Goal: Task Accomplishment & Management: Manage account settings

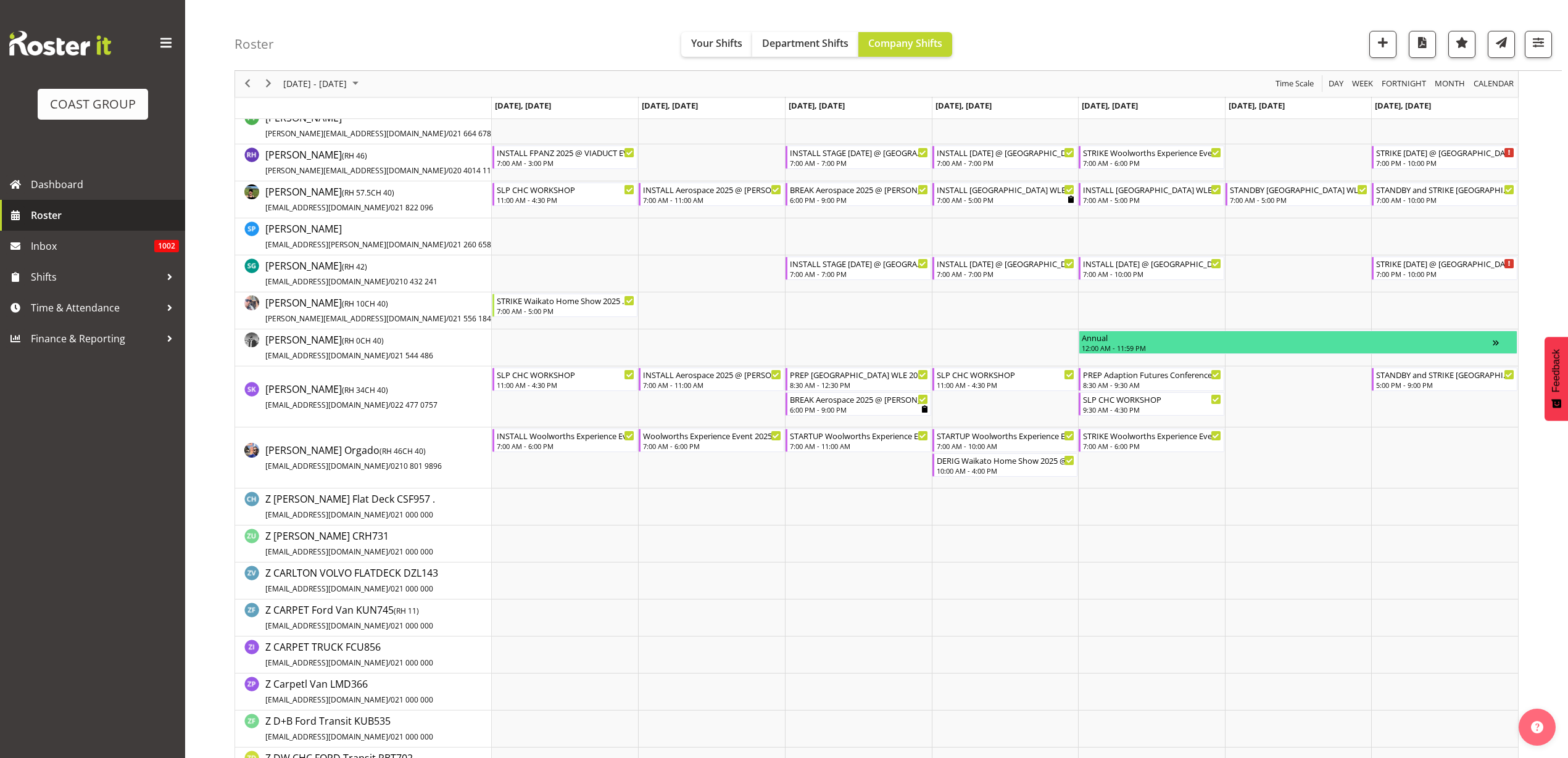
click at [51, 224] on span "Roster" at bounding box center [105, 216] width 148 height 18
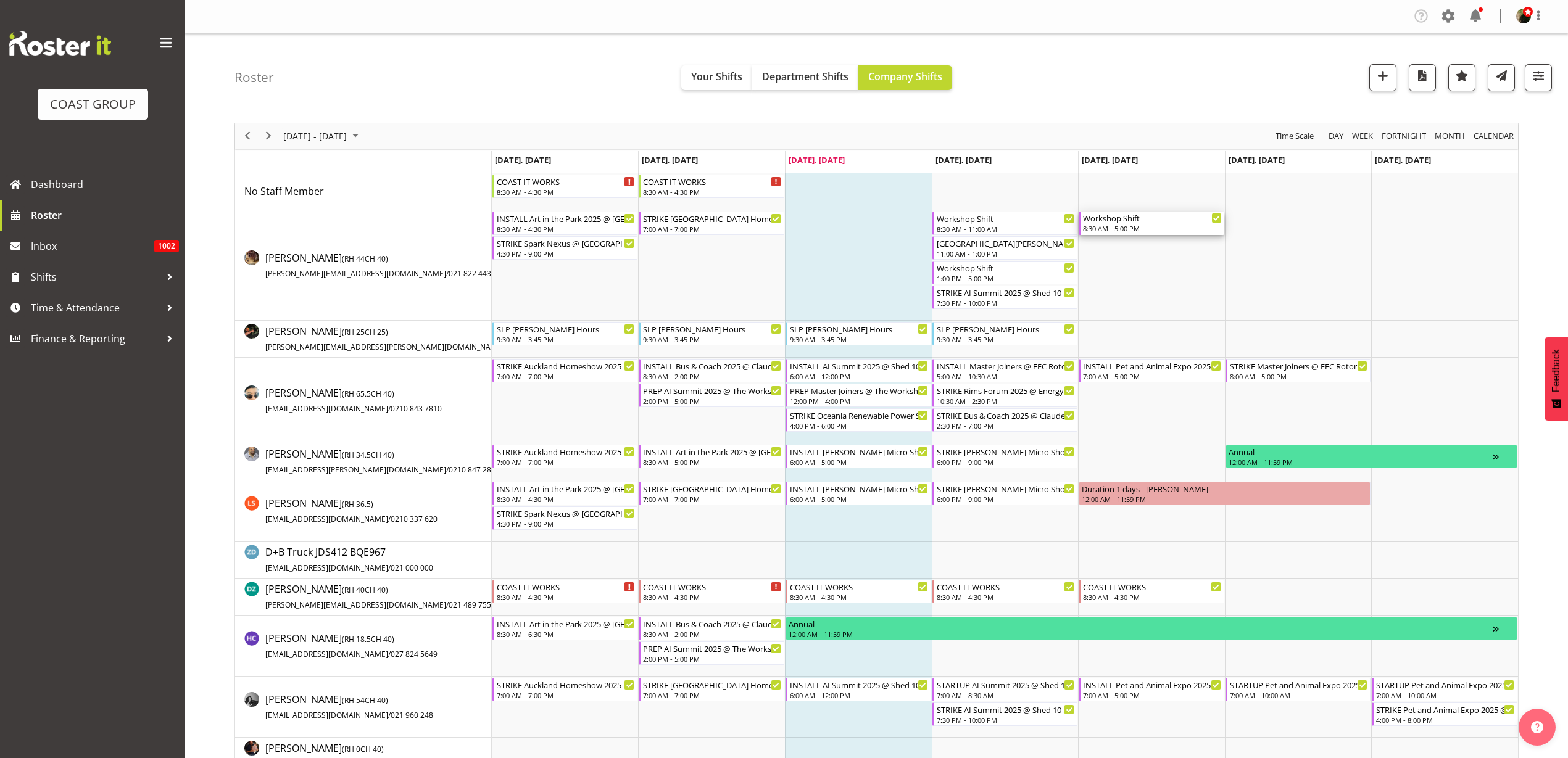
click at [1132, 224] on div "Workshop Shift 8:30 AM - 5:00 PM" at bounding box center [1152, 224] width 139 height 24
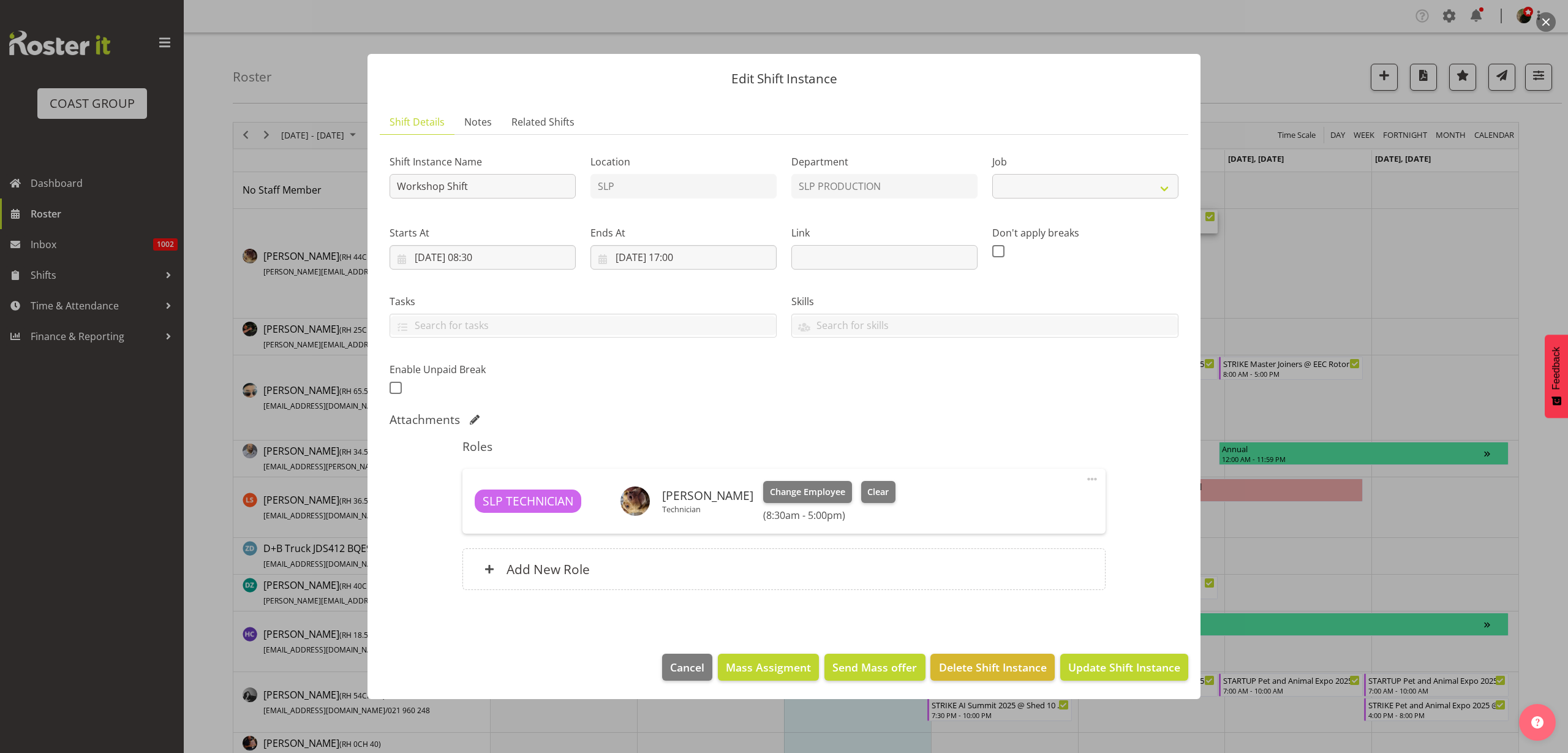
select select "55"
click at [477, 184] on input "Workshop Shift" at bounding box center [482, 186] width 186 height 24
type input "Workshop Shift TAKE CRANE TRUCK TO CRD"
click at [690, 573] on div "Add New Role" at bounding box center [784, 570] width 643 height 42
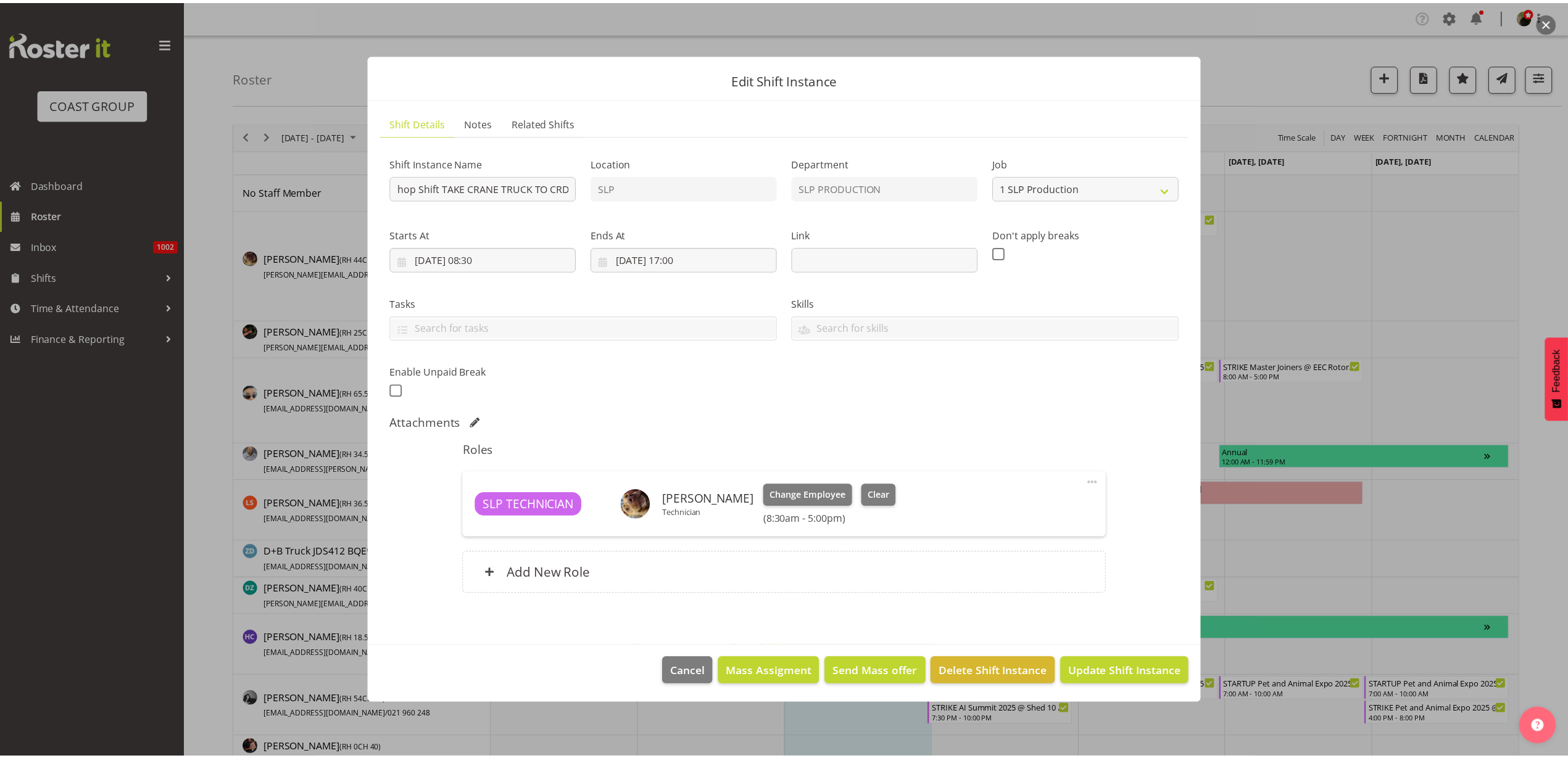
scroll to position [0, 0]
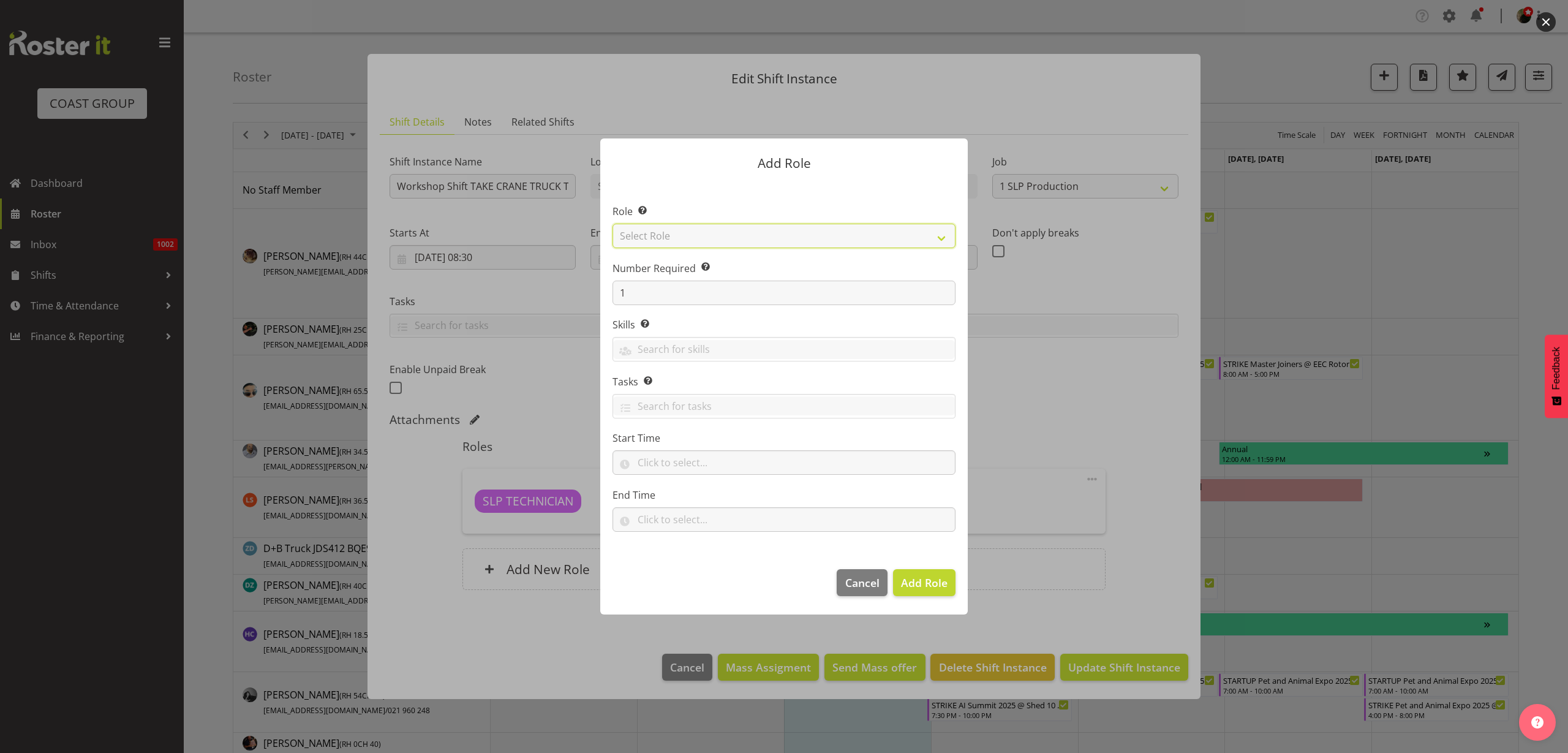
click at [783, 230] on select "Select Role ACCOUNT MANAGER ACCOUNT MANAGER DW ACCOUNTS AKL DIANNA VEHICLES AKL…" at bounding box center [784, 236] width 343 height 24
select select "125"
click at [613, 224] on select "Select Role ACCOUNT MANAGER ACCOUNT MANAGER DW ACCOUNTS AKL DIANNA VEHICLES AKL…" at bounding box center [784, 236] width 343 height 24
click at [917, 576] on span "Add Role" at bounding box center [924, 582] width 46 height 15
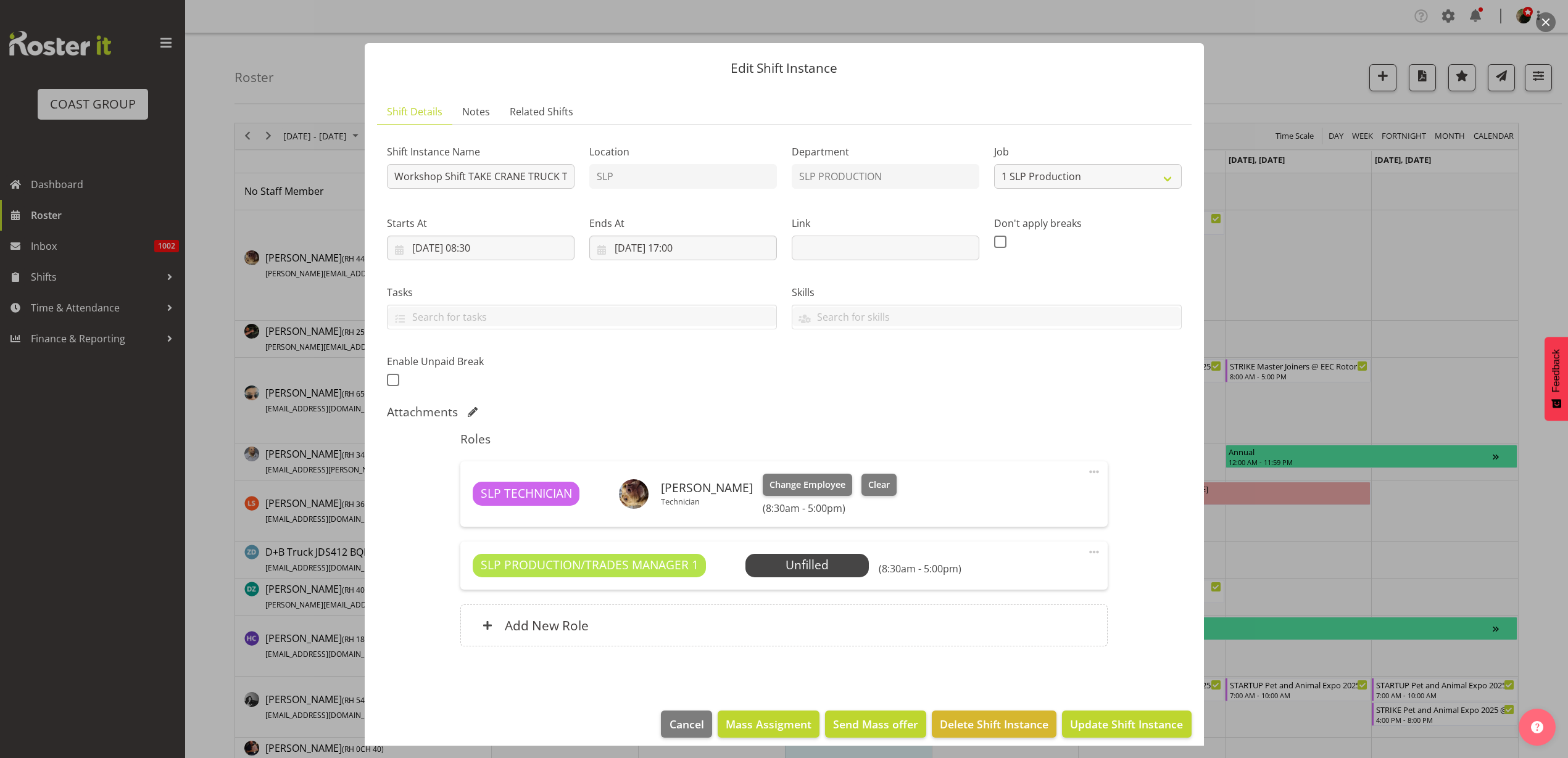
click at [0, 0] on span "Select Employee" at bounding box center [0, 0] width 0 height 0
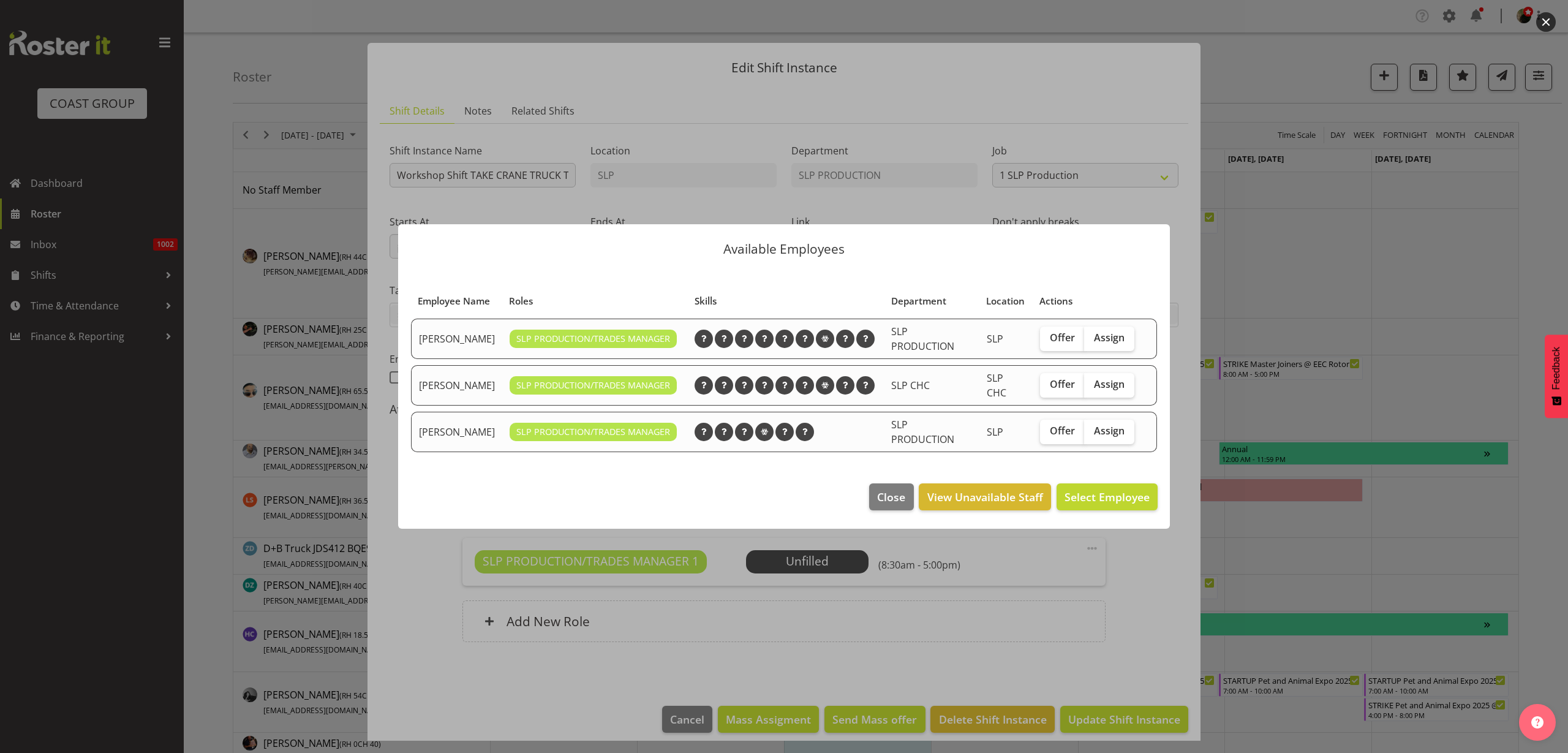
click at [1117, 344] on span "Assign" at bounding box center [1110, 337] width 31 height 13
click at [1092, 342] on input "Assign" at bounding box center [1088, 337] width 8 height 8
checkbox input "true"
click at [1101, 492] on span "Assign Mark Phillips" at bounding box center [1088, 497] width 123 height 15
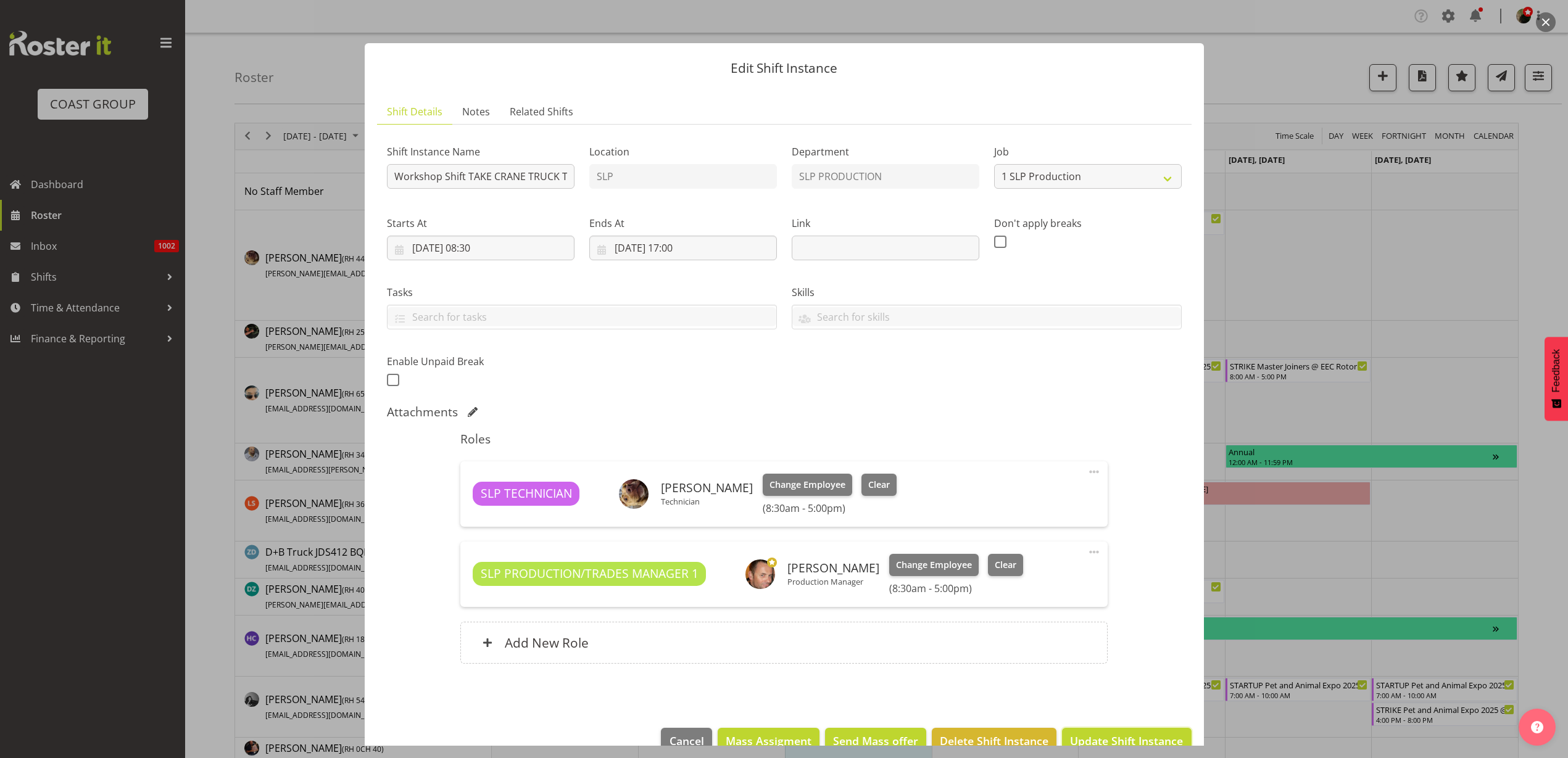
click at [1123, 738] on span "Update Shift Instance" at bounding box center [1126, 742] width 113 height 16
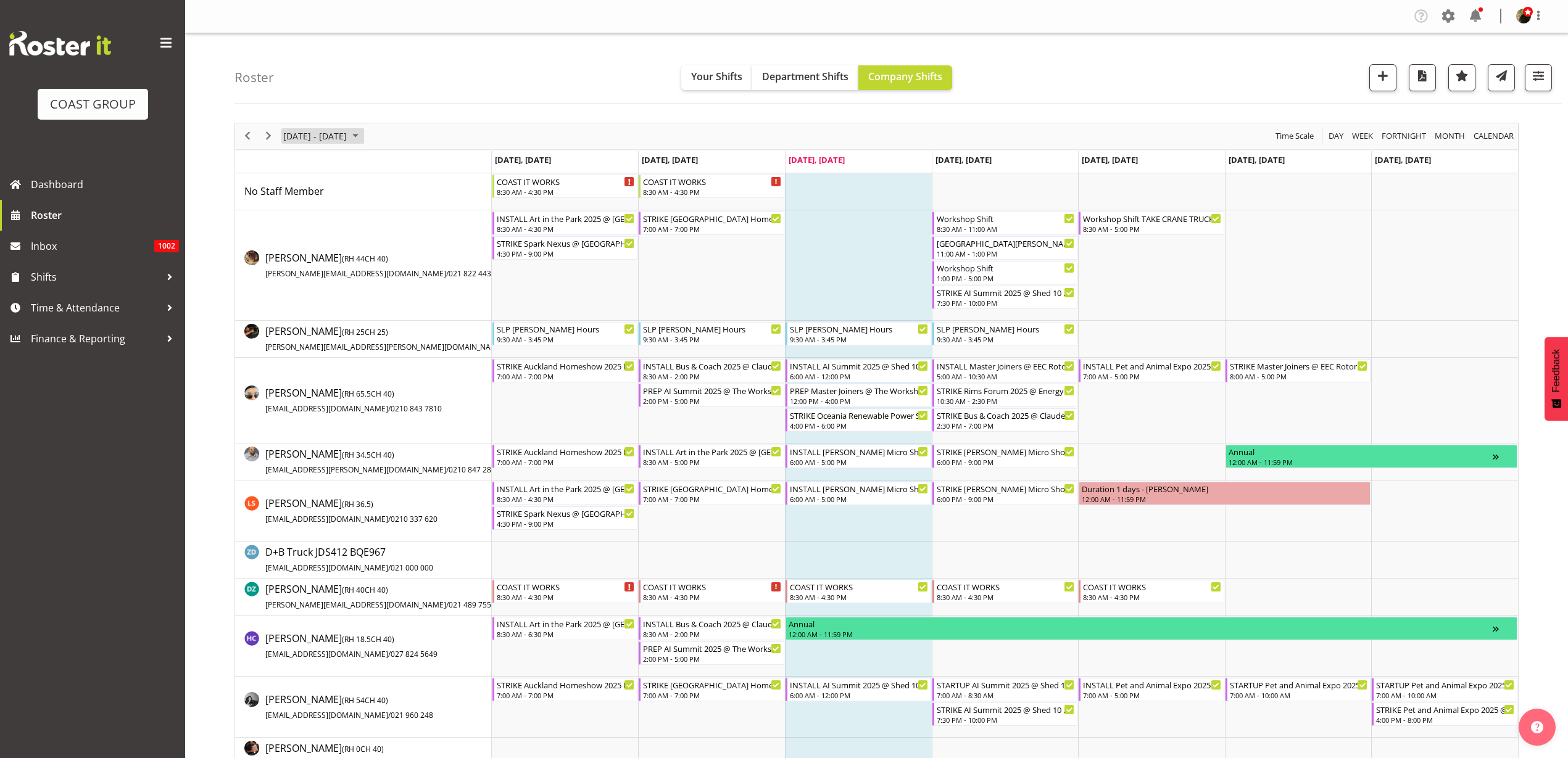
click at [313, 139] on span "[DATE] - [DATE]" at bounding box center [315, 136] width 66 height 16
click at [412, 168] on span "next month" at bounding box center [413, 167] width 22 height 22
click at [358, 254] on span "13" at bounding box center [355, 251] width 18 height 18
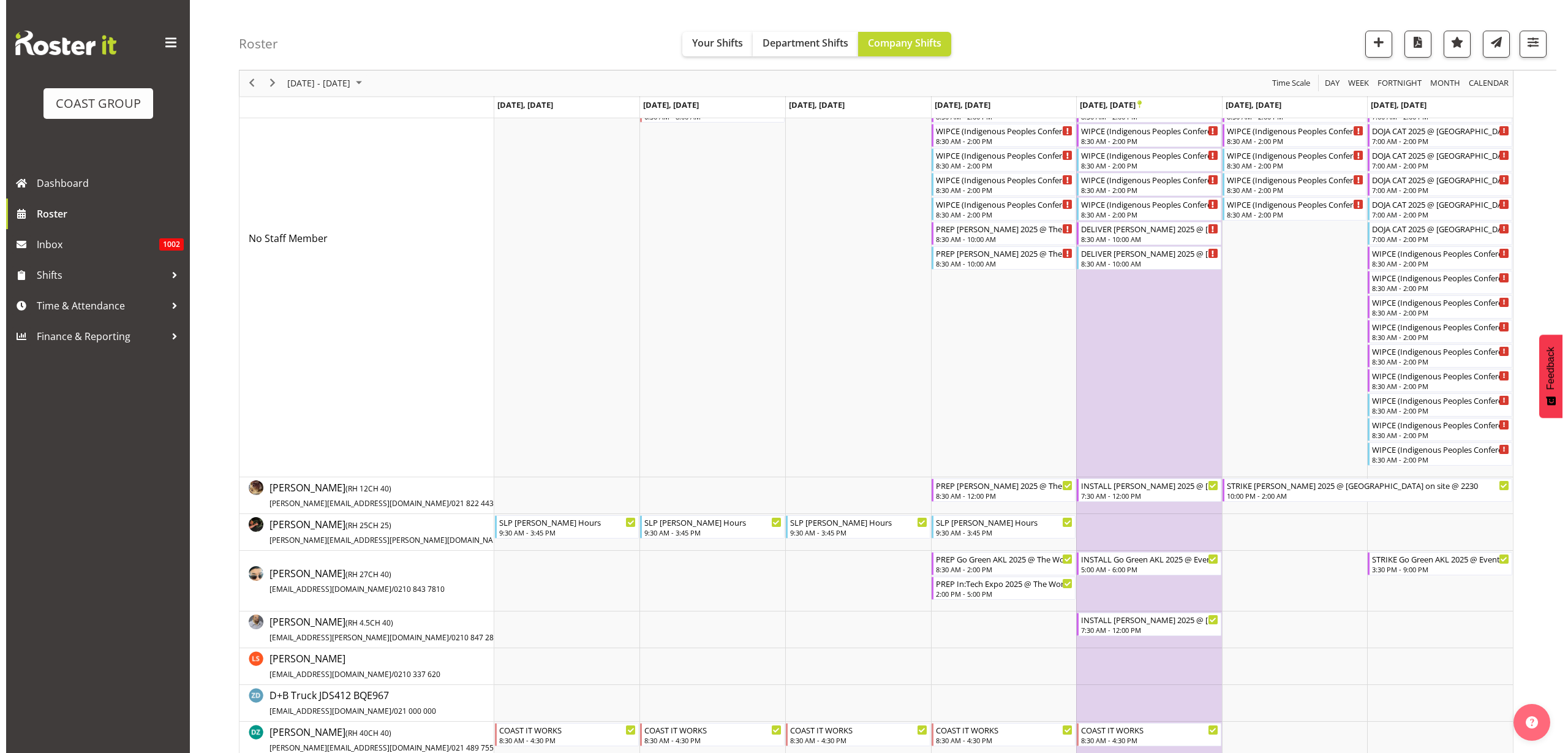
scroll to position [153, 0]
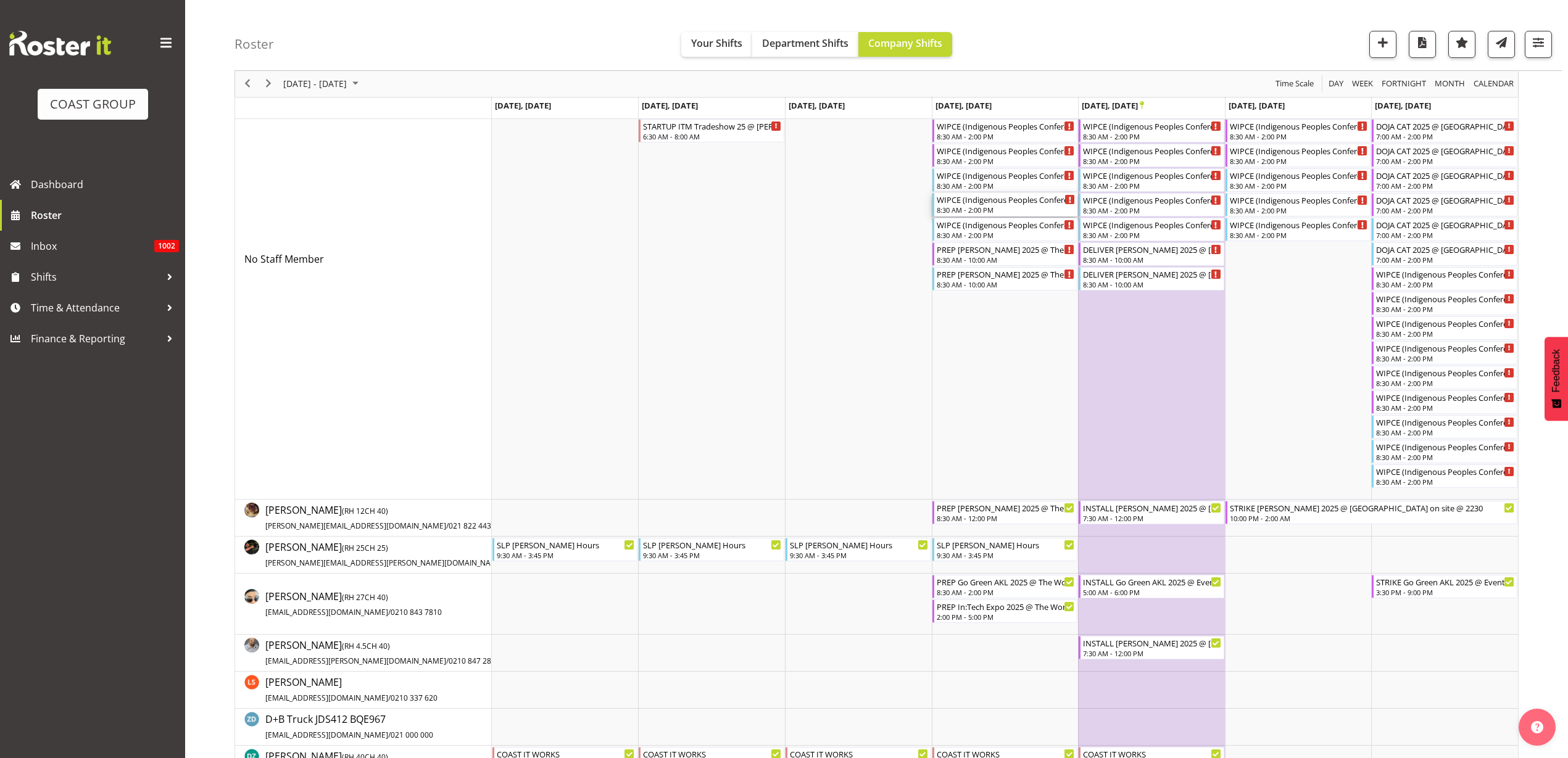
click at [995, 203] on div "WIPCE (Indigenous Peoples Conference) @ Aotea Square On Site @ TBC" at bounding box center [1005, 199] width 139 height 13
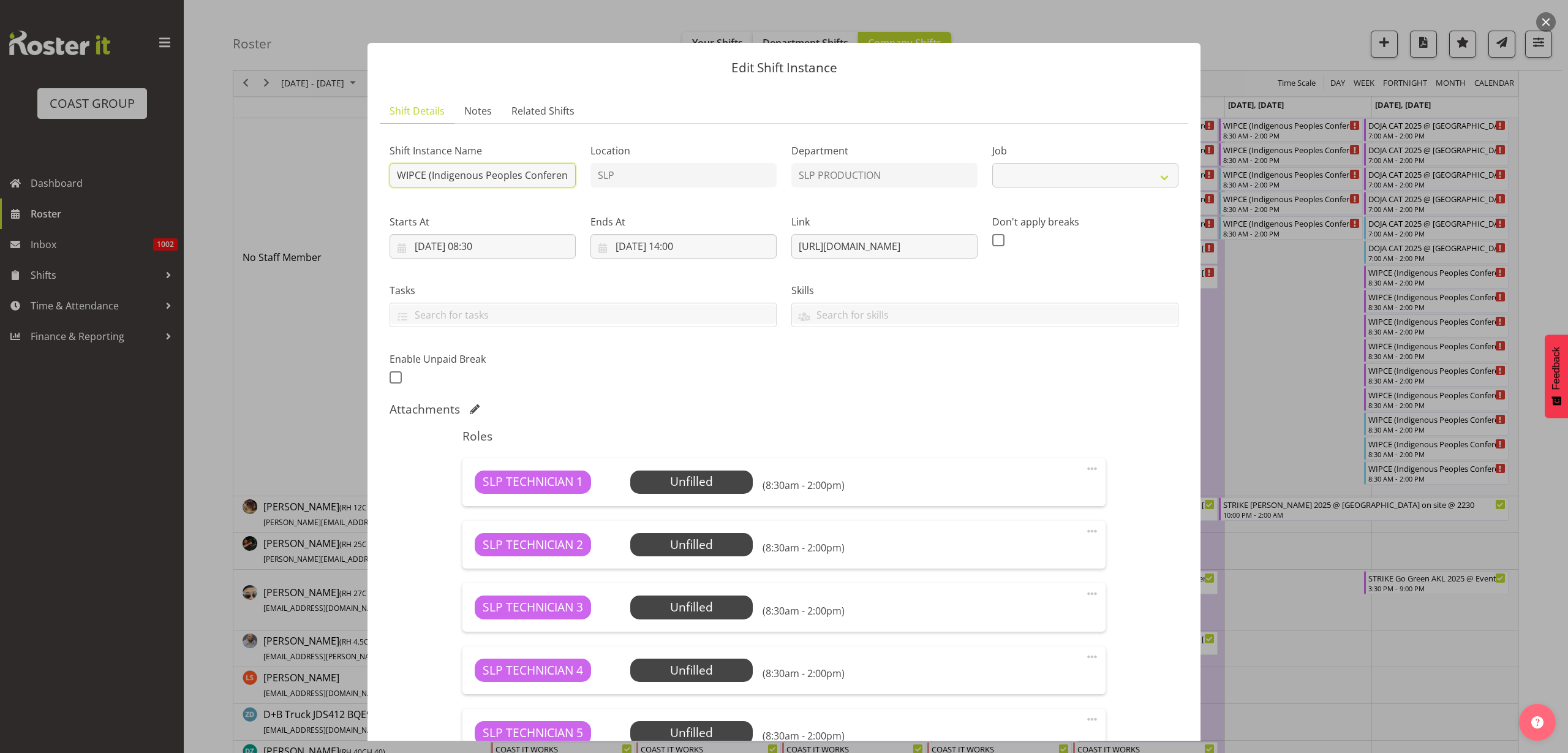
click at [393, 172] on input "WIPCE (Indigenous Peoples Conference) @ Aotea Square On Site @ TBC" at bounding box center [482, 175] width 186 height 24
select select "10625"
click at [396, 176] on input "WIPCE (Indigenous Peoples Conference) @ Aotea Square On Site @ TBC" at bounding box center [482, 175] width 186 height 24
type input "PREP WIPCE (Indigenous Peoples Conference) @ The Workshop"
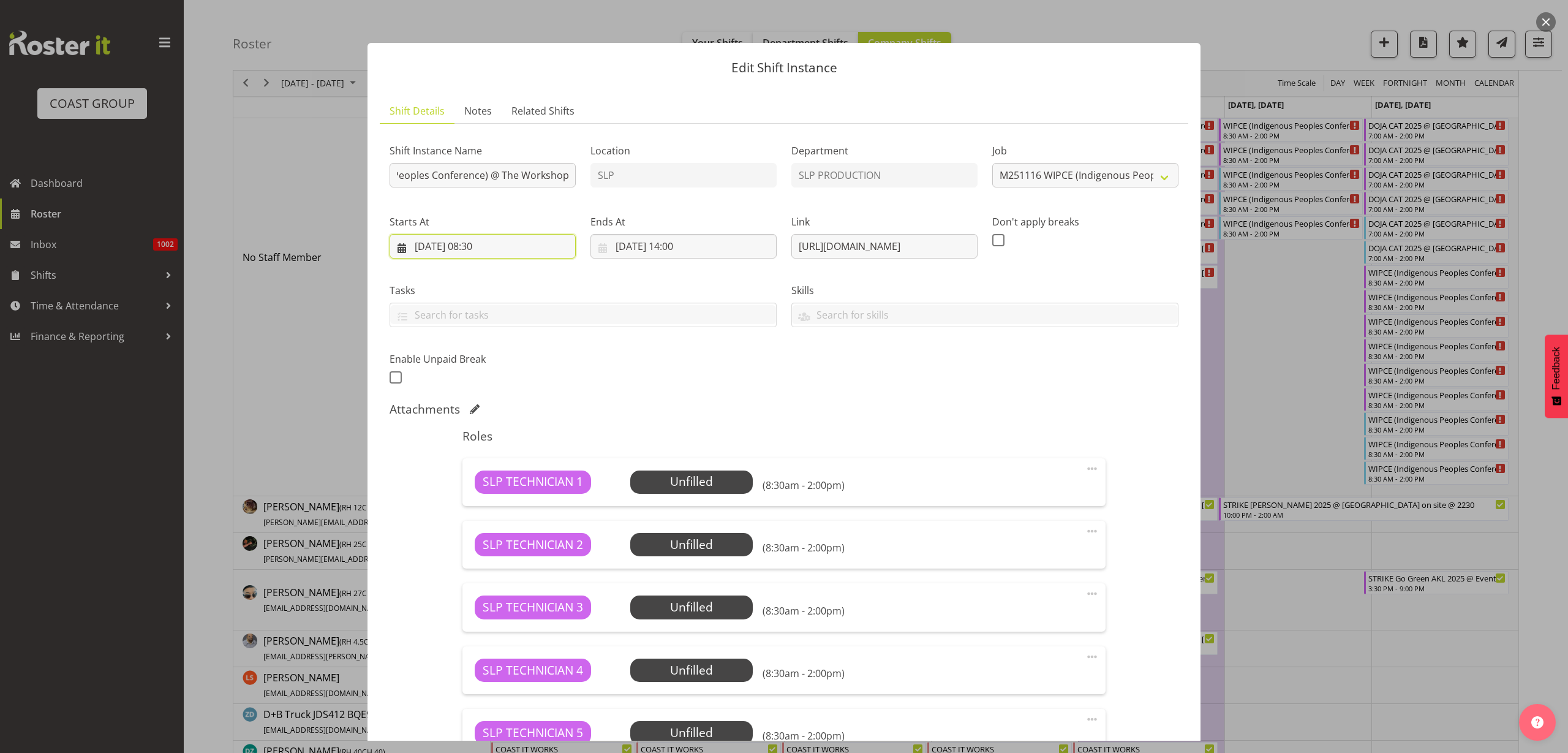
click at [492, 245] on input "13/11/2025, 08:30" at bounding box center [482, 246] width 186 height 24
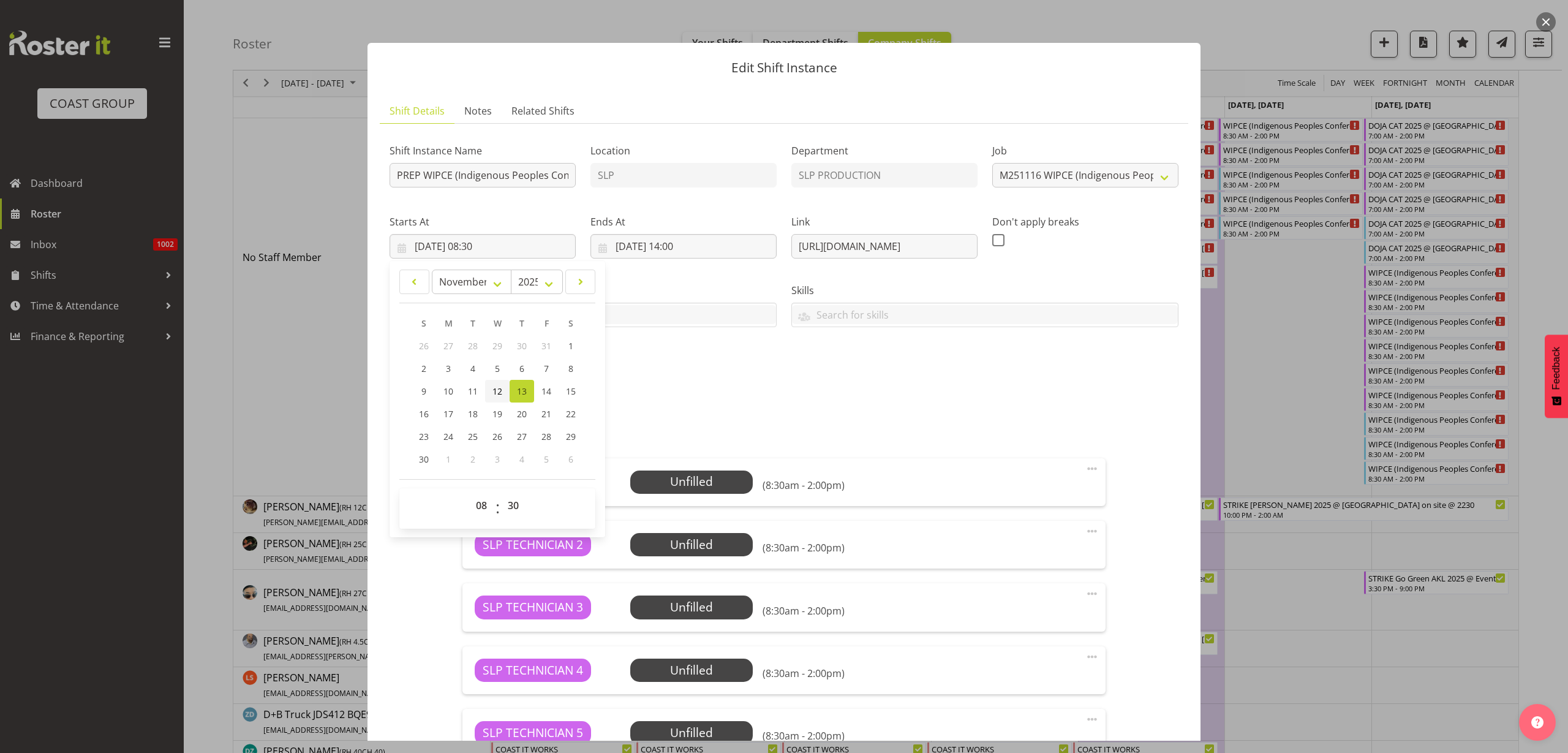
click at [500, 390] on span "12" at bounding box center [497, 391] width 10 height 12
type input "12/11/2025, 08:30"
click at [636, 245] on input "13/11/2025, 14:00" at bounding box center [683, 246] width 186 height 24
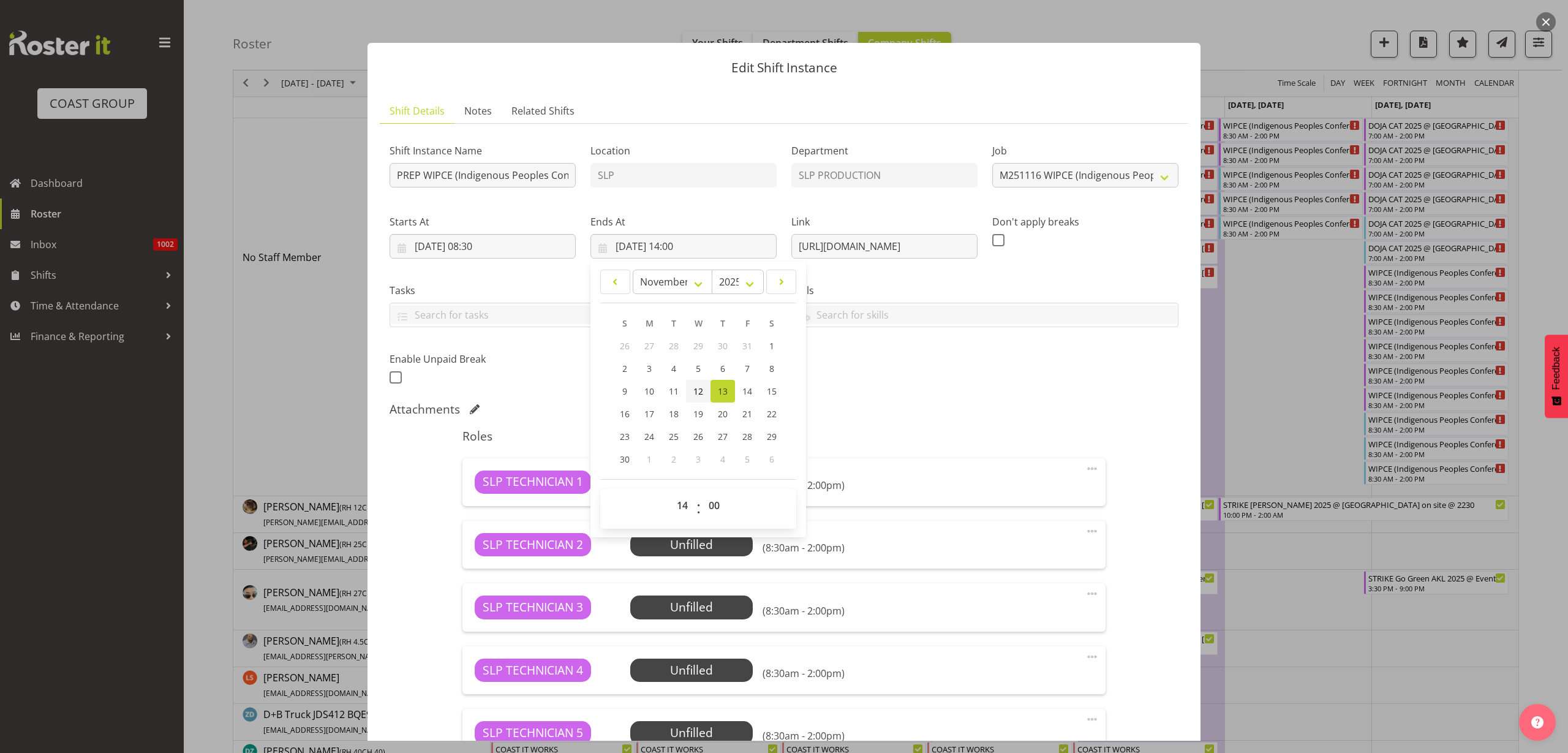
click at [699, 392] on span "12" at bounding box center [698, 391] width 10 height 12
type input "12/11/2025, 14:00"
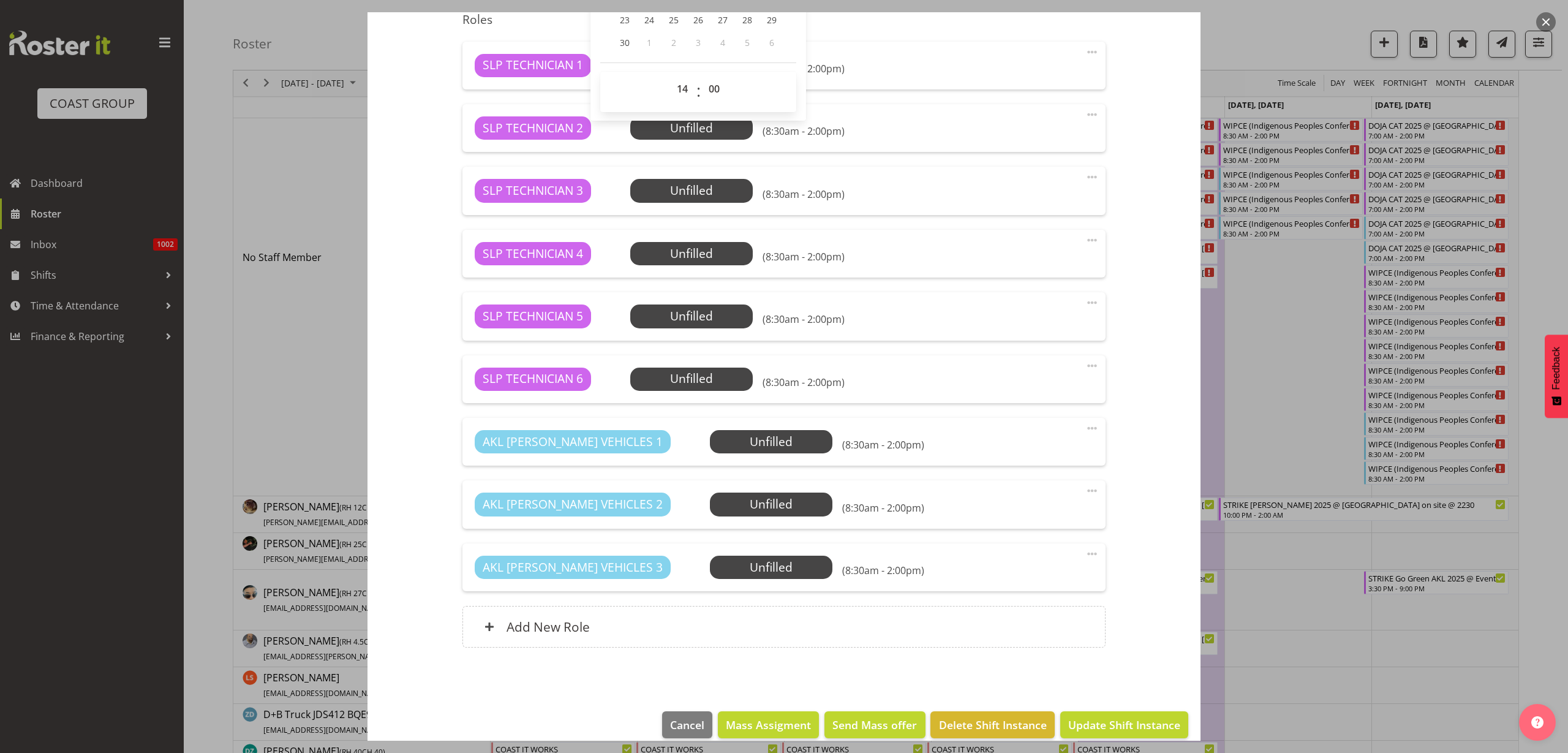
scroll to position [433, 0]
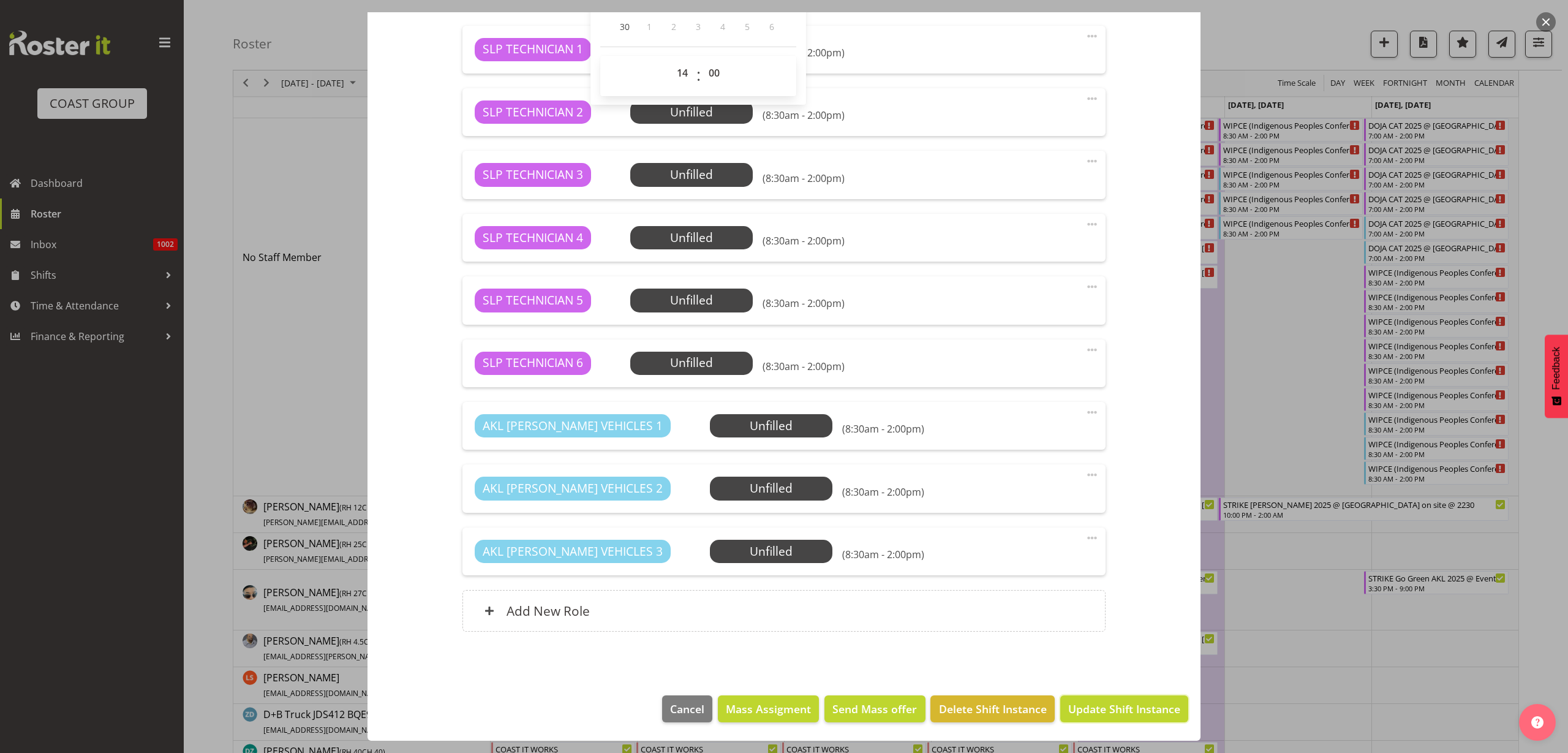
click at [1116, 704] on span "Update Shift Instance" at bounding box center [1125, 709] width 112 height 16
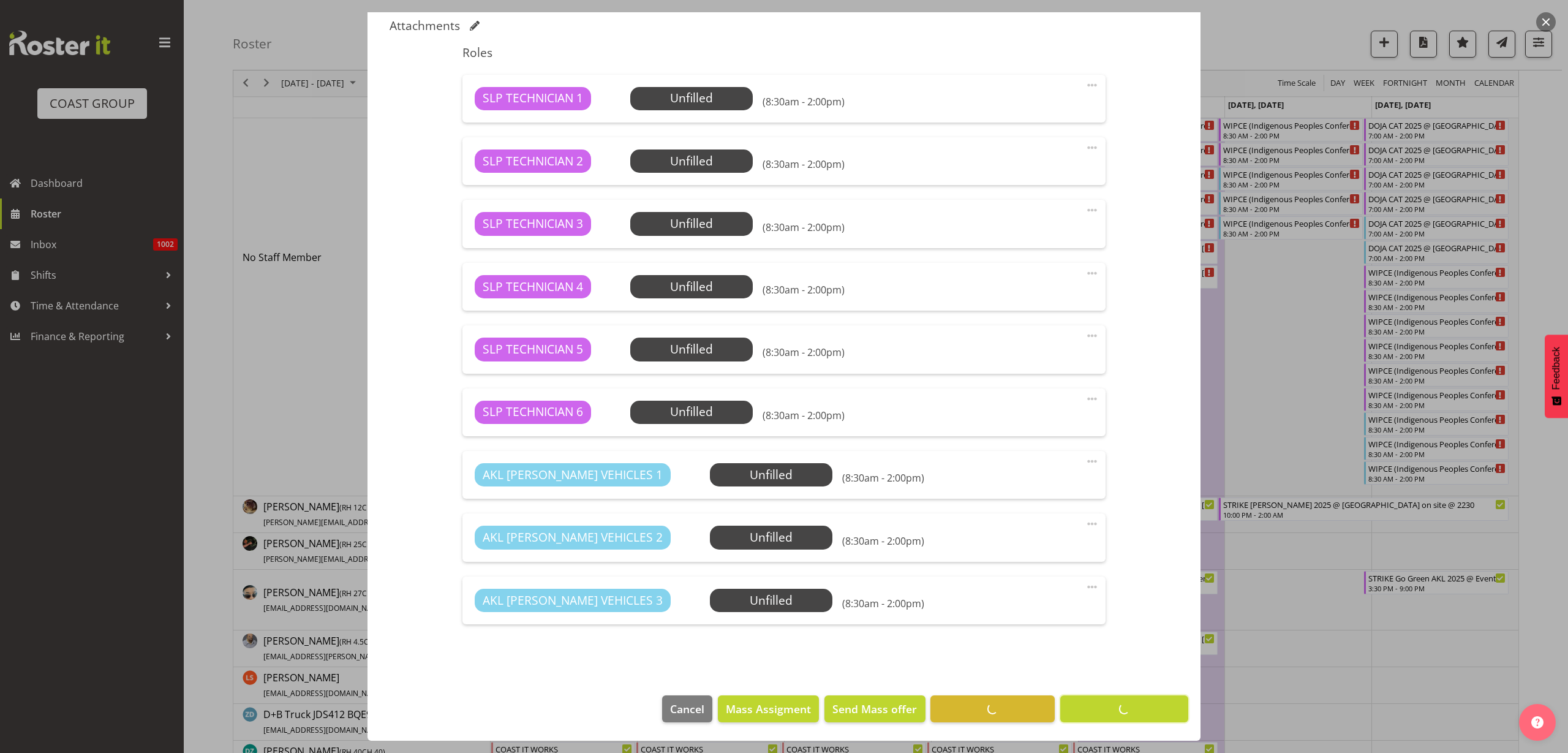
scroll to position [384, 0]
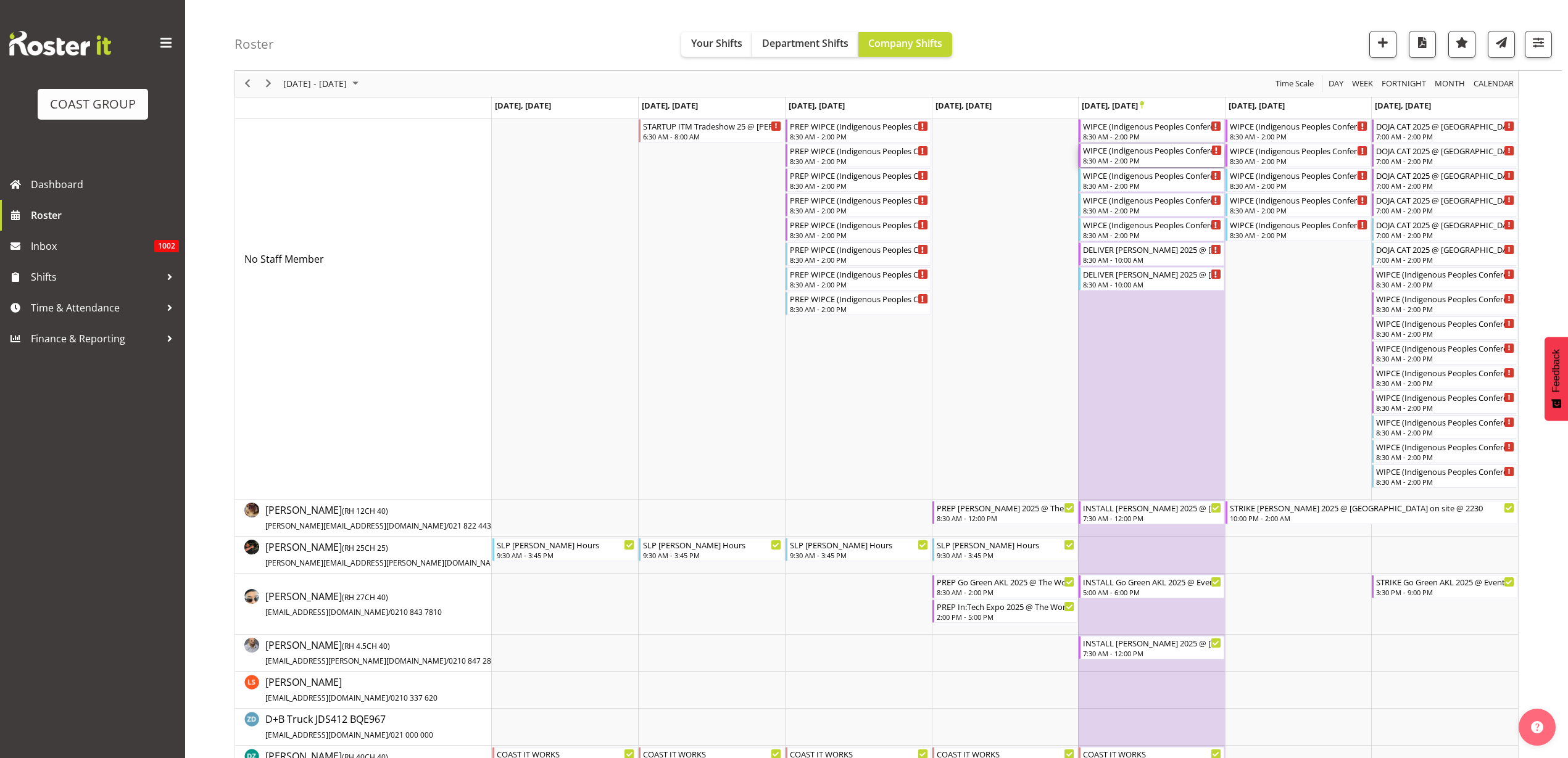
click at [1139, 155] on div "WIPCE (Indigenous Peoples Conference) @ Aotea Square On Site @ TBC" at bounding box center [1152, 150] width 139 height 13
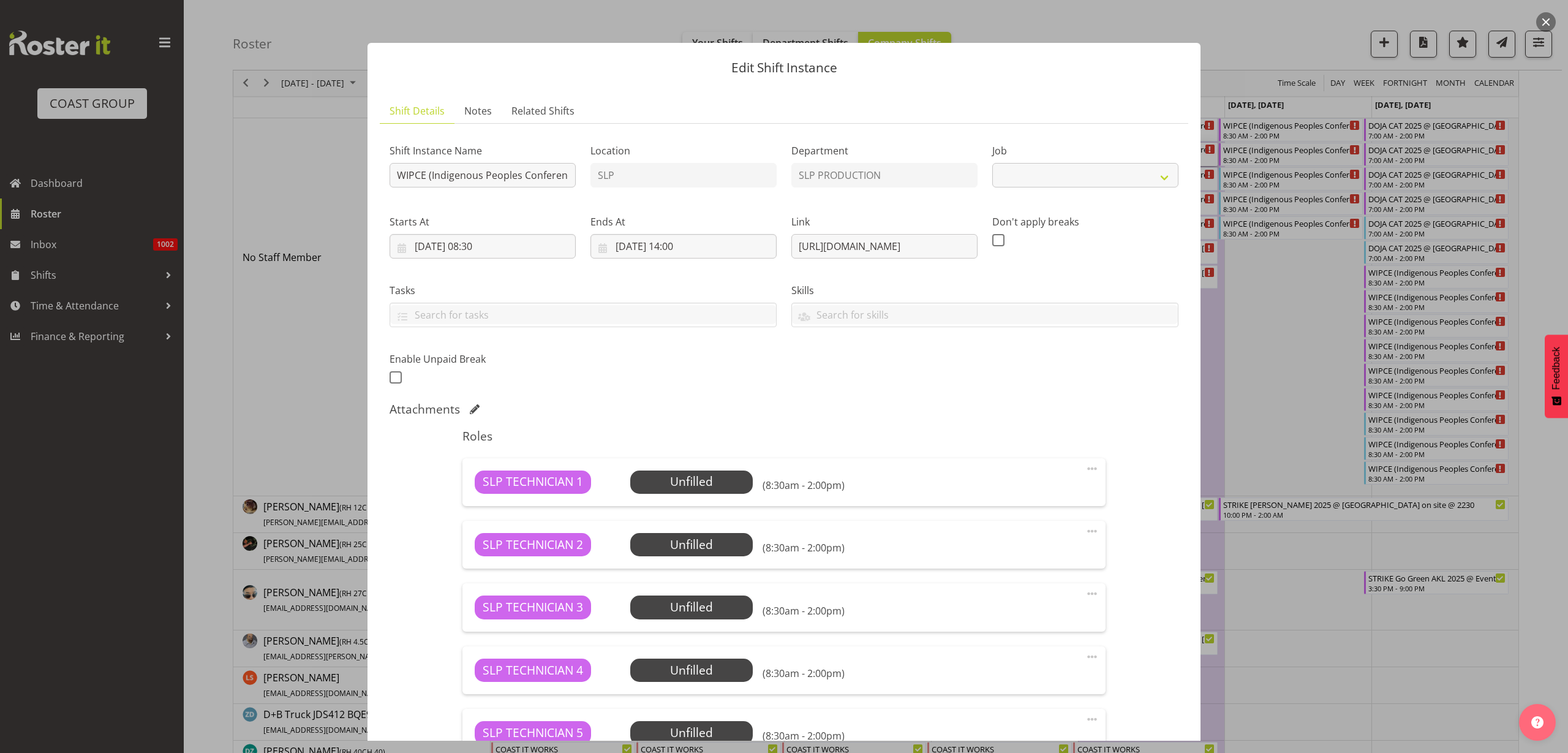
select select "10625"
click at [397, 173] on input "WIPCE (Indigenous Peoples Conference) @ Aotea Square On Site @ TBC" at bounding box center [482, 175] width 186 height 24
type input "INSTALL WIPCE (Indigenous Peoples Conference) @ Aotea Square On Site @ 0800"
click at [495, 243] on input "14/11/2025, 08:30" at bounding box center [482, 246] width 186 height 24
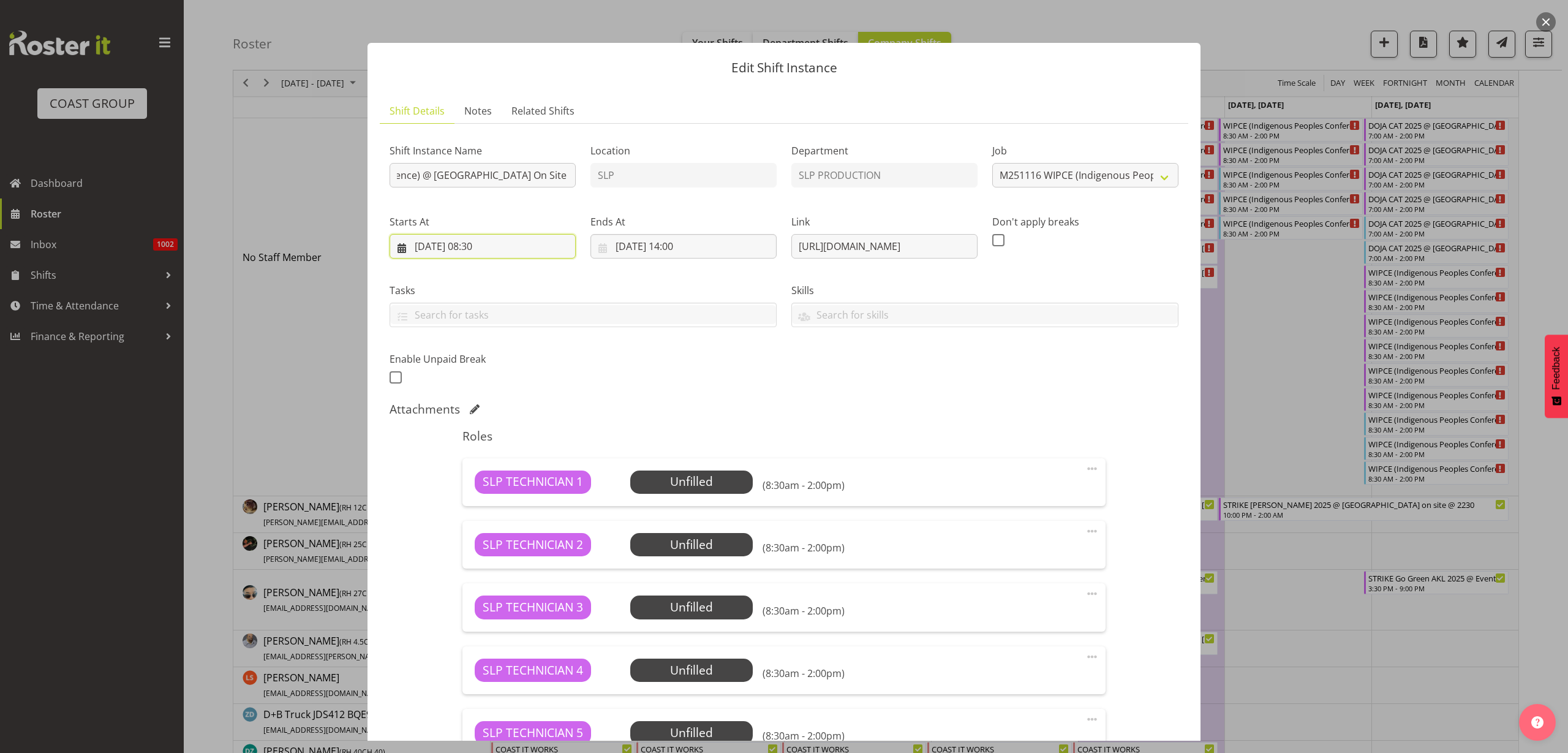
scroll to position [0, 0]
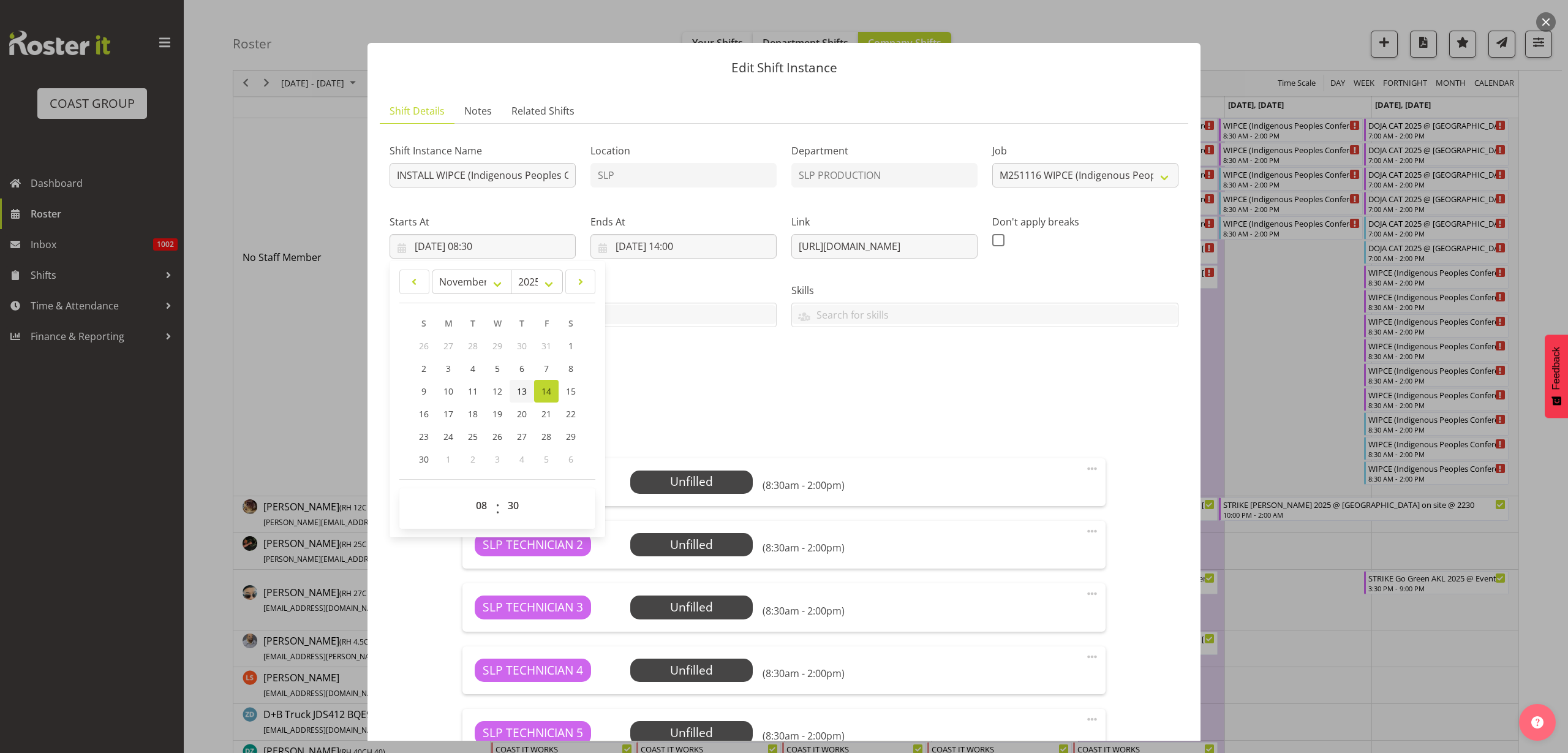
click at [519, 388] on span "13" at bounding box center [521, 391] width 10 height 12
type input "13/11/2025, 08:30"
click at [483, 504] on select "00 01 02 03 04 05 06 07 08 09 10 11 12 13 14 15 16 17 18 19 20 21 22 23" at bounding box center [482, 505] width 27 height 24
select select "7"
click at [469, 494] on select "00 01 02 03 04 05 06 07 08 09 10 11 12 13 14 15 16 17 18 19 20 21 22 23" at bounding box center [482, 505] width 27 height 24
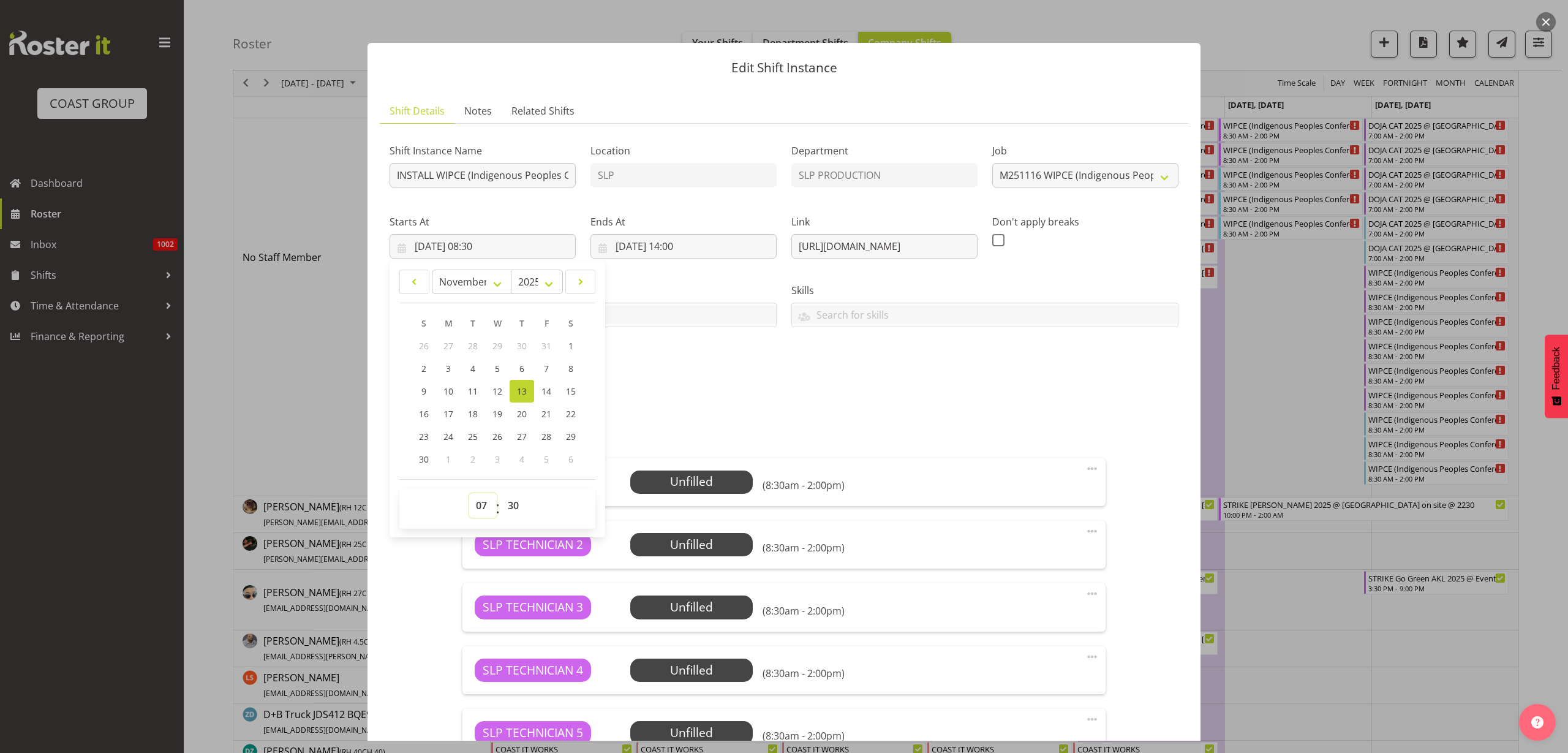
type input "13/11/2025, 07:30"
select select "0"
type input "13/11/2025, 07:00"
click at [657, 240] on input "14/11/2025, 14:00" at bounding box center [683, 246] width 186 height 24
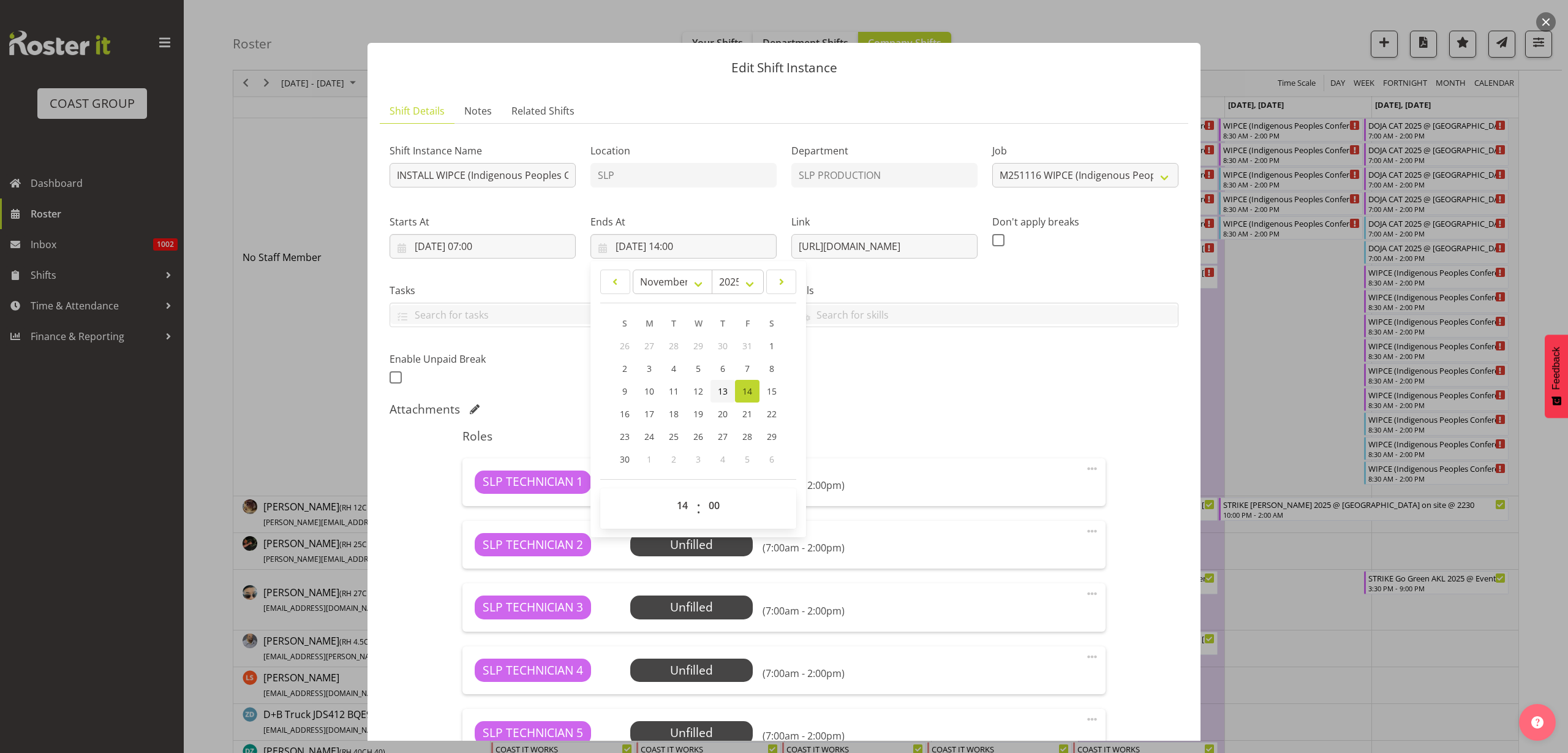
click at [720, 394] on span "13" at bounding box center [723, 391] width 10 height 12
type input "13/11/2025, 14:00"
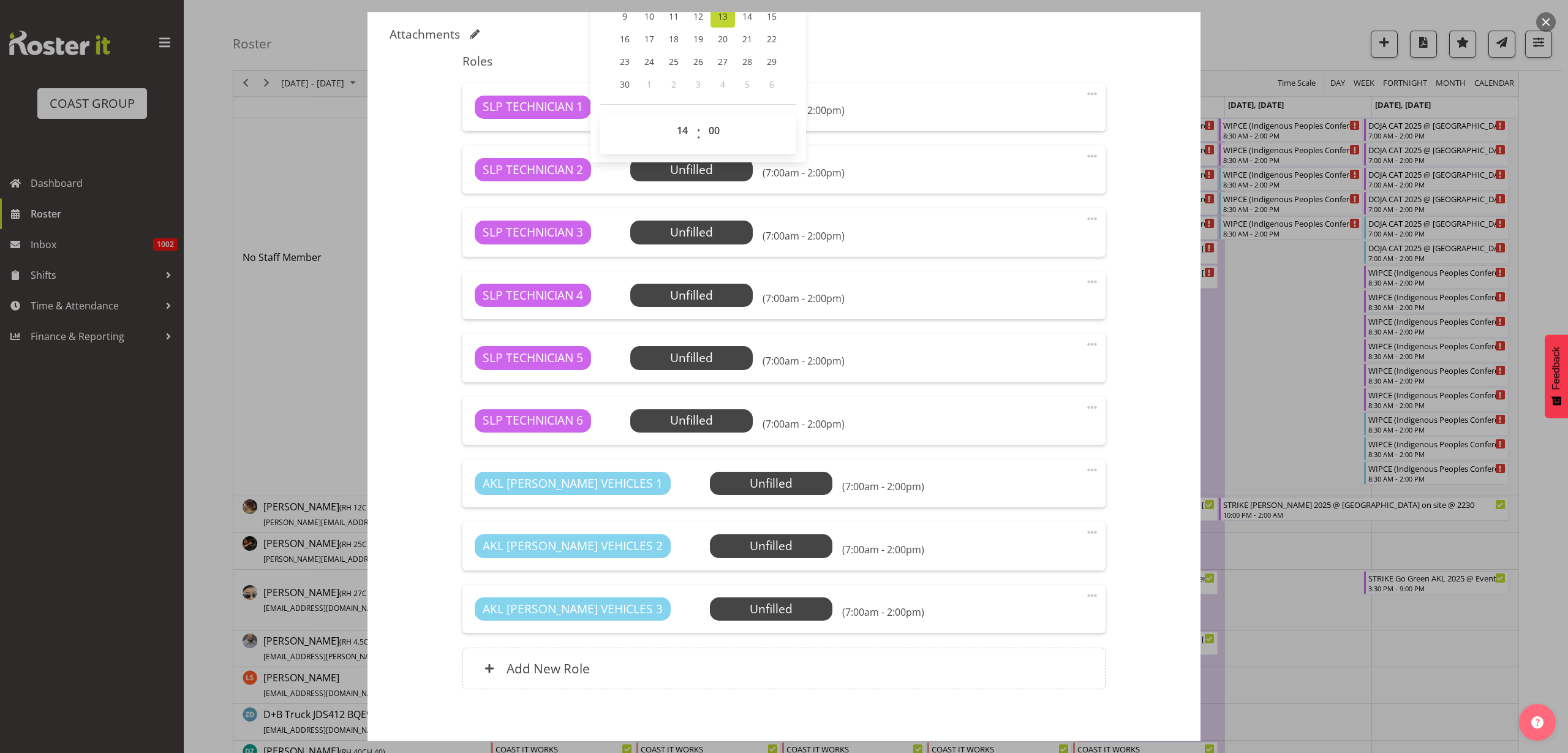
scroll to position [433, 0]
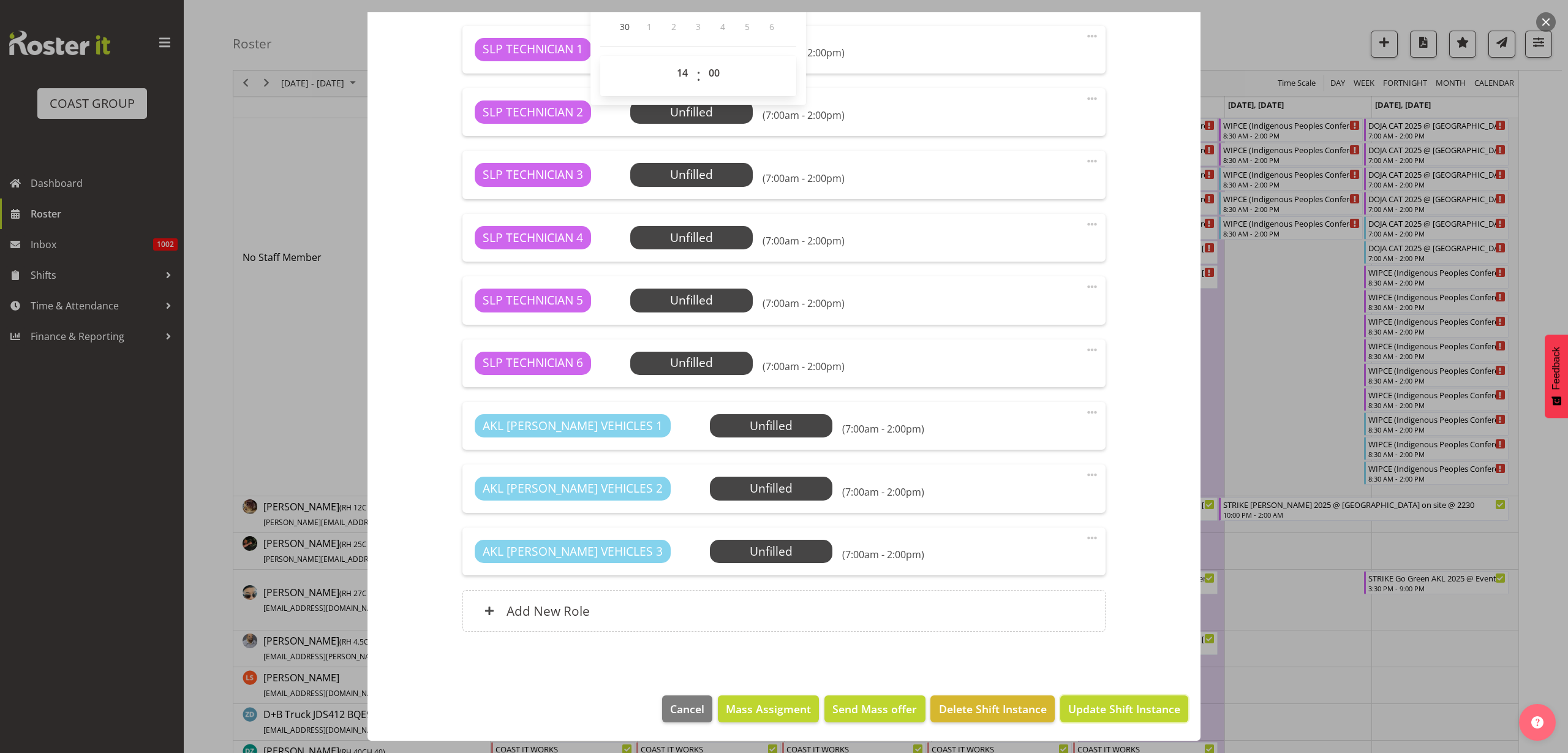
click at [1098, 703] on span "Update Shift Instance" at bounding box center [1125, 709] width 112 height 16
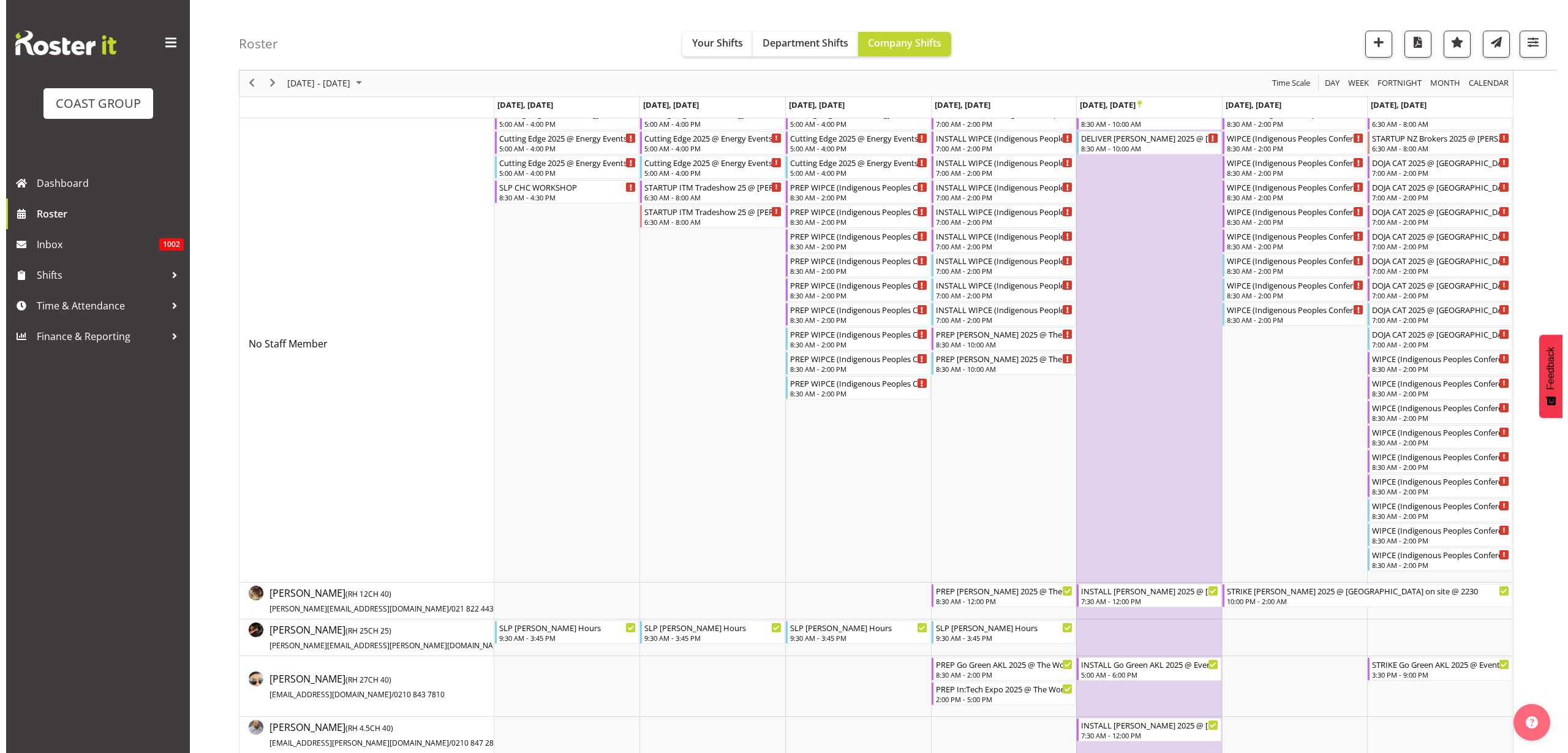
scroll to position [0, 0]
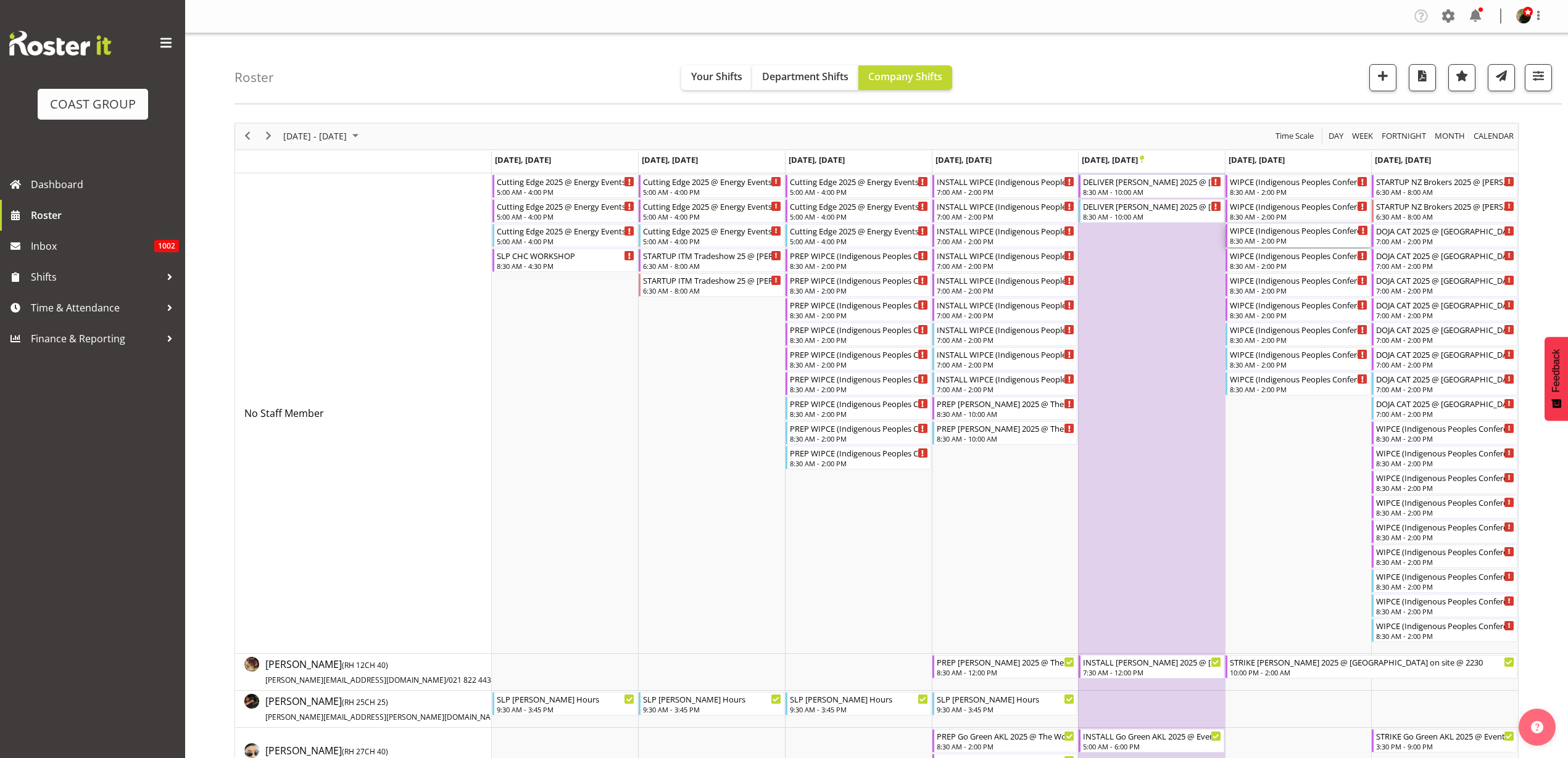
click at [1254, 234] on div "WIPCE (Indigenous Peoples Conference) @ Aotea Square On Site @ TBC" at bounding box center [1299, 230] width 139 height 13
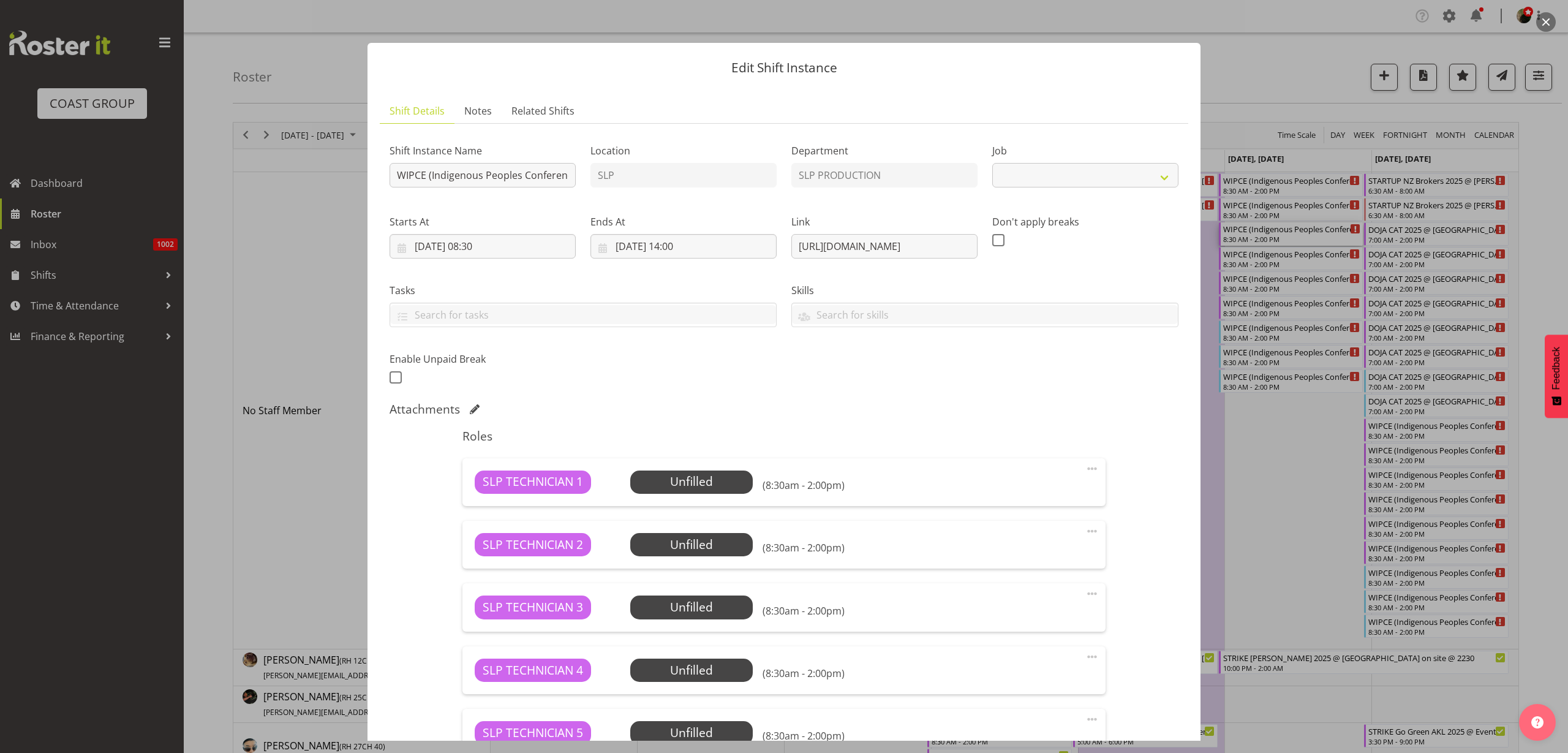
select select "10625"
click at [397, 173] on input "WIPCE (Indigenous Peoples Conference) @ Aotea Square On Site @ TBC" at bounding box center [482, 175] width 186 height 24
type input "STRIKE WIPCE (Indigenous Peoples Conference) @ [GEOGRAPHIC_DATA] On Site @ TBC"
click at [492, 249] on input "15/11/2025, 08:30" at bounding box center [482, 246] width 186 height 24
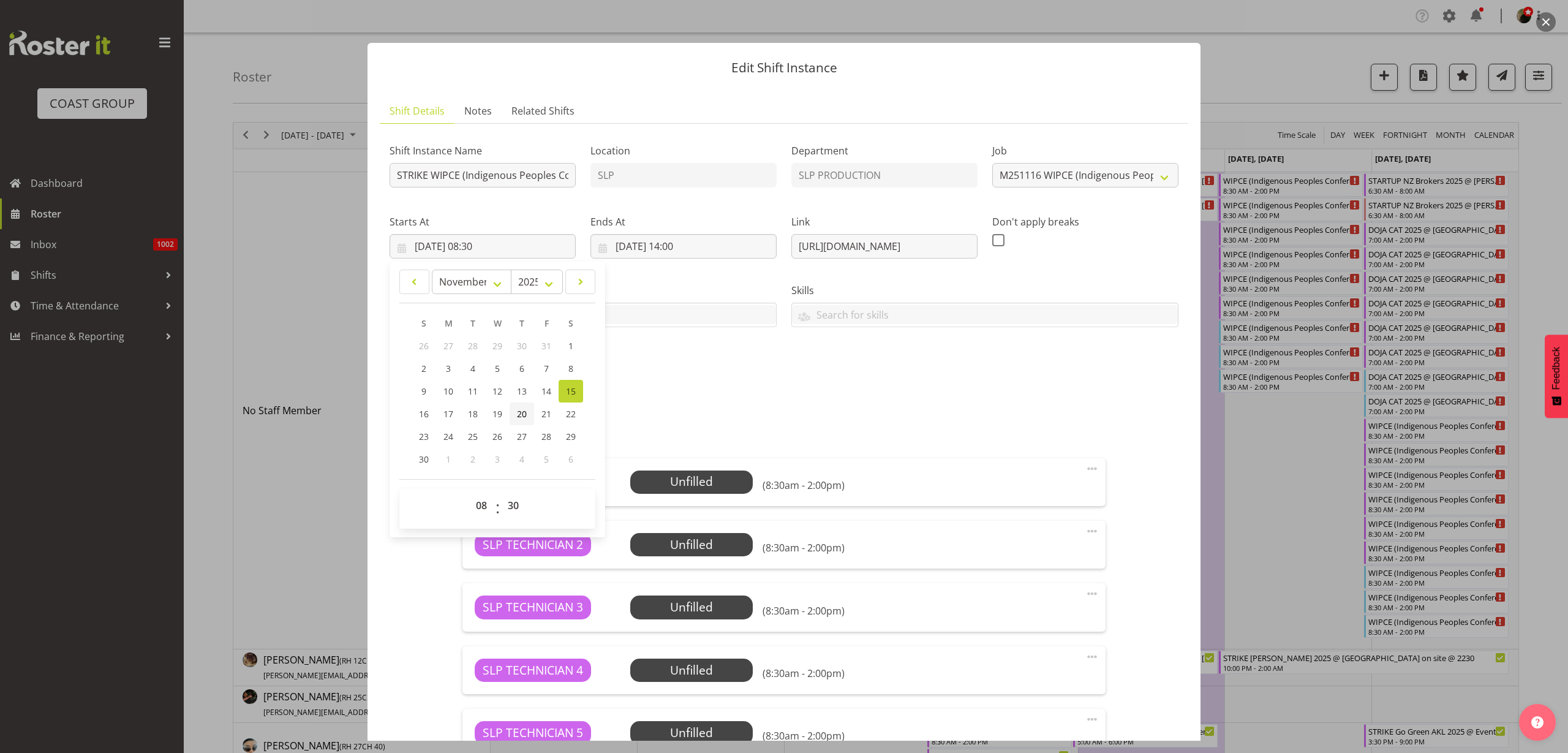
click at [521, 411] on span "20" at bounding box center [521, 414] width 10 height 12
type input "20/11/2025, 08:30"
click at [664, 246] on input "15/11/2025, 14:00" at bounding box center [683, 246] width 186 height 24
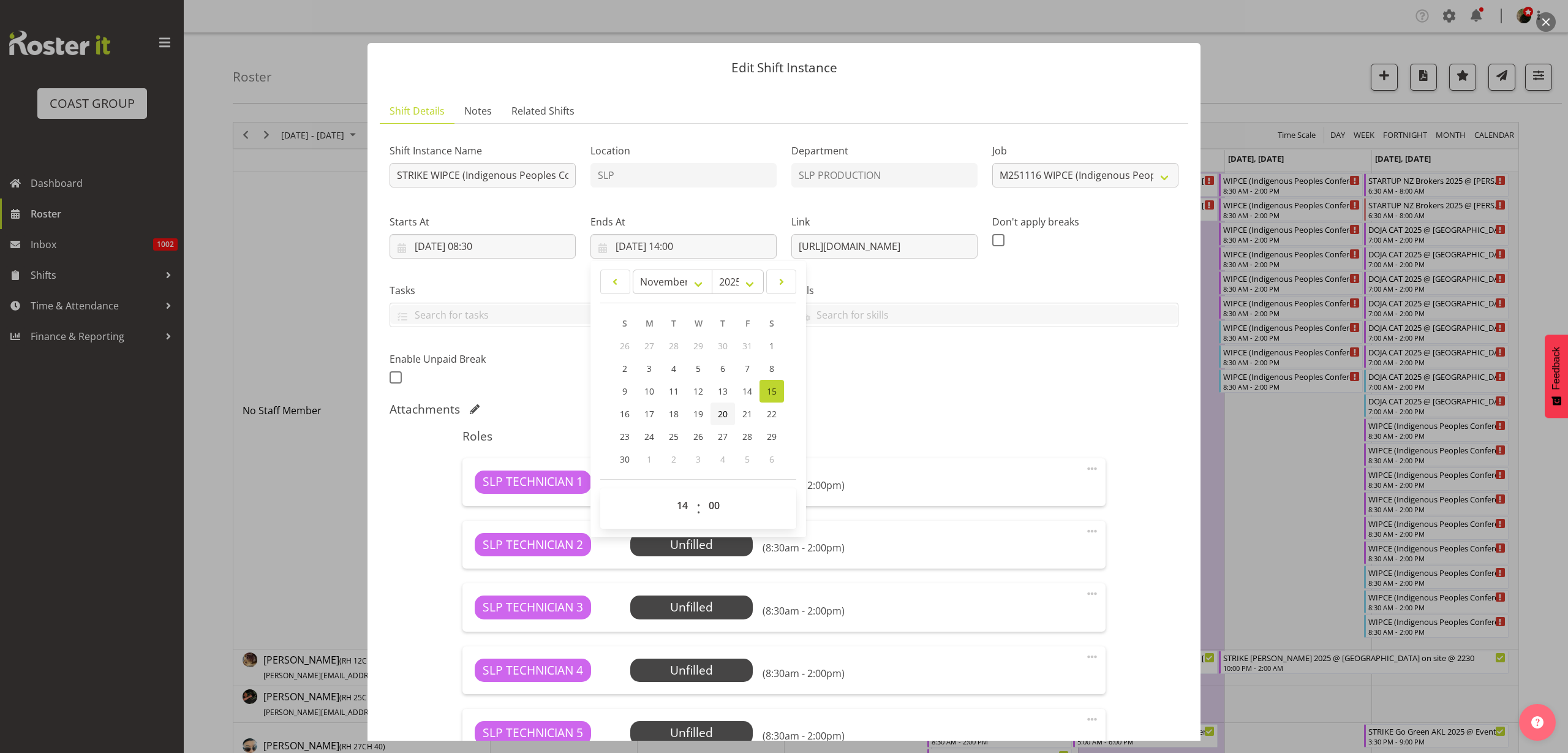
click at [722, 413] on span "20" at bounding box center [723, 414] width 10 height 12
type input "20/11/2025, 14:00"
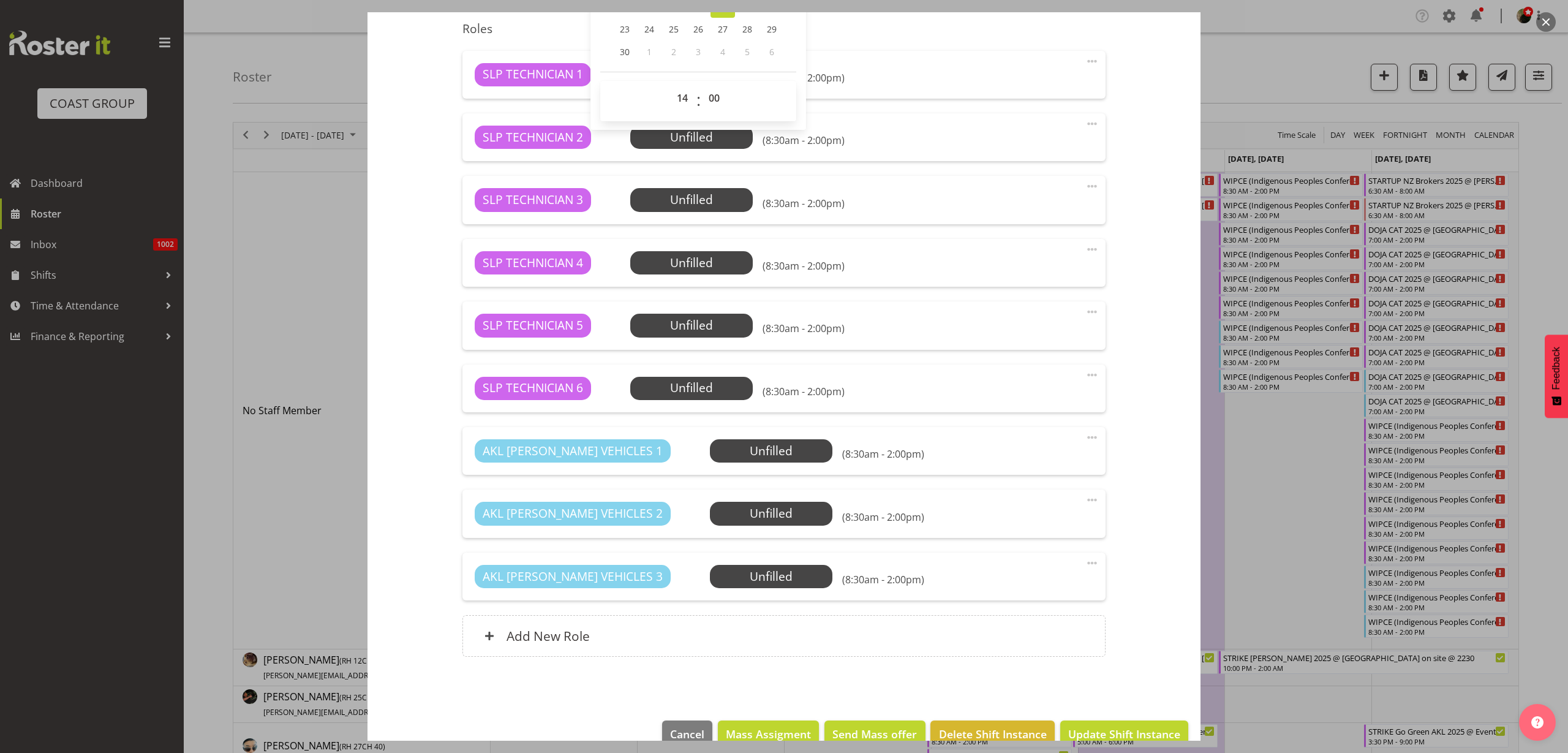
scroll to position [433, 0]
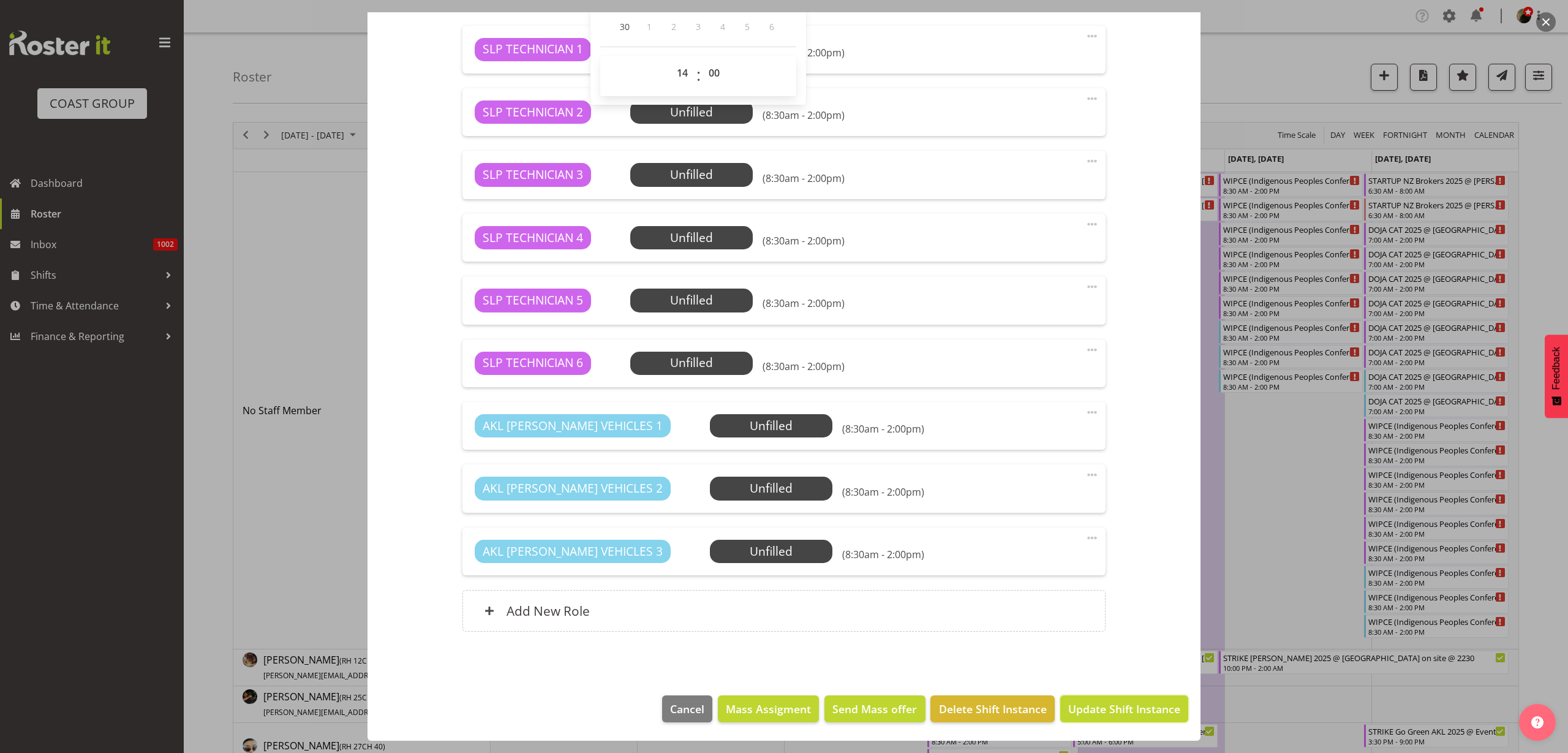
click at [1089, 704] on span "Update Shift Instance" at bounding box center [1125, 709] width 112 height 16
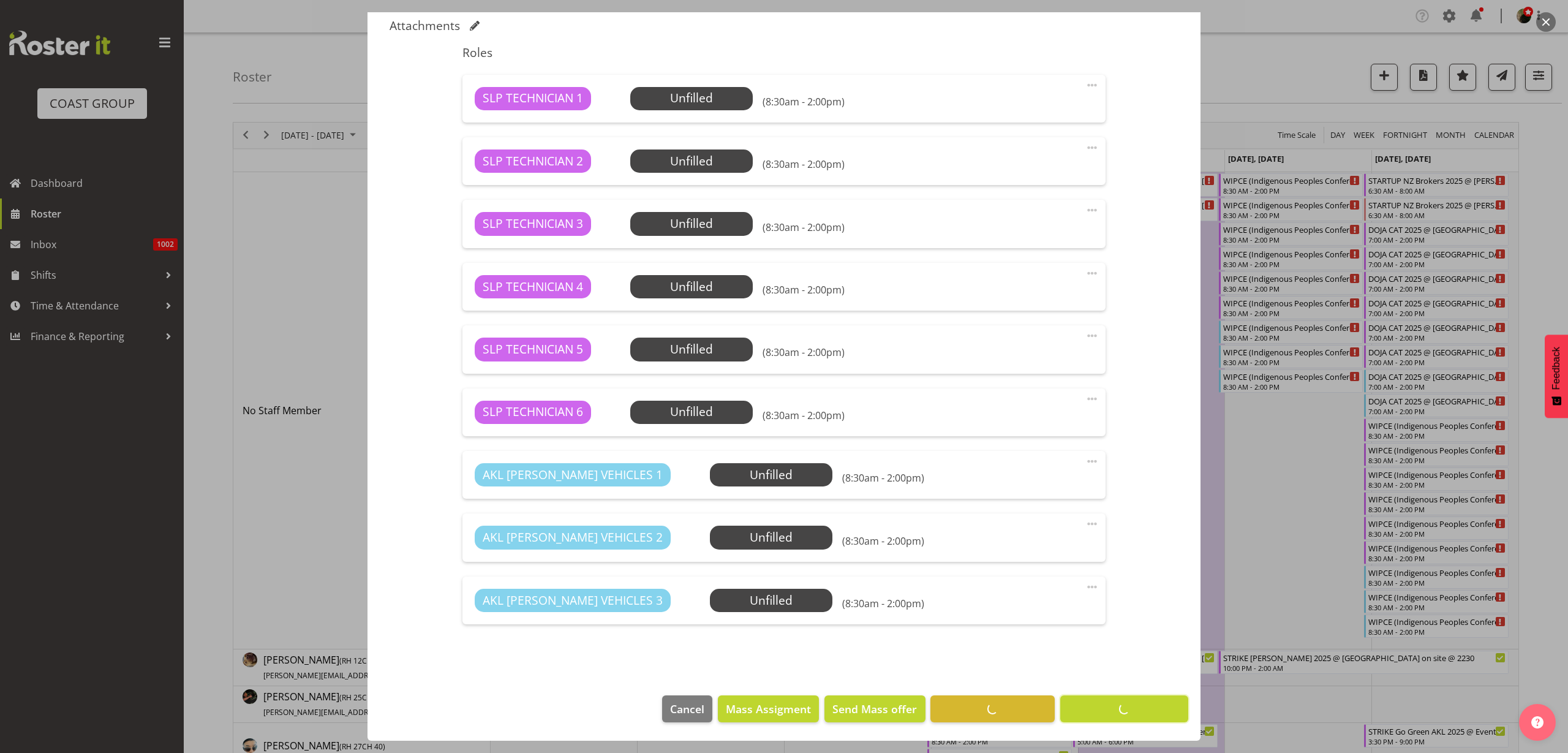
scroll to position [384, 0]
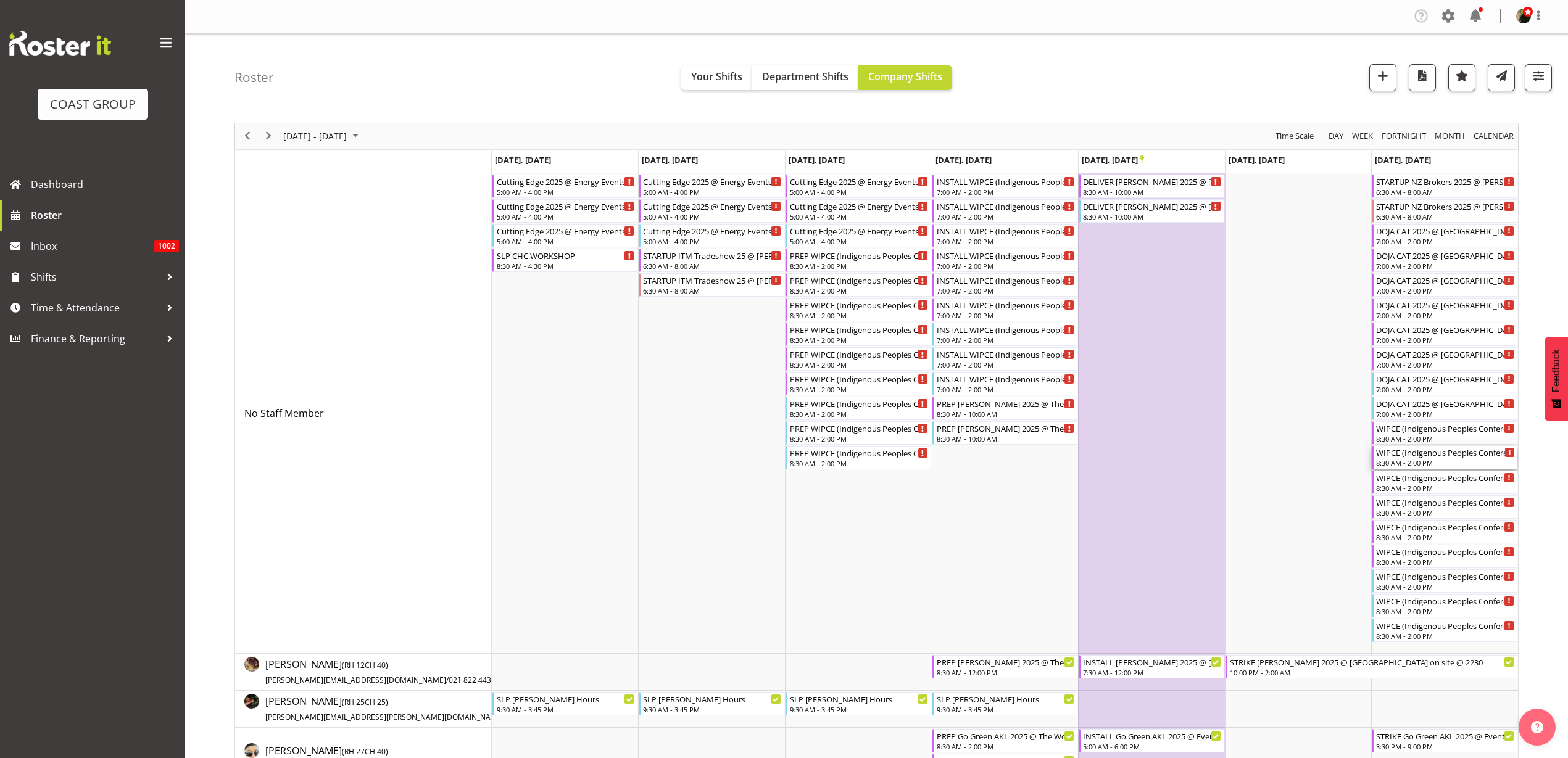
click at [1411, 462] on div "8:30 AM - 2:00 PM" at bounding box center [1445, 462] width 139 height 10
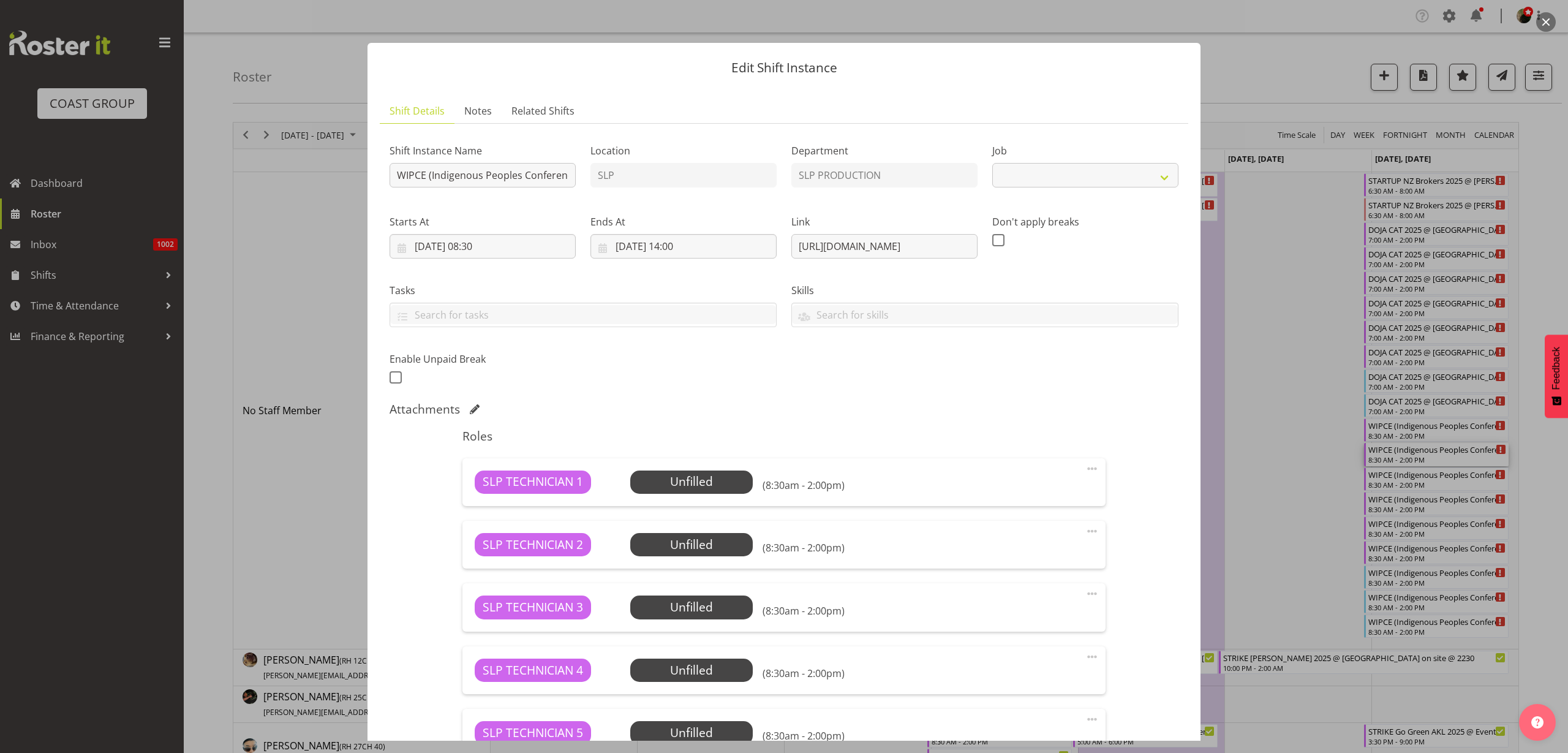
select select "10625"
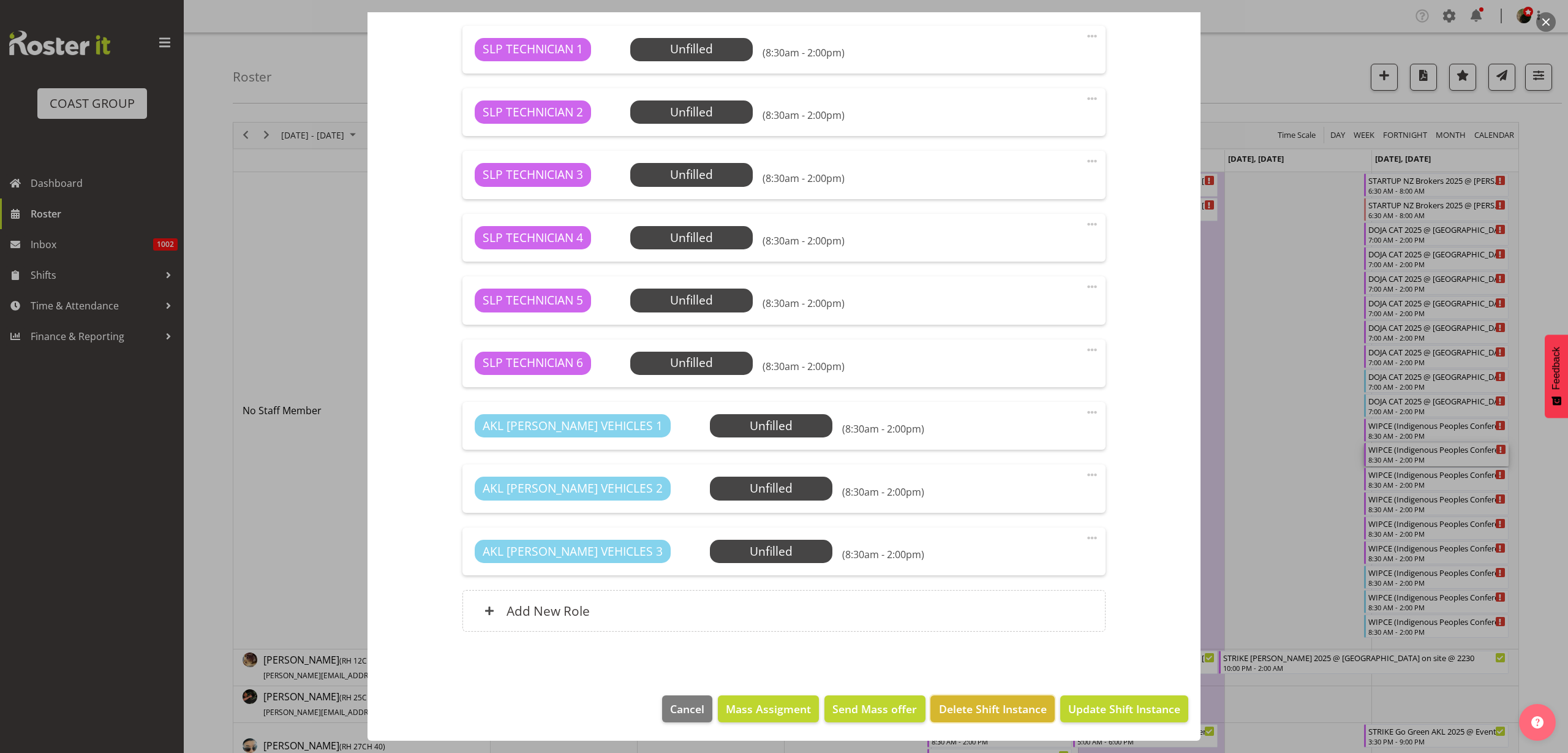
click at [969, 701] on span "Delete Shift Instance" at bounding box center [993, 709] width 108 height 16
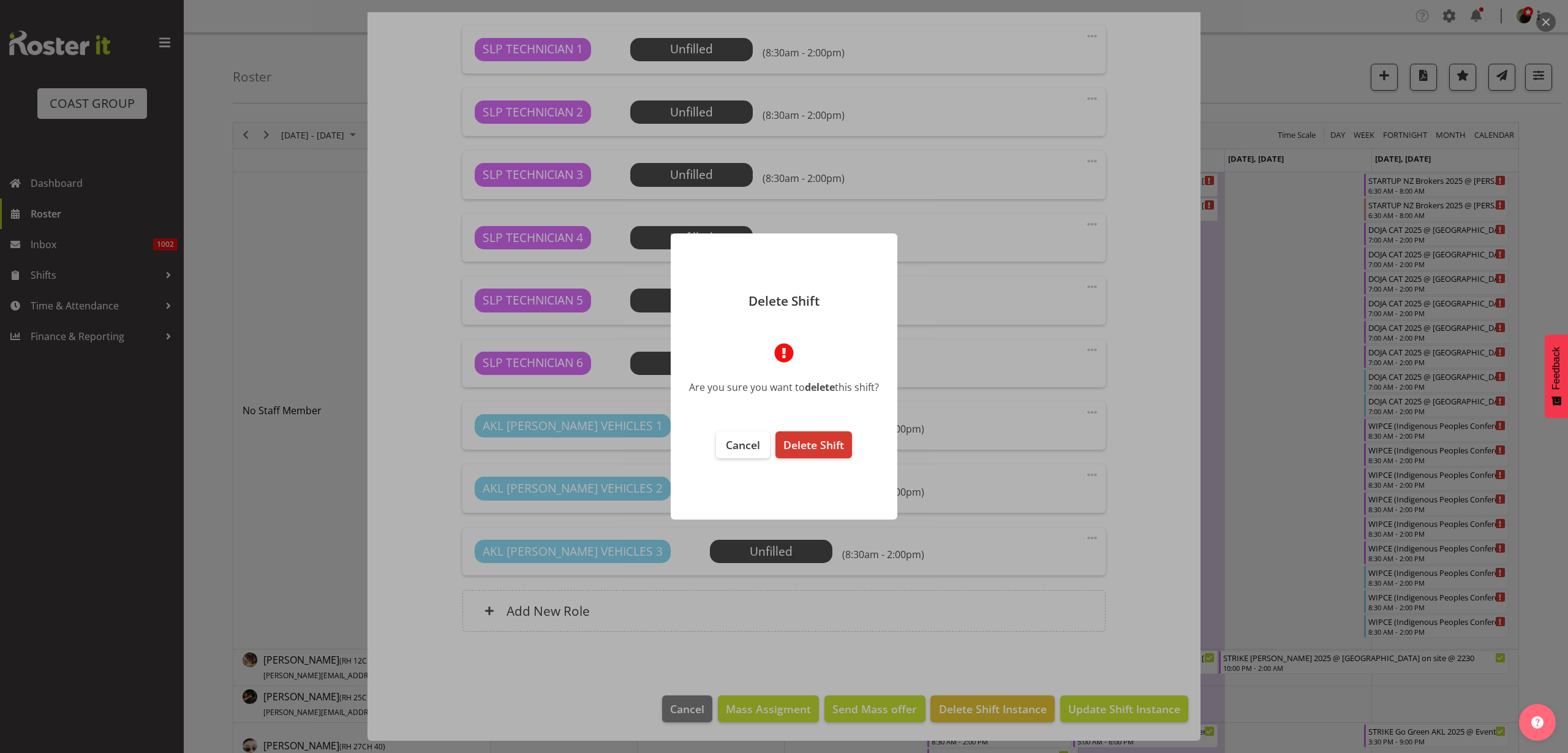
click at [806, 445] on span "Delete Shift" at bounding box center [813, 445] width 61 height 15
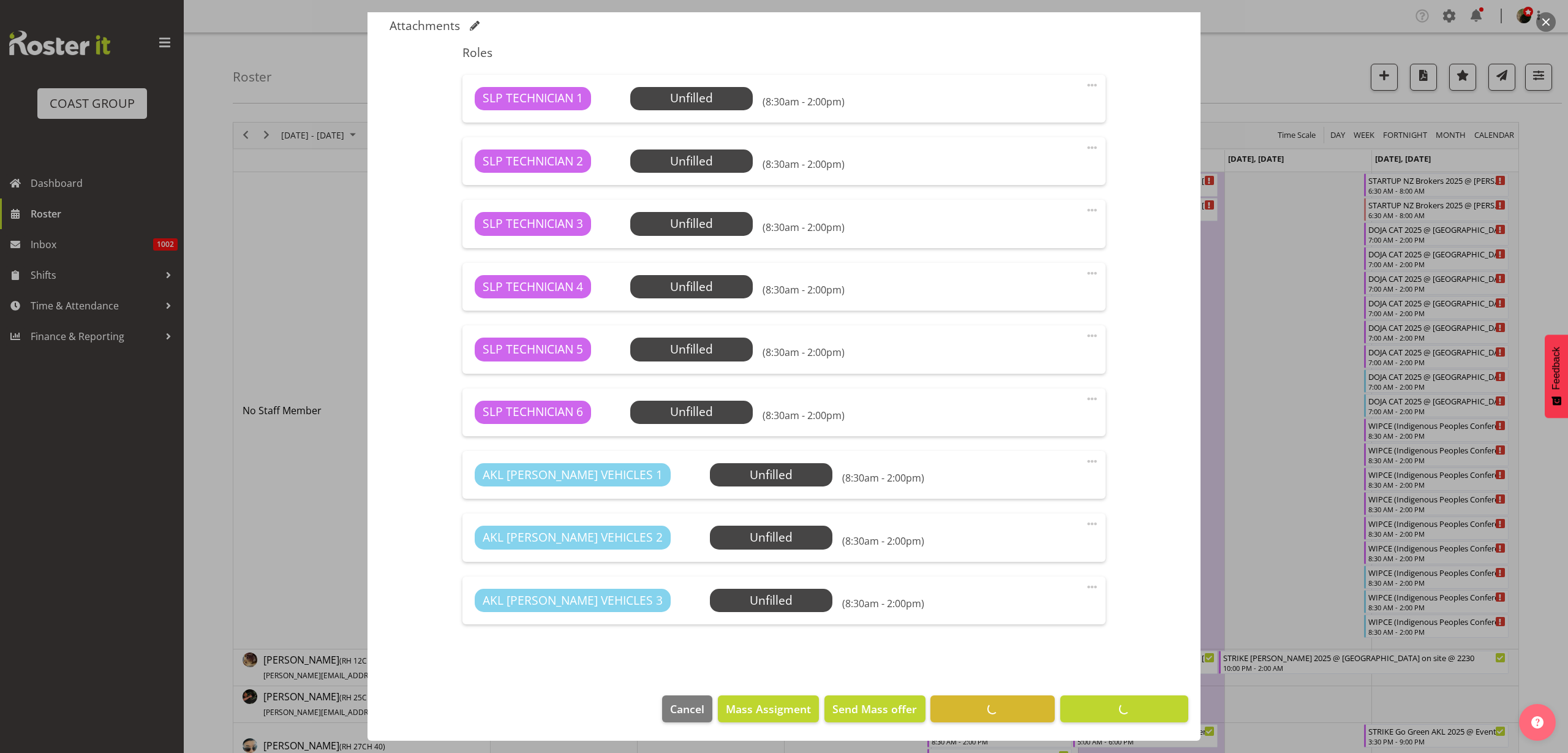
scroll to position [384, 0]
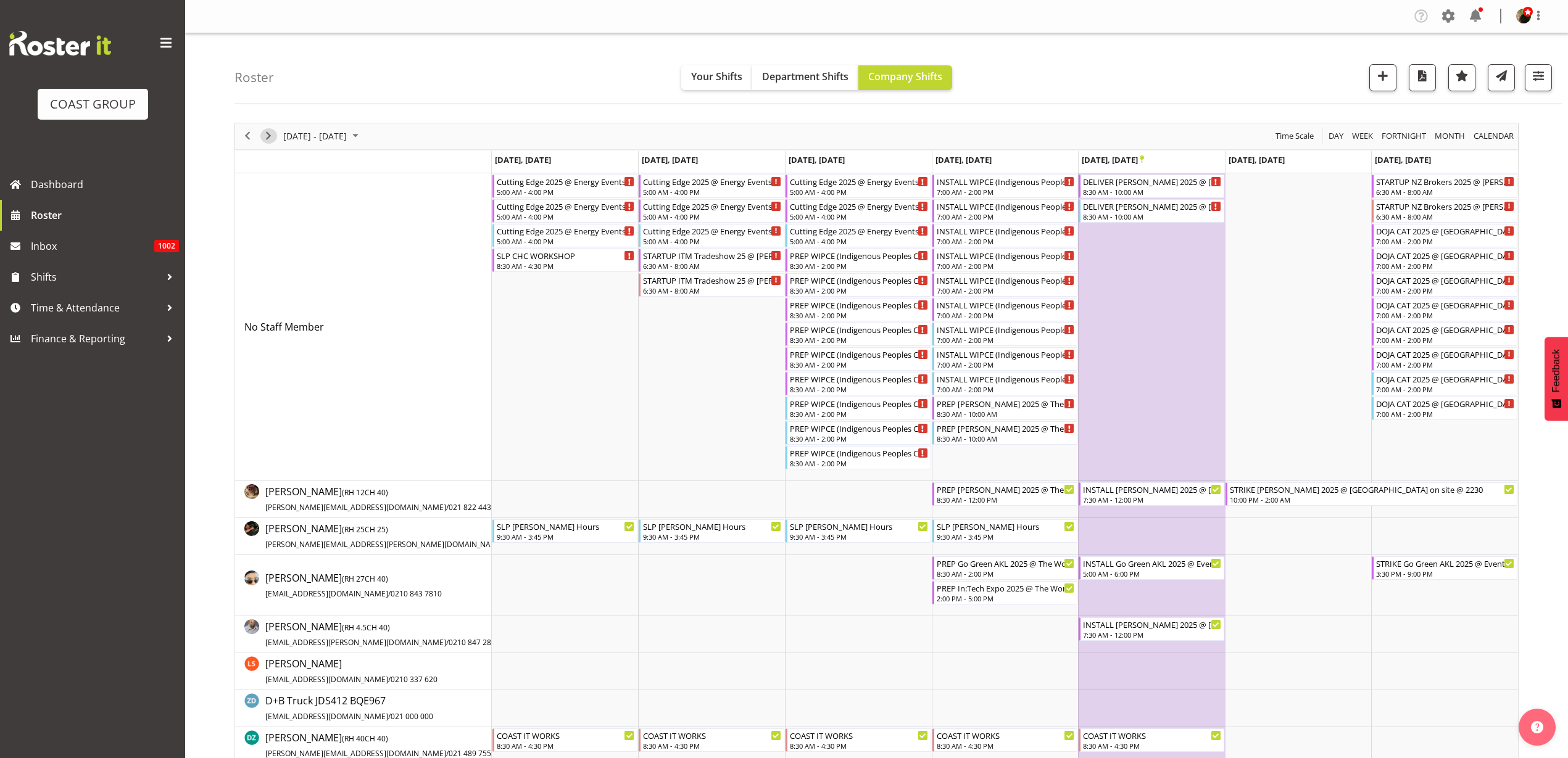
click at [269, 132] on span "Next" at bounding box center [268, 136] width 15 height 16
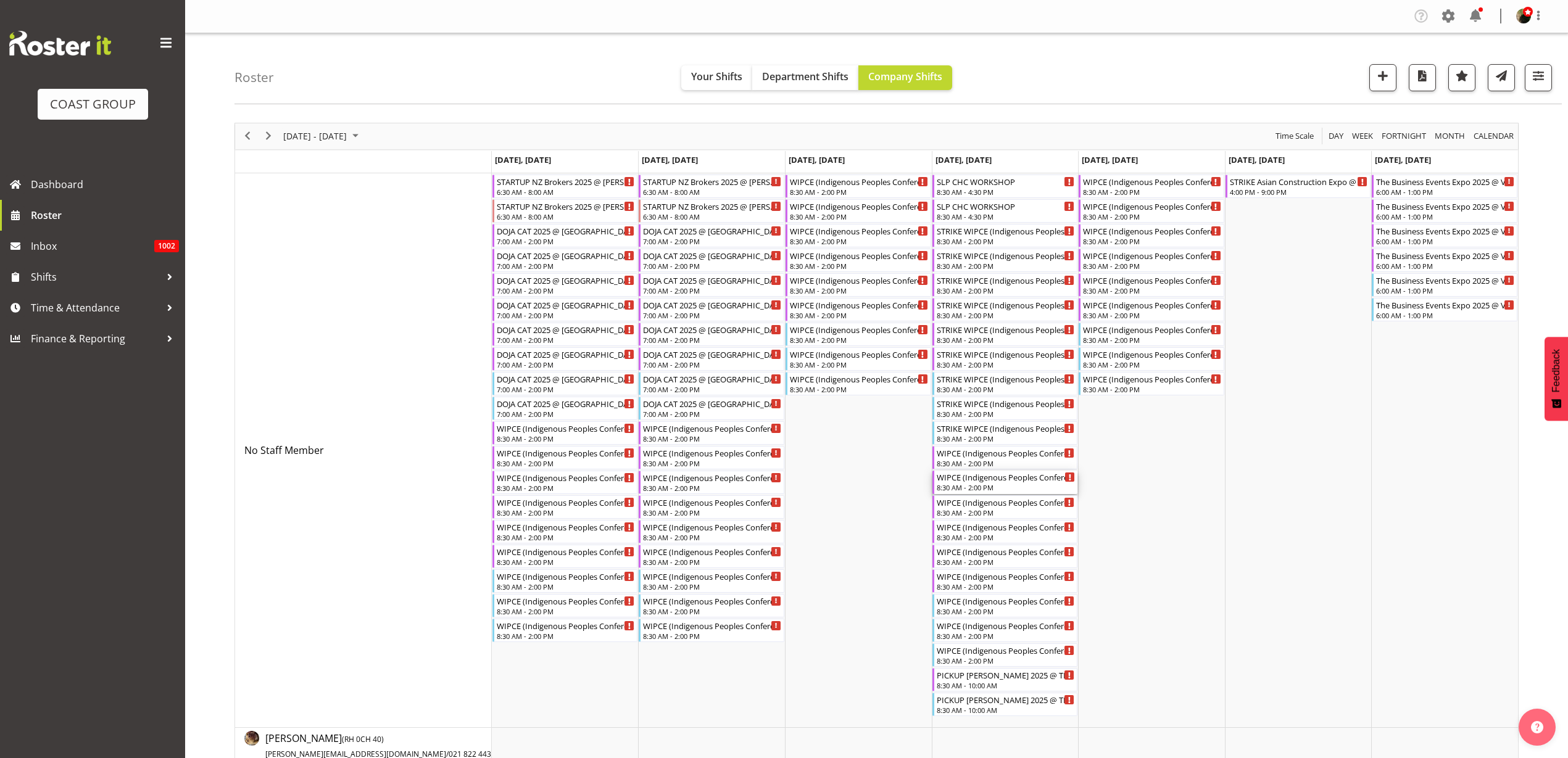
click at [1015, 471] on div "WIPCE (Indigenous Peoples Conference) @ Aotea Square On Site @ TBC" at bounding box center [1005, 477] width 139 height 13
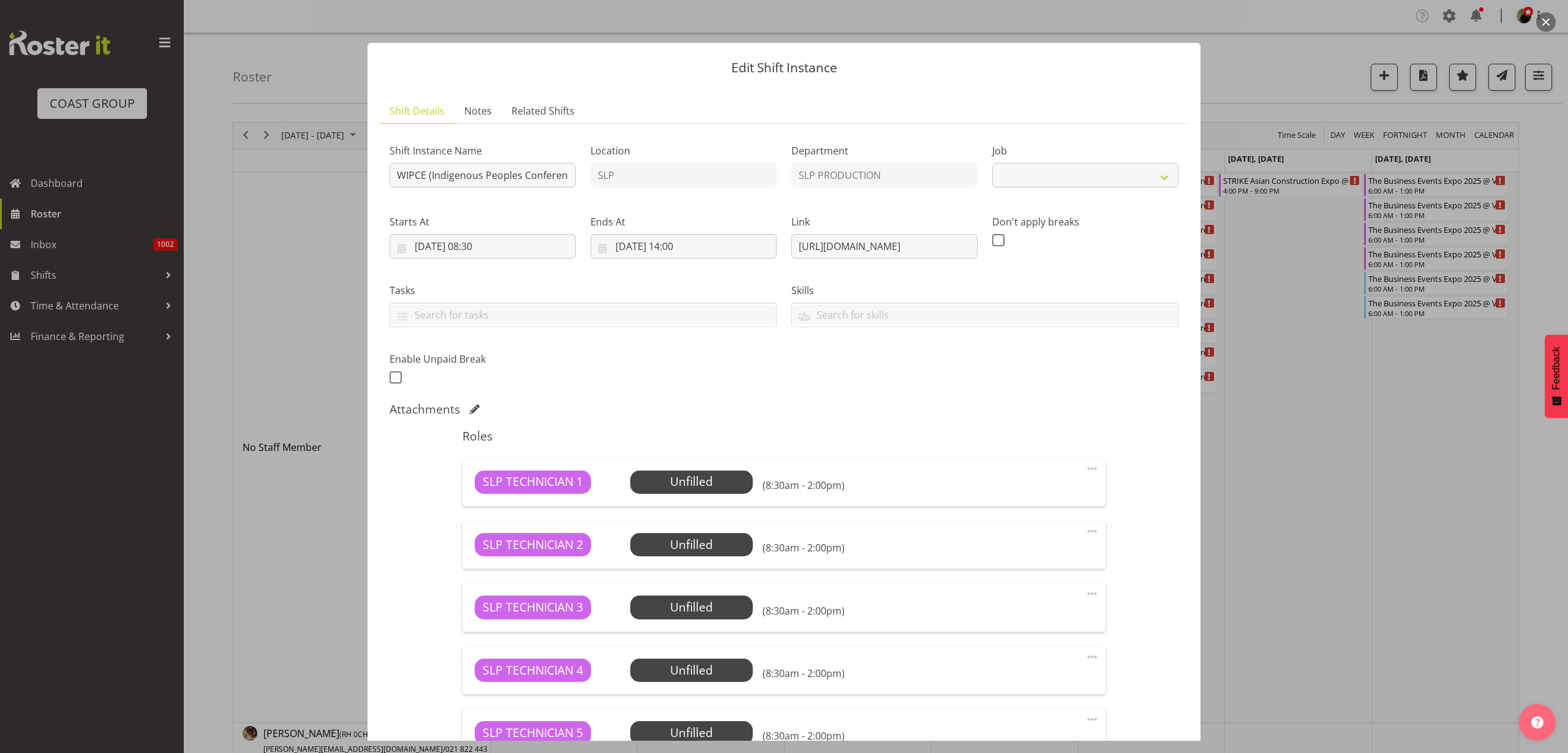
select select "10625"
click at [394, 172] on input "WIPCE (Indigenous Peoples Conference) @ Aotea Square On Site @ TBC" at bounding box center [482, 175] width 186 height 24
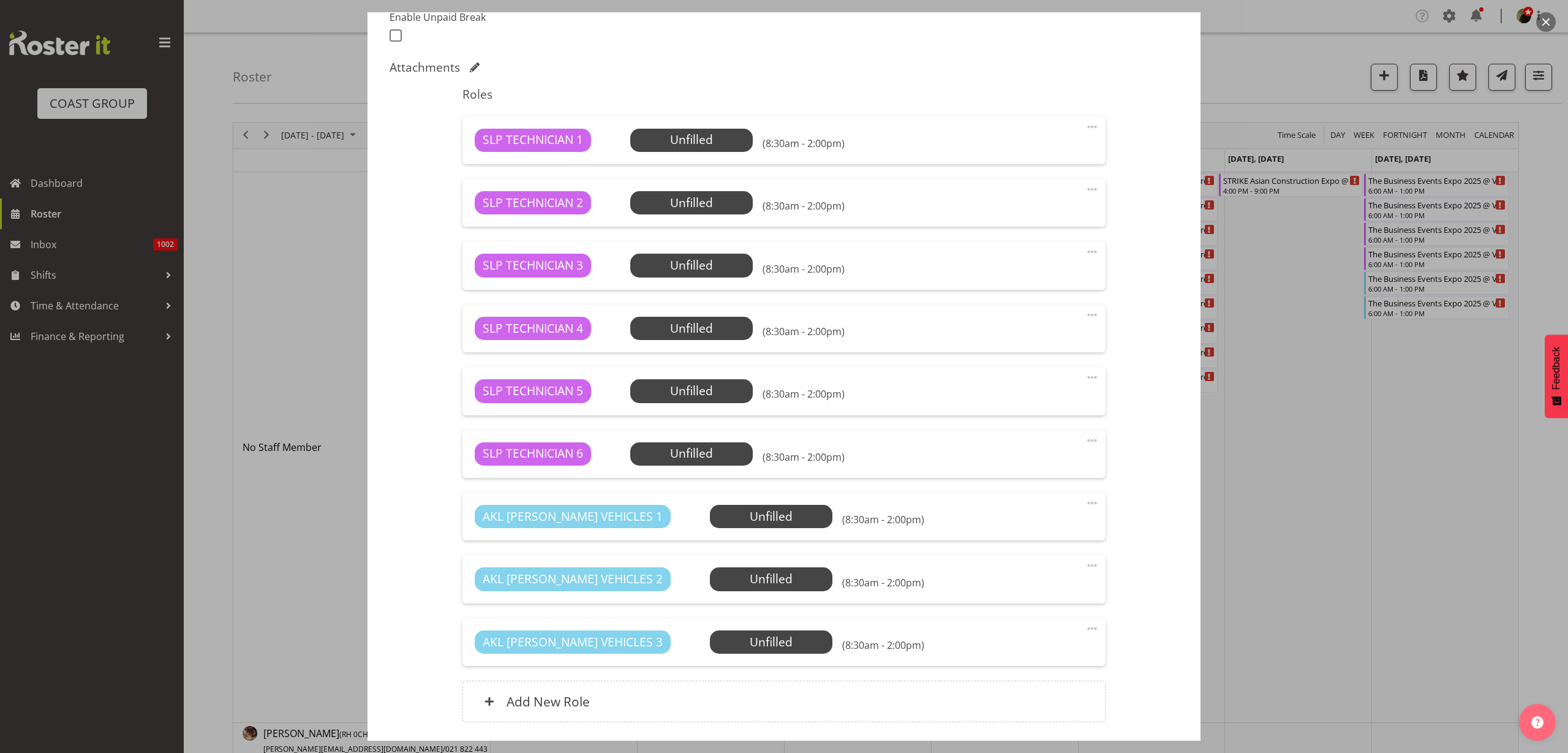
scroll to position [433, 0]
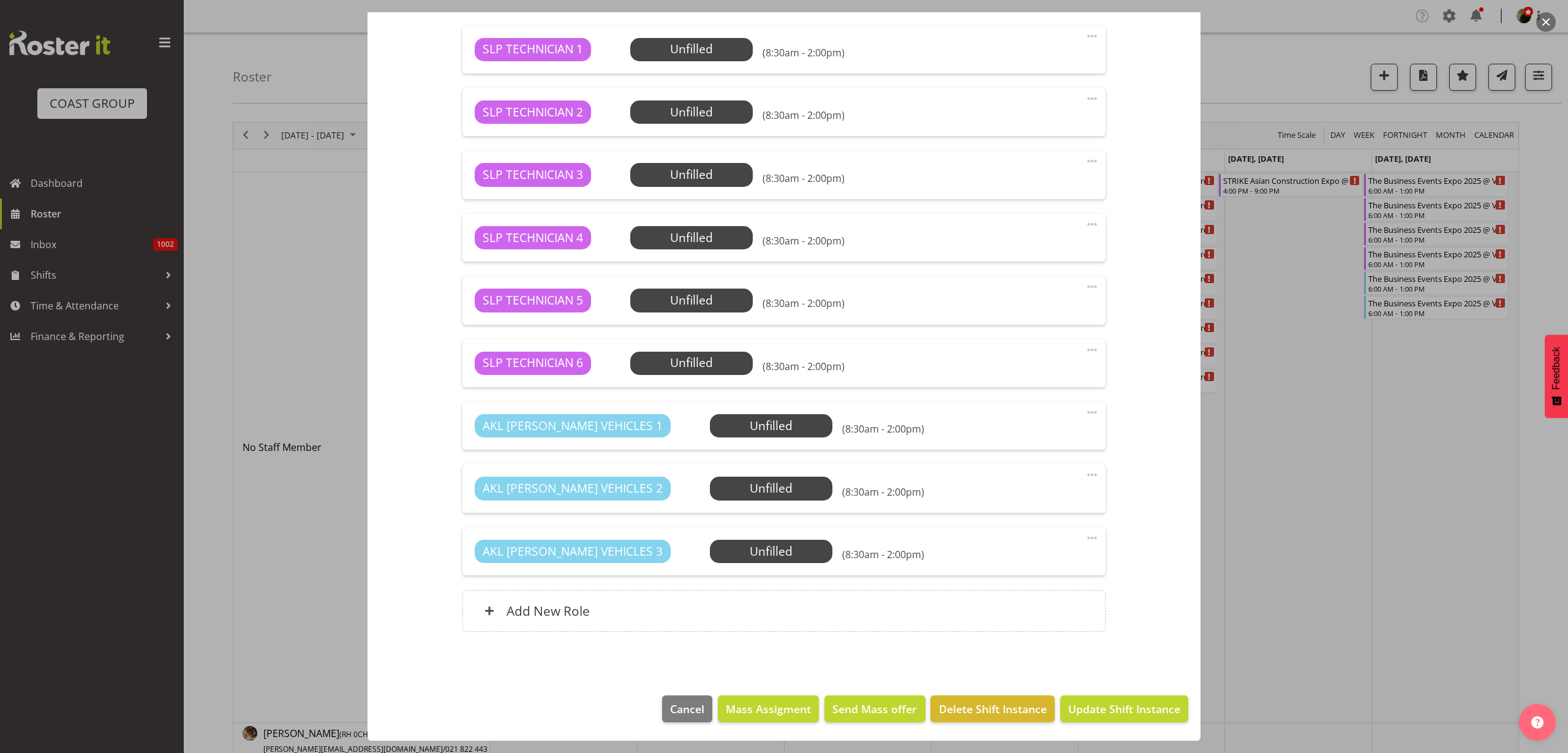
type input "STRIKE WIPCE (Indigenous Peoples Conference) @ [GEOGRAPHIC_DATA] On Site @ TBC"
click at [1130, 708] on span "Update Shift Instance" at bounding box center [1125, 709] width 112 height 16
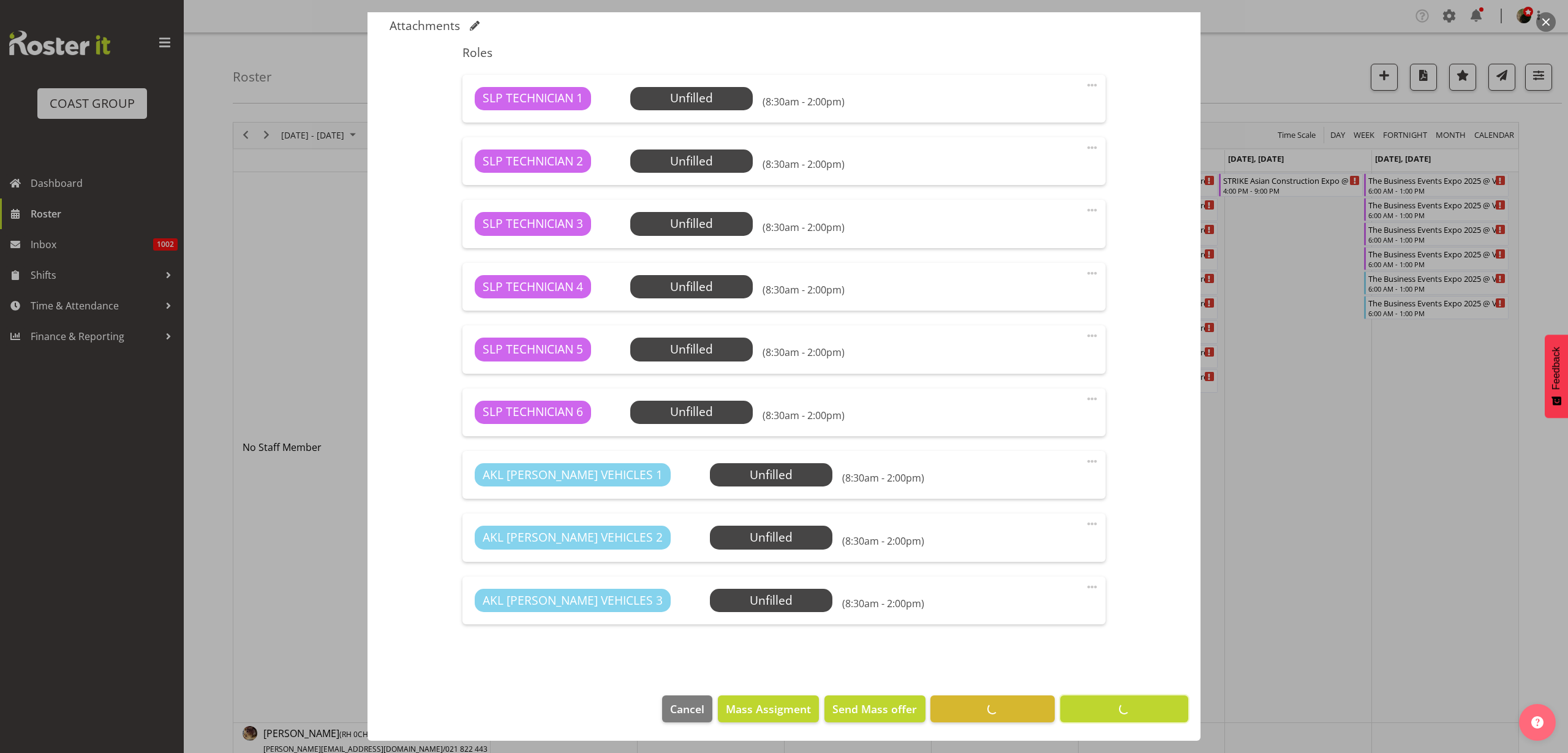
scroll to position [384, 0]
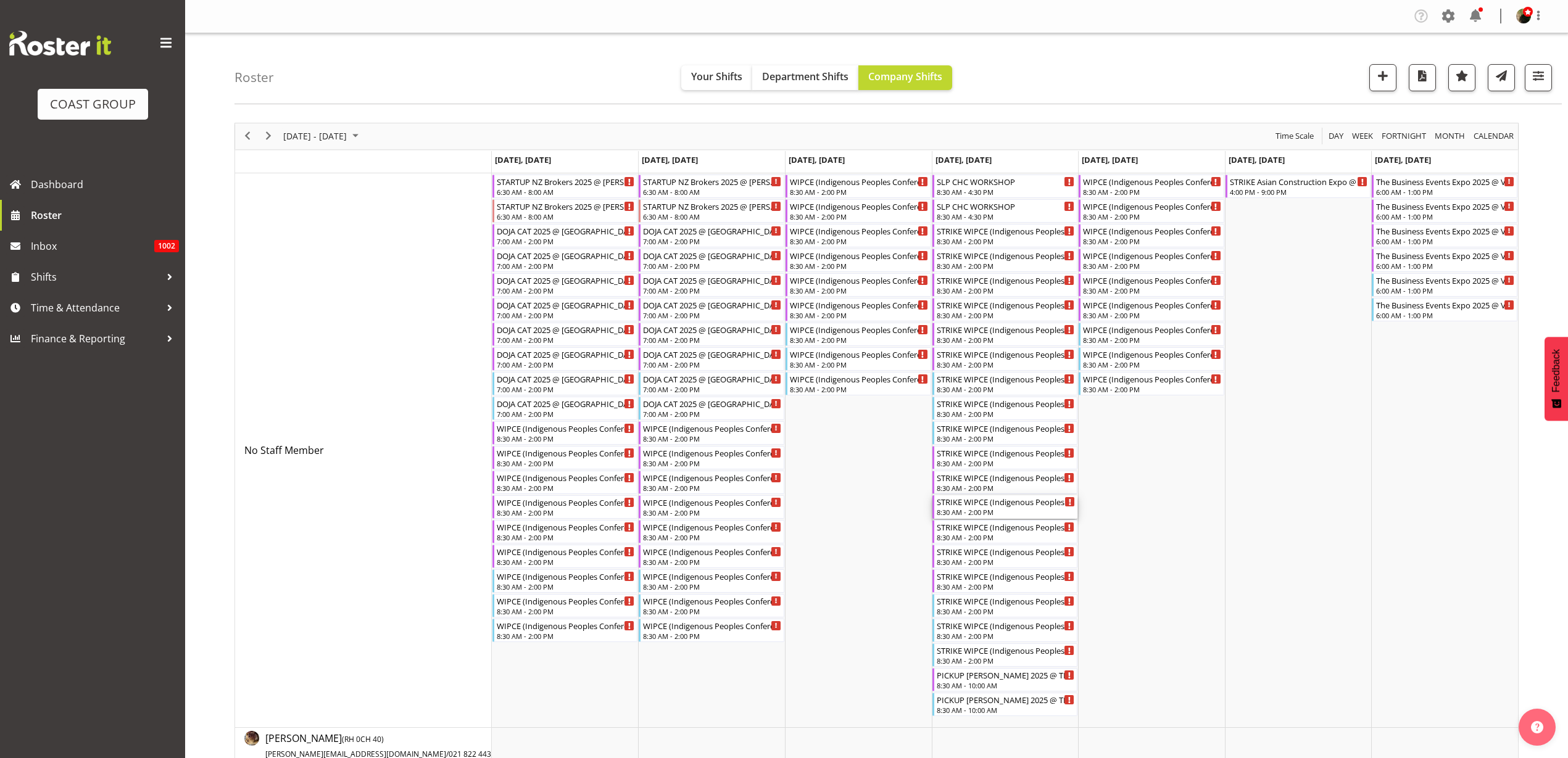
click at [983, 504] on div "STRIKE WIPCE (Indigenous Peoples Conference) @ [GEOGRAPHIC_DATA] On Site @ TBC" at bounding box center [1005, 501] width 139 height 13
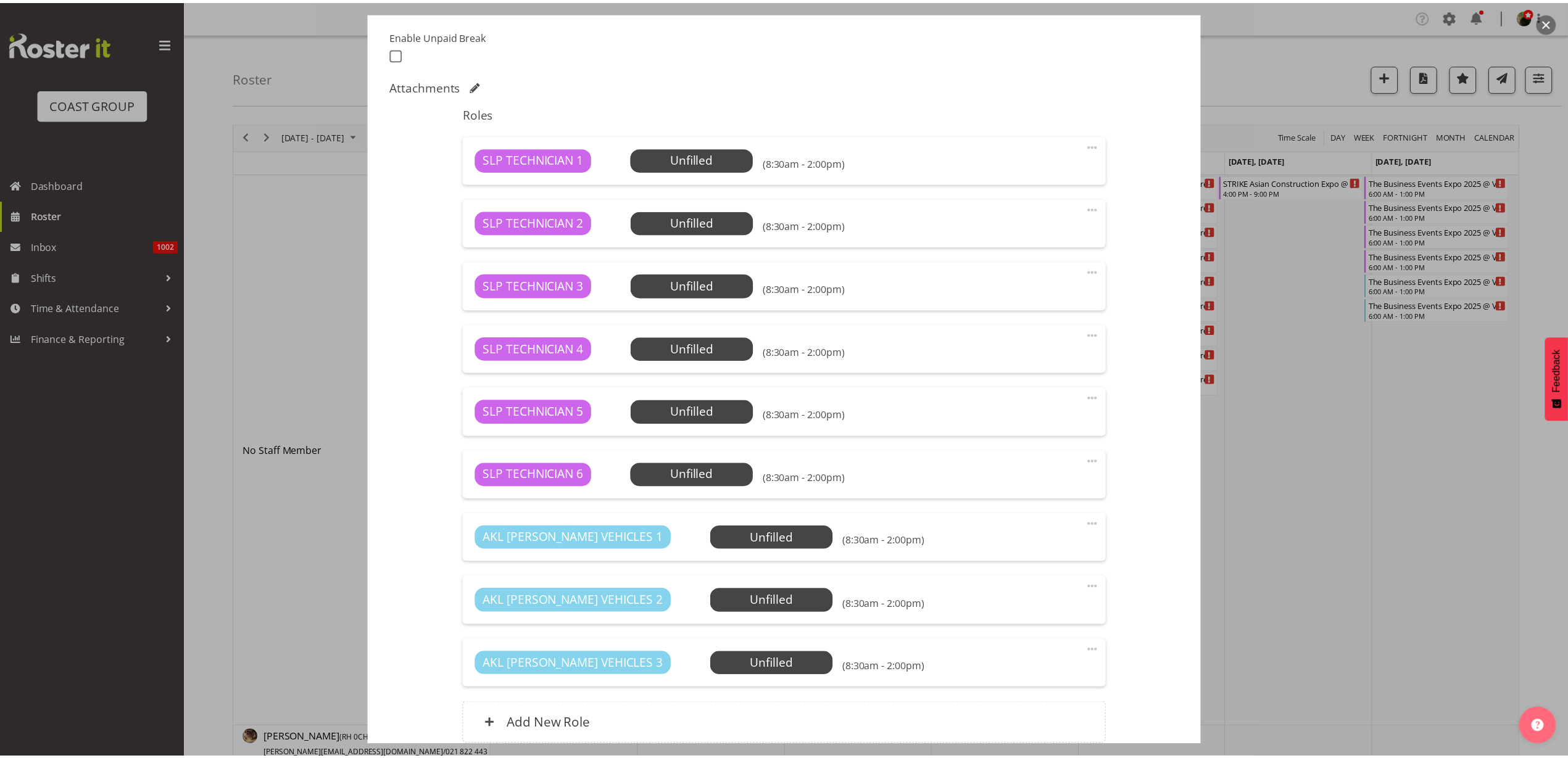
scroll to position [436, 0]
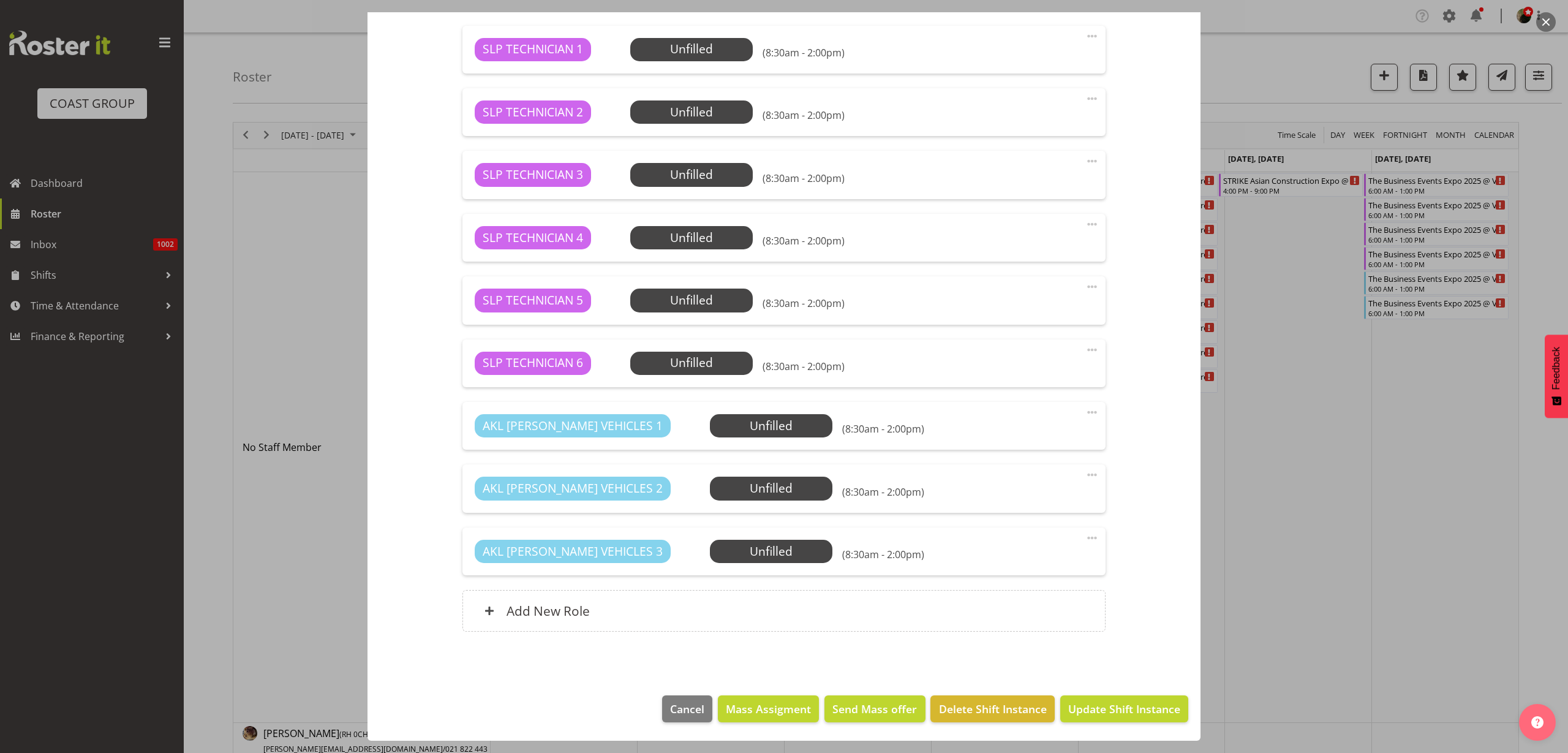
select select "10625"
click at [1006, 709] on span "Delete Shift Instance" at bounding box center [993, 709] width 108 height 16
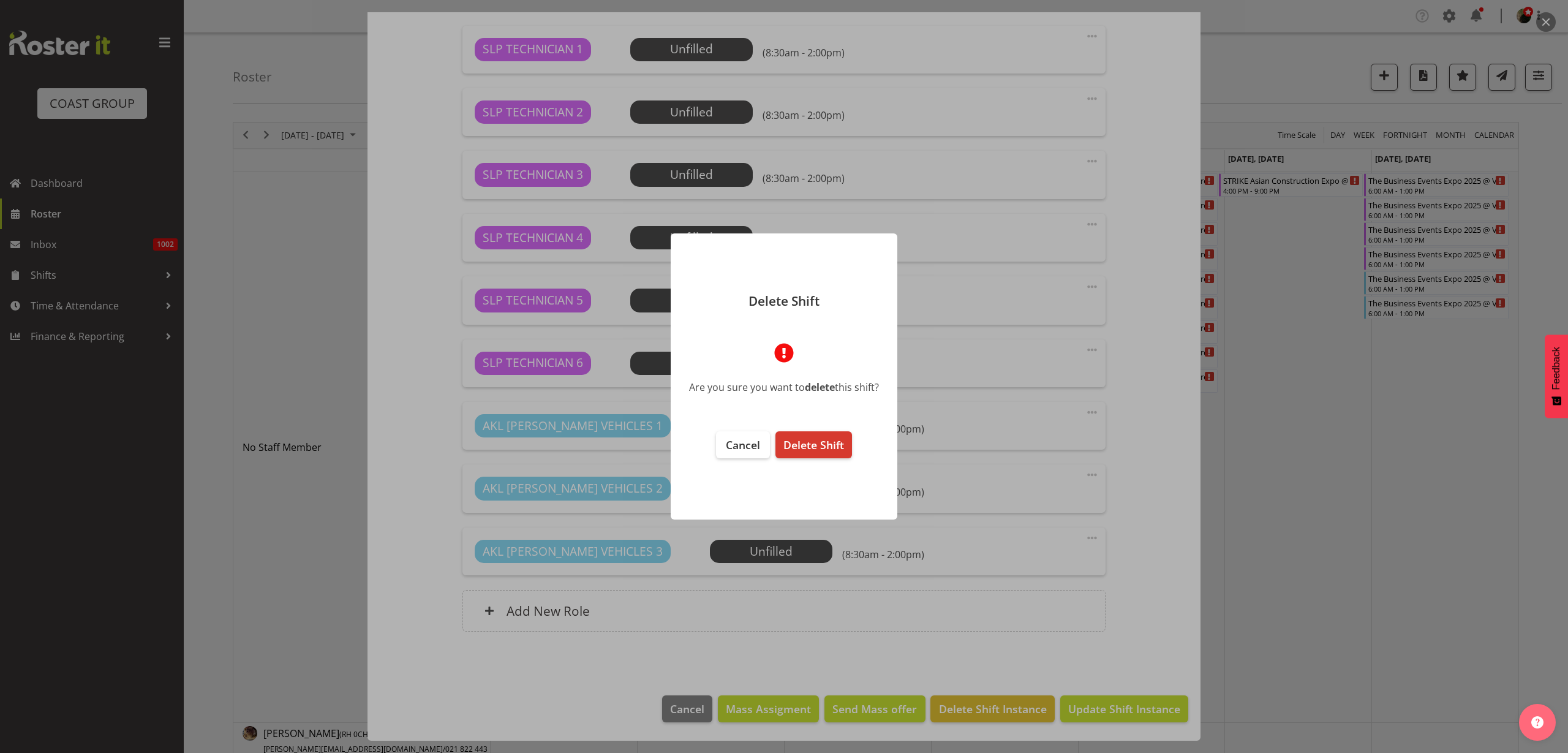
click at [815, 446] on span "Delete Shift" at bounding box center [813, 445] width 61 height 15
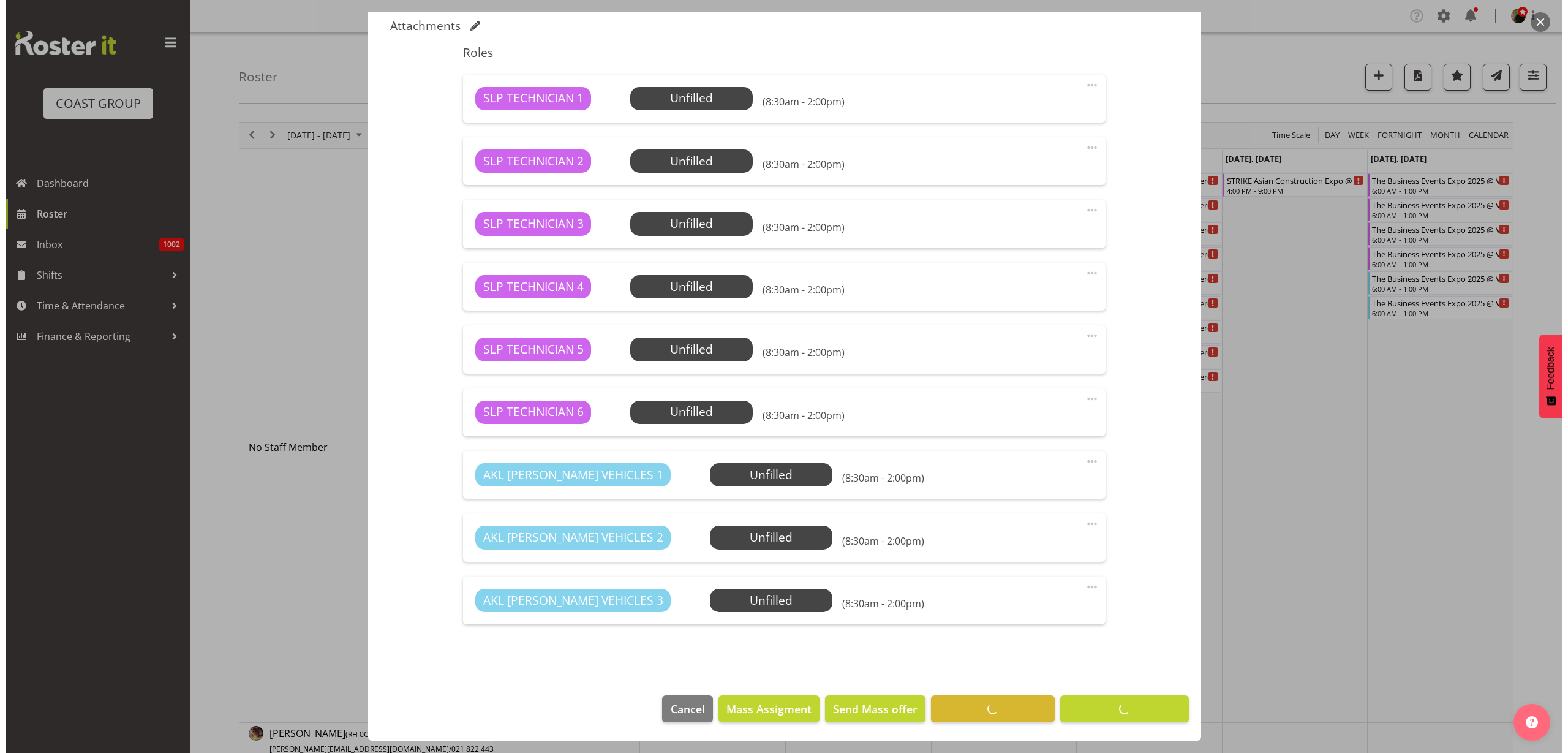
scroll to position [384, 0]
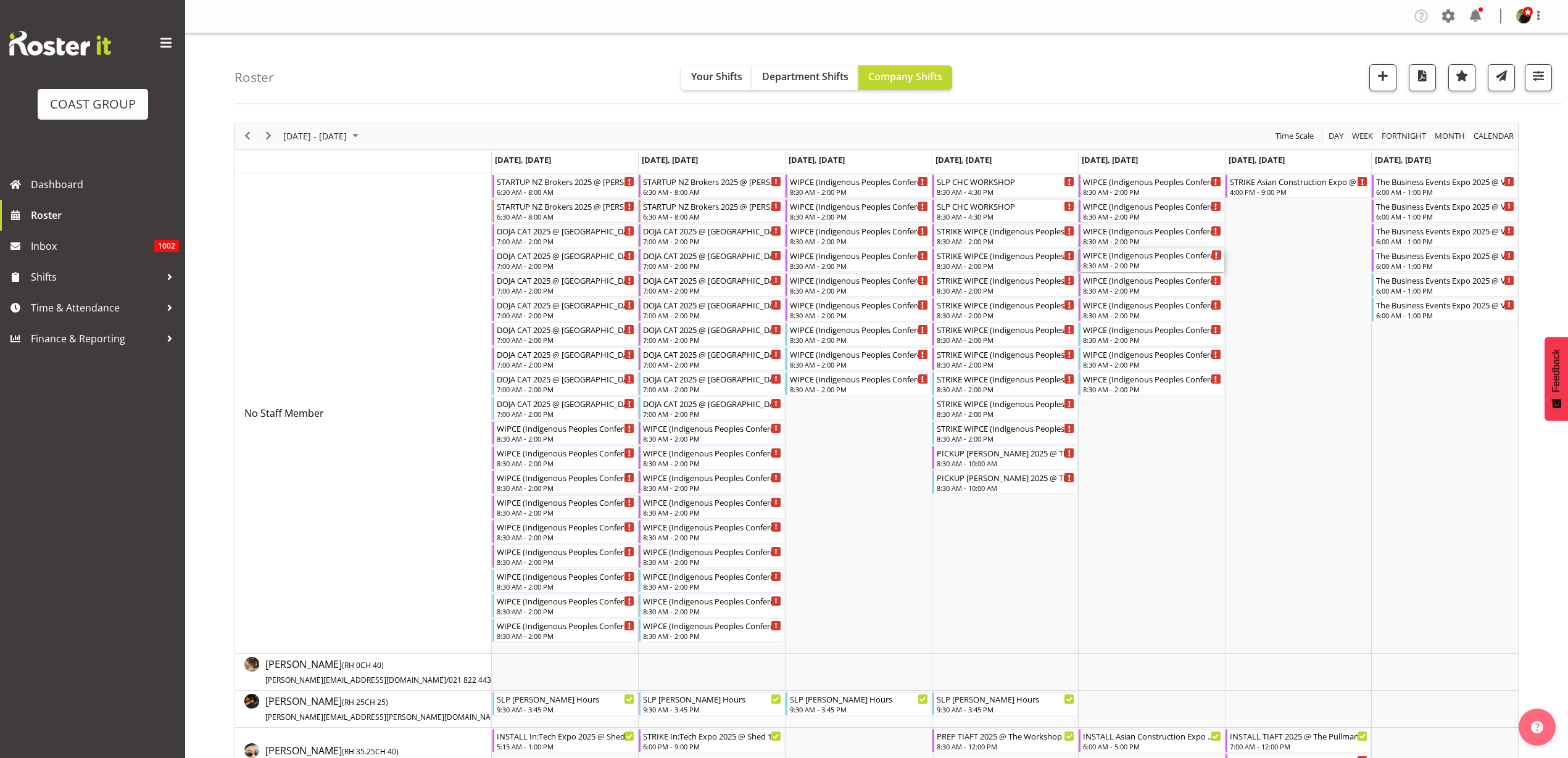
click at [1163, 265] on div "8:30 AM - 2:00 PM" at bounding box center [1152, 265] width 139 height 10
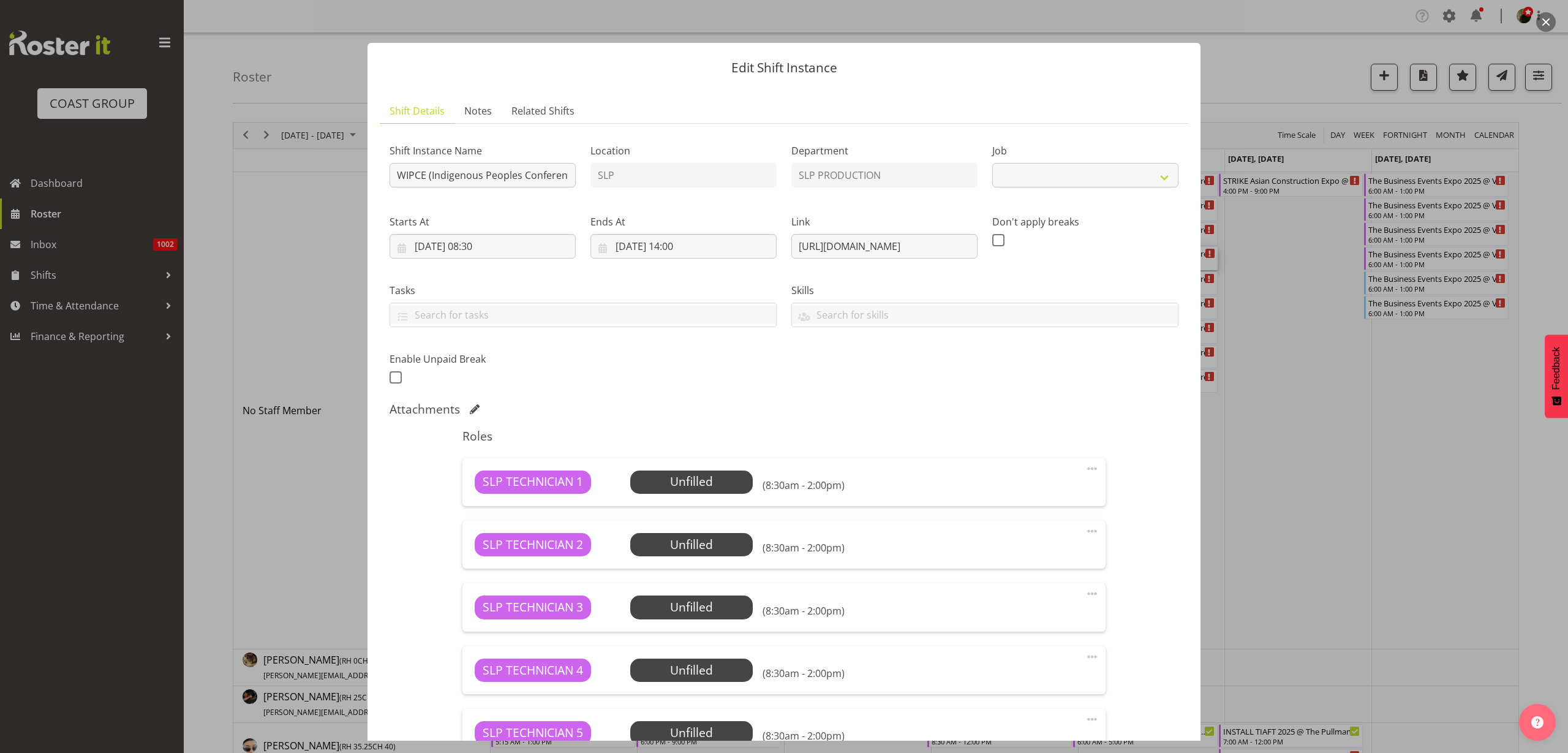
select select "10625"
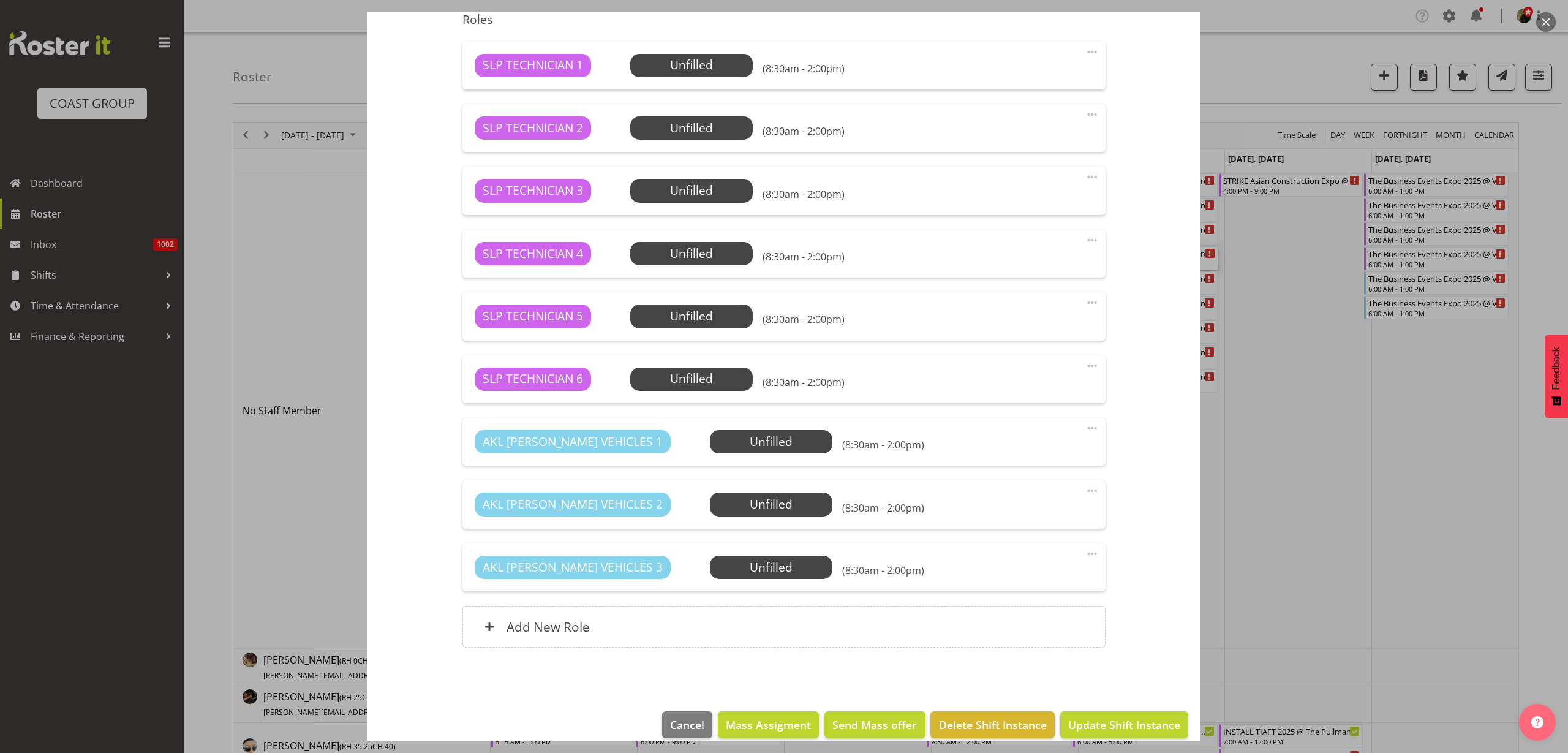
scroll to position [433, 0]
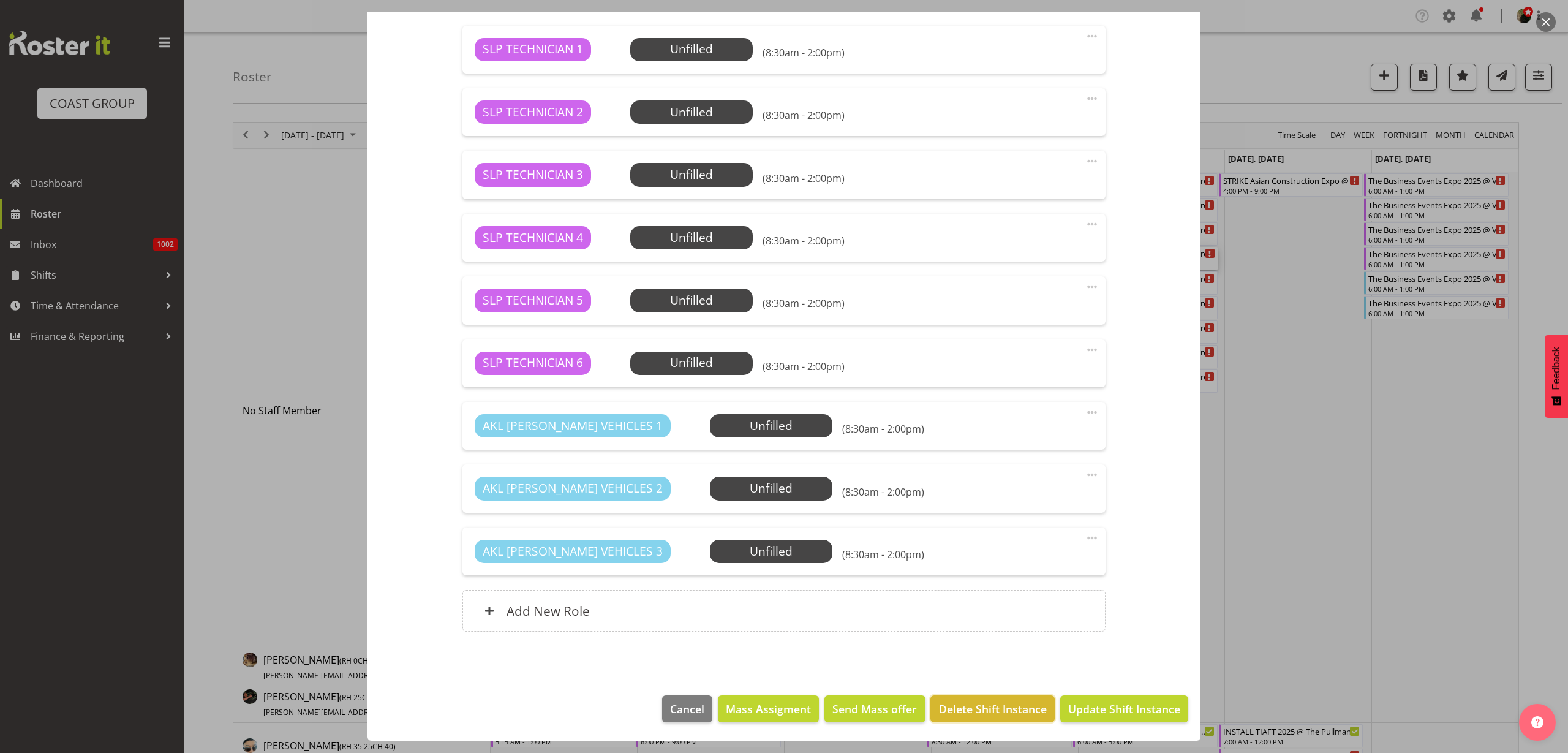
click at [979, 712] on span "Delete Shift Instance" at bounding box center [993, 709] width 108 height 16
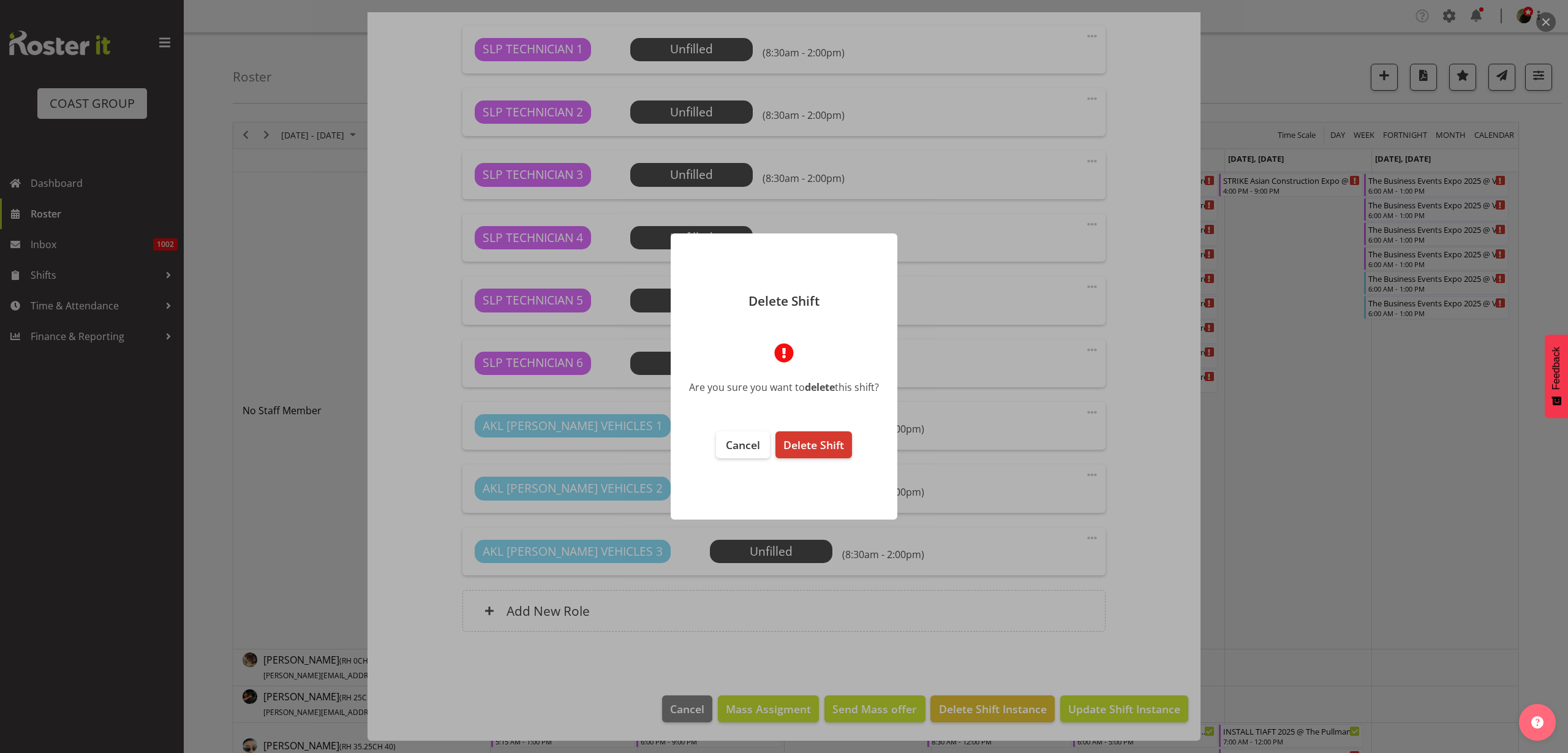
click at [823, 446] on span "Delete Shift" at bounding box center [813, 445] width 61 height 15
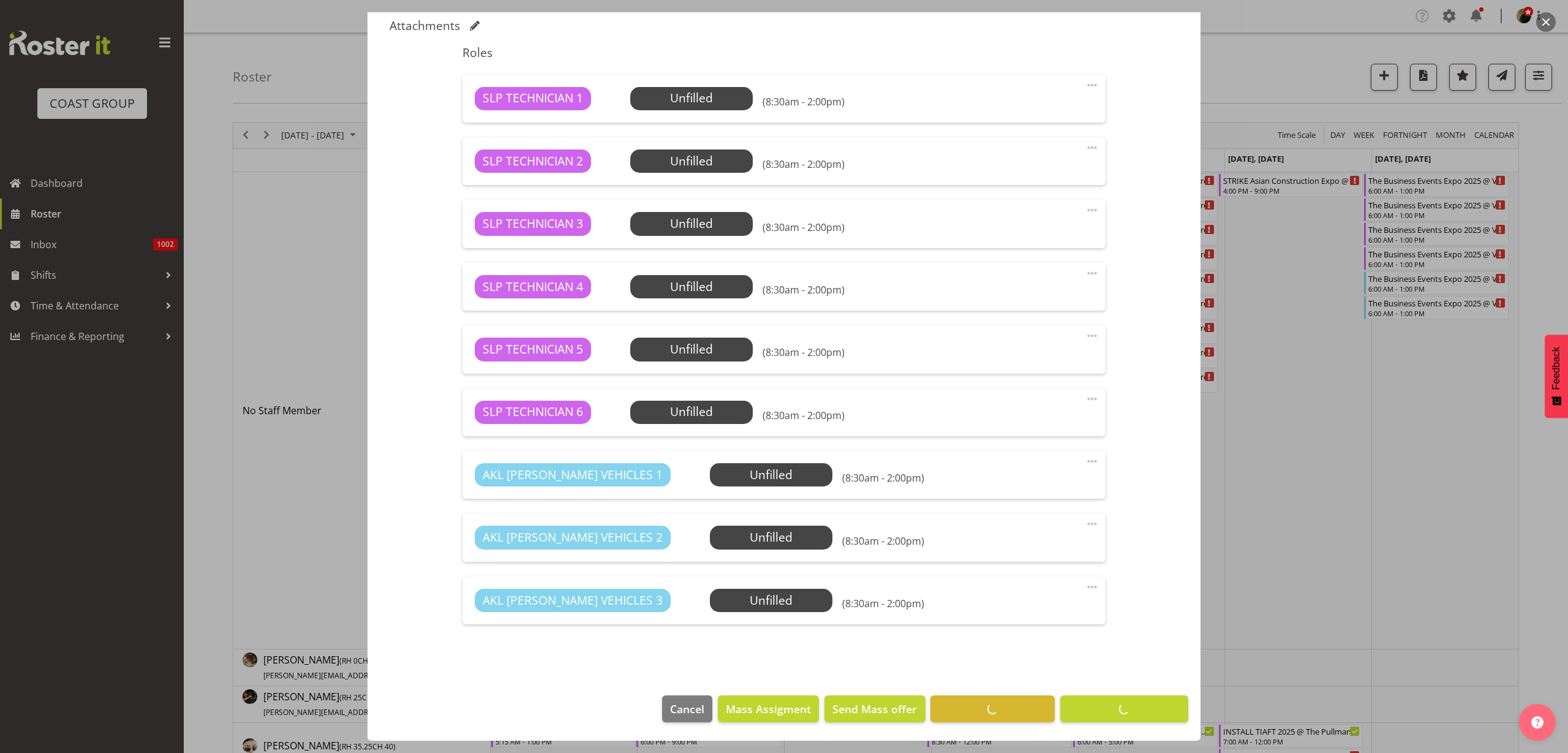
scroll to position [384, 0]
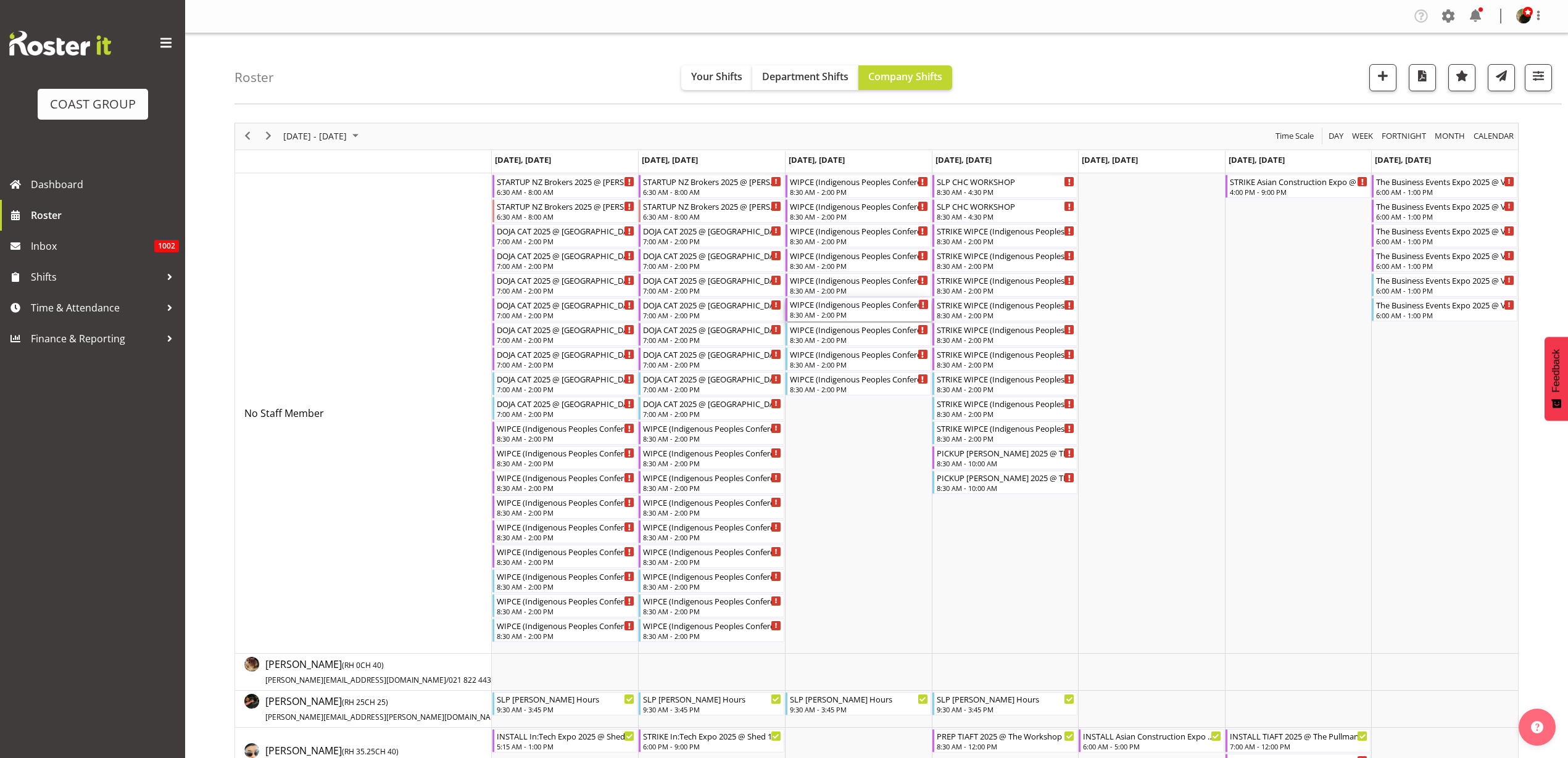
click at [845, 299] on div "WIPCE (Indigenous Peoples Conference) @ Aotea Square On Site @ TBC" at bounding box center [859, 304] width 139 height 13
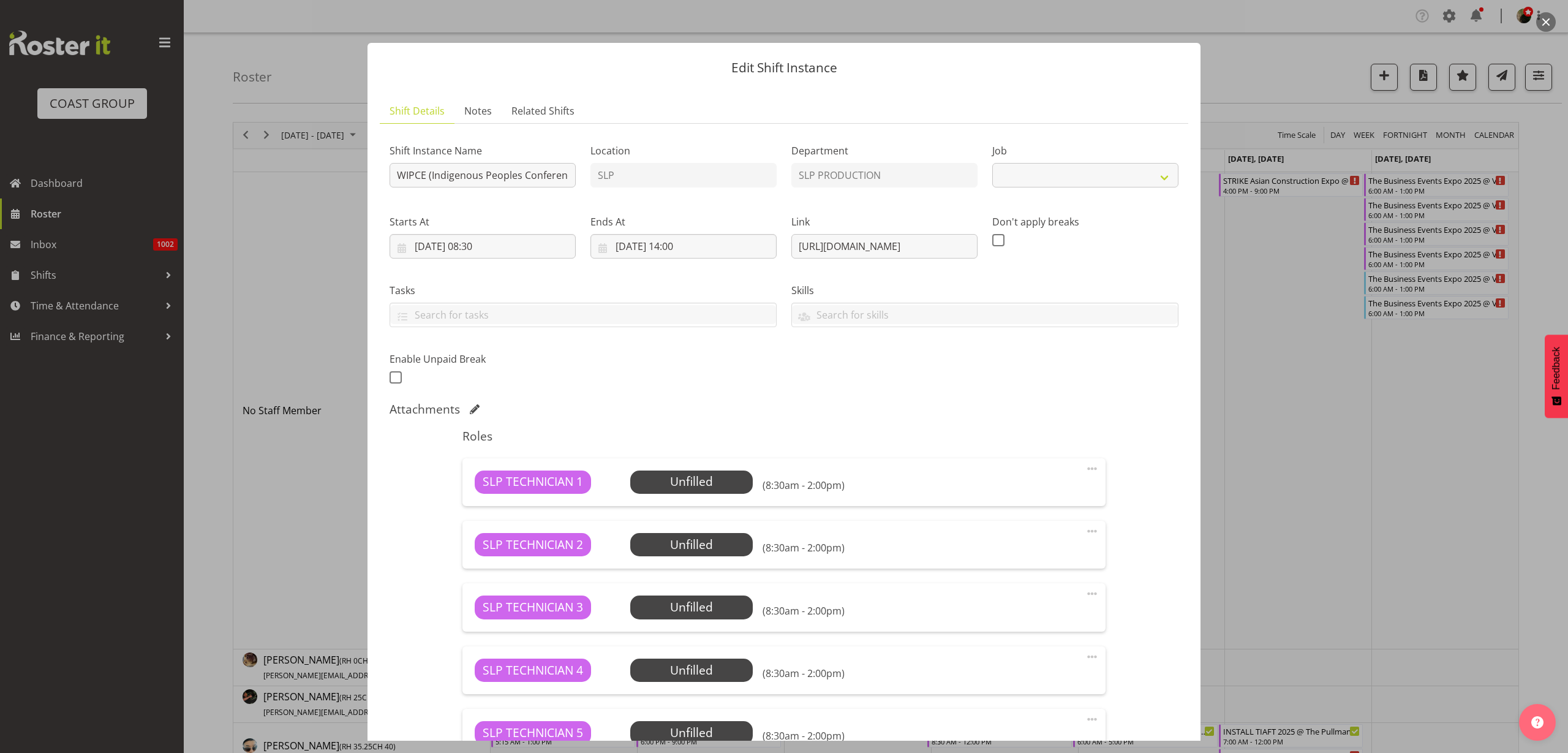
select select "10625"
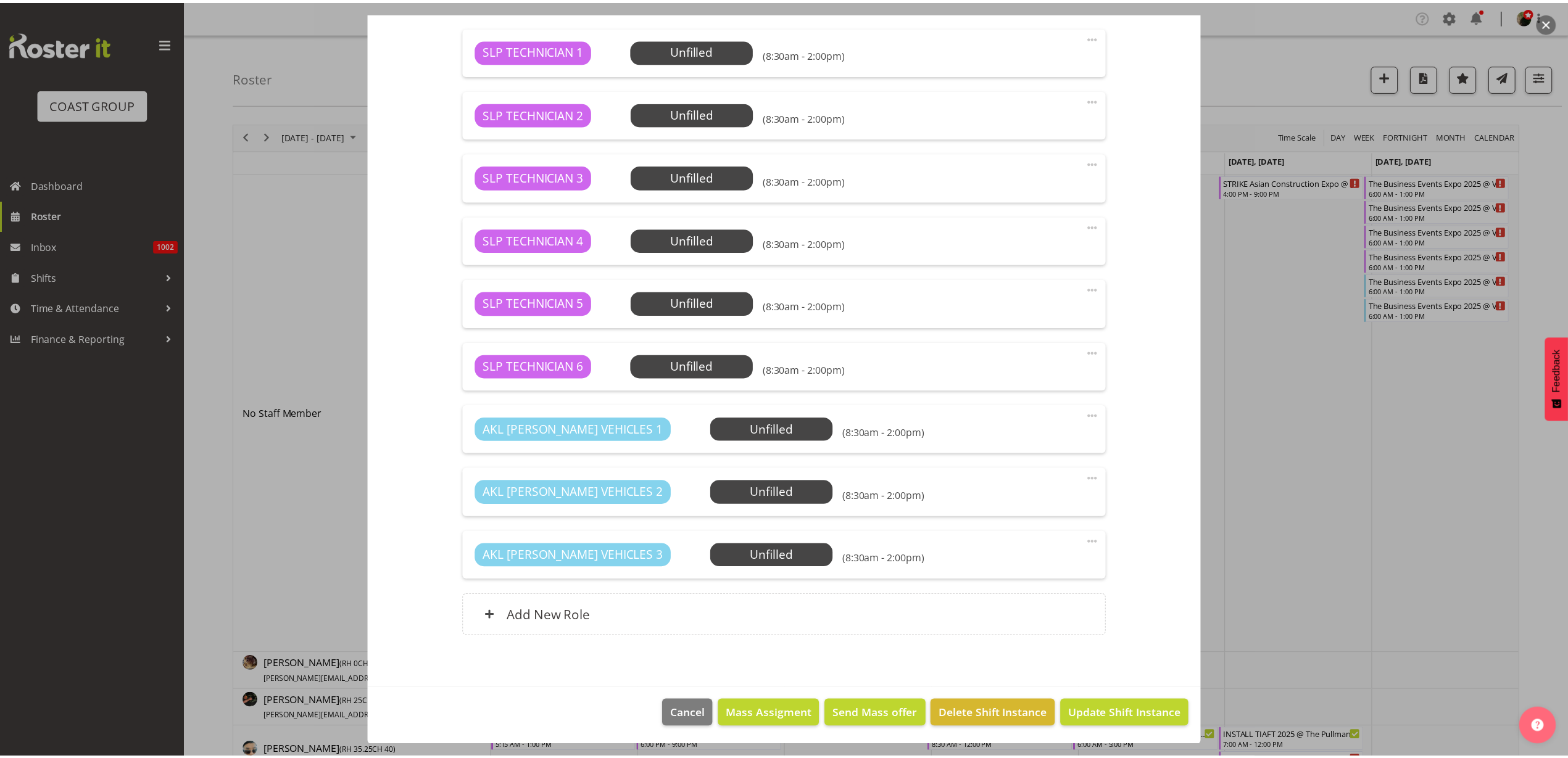
scroll to position [436, 0]
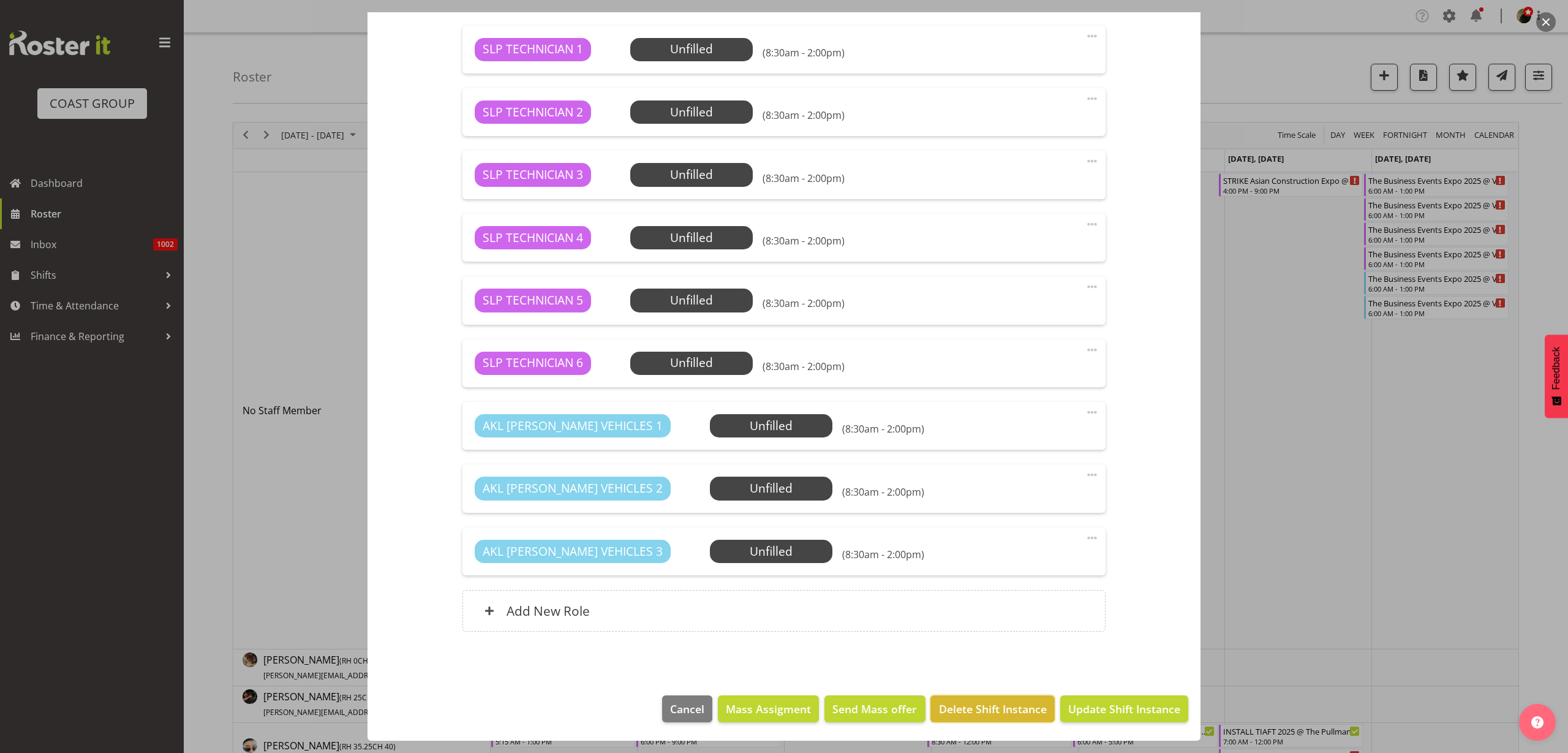
click at [971, 709] on span "Delete Shift Instance" at bounding box center [993, 709] width 108 height 16
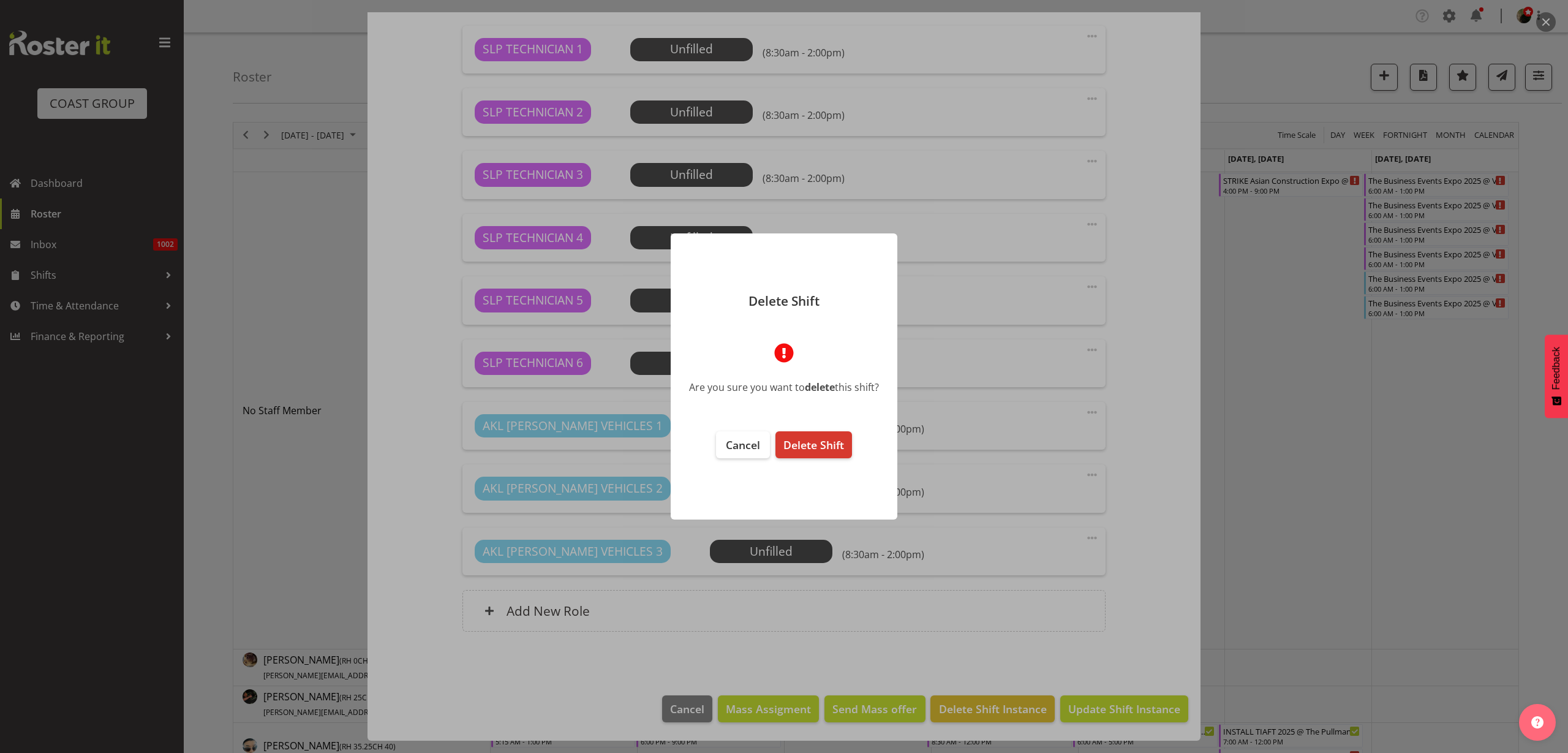
click at [824, 445] on span "Delete Shift" at bounding box center [813, 445] width 61 height 15
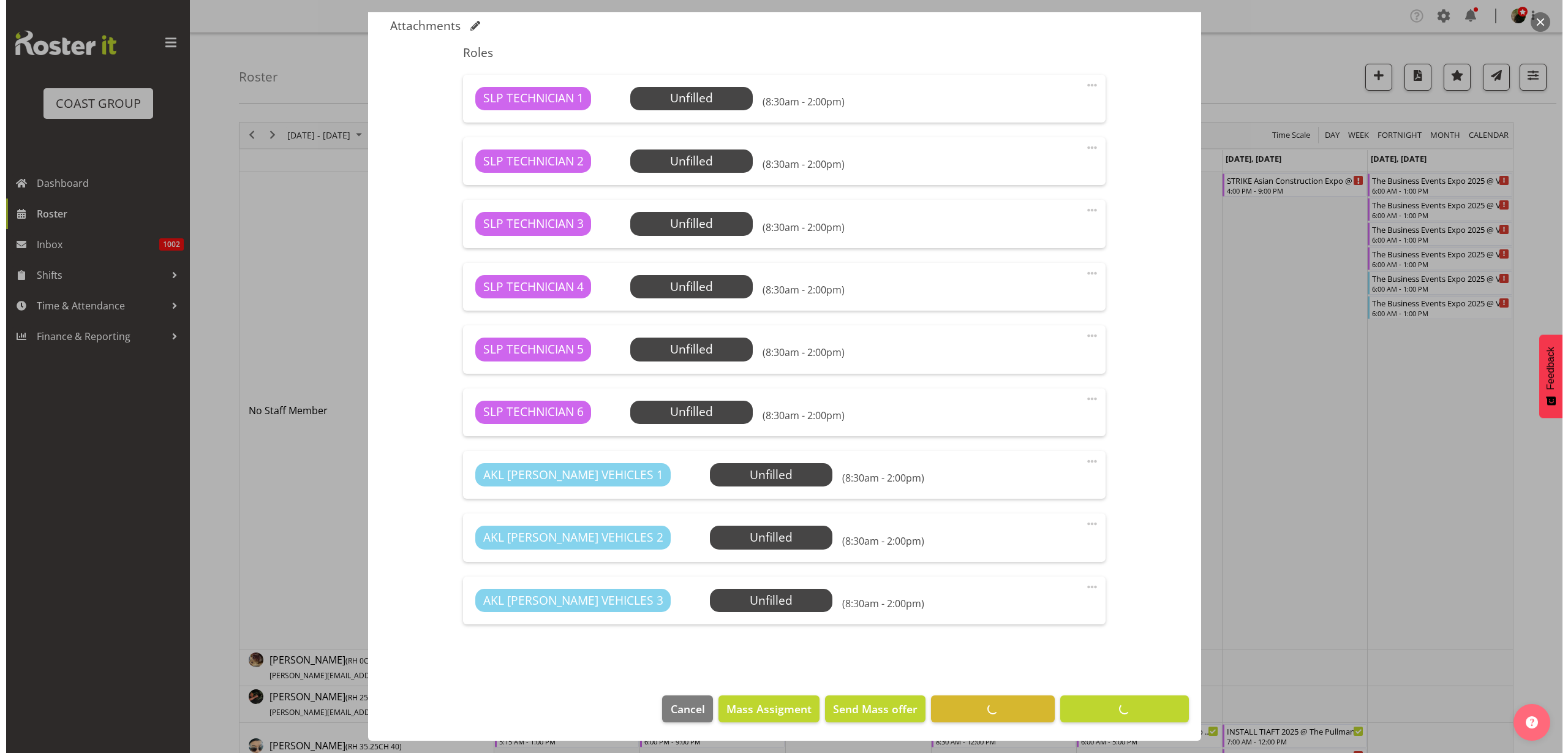
scroll to position [384, 0]
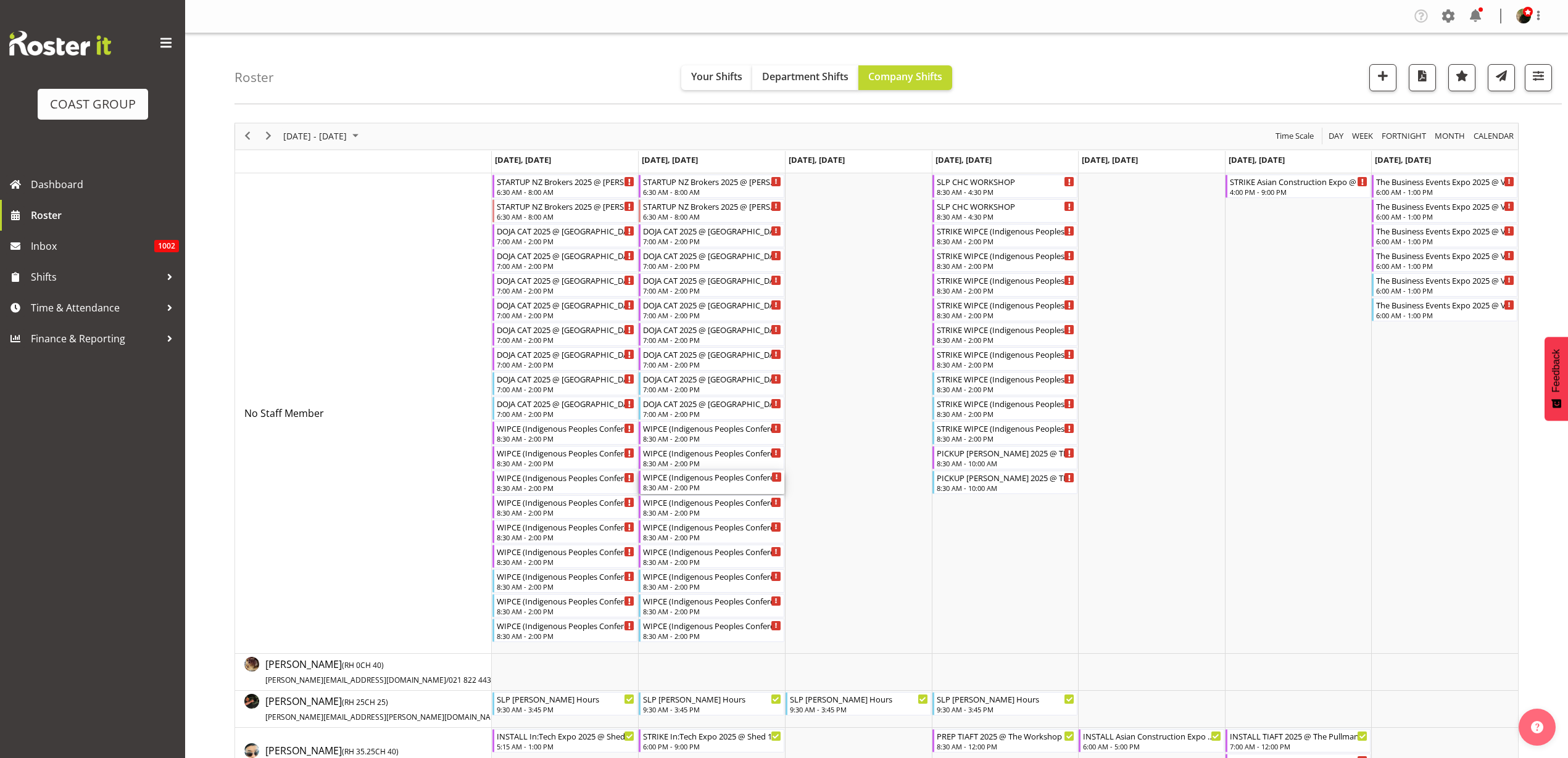
click at [672, 482] on div "WIPCE (Indigenous Peoples Conference) @ Aotea Square On Site @ TBC 8:30 AM - 2:…" at bounding box center [712, 482] width 139 height 24
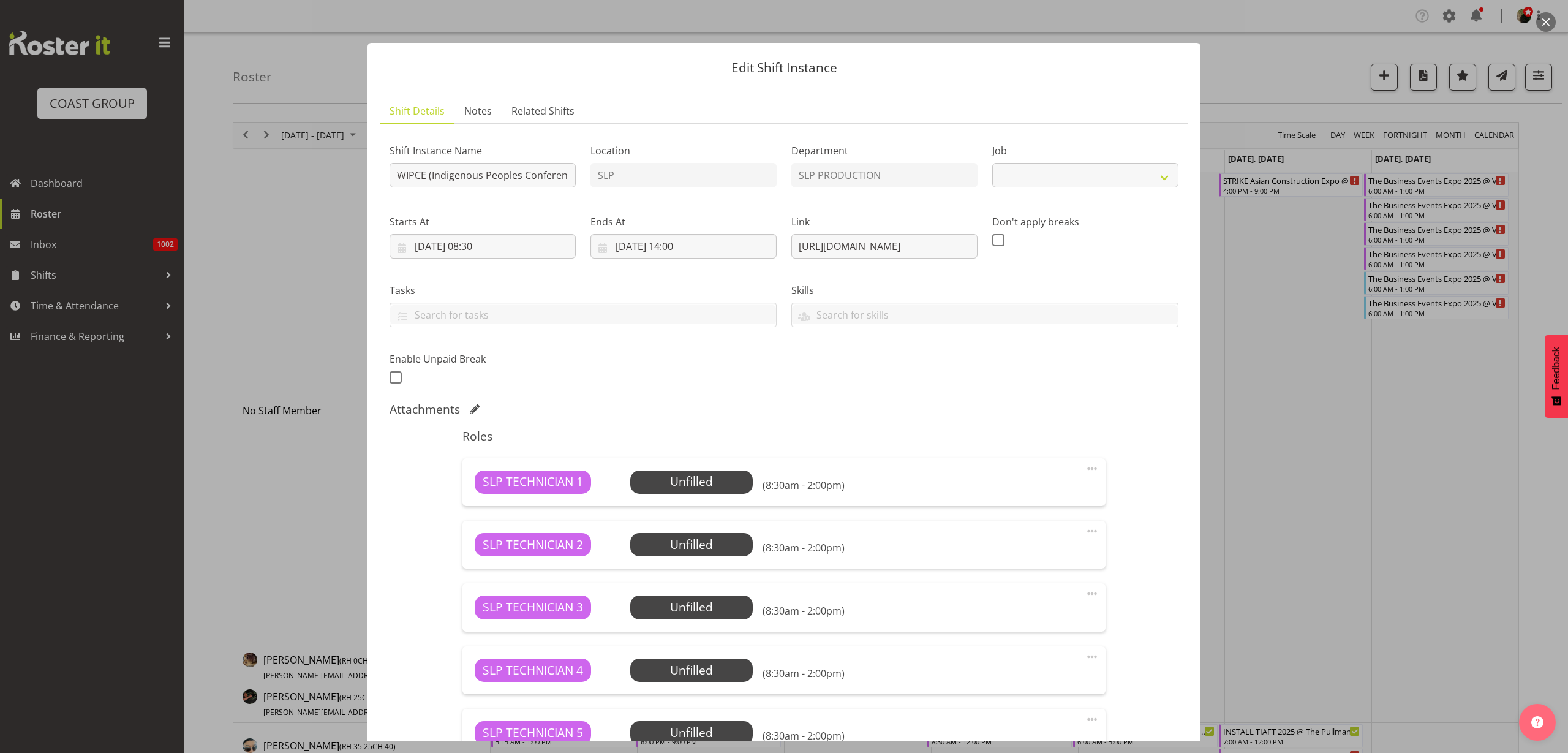
select select "10625"
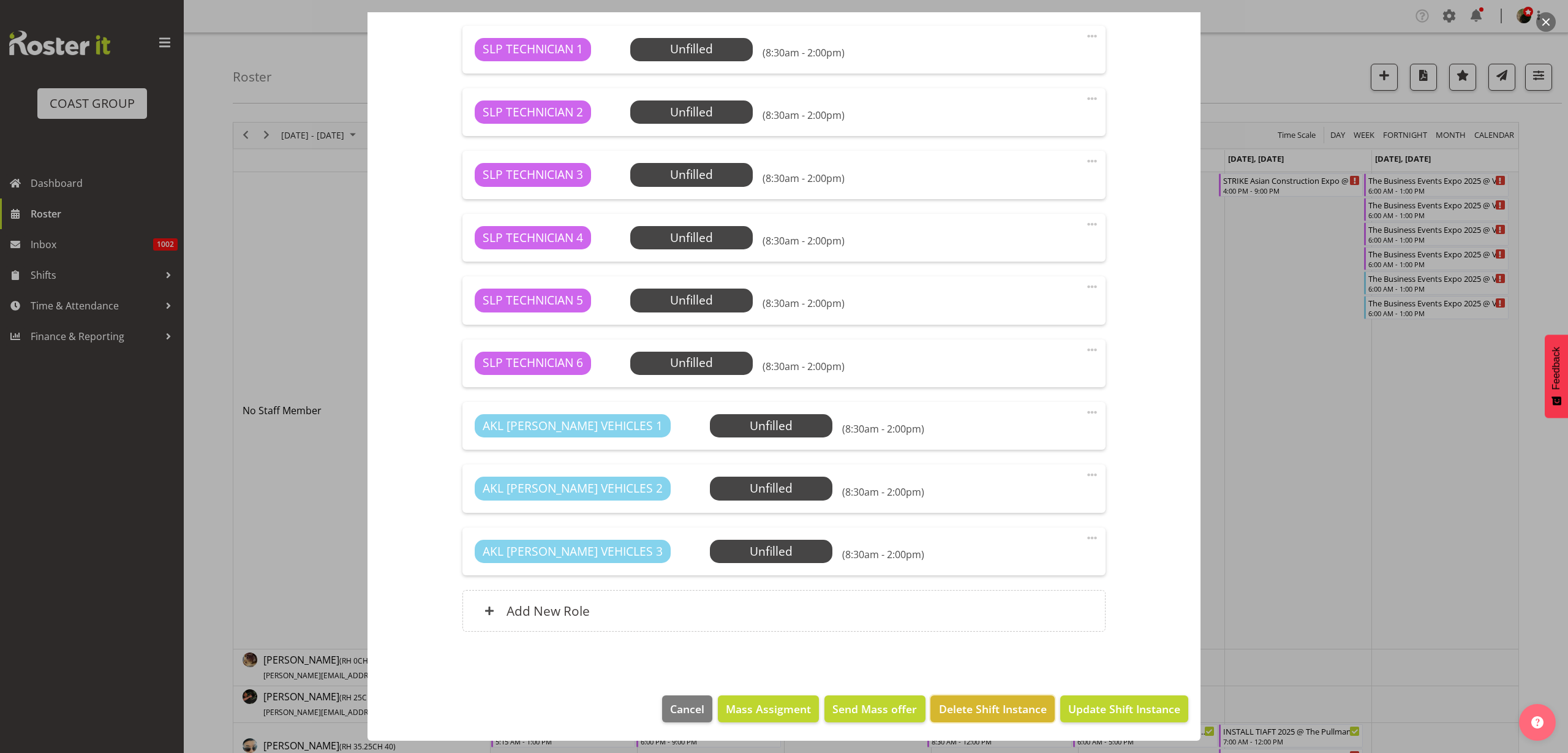
click at [961, 703] on span "Delete Shift Instance" at bounding box center [993, 709] width 108 height 16
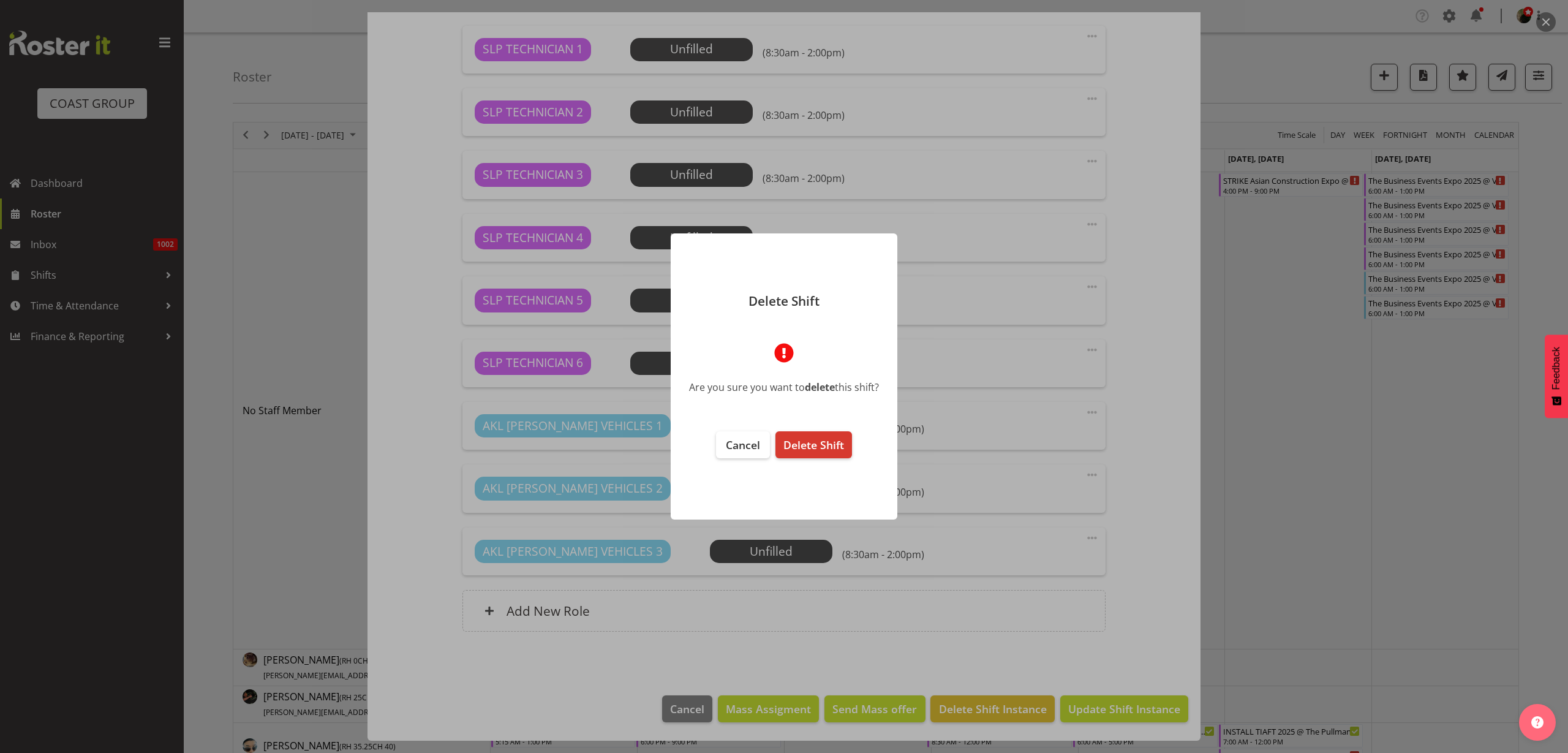
click at [839, 446] on span "Delete Shift" at bounding box center [813, 445] width 61 height 15
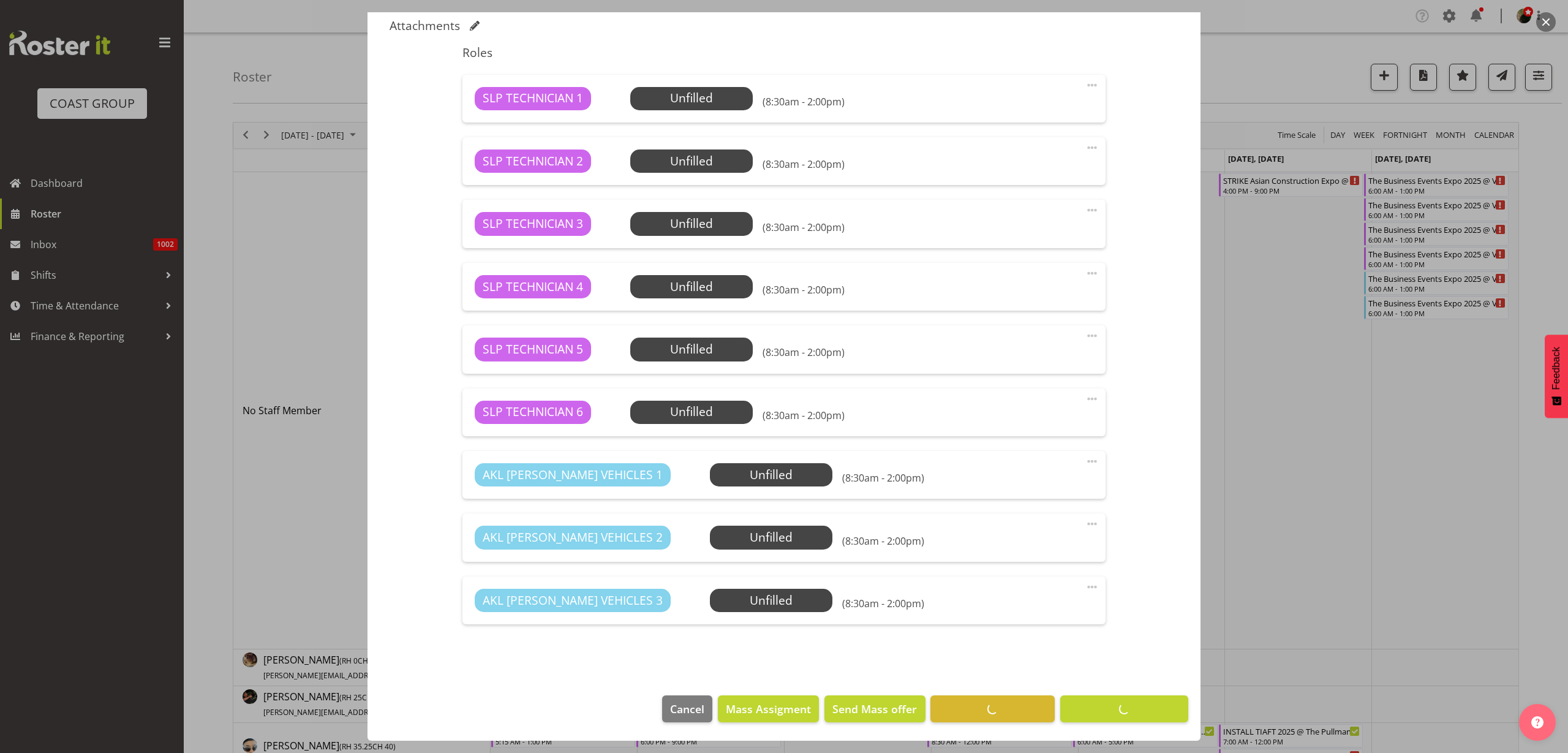
scroll to position [384, 0]
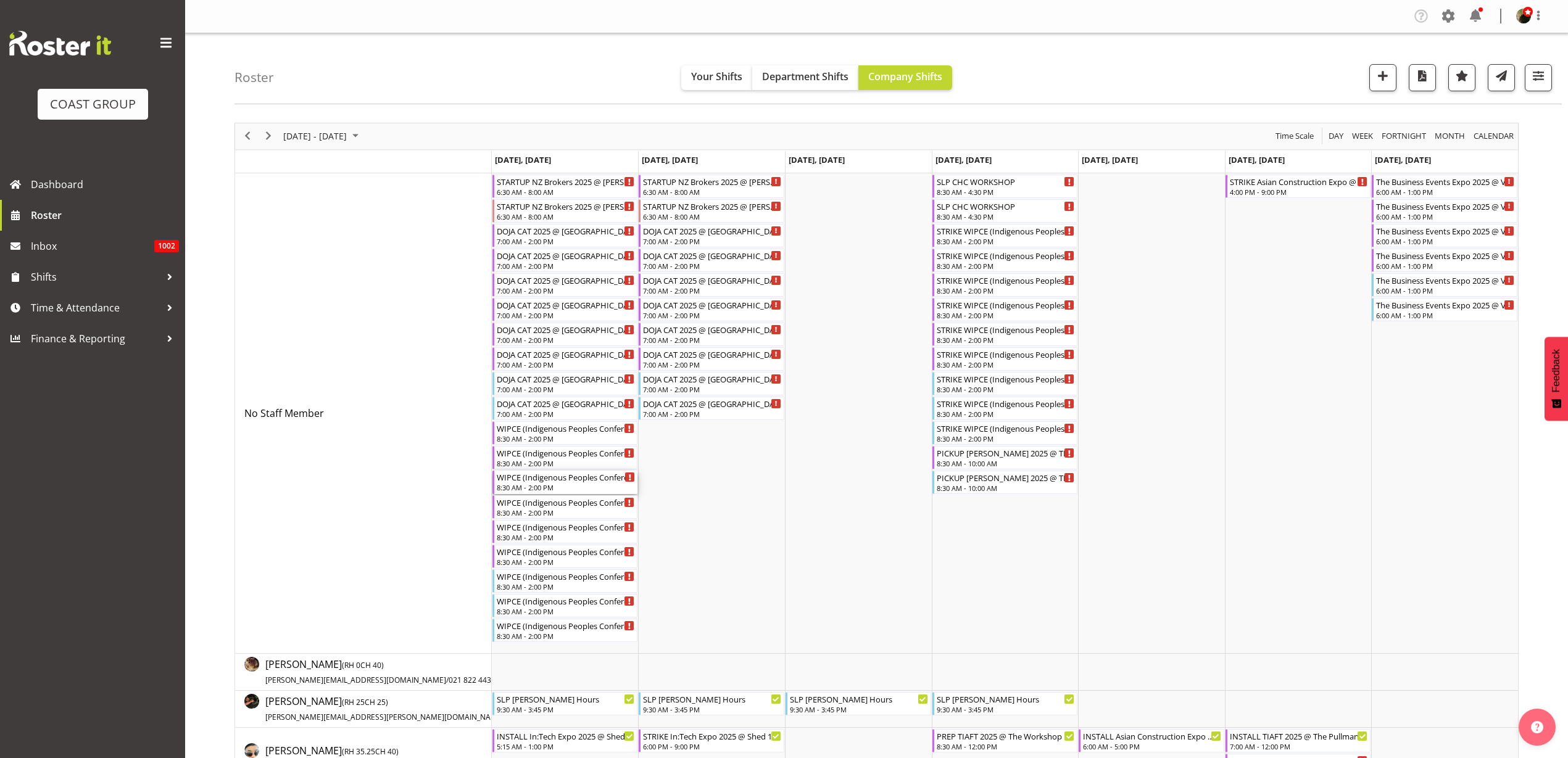
click at [544, 478] on div "WIPCE (Indigenous Peoples Conference) @ Aotea Square On Site @ TBC" at bounding box center [566, 477] width 139 height 13
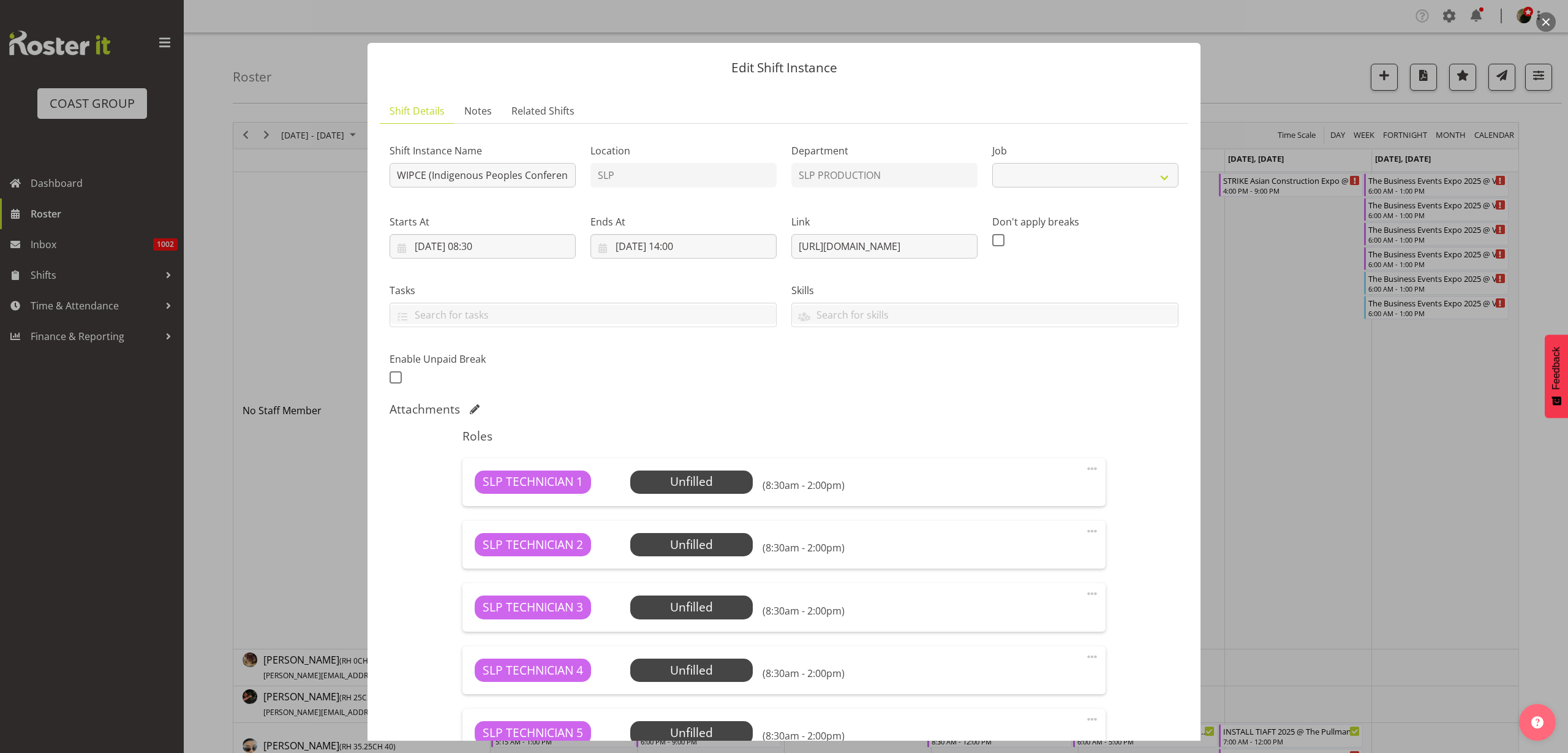
select select "10625"
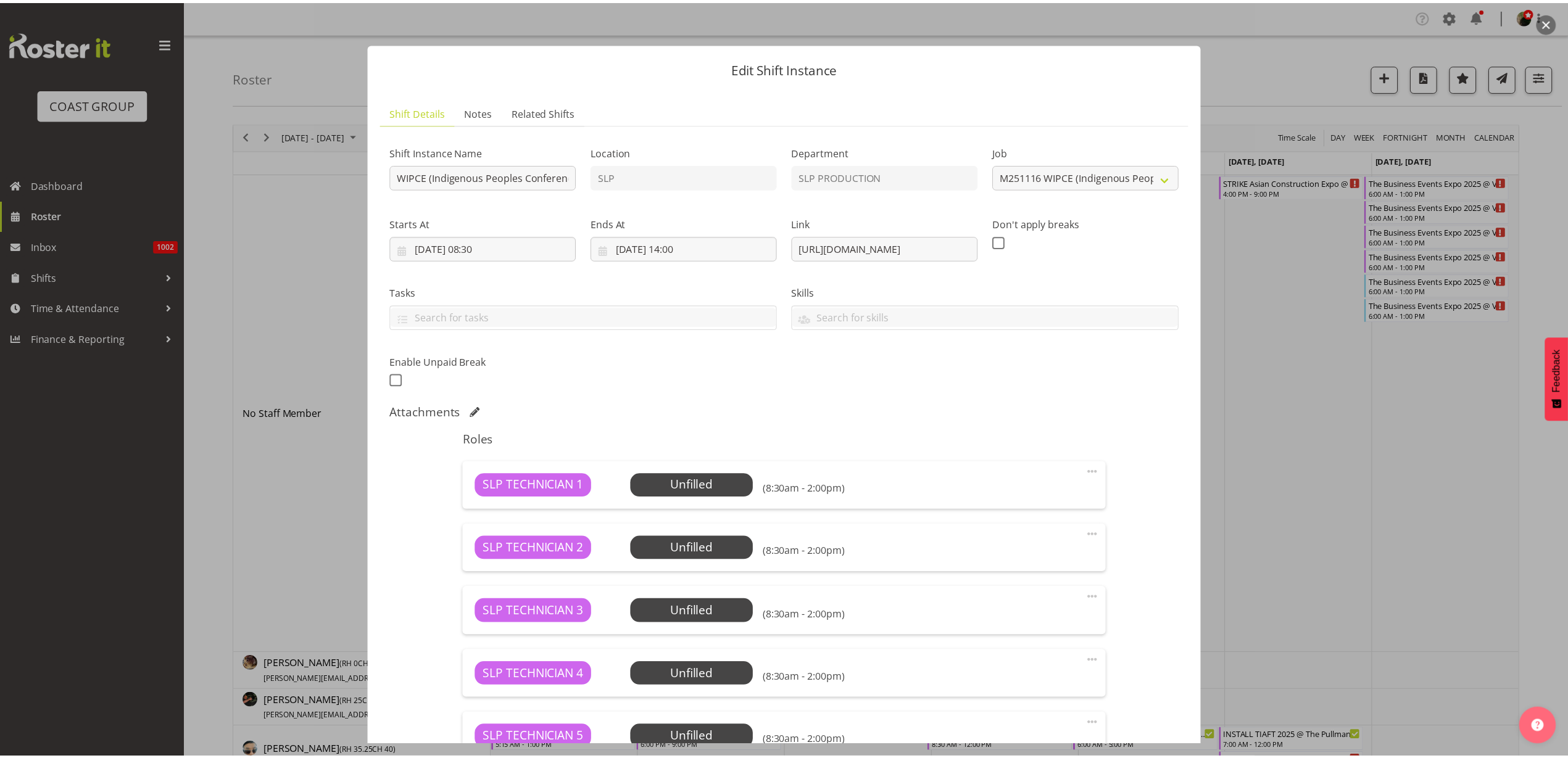
scroll to position [436, 0]
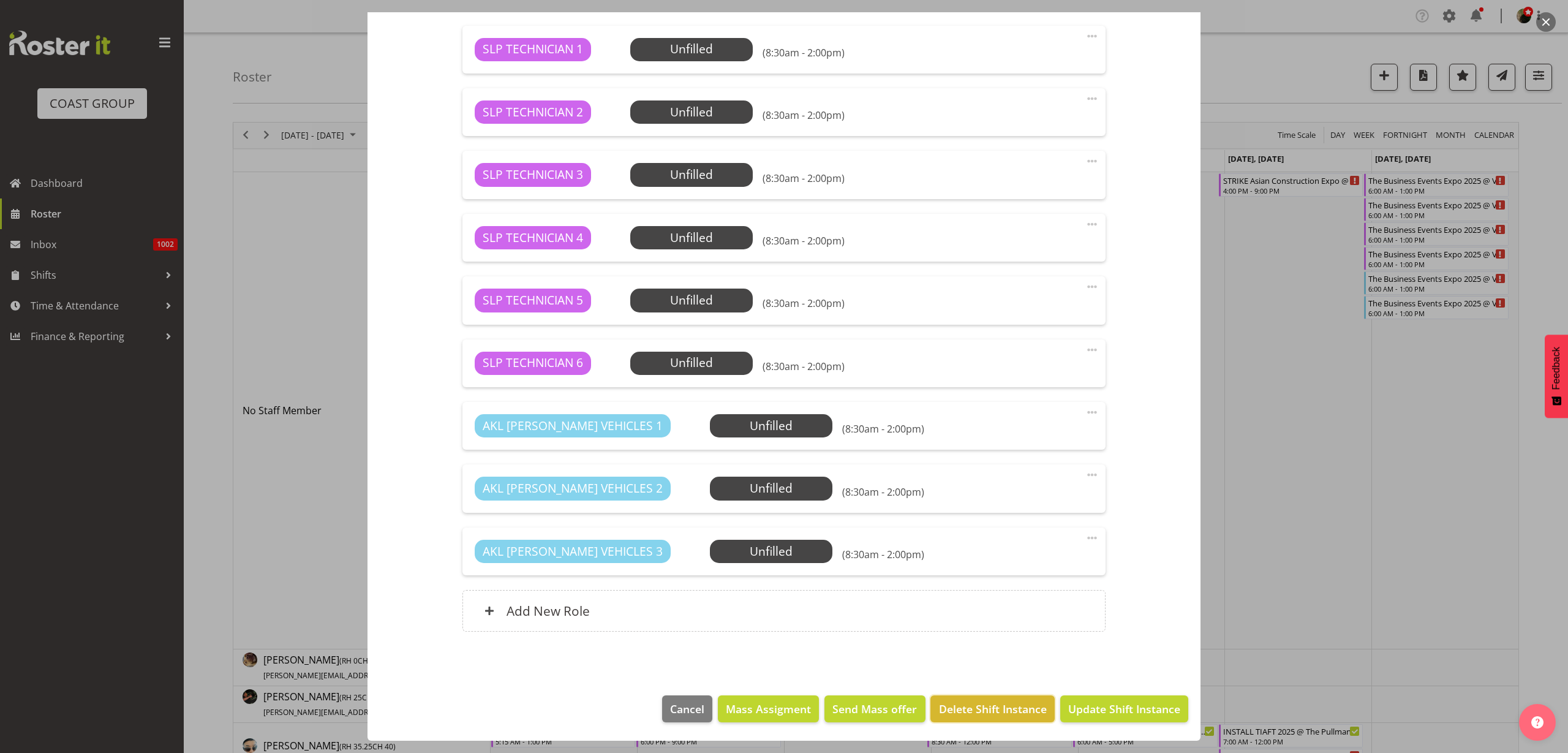
click at [966, 709] on span "Delete Shift Instance" at bounding box center [993, 709] width 108 height 16
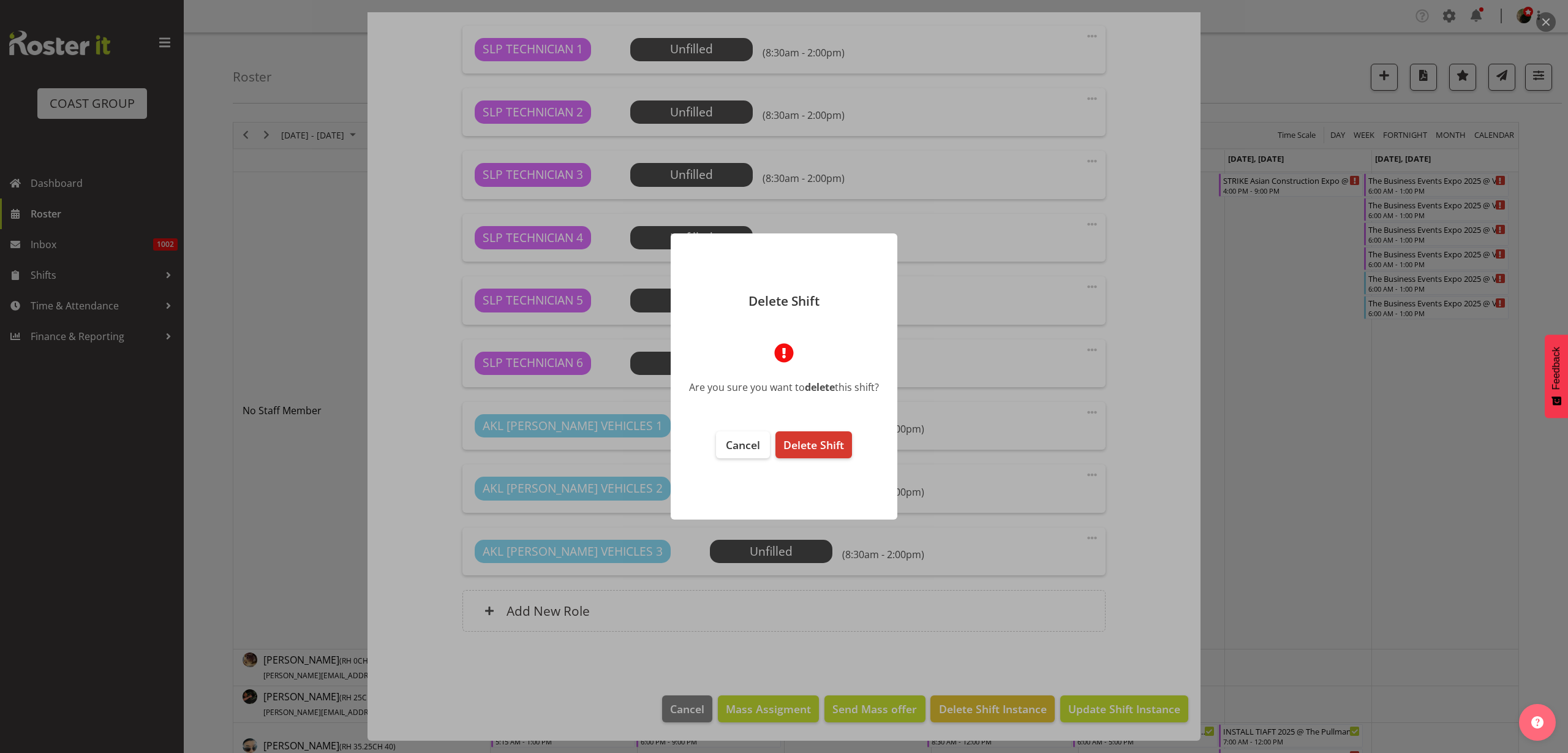
click at [822, 442] on span "Delete Shift" at bounding box center [813, 445] width 61 height 15
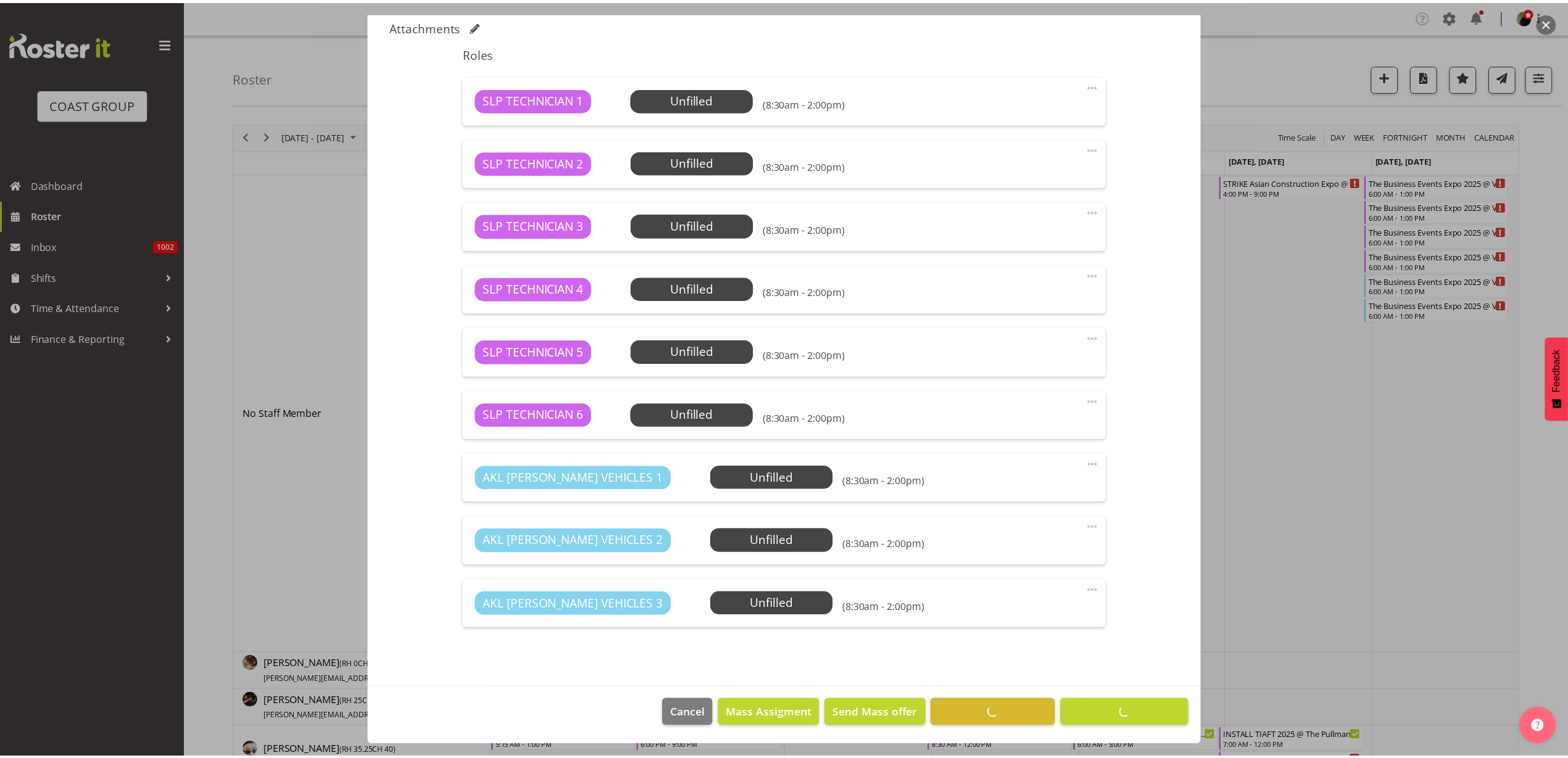
scroll to position [386, 0]
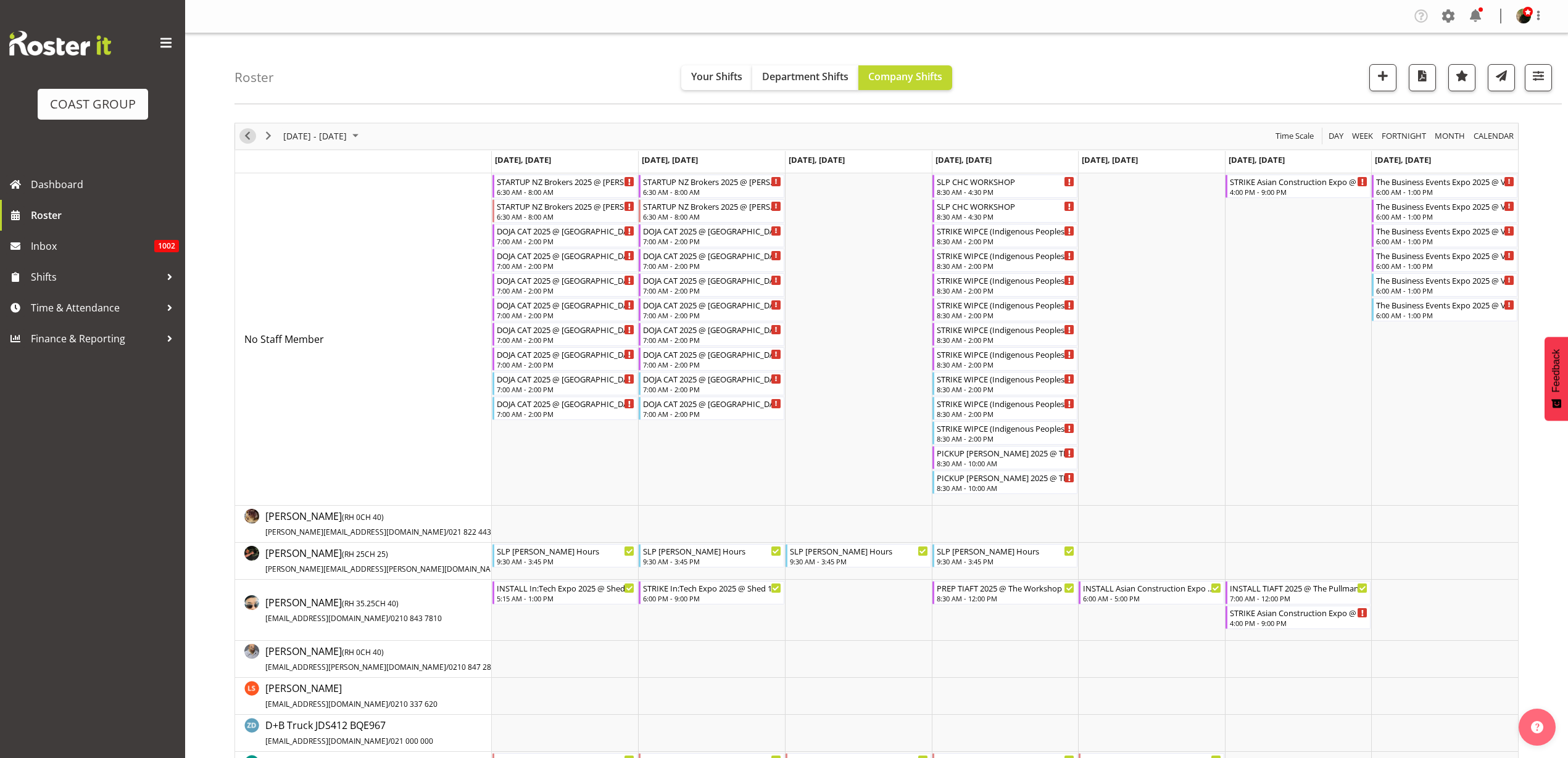
click at [250, 131] on span "Previous" at bounding box center [247, 136] width 15 height 16
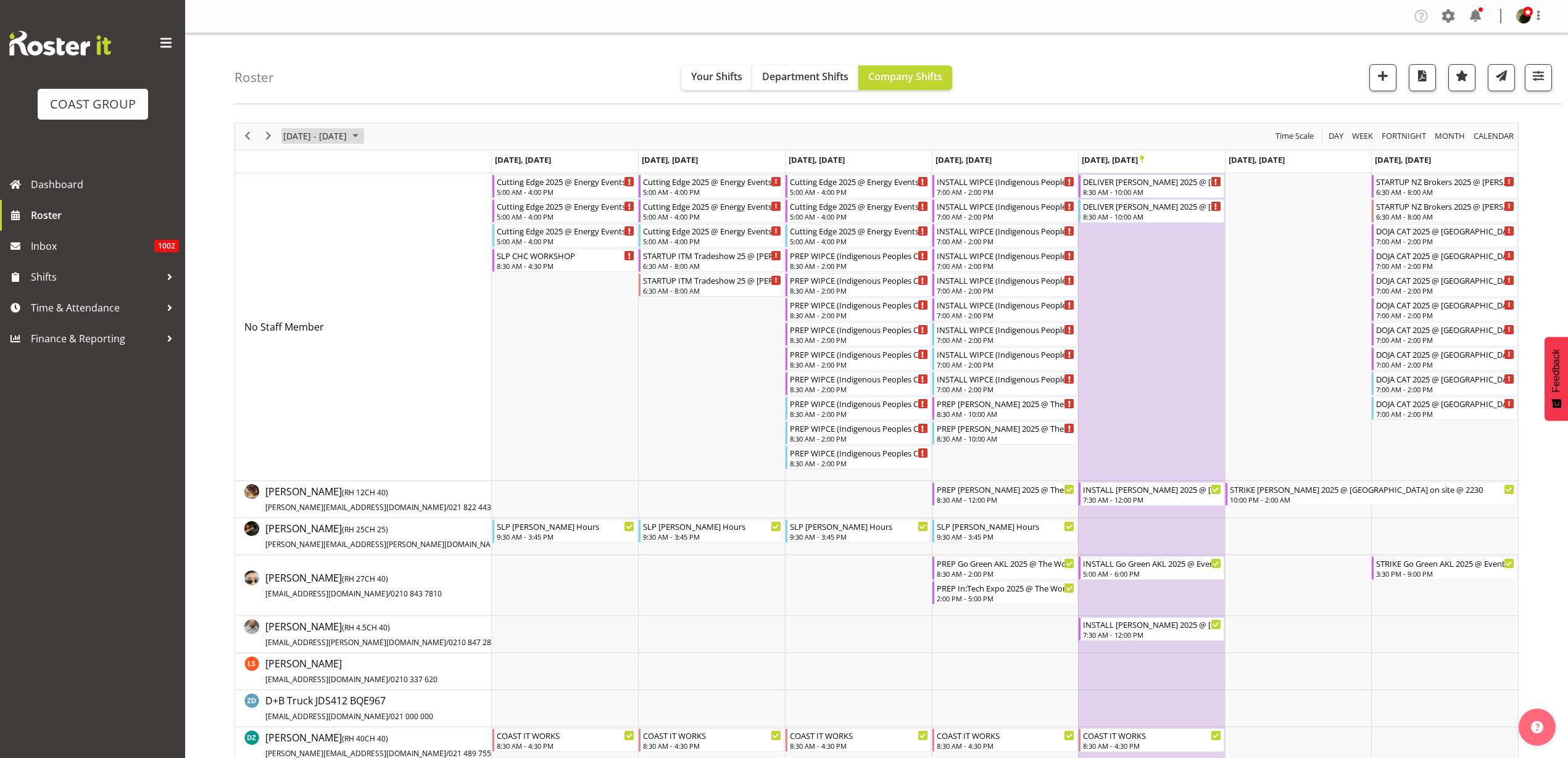
click at [322, 137] on span "November 10 - 16, 2025" at bounding box center [315, 136] width 66 height 16
click at [391, 164] on span "previous month" at bounding box center [391, 167] width 22 height 22
click at [395, 210] on span "4" at bounding box center [395, 210] width 18 height 18
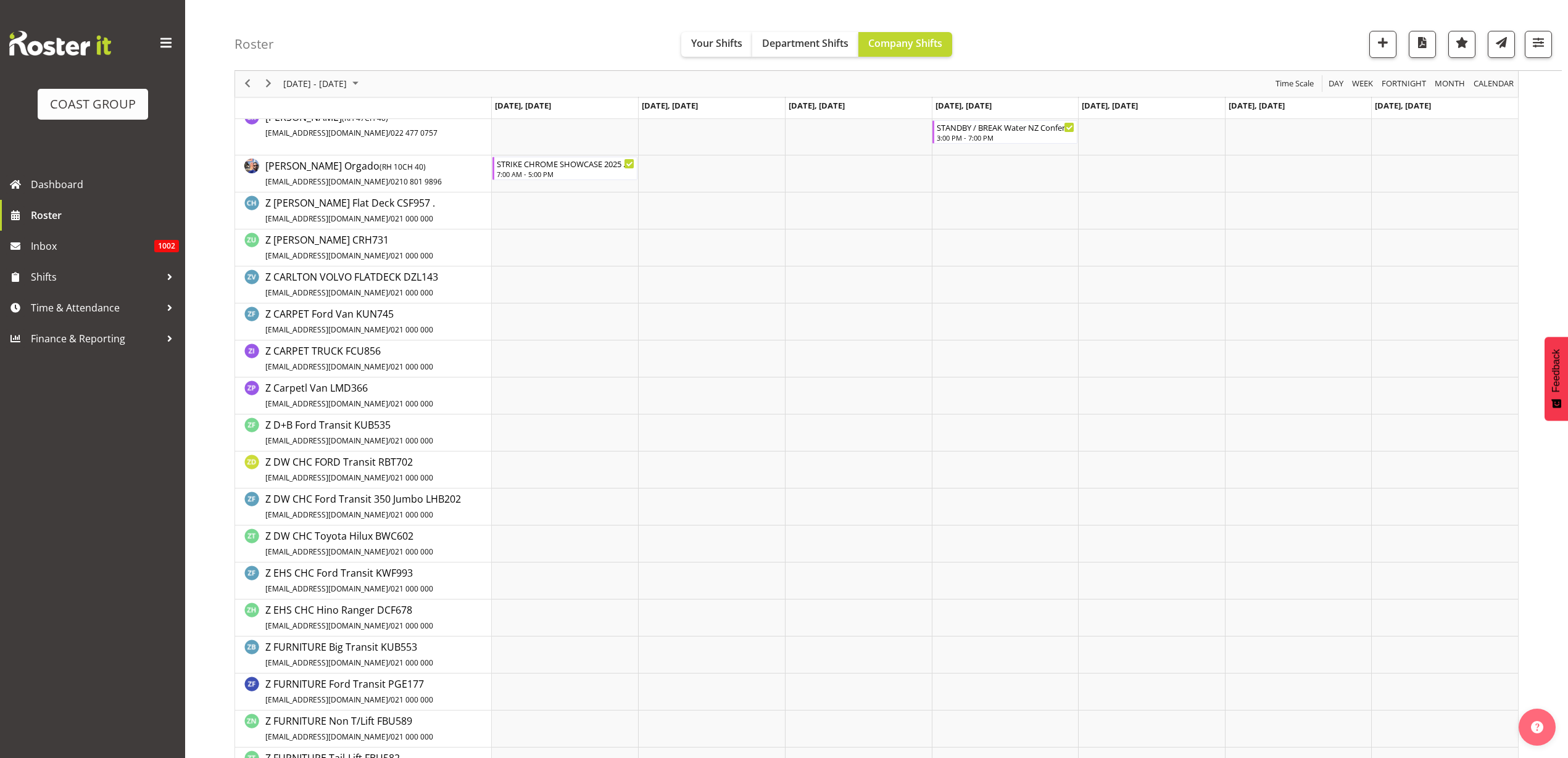
scroll to position [1079, 0]
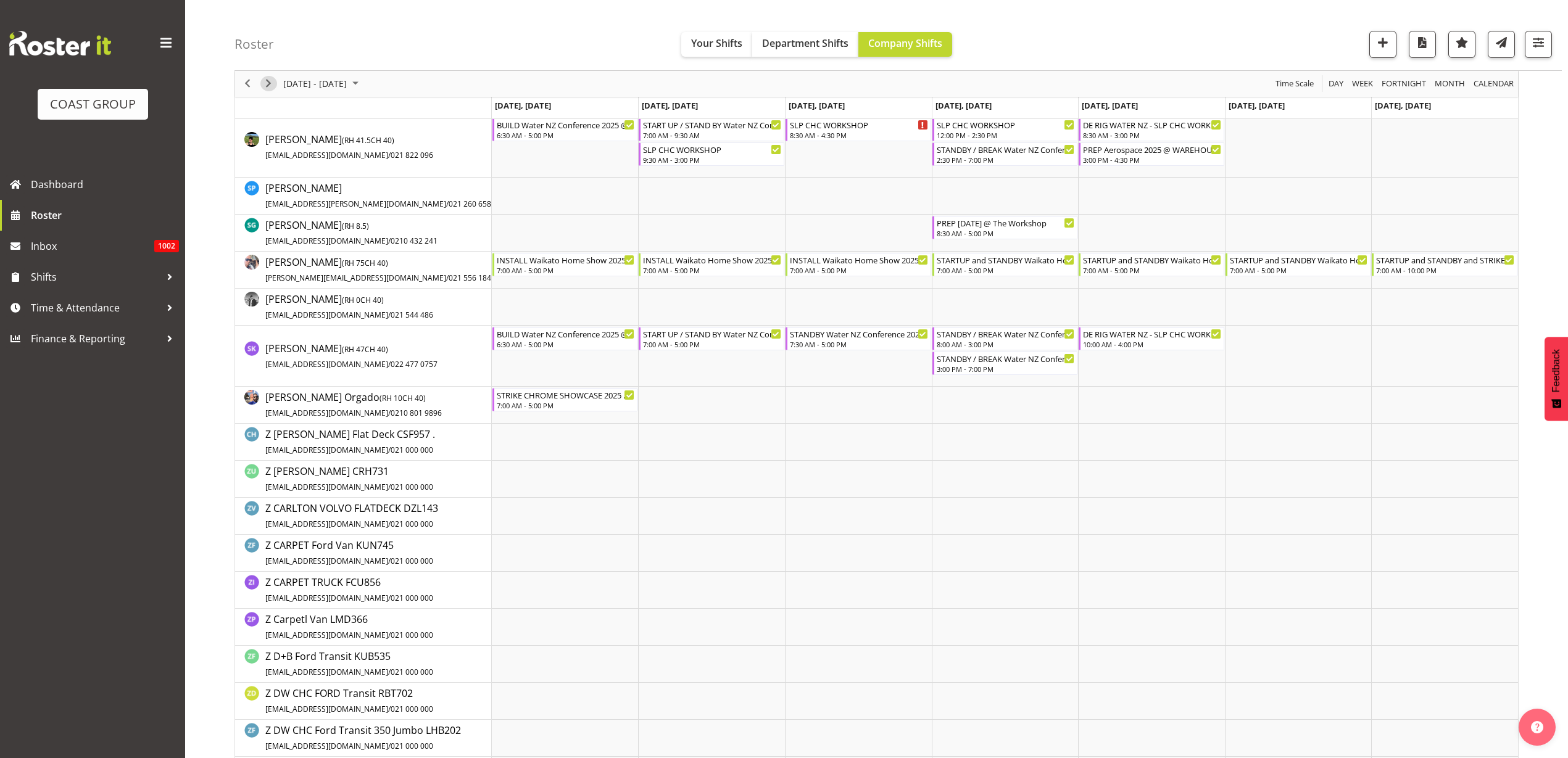
click at [271, 82] on span "Next" at bounding box center [268, 84] width 15 height 16
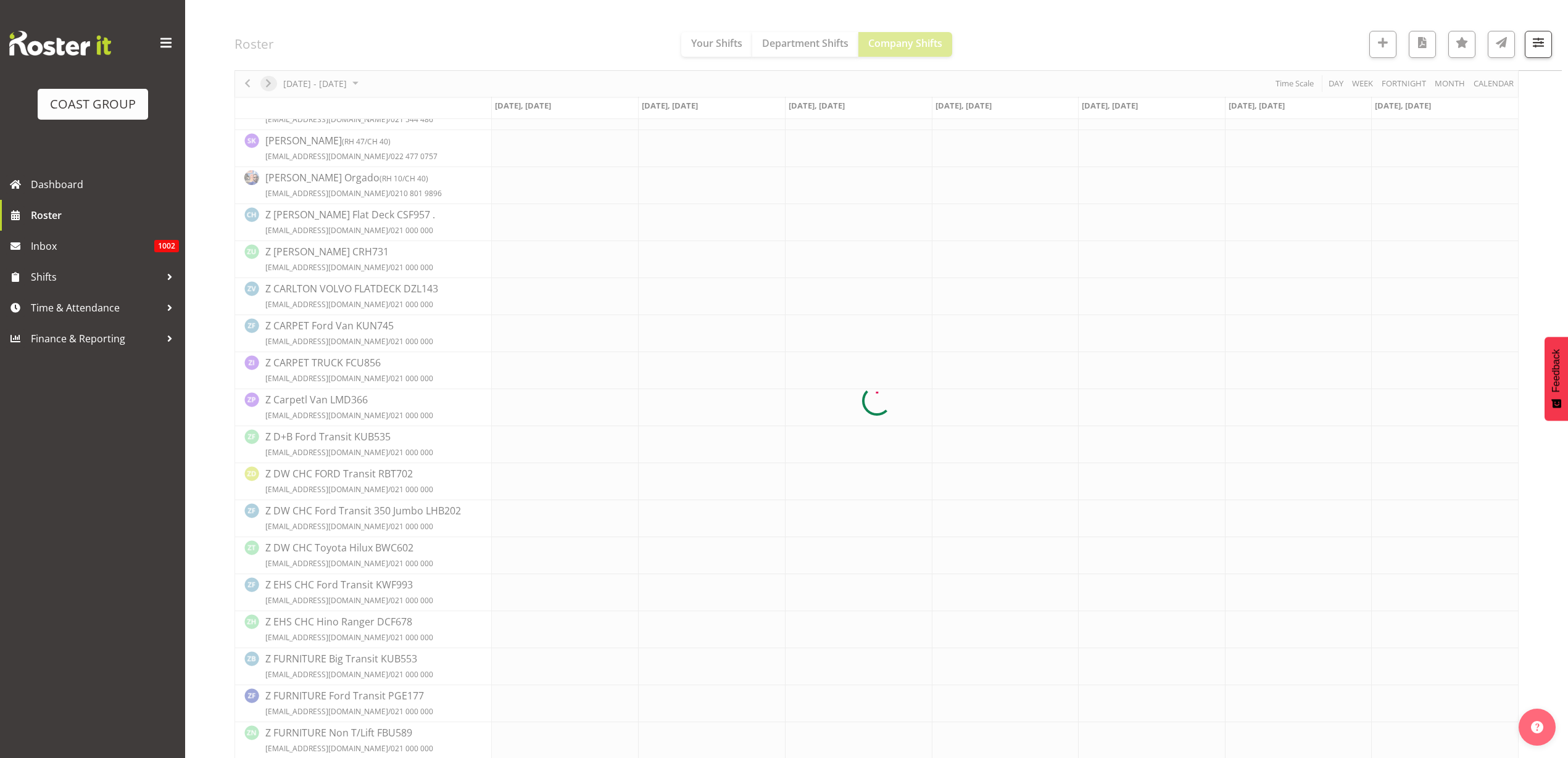
scroll to position [0, 0]
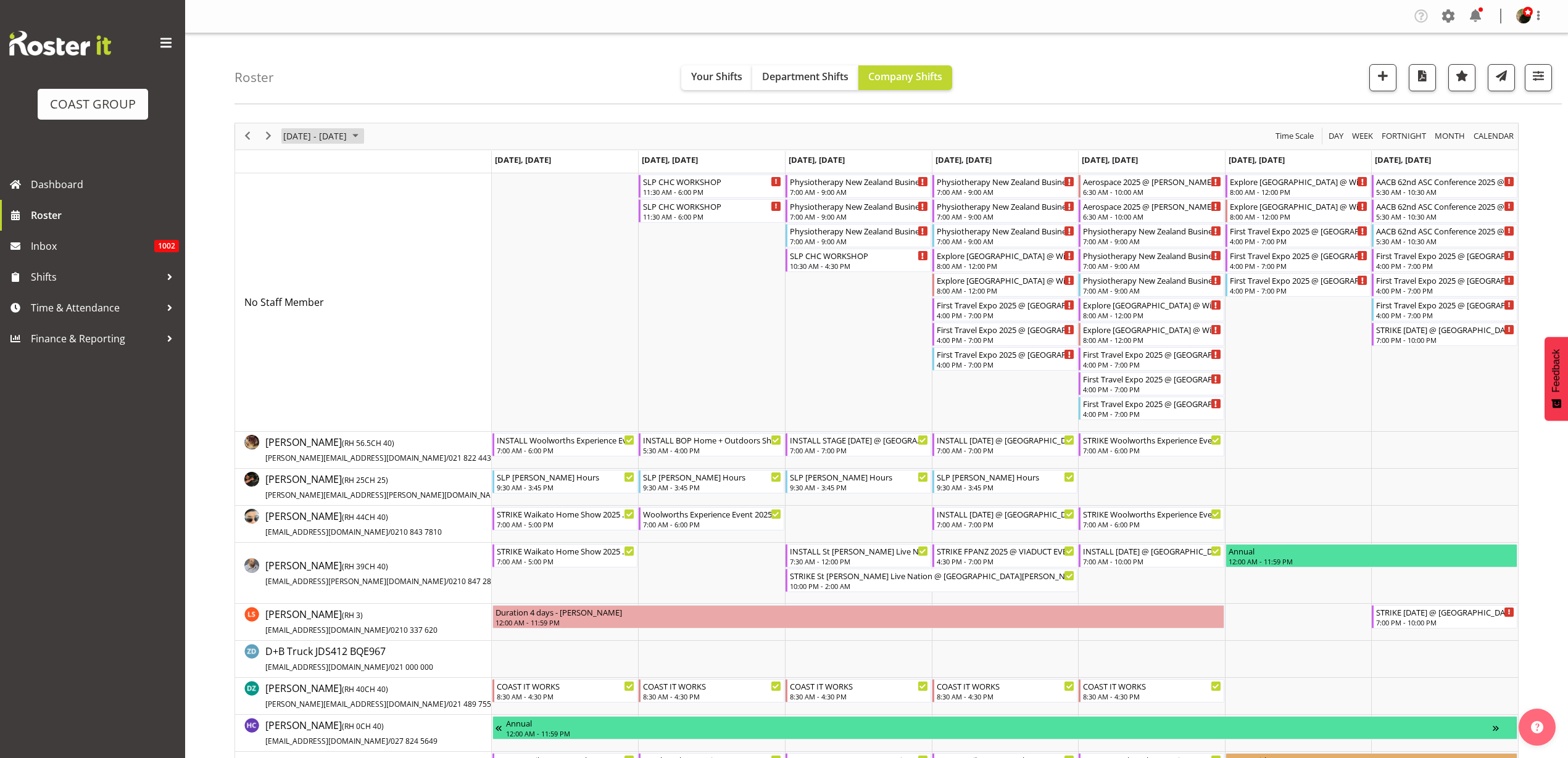
click at [323, 136] on span "October 06 - 12, 2025" at bounding box center [315, 136] width 66 height 16
click at [413, 164] on span "next month" at bounding box center [413, 167] width 22 height 22
click at [414, 164] on span "next month" at bounding box center [413, 167] width 22 height 22
click at [391, 166] on span "previous month" at bounding box center [391, 167] width 22 height 22
click at [337, 230] on span "5" at bounding box center [335, 231] width 18 height 18
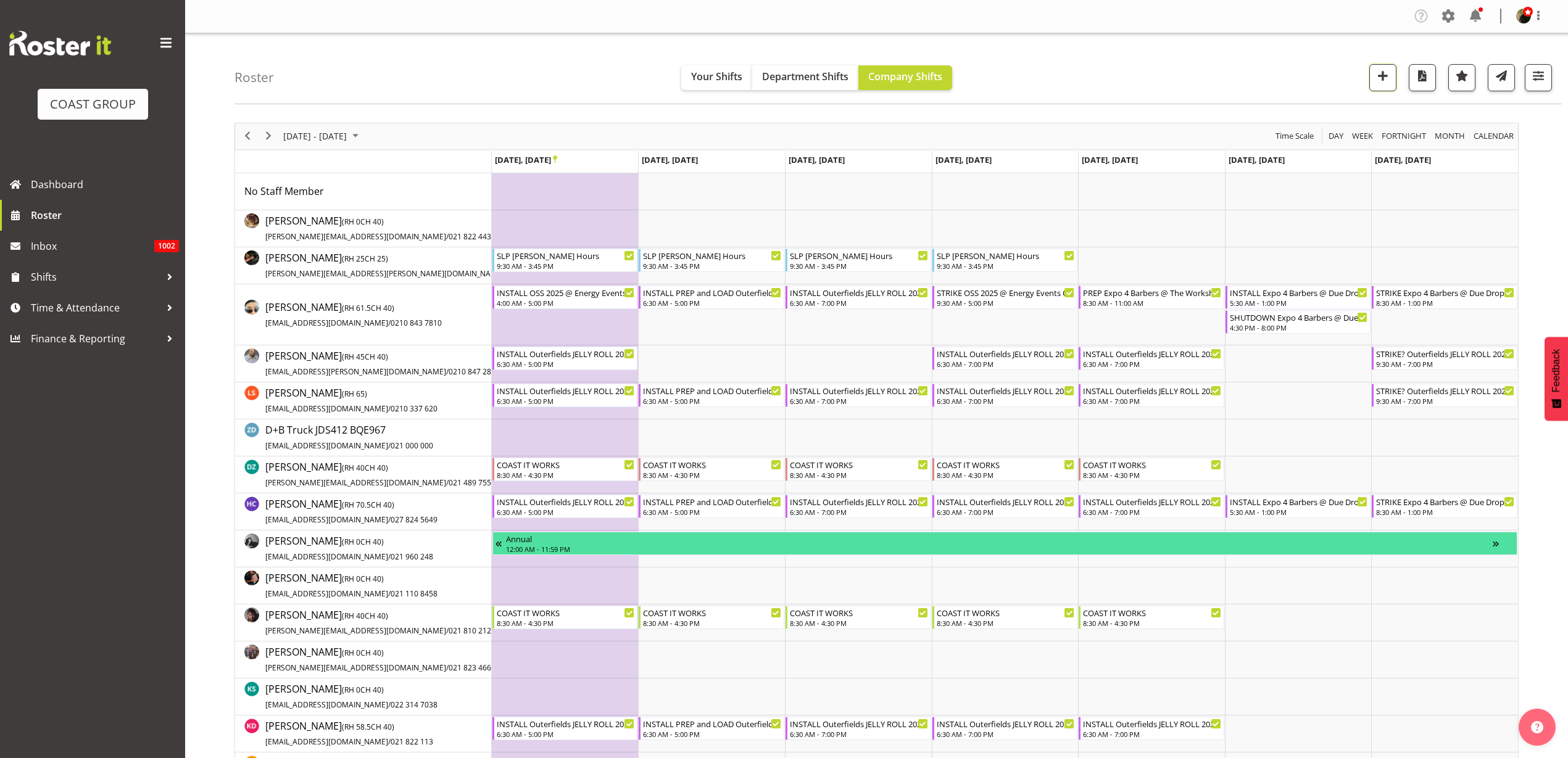
click at [1377, 81] on span "button" at bounding box center [1383, 76] width 16 height 16
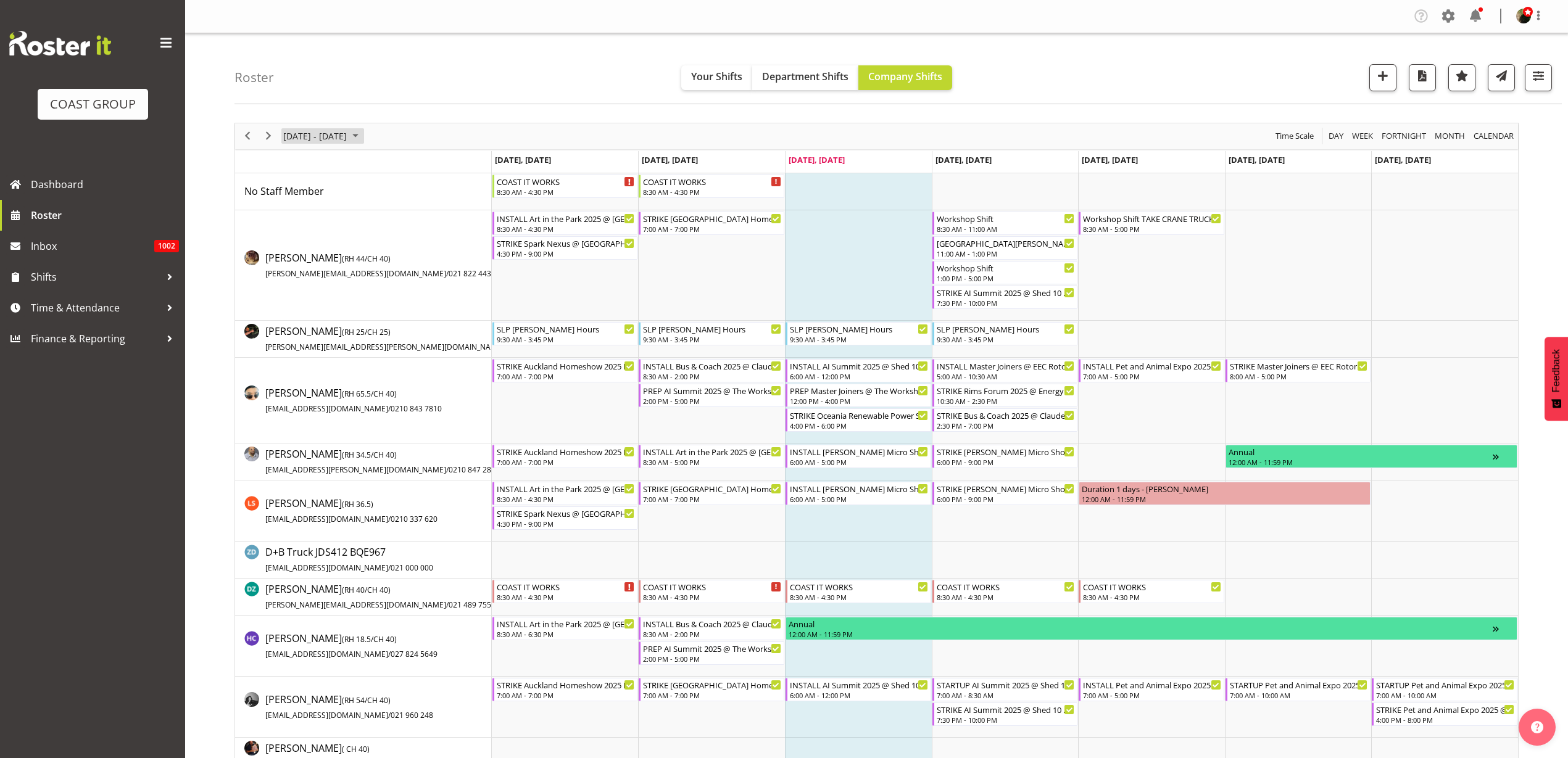
click at [342, 134] on span "September 15 - 21, 2025" at bounding box center [315, 136] width 66 height 16
click at [409, 163] on span "next month" at bounding box center [413, 167] width 22 height 22
click at [353, 230] on span "9" at bounding box center [355, 231] width 18 height 18
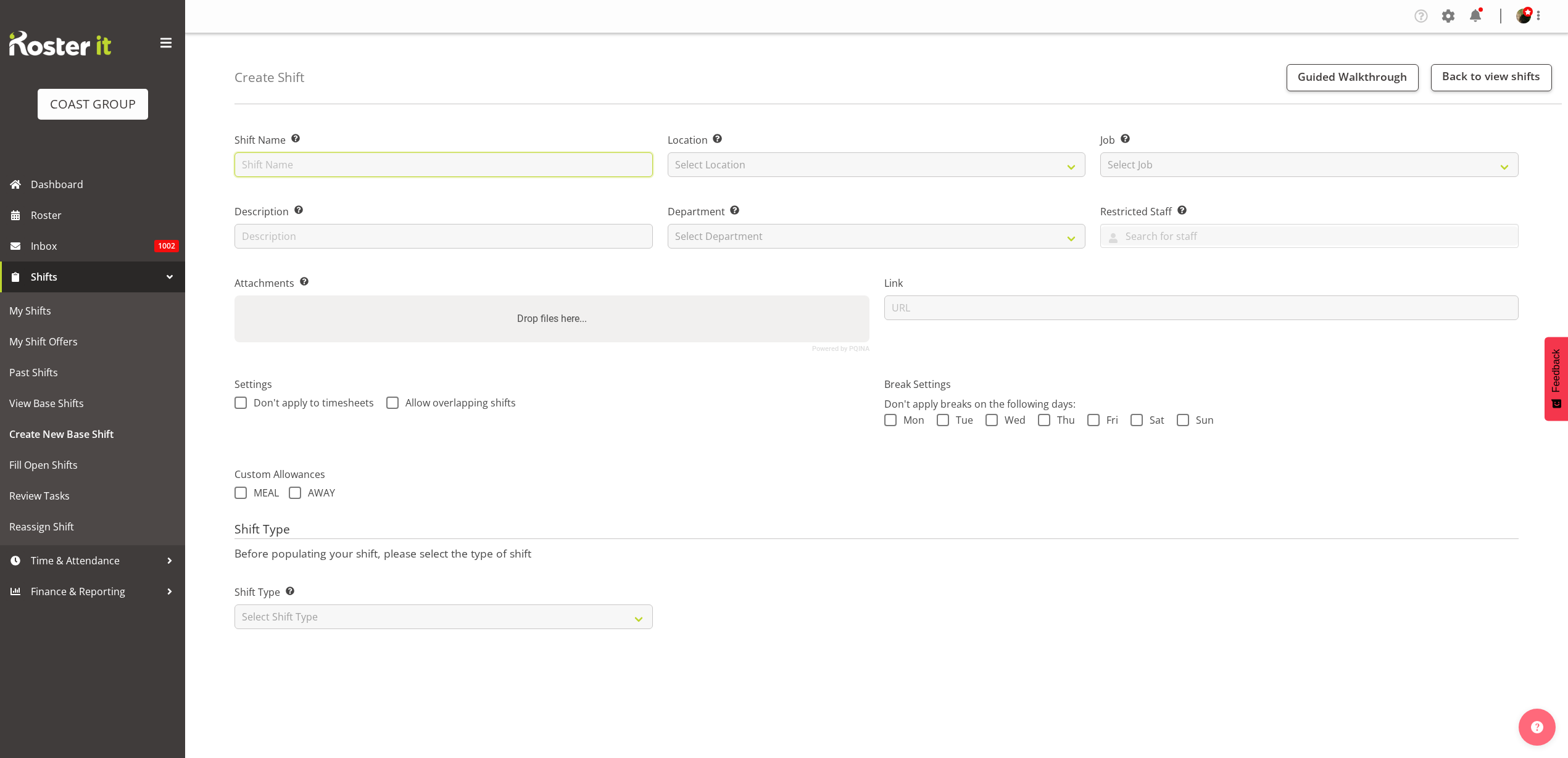
click at [374, 159] on input "text" at bounding box center [444, 164] width 418 height 25
paste input "Beauty and The Beast"
click at [240, 161] on input "Beauty and The Beast" at bounding box center [444, 164] width 418 height 25
click at [396, 164] on input "[PERSON_NAME] Beauty and The Beast" at bounding box center [444, 164] width 418 height 25
type input "[PERSON_NAME] Beauty and The Beast 25 @ [PERSON_NAME][GEOGRAPHIC_DATA] On SIte …"
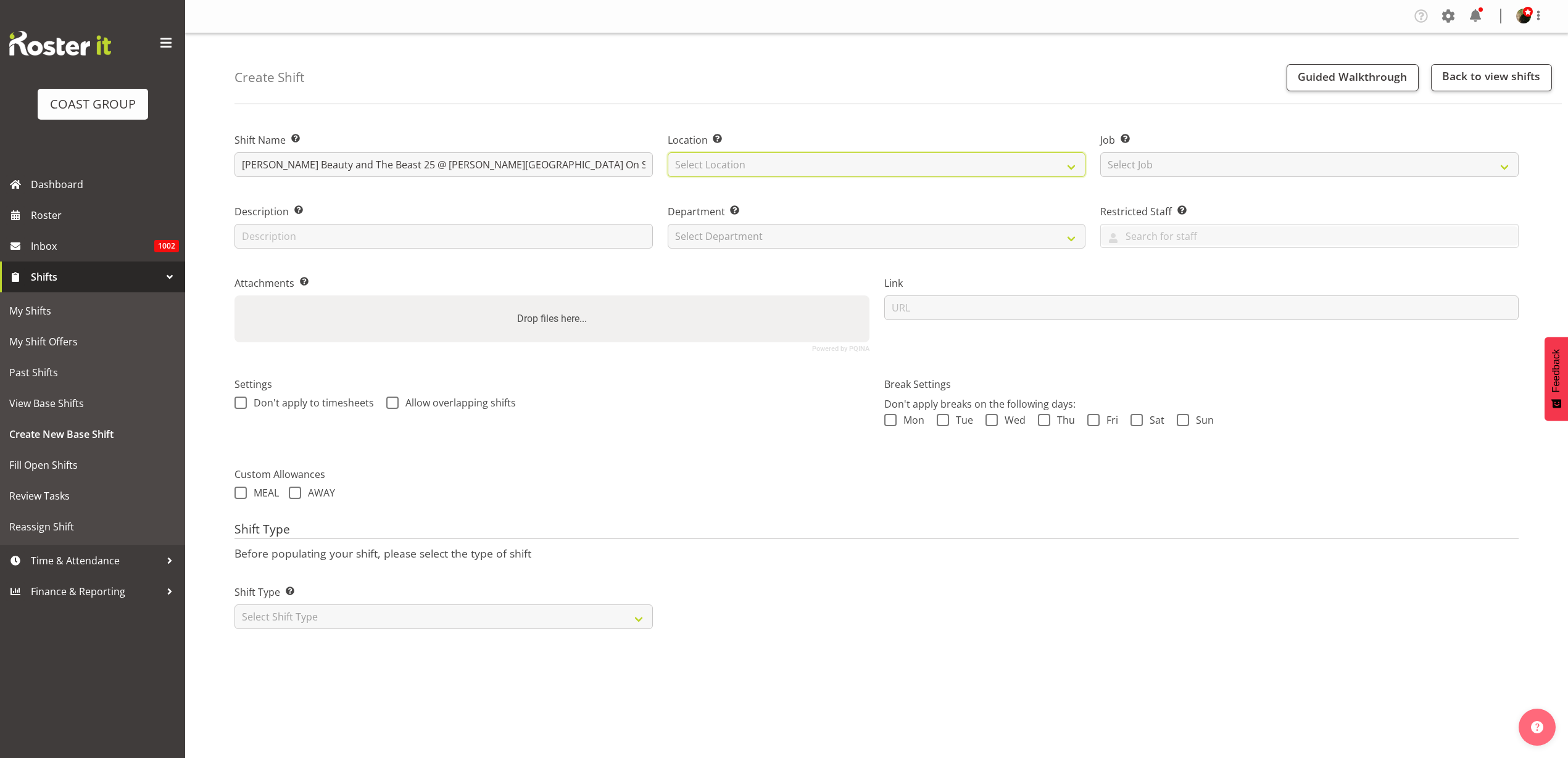
select select "31"
click at [1234, 164] on select "Select Job Create new job 1 Carlton Events 1 Carlton Hamilton 1 Carlton Welling…" at bounding box center [1309, 164] width 418 height 25
select select "0"
click at [1100, 153] on select "Select Job Create new job 1 Carlton Events 1 Carlton Hamilton 1 Carlton Welling…" at bounding box center [1309, 164] width 418 height 25
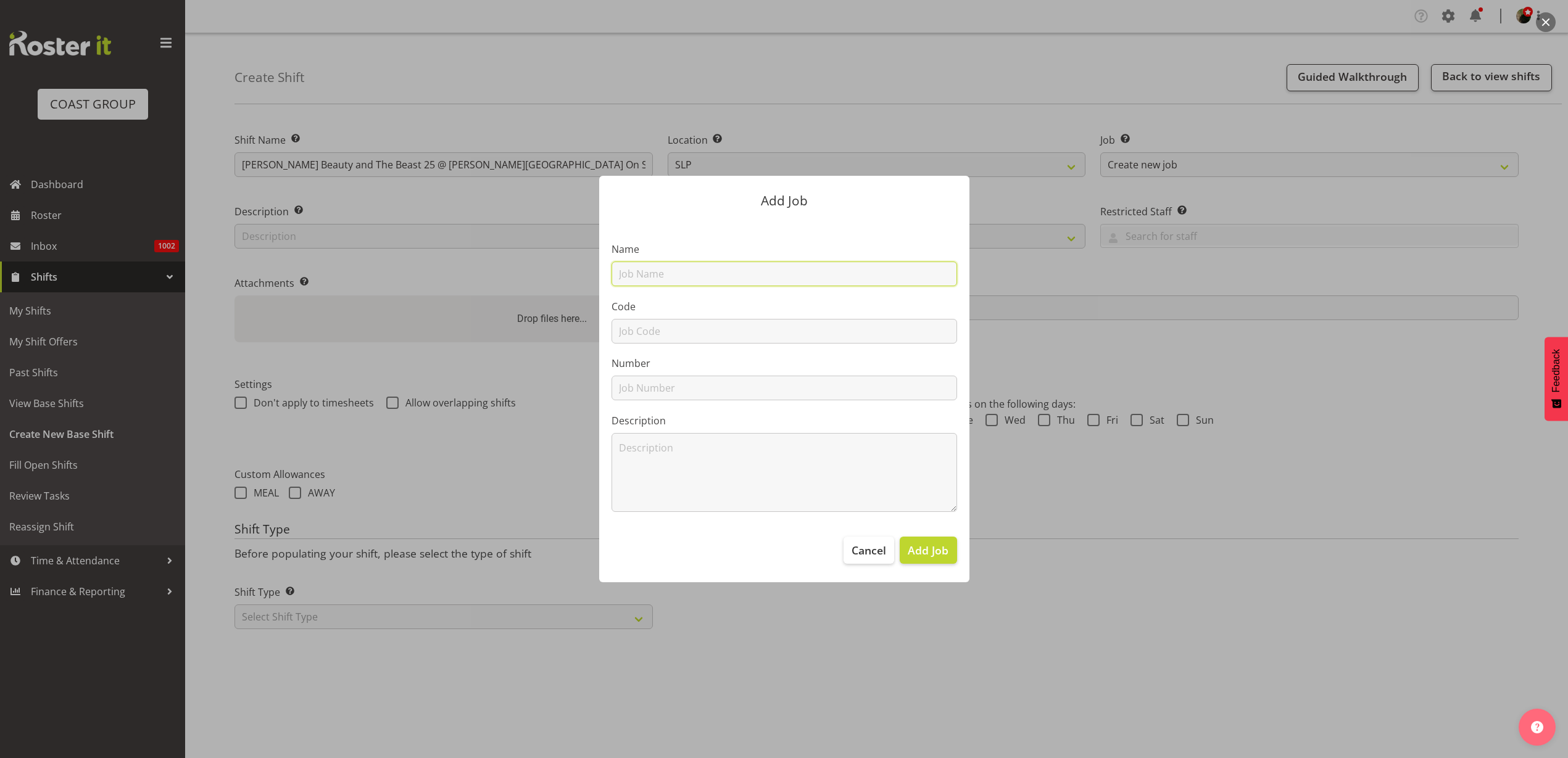
click at [735, 276] on input "text" at bounding box center [784, 273] width 345 height 25
paste input "Beauty and The Beast"
type input "M251006 Beauty and The Beast"
type input "M251006"
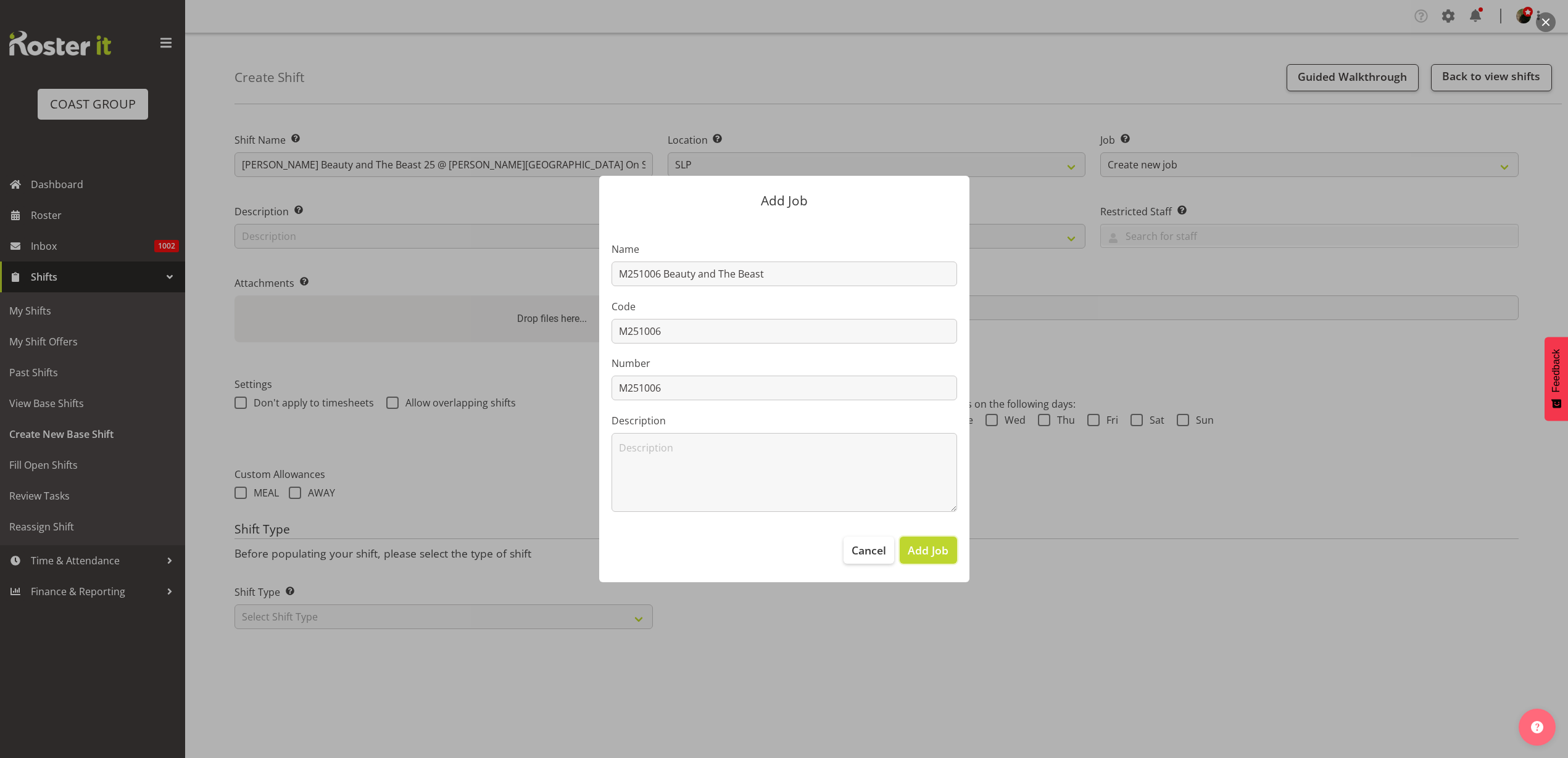
click at [939, 548] on span "Add Job" at bounding box center [928, 551] width 41 height 16
select select
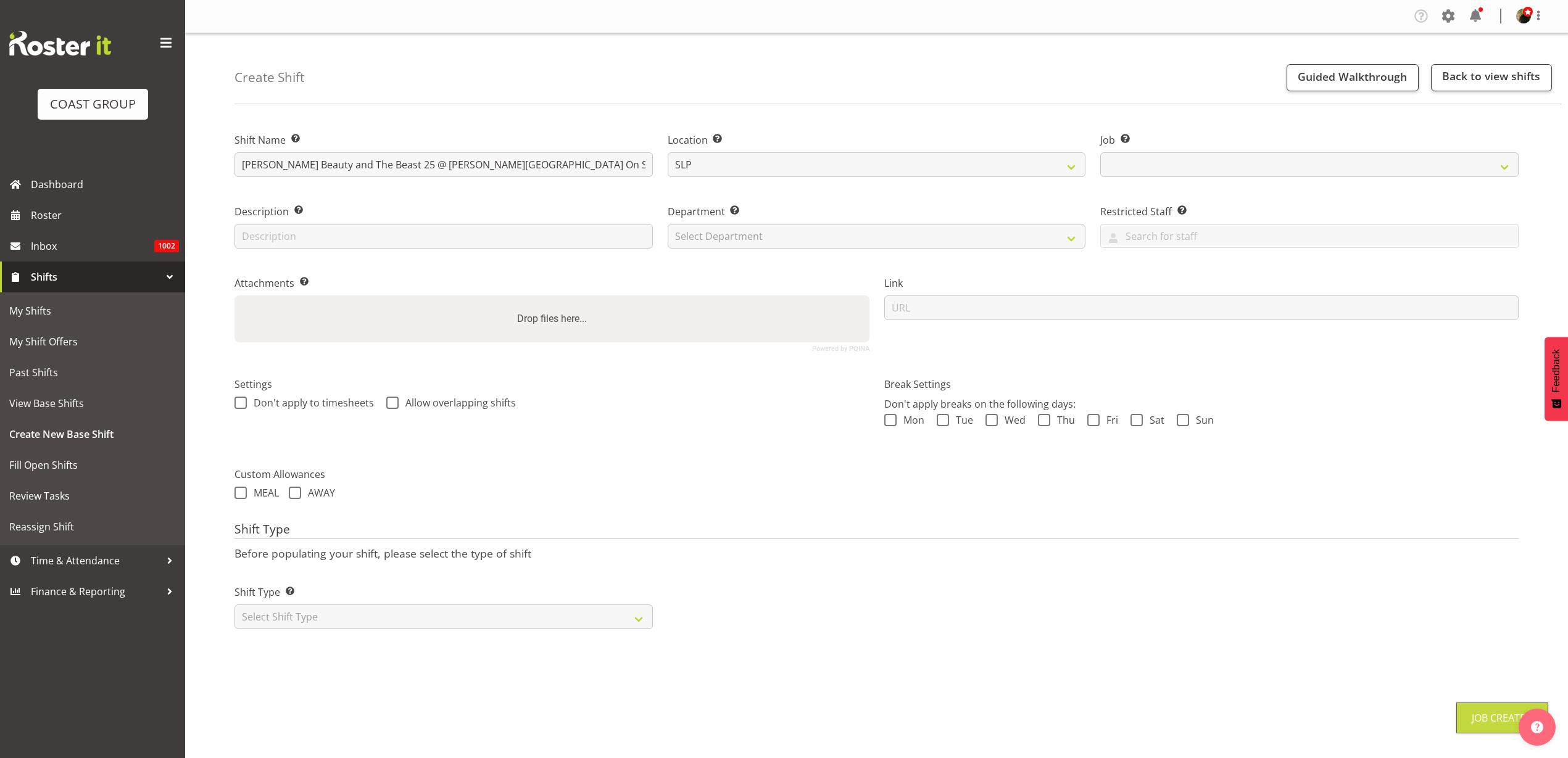
select select "10675"
click at [799, 232] on select "Select Department CARLTON EVENTS Carlton Hamilton Carlton Wellington DW AKL DW …" at bounding box center [877, 236] width 418 height 25
select select "24"
click at [668, 224] on select "Select Department CARLTON EVENTS Carlton Hamilton Carlton Wellington DW AKL DW …" at bounding box center [877, 236] width 418 height 25
click at [984, 303] on input "url" at bounding box center [1201, 308] width 635 height 25
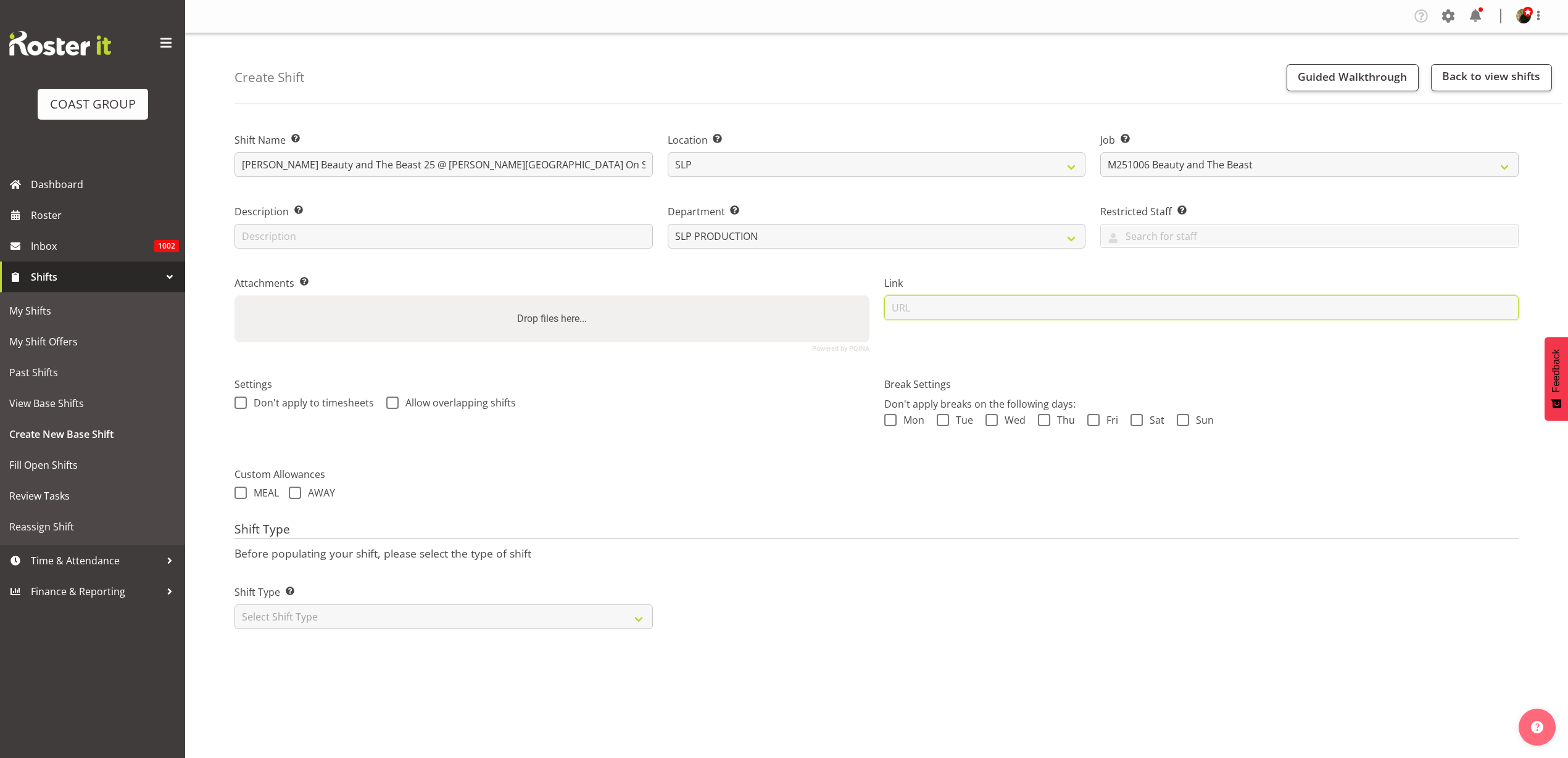
paste input "[URL][DOMAIN_NAME]"
type input "[URL][DOMAIN_NAME]"
click at [351, 620] on select "Select Shift Type One Off Shift Recurring Shift Rotating Shift" at bounding box center [444, 616] width 418 height 25
select select "recurring"
click at [235, 605] on select "Select Shift Type One Off Shift Recurring Shift Rotating Shift" at bounding box center [444, 616] width 418 height 25
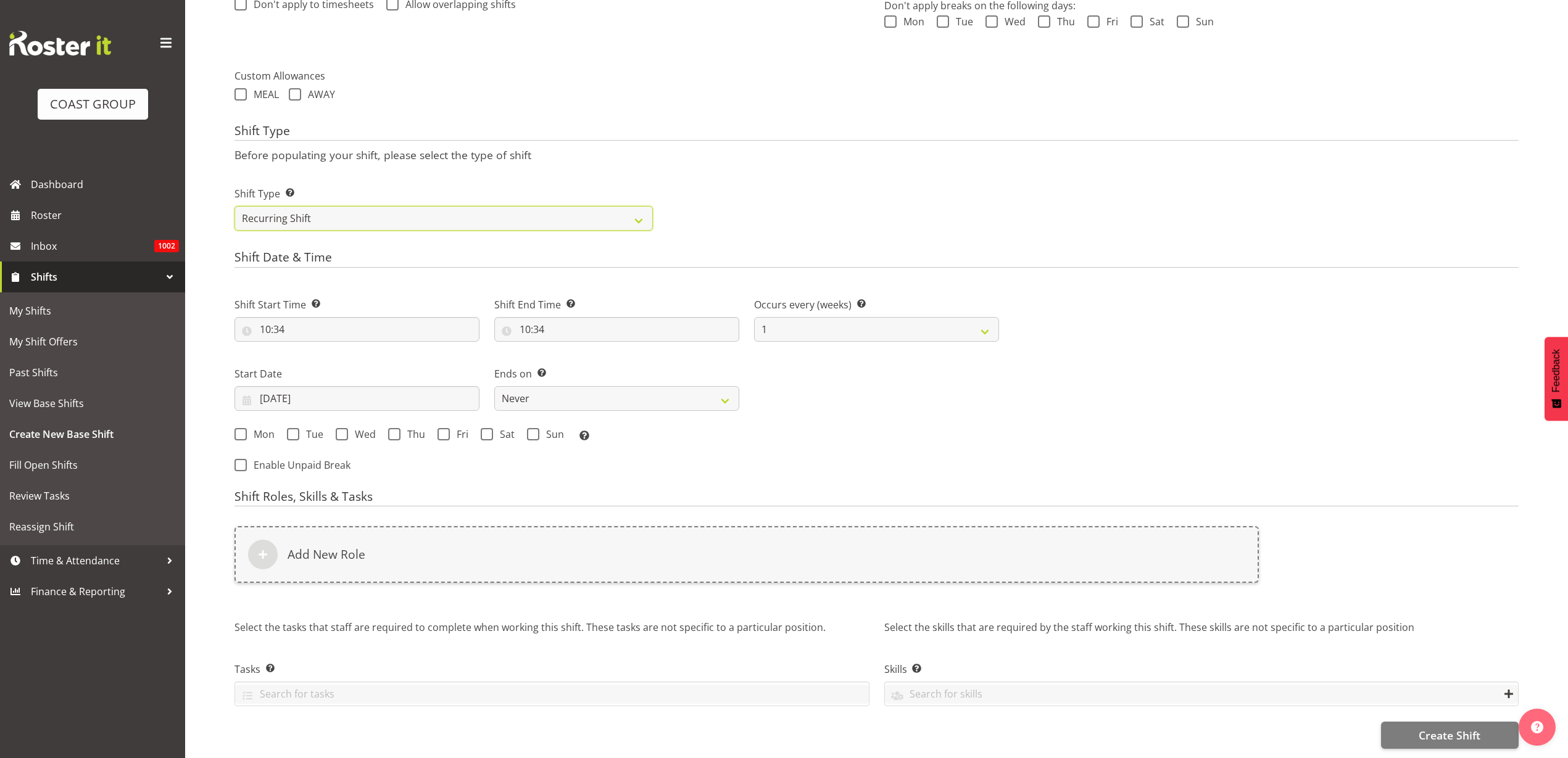
scroll to position [410, 0]
click at [310, 317] on input "10:34" at bounding box center [357, 329] width 245 height 25
select select "0"
type input "00:34"
select select "7"
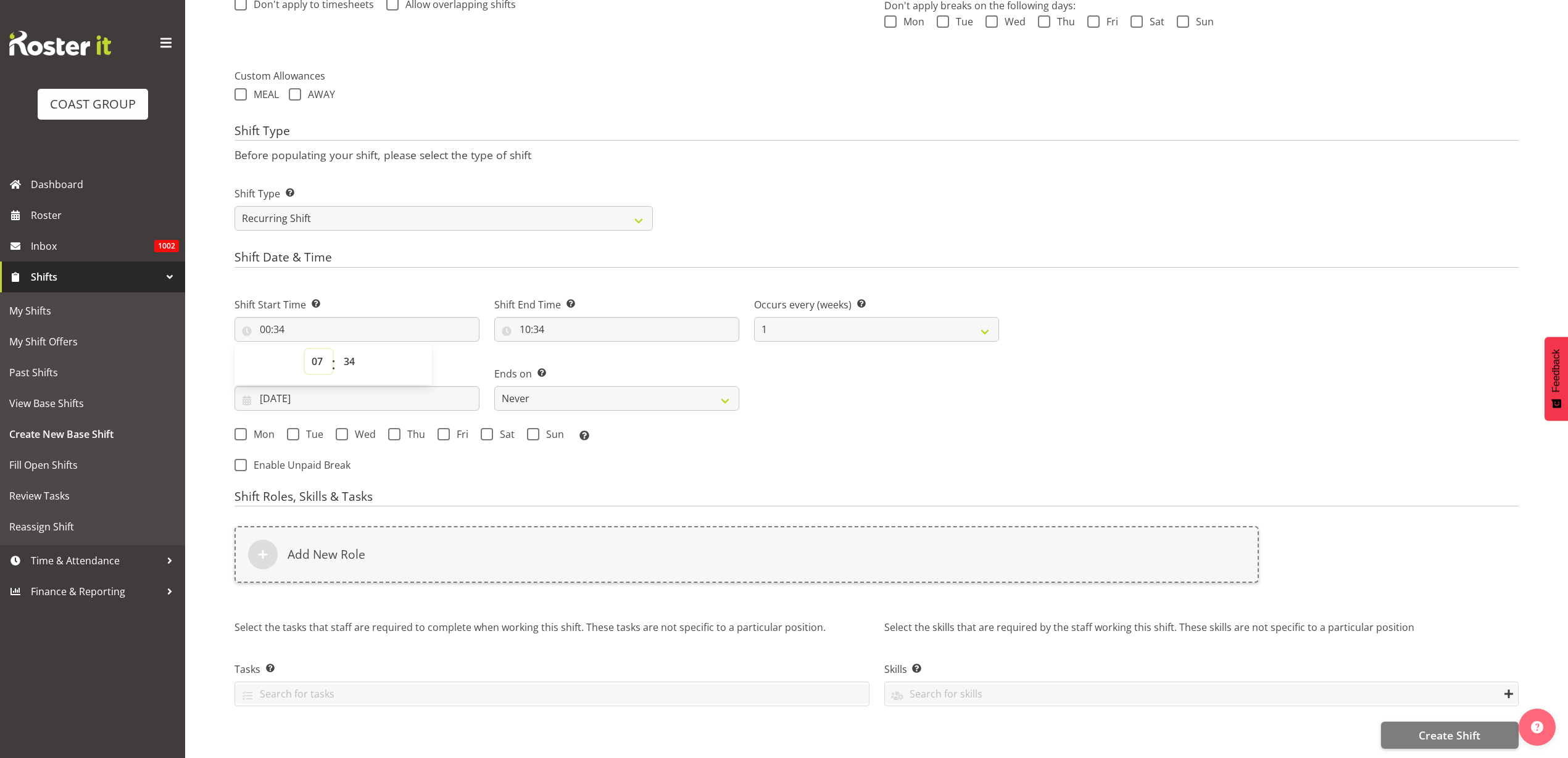
type input "07:34"
select select "0"
type input "07:00"
click at [582, 317] on input "10:34" at bounding box center [616, 329] width 245 height 25
select select "11"
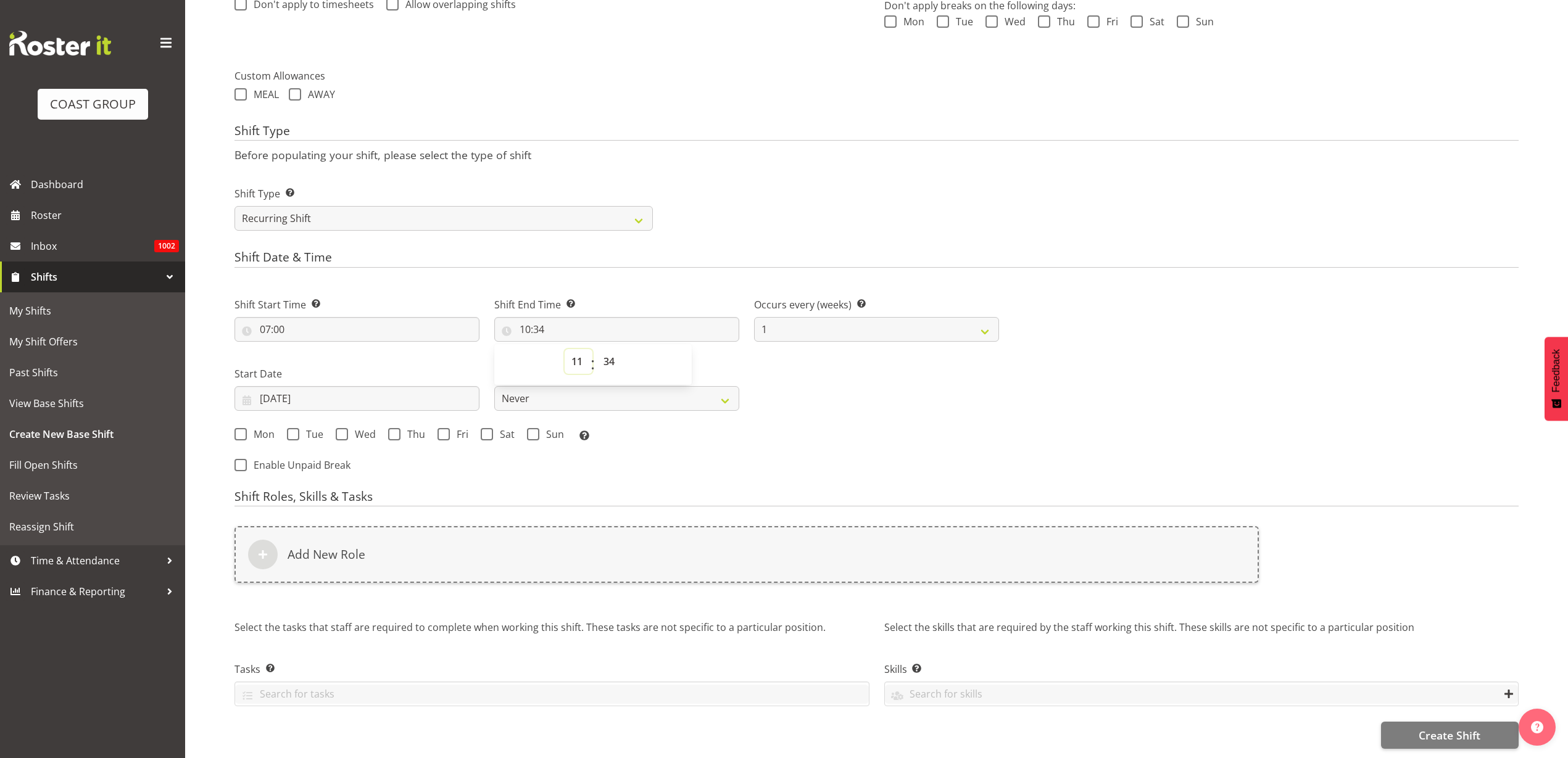
type input "11:34"
select select "17"
type input "17:34"
select select "0"
type input "17:00"
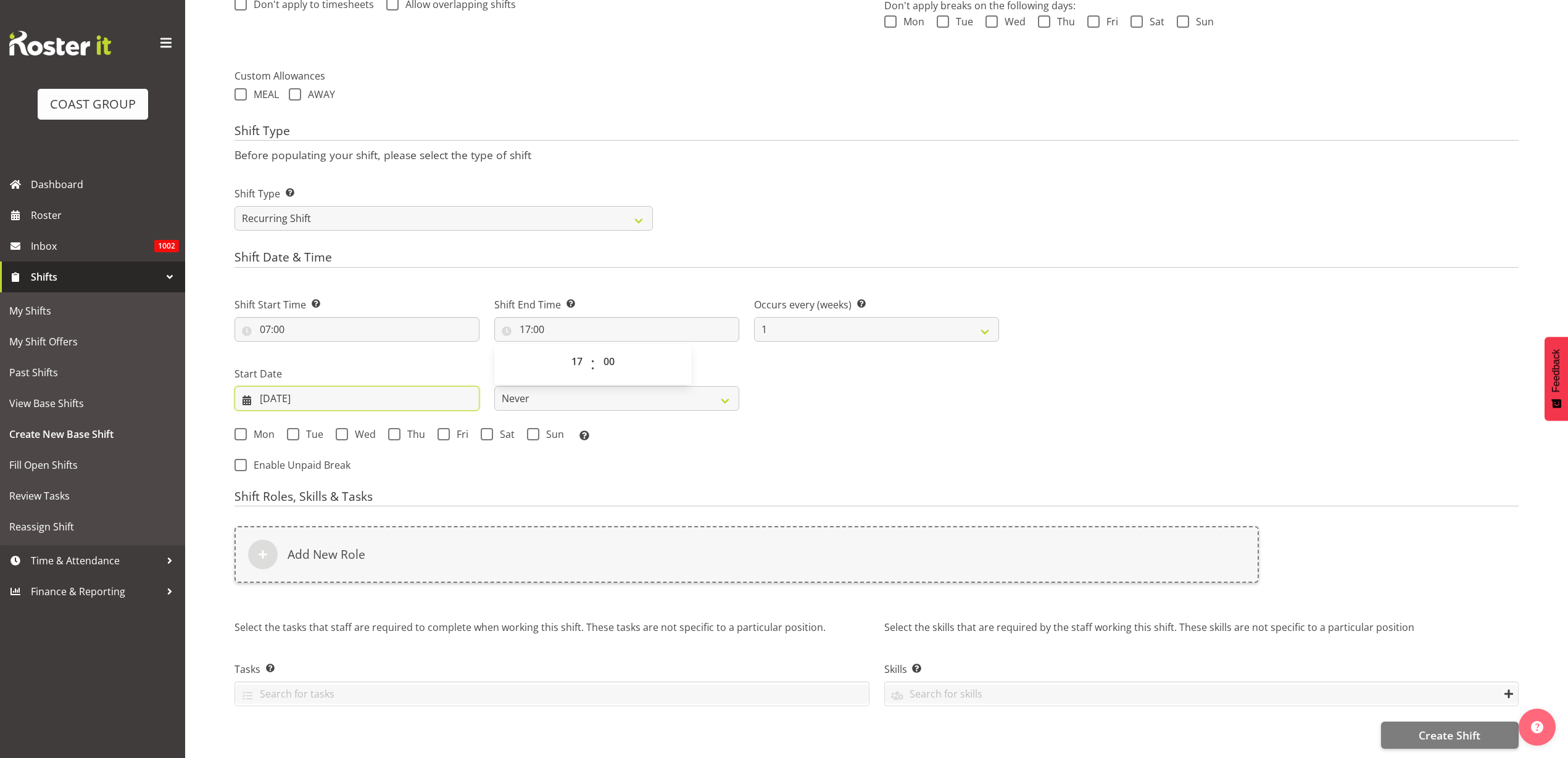
click at [303, 386] on input "17/09/2025" at bounding box center [357, 398] width 245 height 25
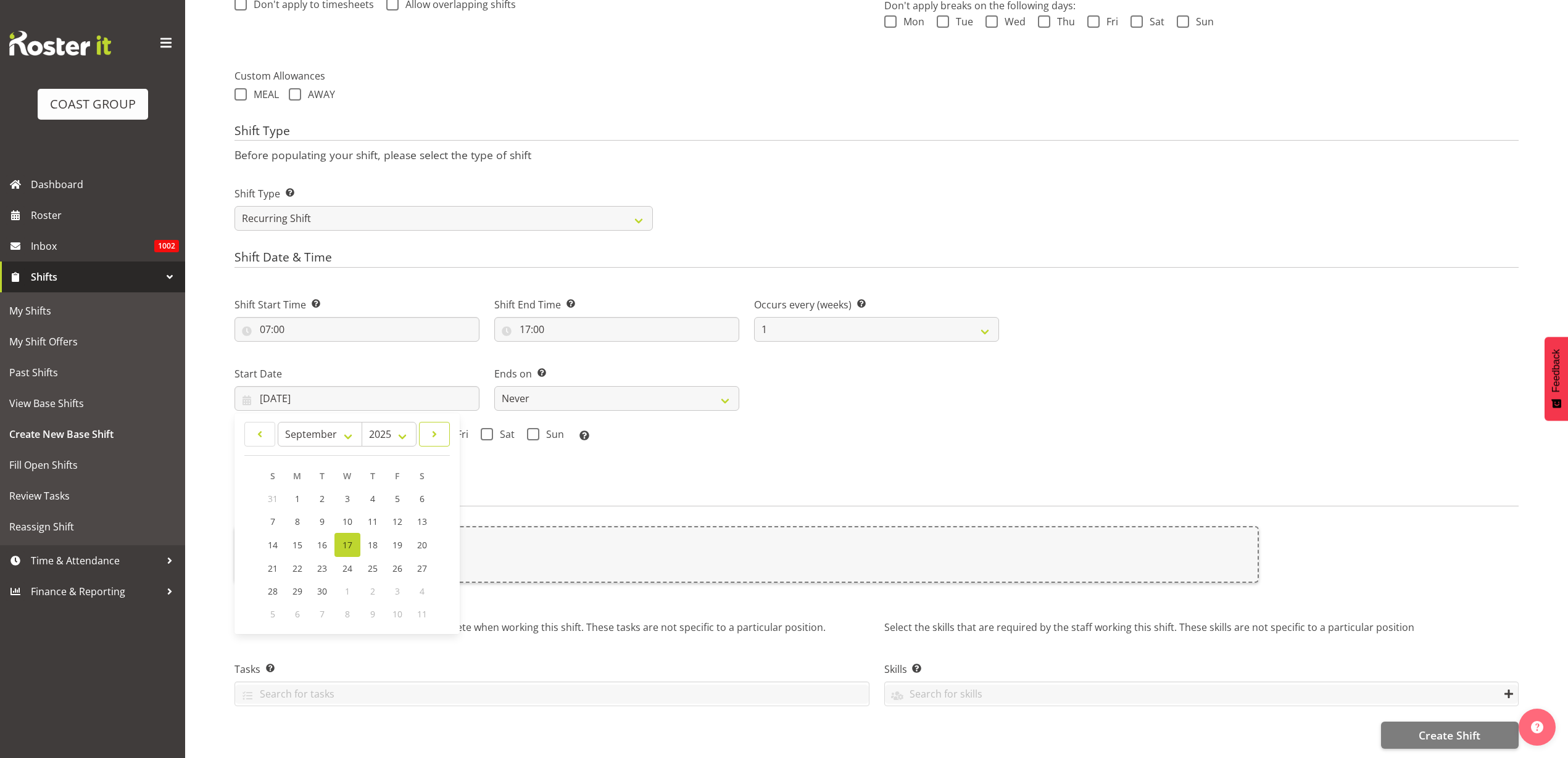
click at [438, 426] on span at bounding box center [434, 434] width 15 height 15
select select "9"
click at [395, 493] on span "3" at bounding box center [396, 499] width 5 height 12
type input "03/10/2025"
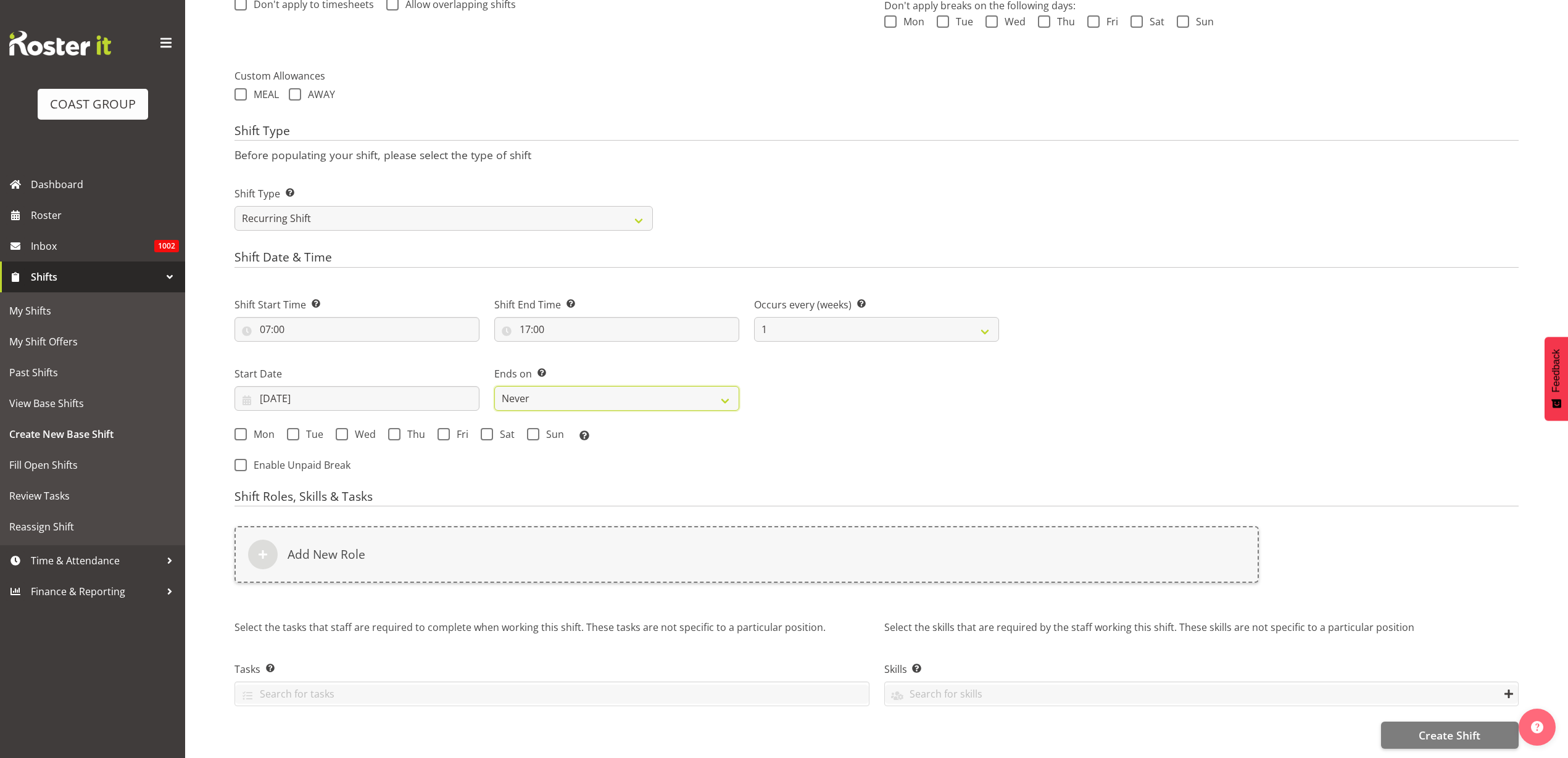
click at [533, 391] on select "Never On Date" at bounding box center [616, 398] width 245 height 25
select select "date"
click at [494, 386] on select "Never On Date" at bounding box center [616, 398] width 245 height 25
select select "8"
select select "2025"
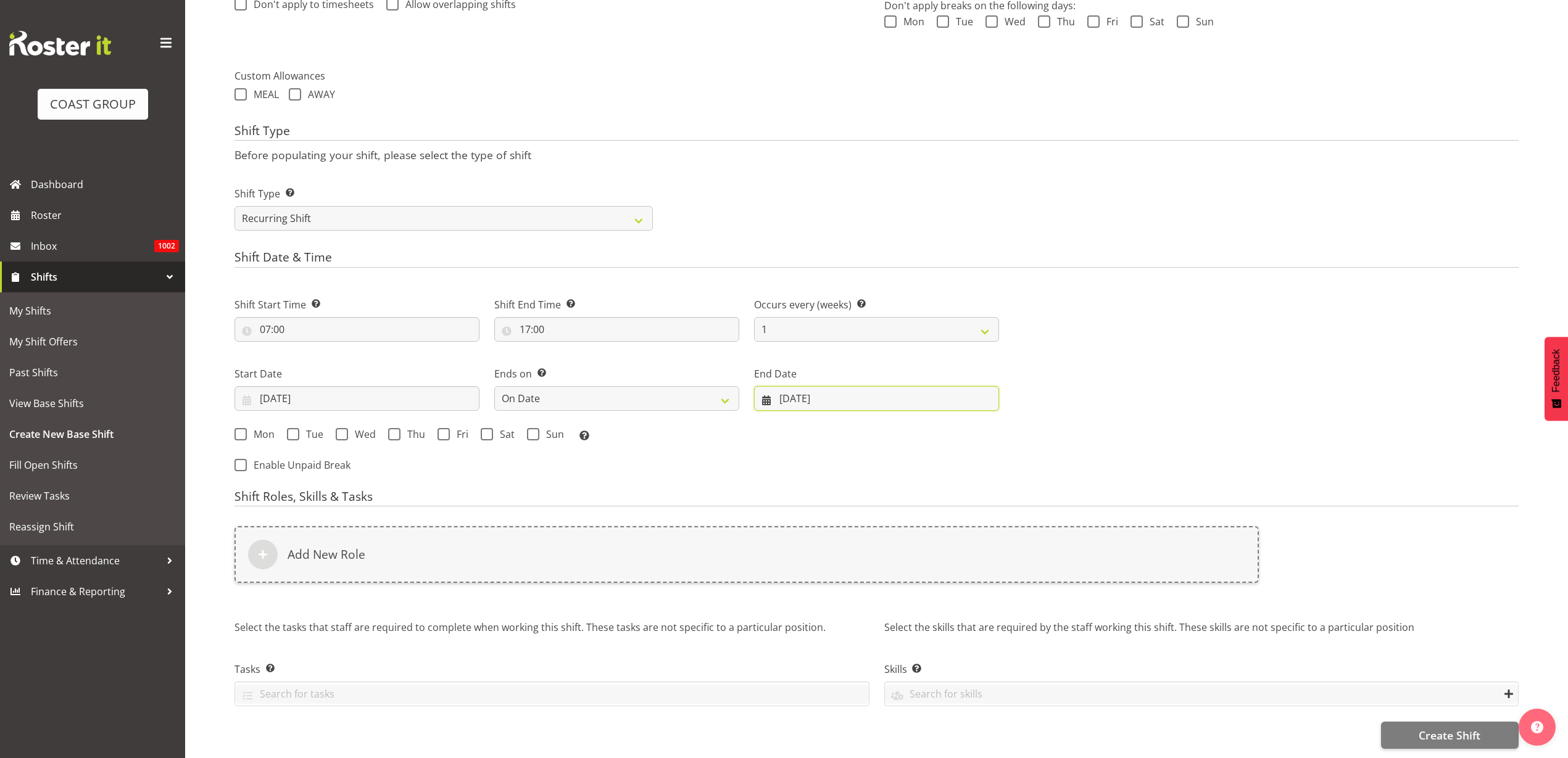
click at [793, 386] on input "17/09/2025" at bounding box center [877, 398] width 245 height 25
click at [976, 426] on span at bounding box center [973, 434] width 15 height 15
select select "9"
click at [816, 512] on link "5" at bounding box center [812, 521] width 25 height 23
type input "05/10/2025"
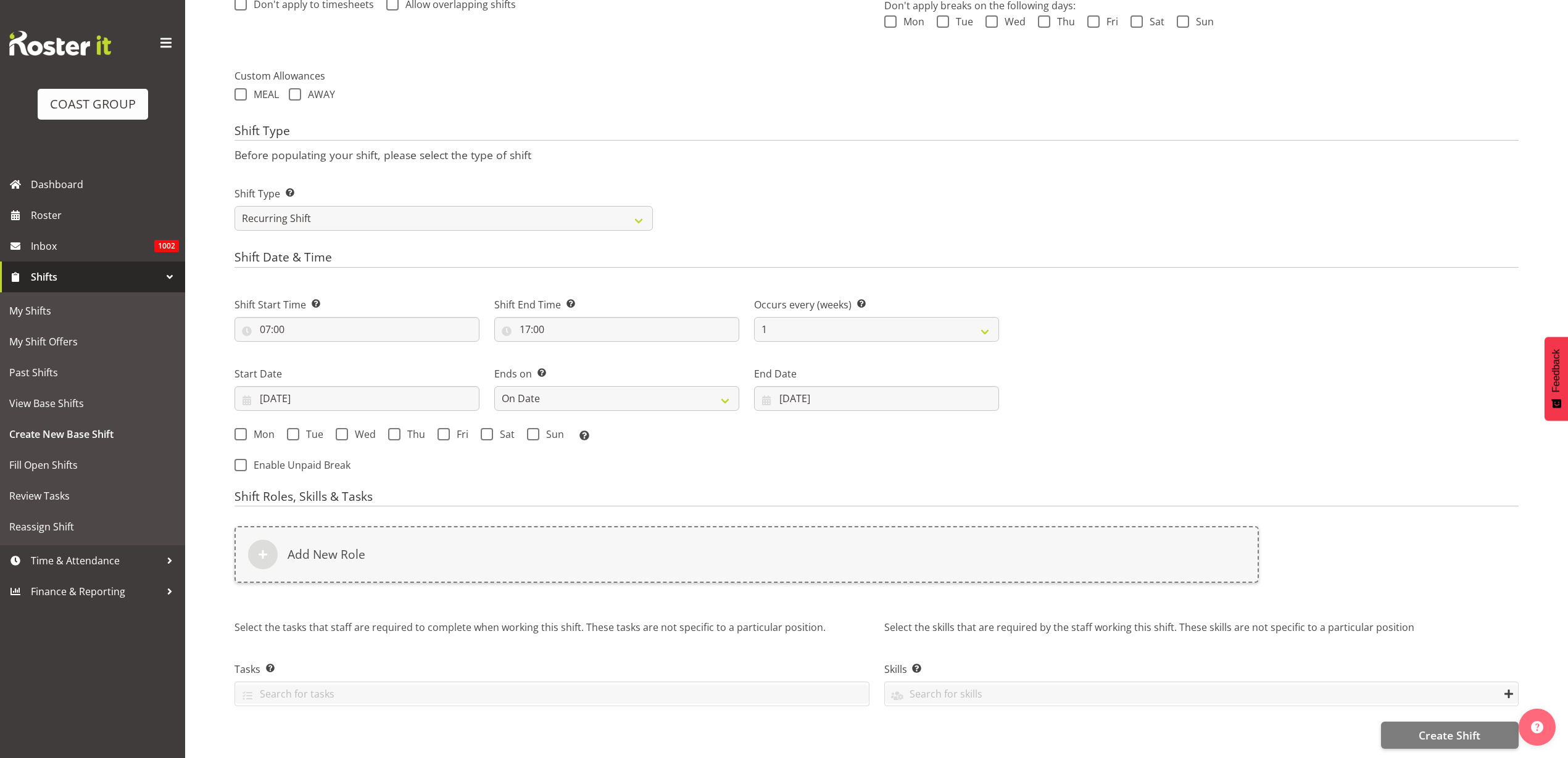
click at [256, 428] on span "Mon" at bounding box center [260, 435] width 27 height 13
click at [242, 430] on input "Mon" at bounding box center [238, 434] width 8 height 8
checkbox input "true"
click at [298, 428] on span at bounding box center [293, 435] width 13 height 13
click at [295, 430] on input "Tue" at bounding box center [290, 434] width 8 height 8
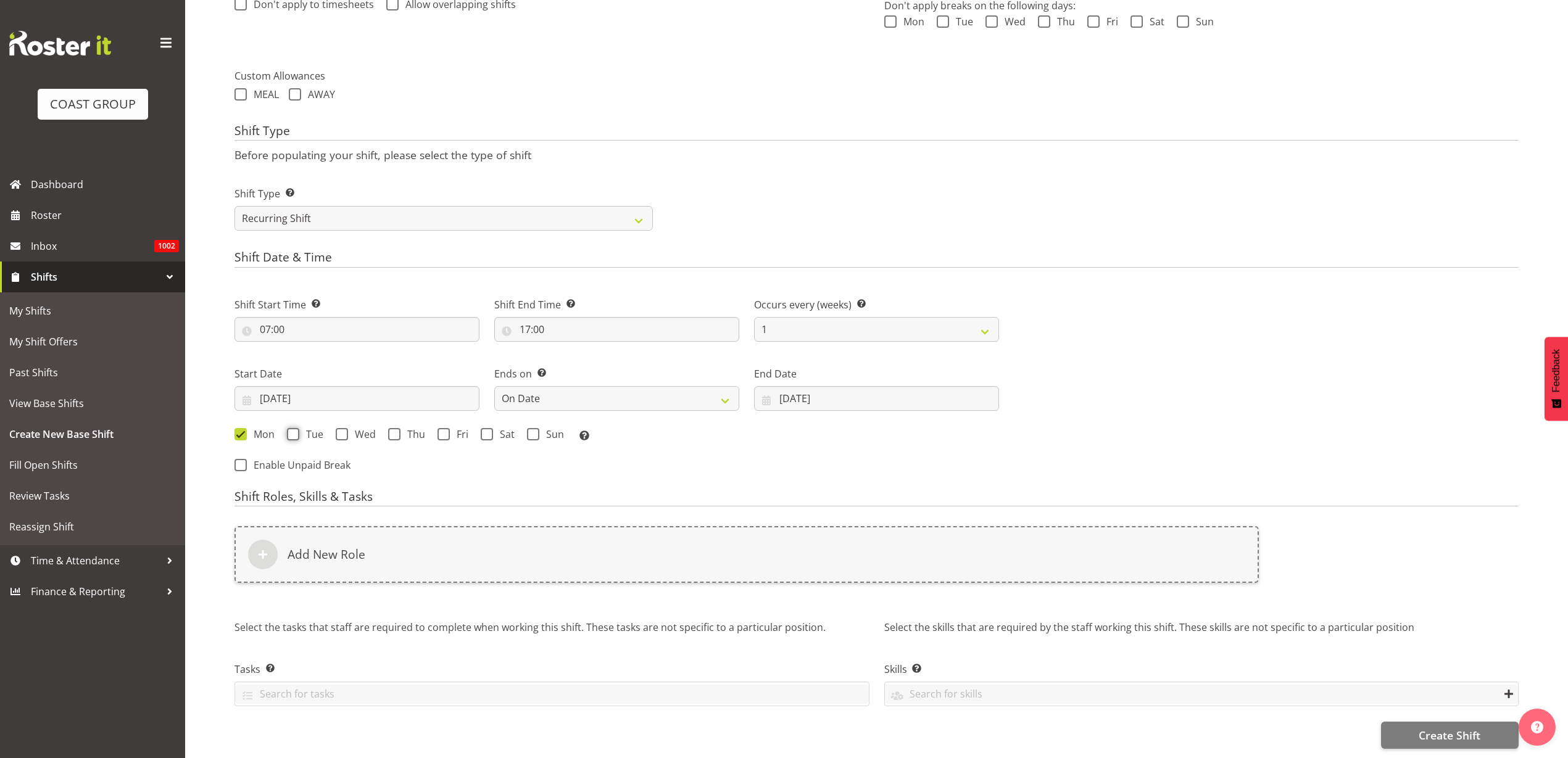
checkbox input "true"
click at [346, 428] on span at bounding box center [342, 435] width 13 height 13
click at [343, 430] on input "Wed" at bounding box center [339, 434] width 8 height 8
checkbox input "true"
click at [393, 428] on span at bounding box center [395, 435] width 13 height 13
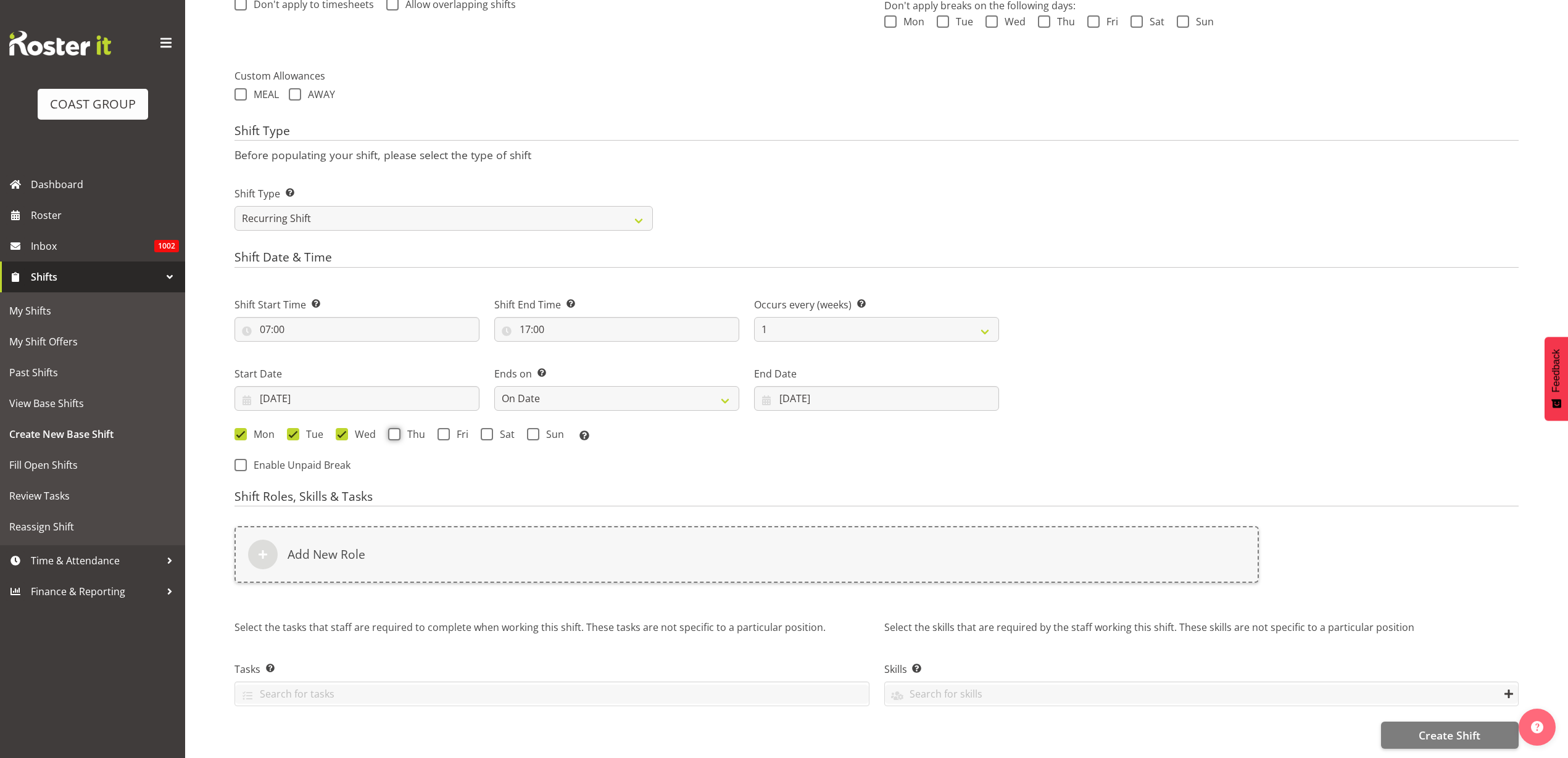
click at [393, 430] on input "Thu" at bounding box center [392, 434] width 8 height 8
checkbox input "true"
click at [447, 428] on span at bounding box center [444, 435] width 13 height 13
click at [446, 430] on input "Fri" at bounding box center [441, 434] width 8 height 8
checkbox input "true"
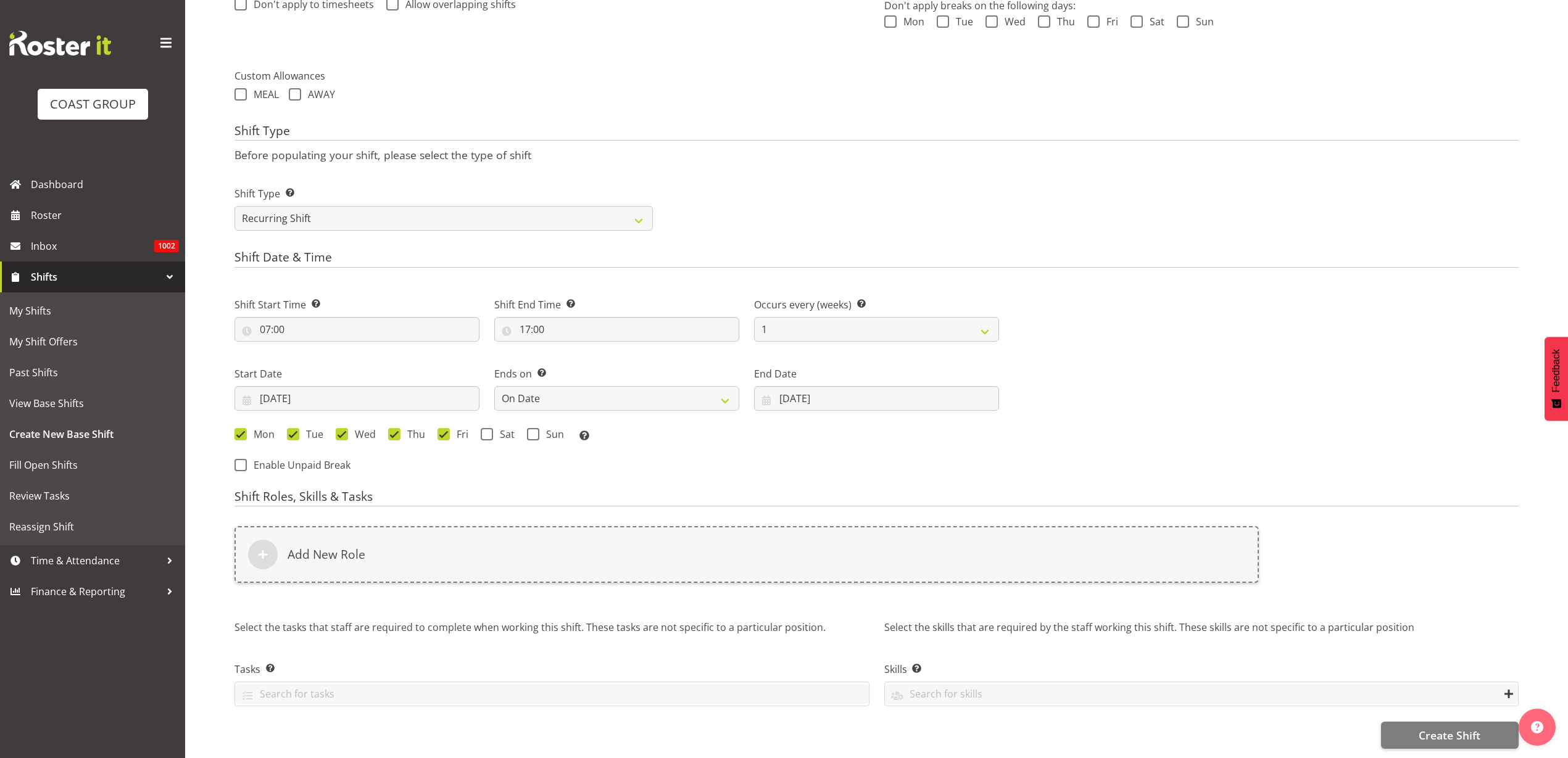
drag, startPoint x: 488, startPoint y: 422, endPoint x: 531, endPoint y: 425, distance: 43.1
click at [489, 428] on span at bounding box center [487, 435] width 13 height 13
click at [489, 430] on input "Sat" at bounding box center [484, 434] width 8 height 8
checkbox input "true"
click at [539, 428] on span "Sun" at bounding box center [551, 435] width 25 height 13
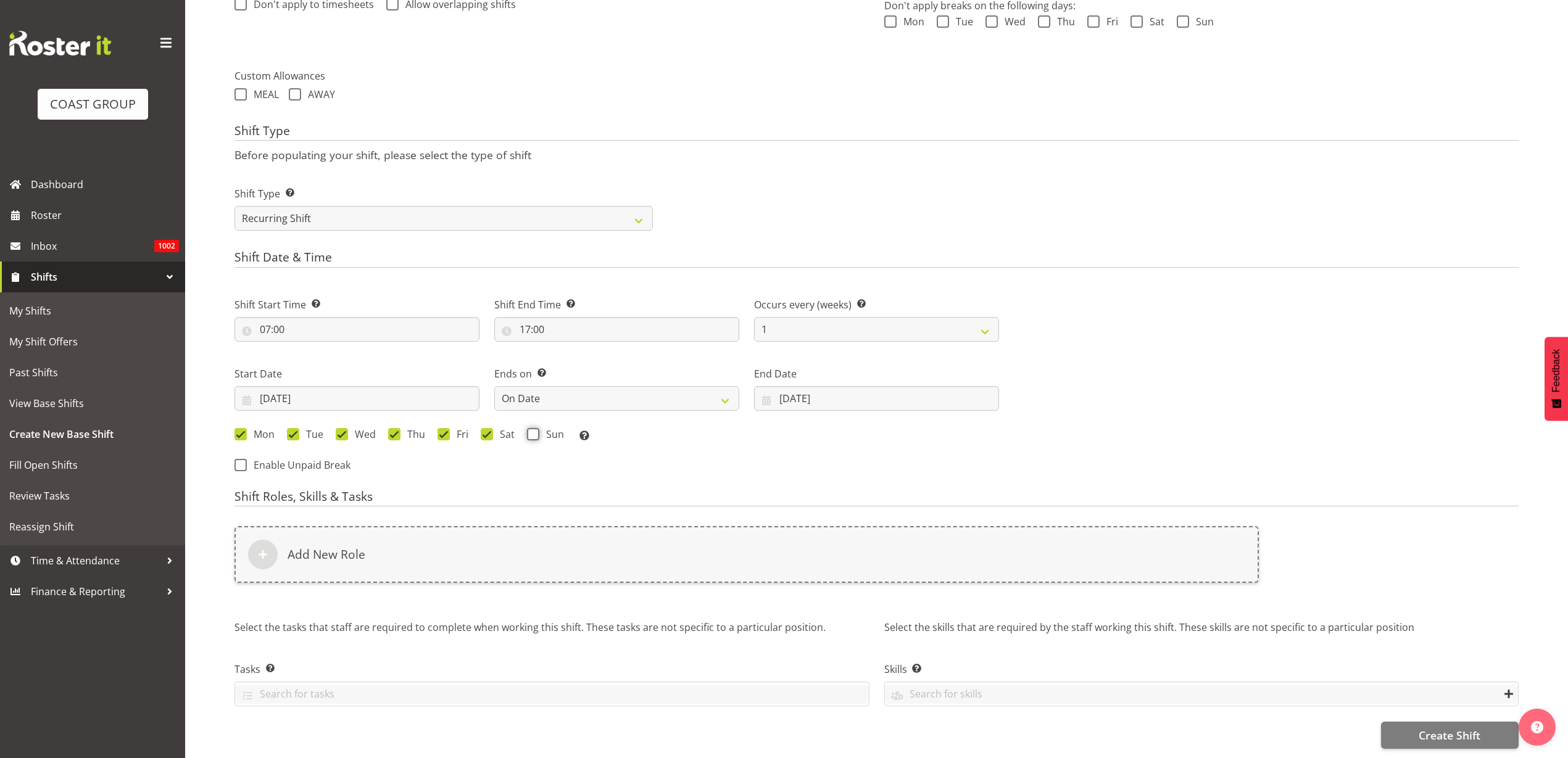
click at [535, 430] on input "Sun" at bounding box center [531, 434] width 8 height 8
checkbox input "true"
click at [307, 547] on h6 "Add New Role" at bounding box center [326, 554] width 78 height 15
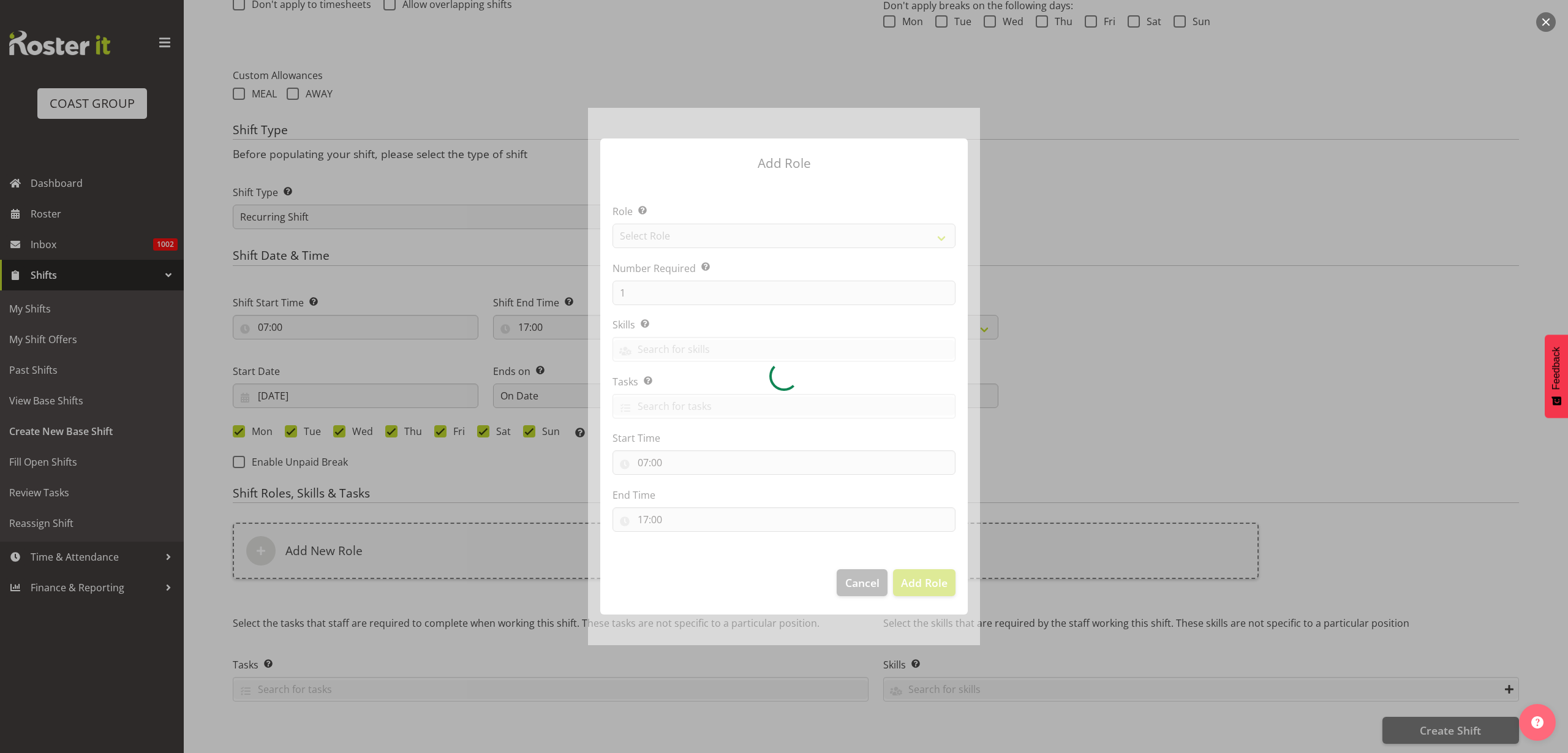
click at [772, 237] on div at bounding box center [784, 376] width 392 height 537
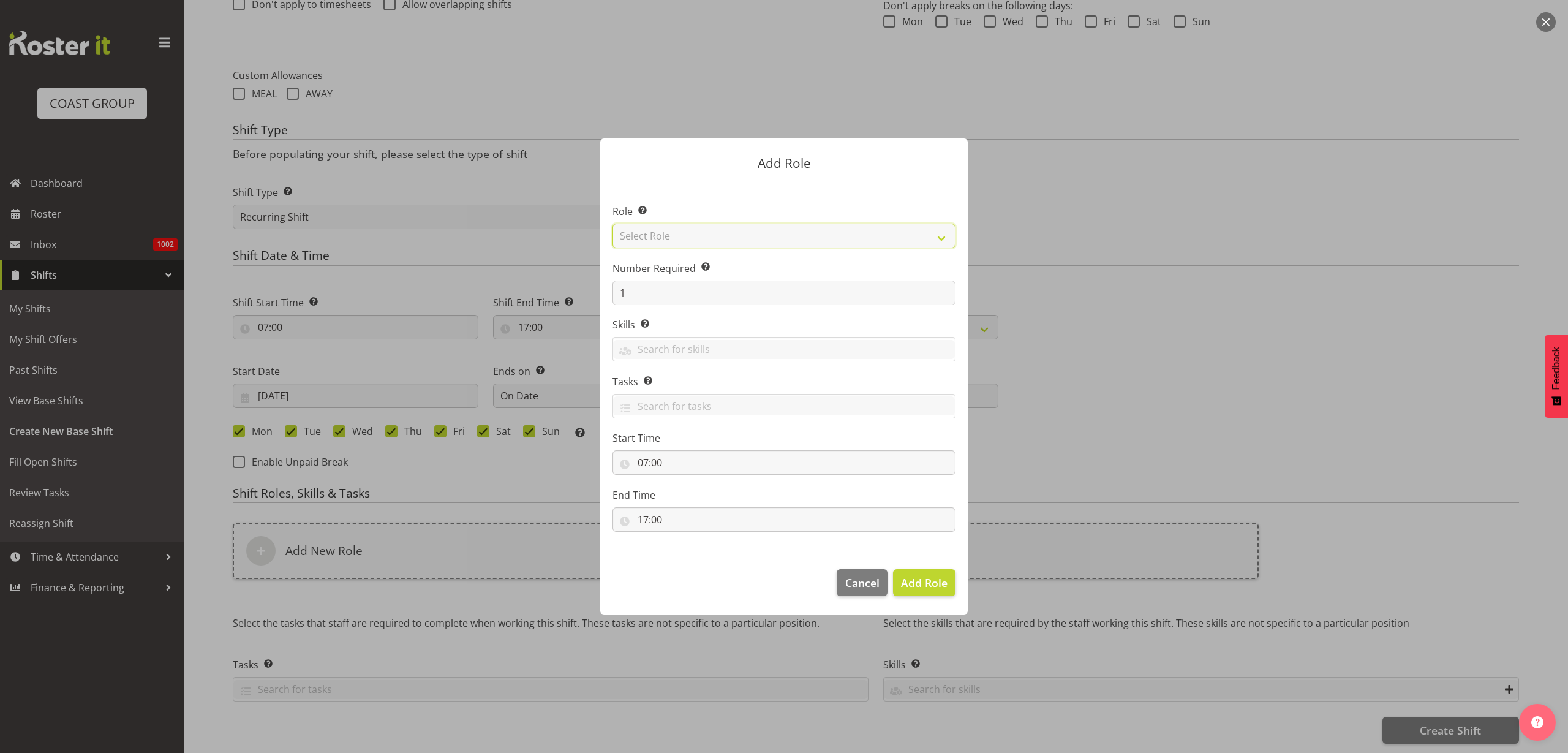
click at [772, 237] on select "Select Role ACCOUNT MANAGER ACCOUNT MANAGER DW ACCOUNTS [PERSON_NAME] VEHICLES …" at bounding box center [784, 236] width 343 height 24
select select "123"
click at [613, 224] on select "Select Role ACCOUNT MANAGER ACCOUNT MANAGER DW ACCOUNTS [PERSON_NAME] VEHICLES …" at bounding box center [784, 236] width 343 height 24
drag, startPoint x: 648, startPoint y: 289, endPoint x: 531, endPoint y: 278, distance: 117.5
click at [531, 278] on form "Add Role Role Select the role you wish to add to the shift. ACCOUNT MANAGER ACC…" at bounding box center [784, 376] width 589 height 537
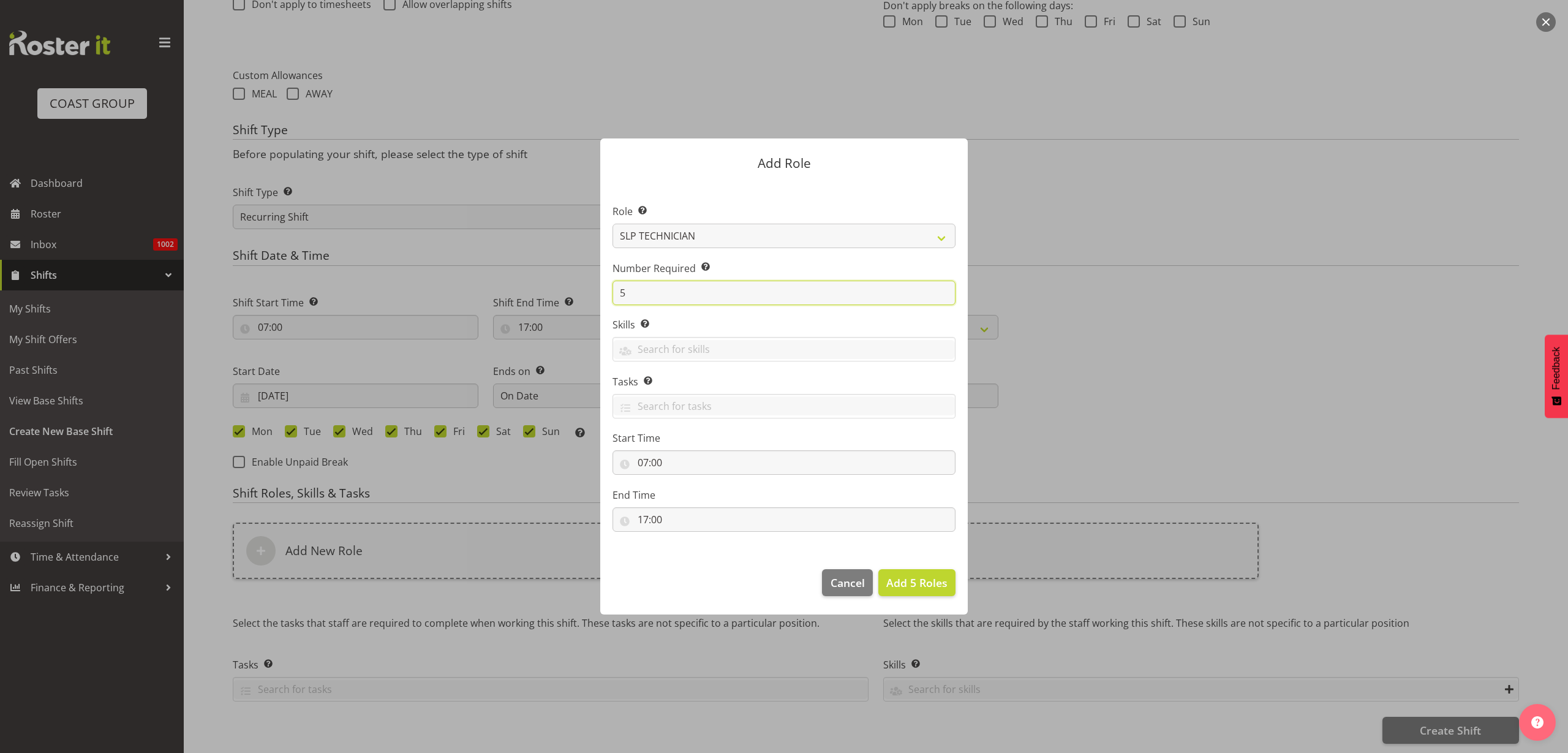
type input "5"
click at [915, 579] on span "Add 5 Roles" at bounding box center [918, 582] width 62 height 15
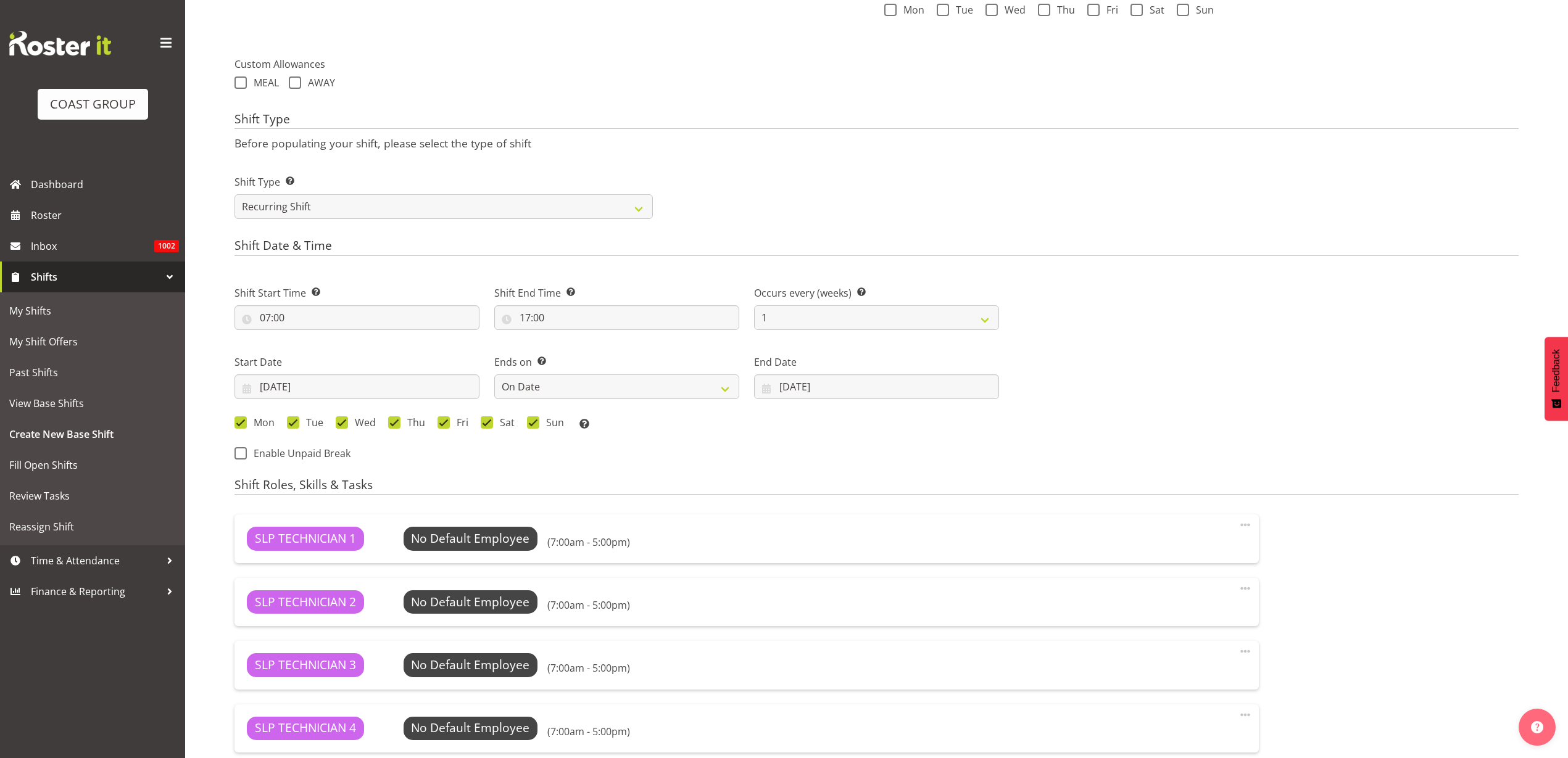
scroll to position [564, 0]
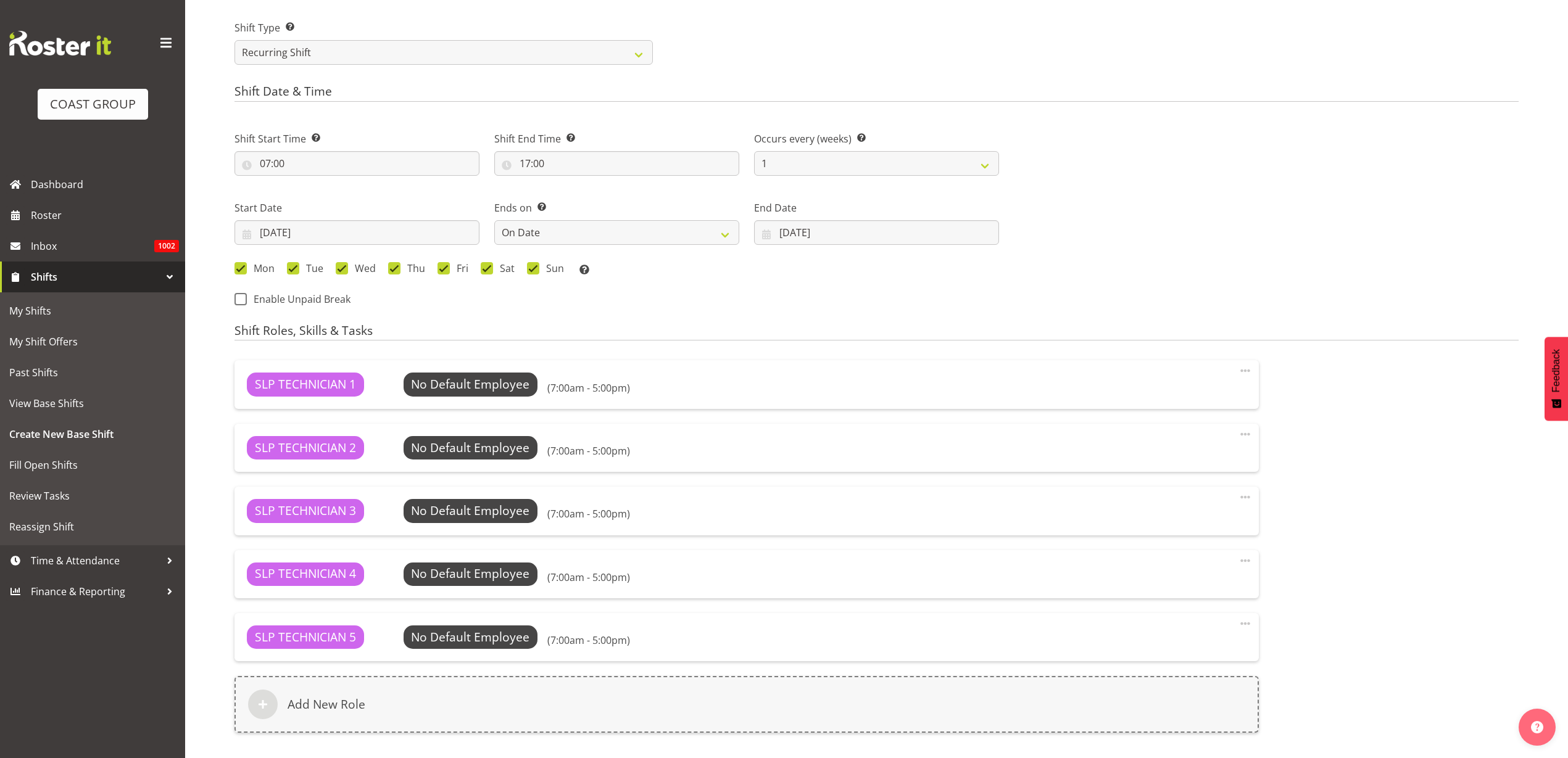
click at [402, 703] on div "Add New Role" at bounding box center [746, 704] width 1024 height 57
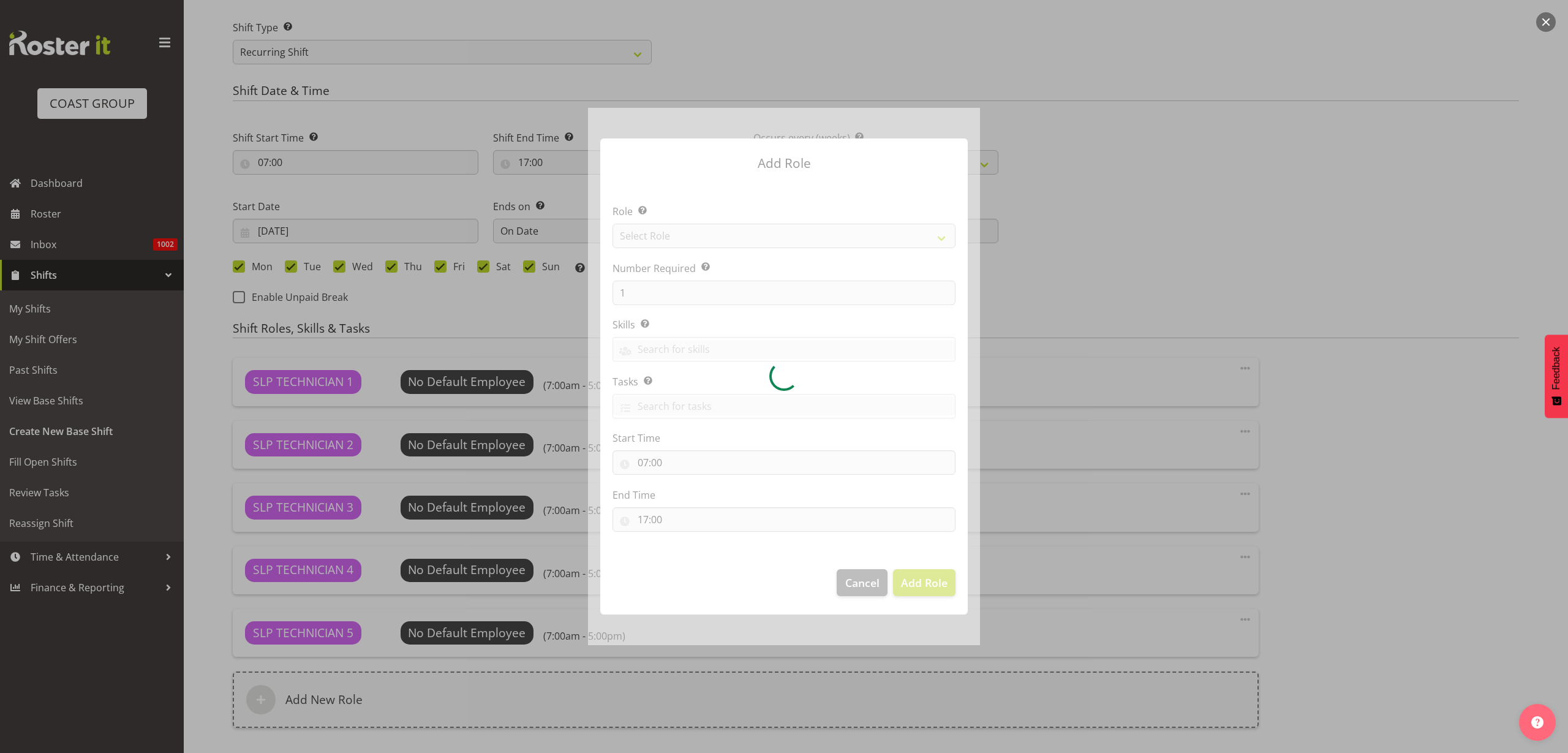
click at [677, 229] on div at bounding box center [784, 376] width 392 height 537
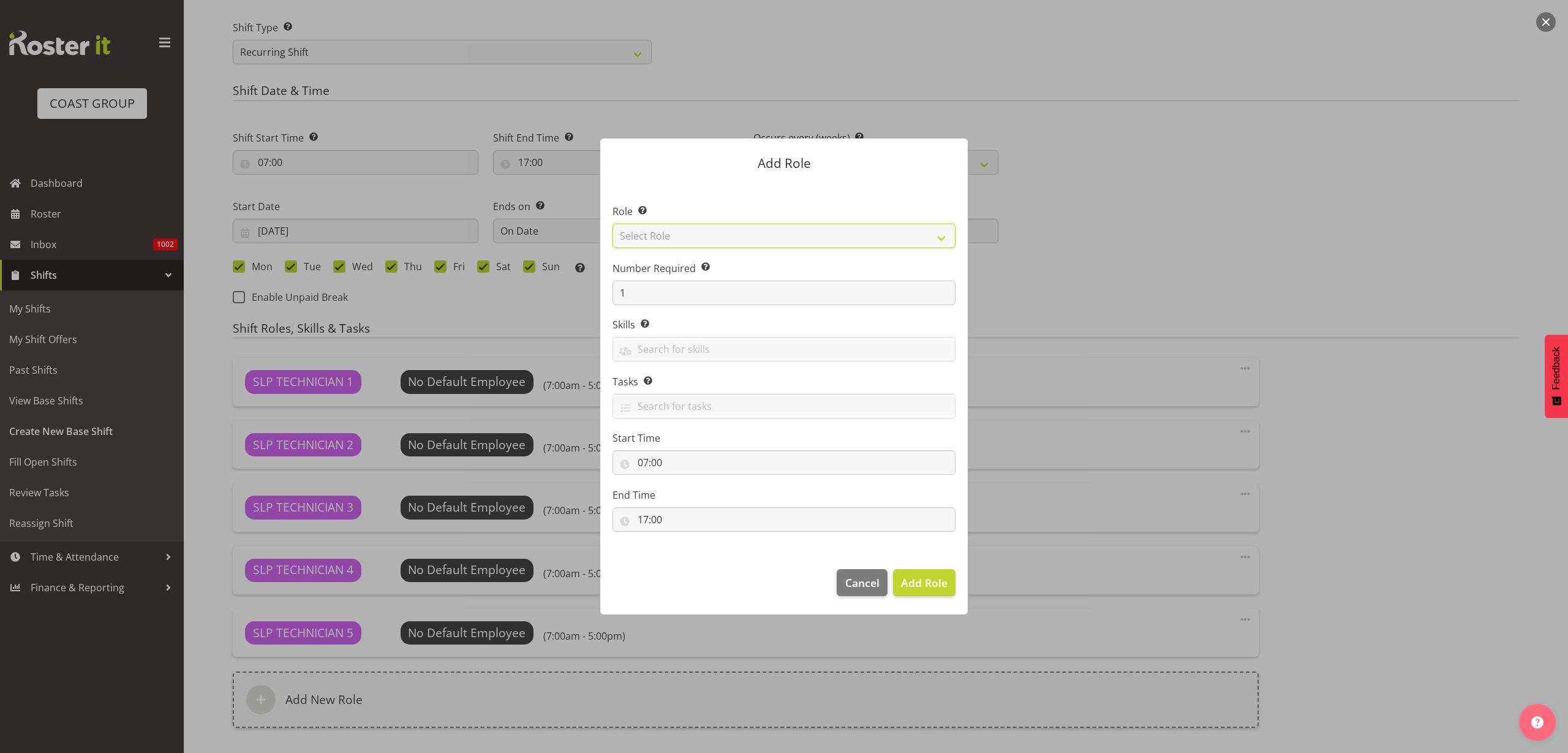
click at [715, 231] on select "Select Role ACCOUNT MANAGER ACCOUNT MANAGER DW ACCOUNTS [PERSON_NAME] VEHICLES …" at bounding box center [784, 236] width 343 height 24
select select "81"
click at [613, 224] on select "Select Role ACCOUNT MANAGER ACCOUNT MANAGER DW ACCOUNTS [PERSON_NAME] VEHICLES …" at bounding box center [784, 236] width 343 height 24
click at [913, 578] on span "Add Role" at bounding box center [924, 582] width 46 height 15
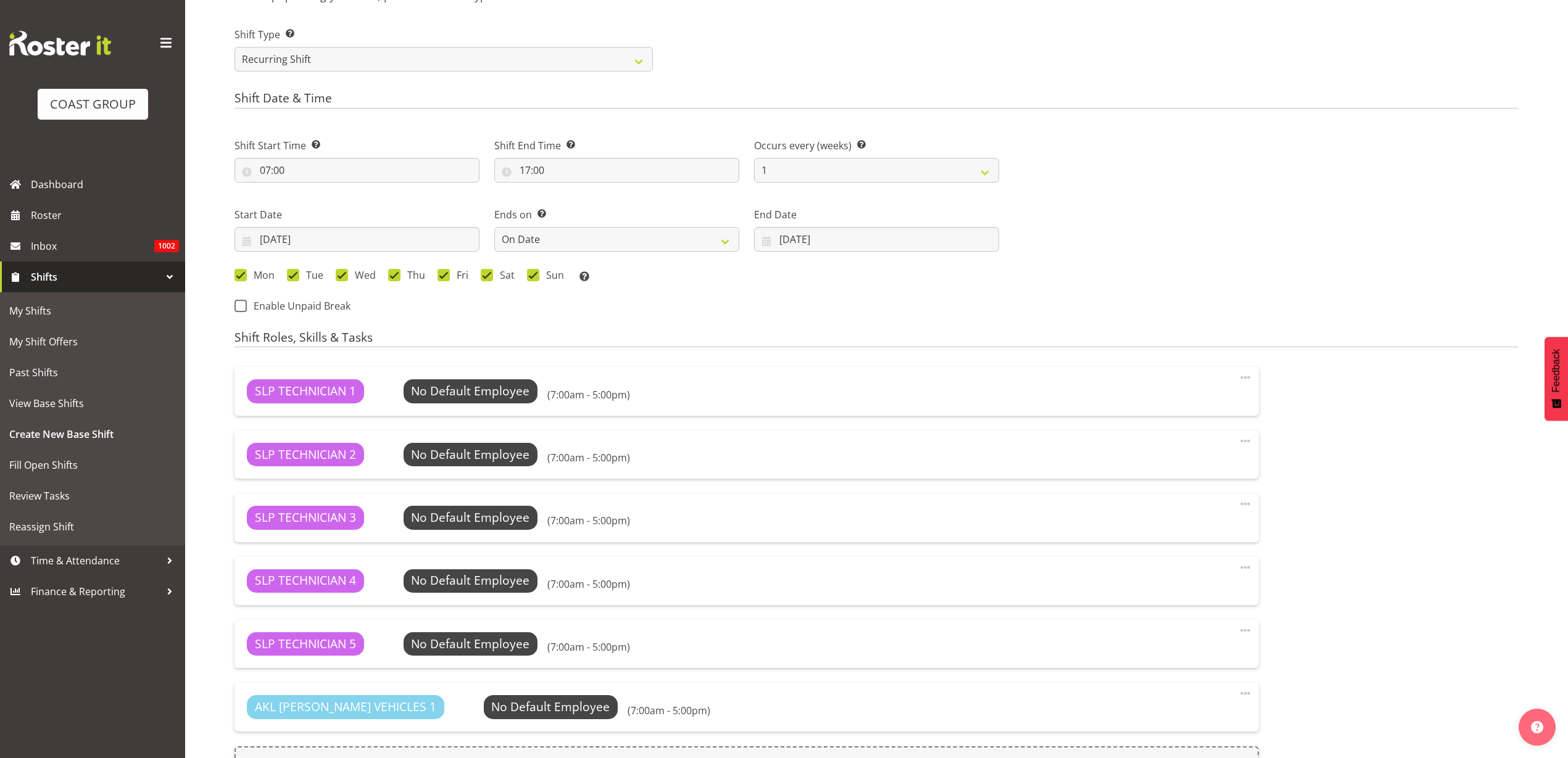
scroll to position [789, 0]
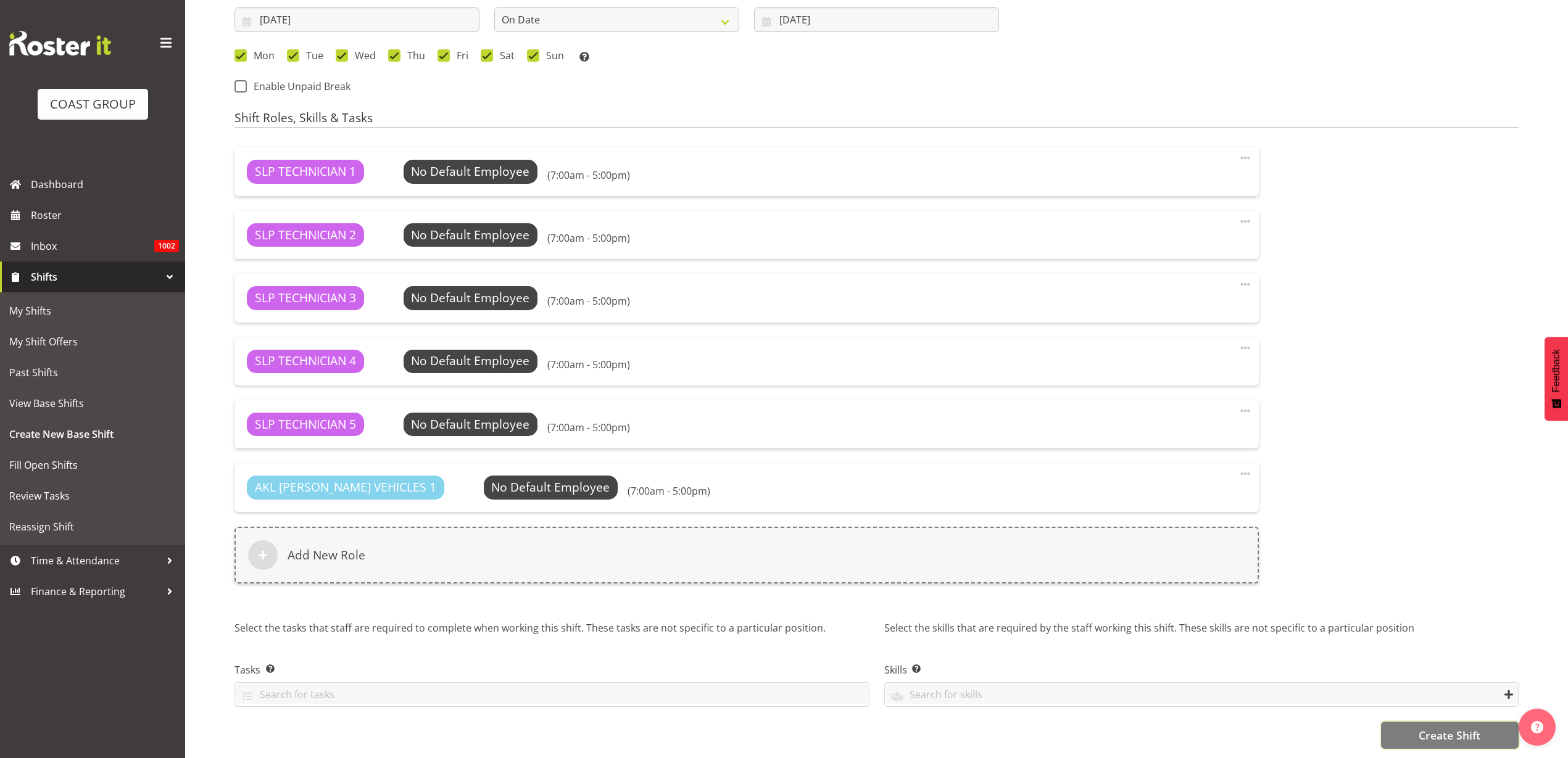
click at [1444, 727] on span "Create Shift" at bounding box center [1449, 735] width 62 height 16
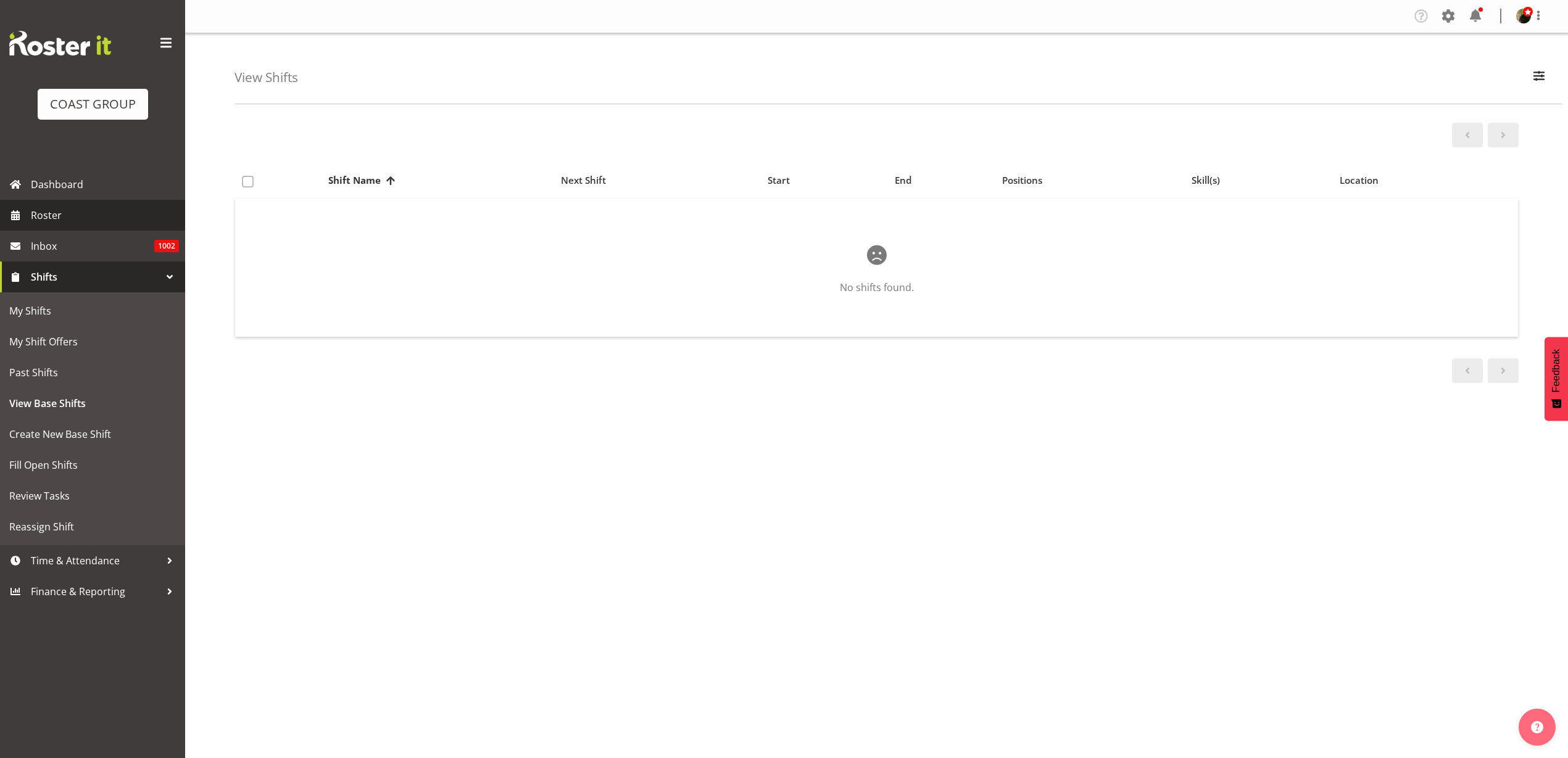
click at [47, 208] on span "Roster" at bounding box center [105, 216] width 148 height 18
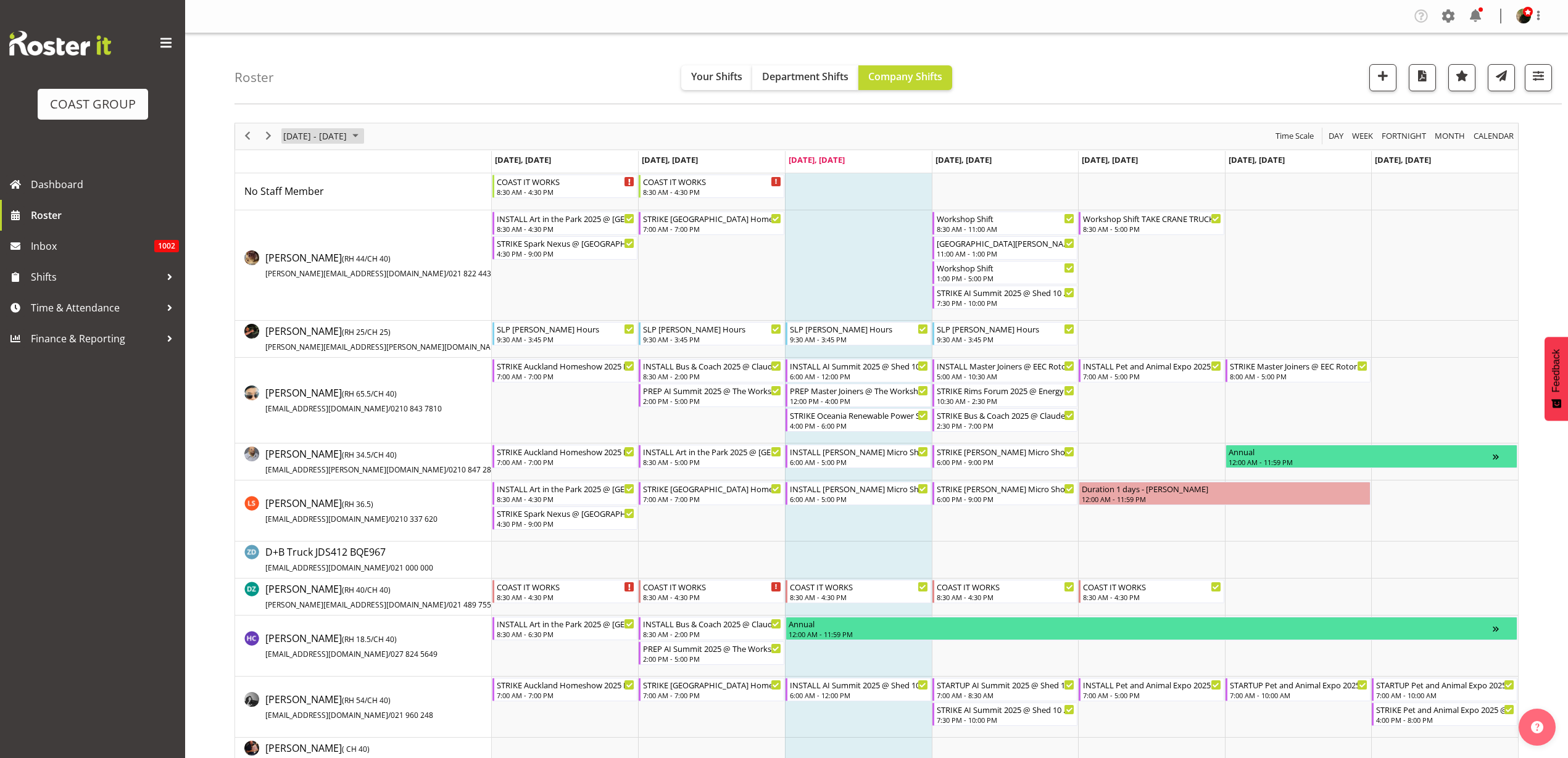
click at [341, 140] on span "[DATE] - [DATE]" at bounding box center [315, 136] width 66 height 16
click at [414, 163] on span "next month" at bounding box center [413, 167] width 22 height 22
click at [377, 212] on span "3" at bounding box center [375, 210] width 18 height 18
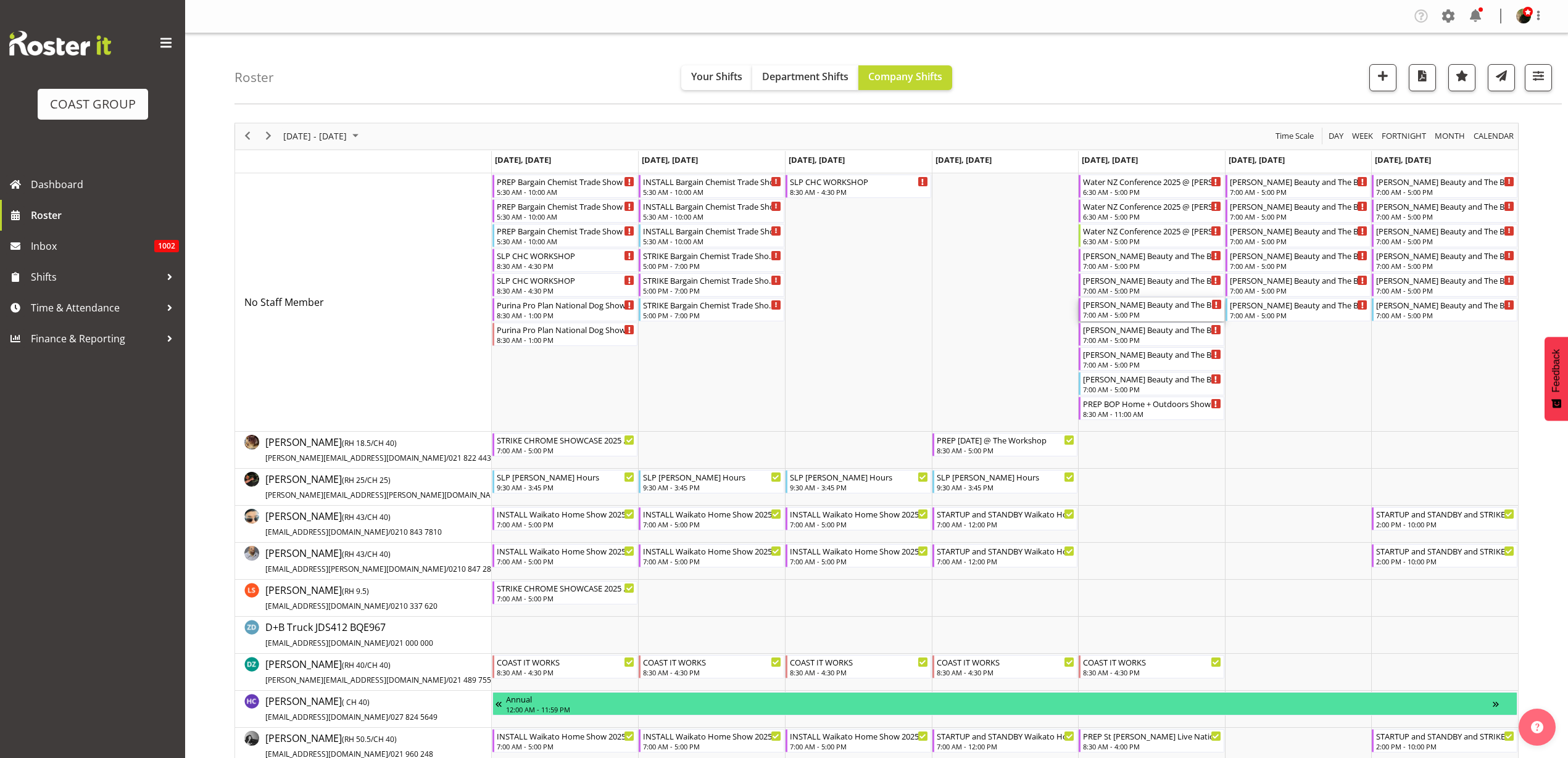
click at [1110, 319] on div "7:00 AM - 5:00 PM" at bounding box center [1152, 314] width 139 height 10
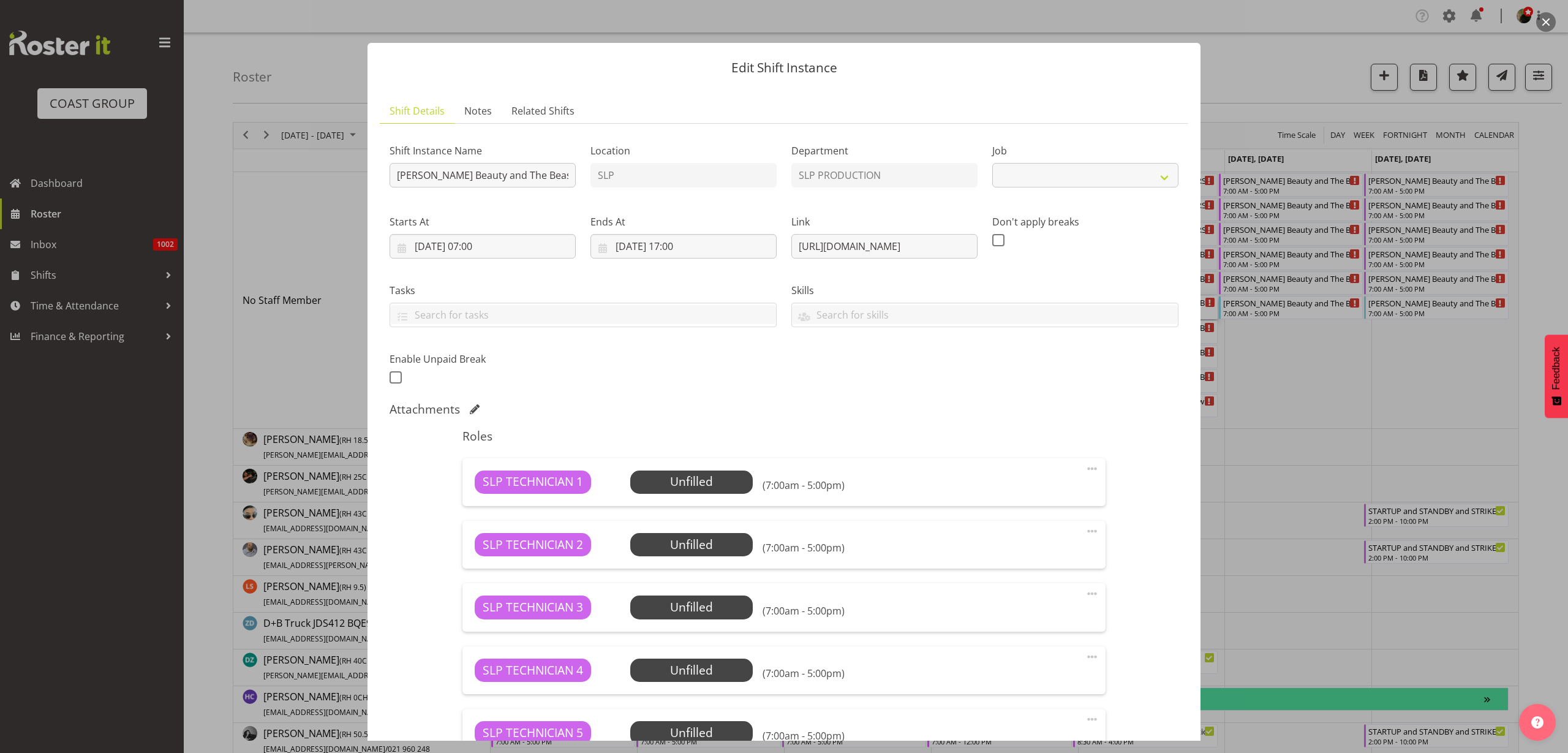
select select "10675"
click at [394, 171] on input "Ormiston Beauty and The Beast 25 @ Ormiston Junior College On SIte @ 0800" at bounding box center [482, 175] width 186 height 24
drag, startPoint x: 518, startPoint y: 177, endPoint x: 1238, endPoint y: 198, distance: 720.3
click at [1238, 198] on div "Edit Shift Instance Shift Details Notes Related Shifts Shift Instance Name PREP…" at bounding box center [784, 376] width 1568 height 753
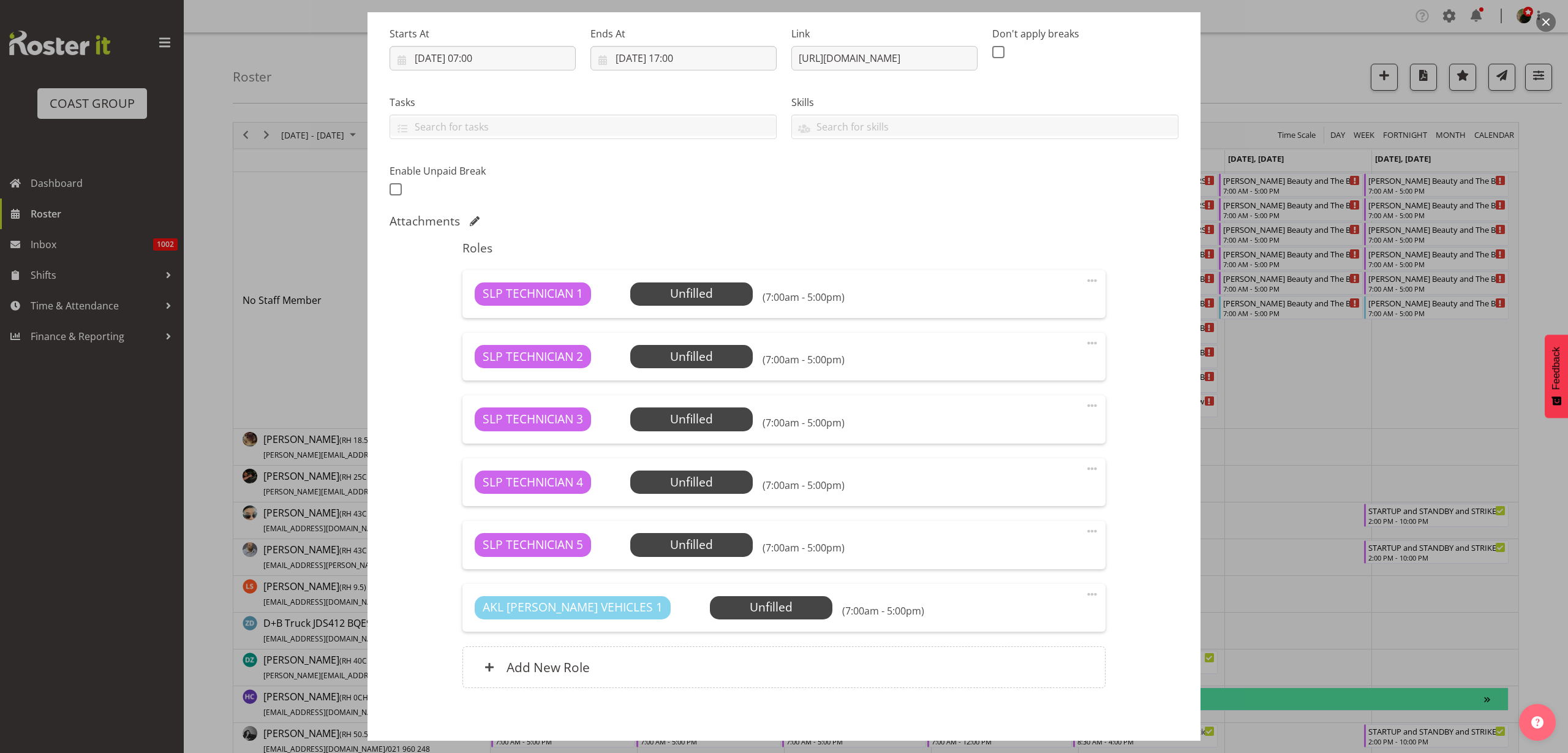
scroll to position [245, 0]
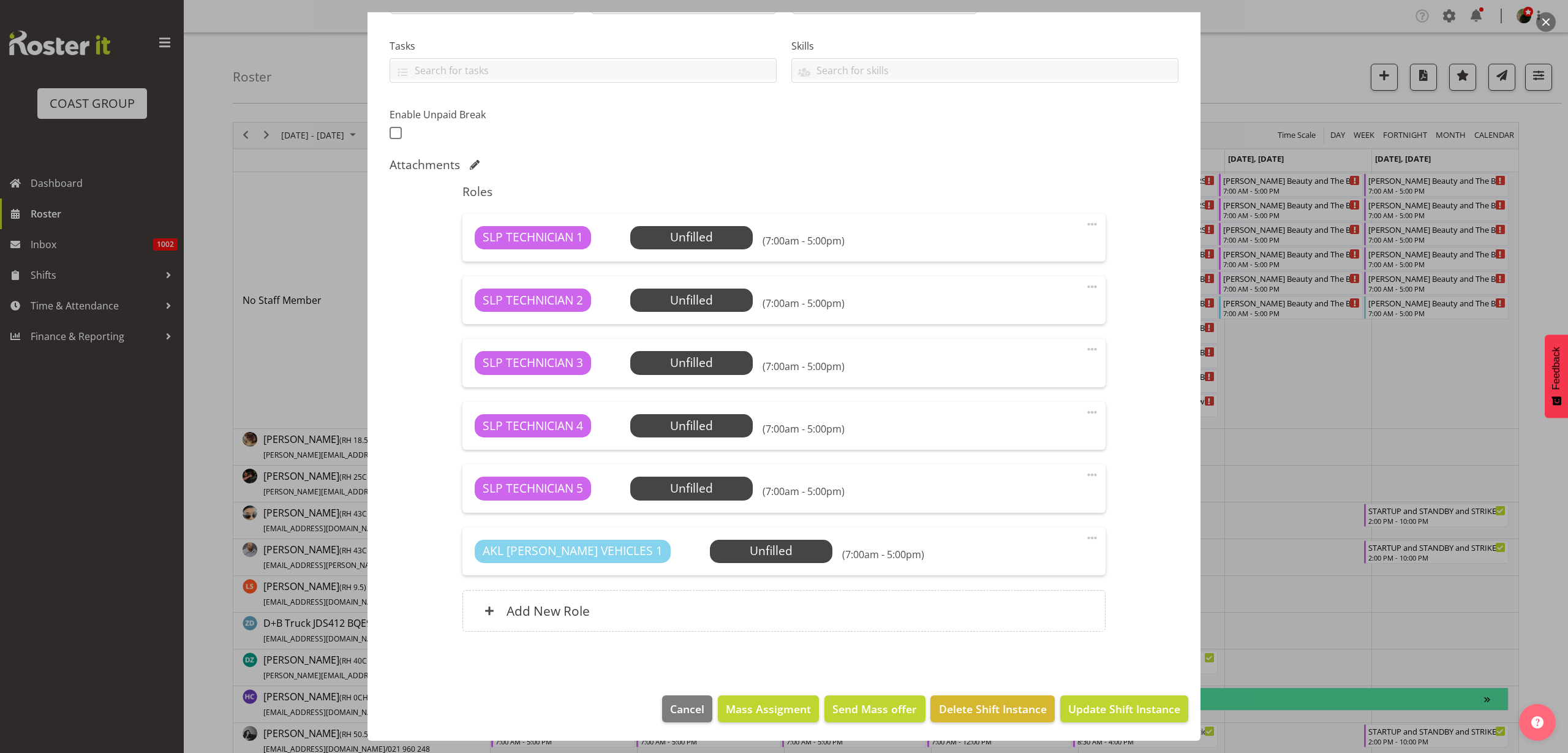
type input "PREP Ormiston Beauty and The Beast 25 @ The Workshop"
click at [1149, 706] on span "Update Shift Instance" at bounding box center [1125, 709] width 112 height 16
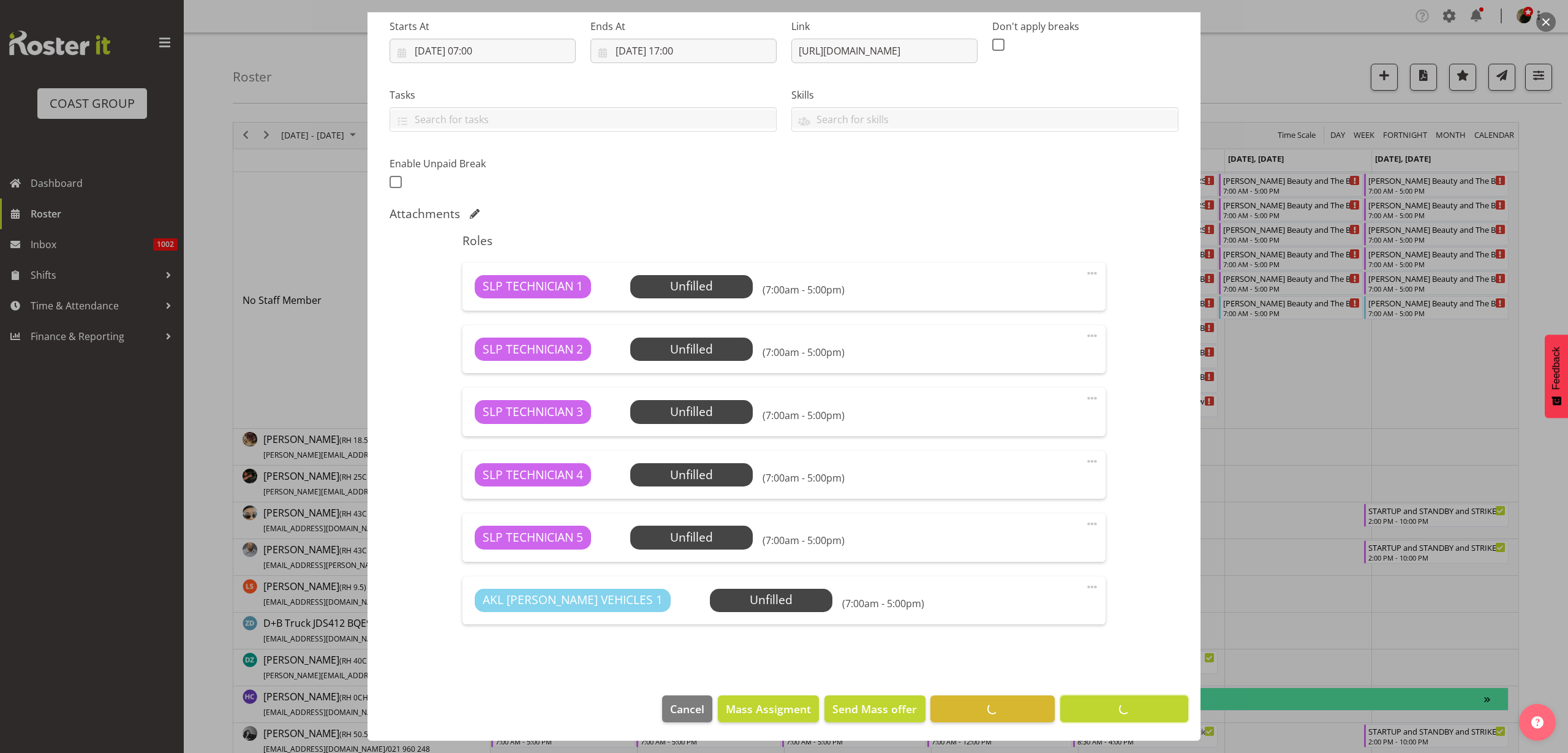
scroll to position [195, 0]
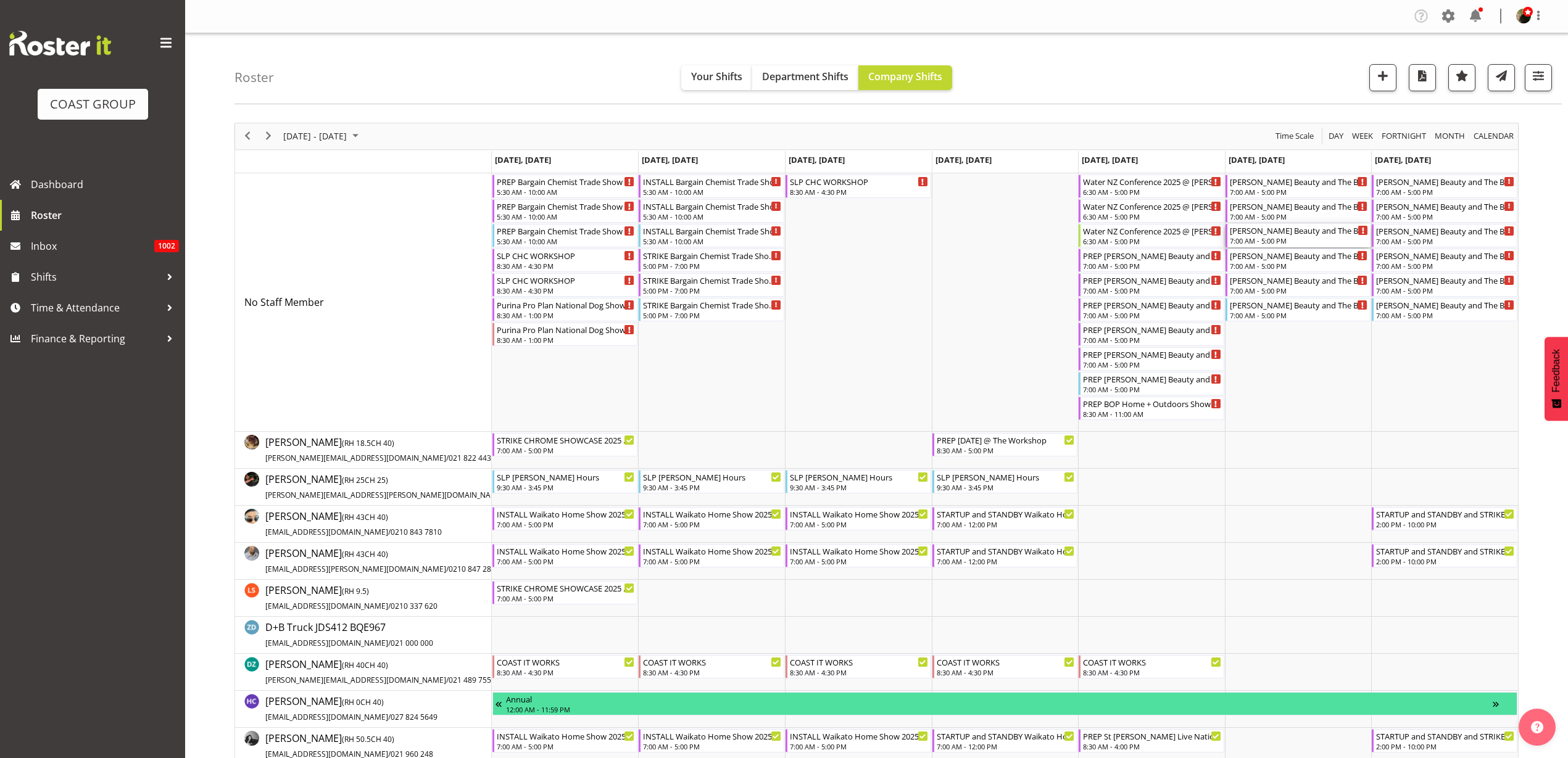
click at [1275, 234] on div "Ormiston Beauty and The Beast 25 @ Ormiston Junior College On SIte @ 0800" at bounding box center [1299, 230] width 139 height 13
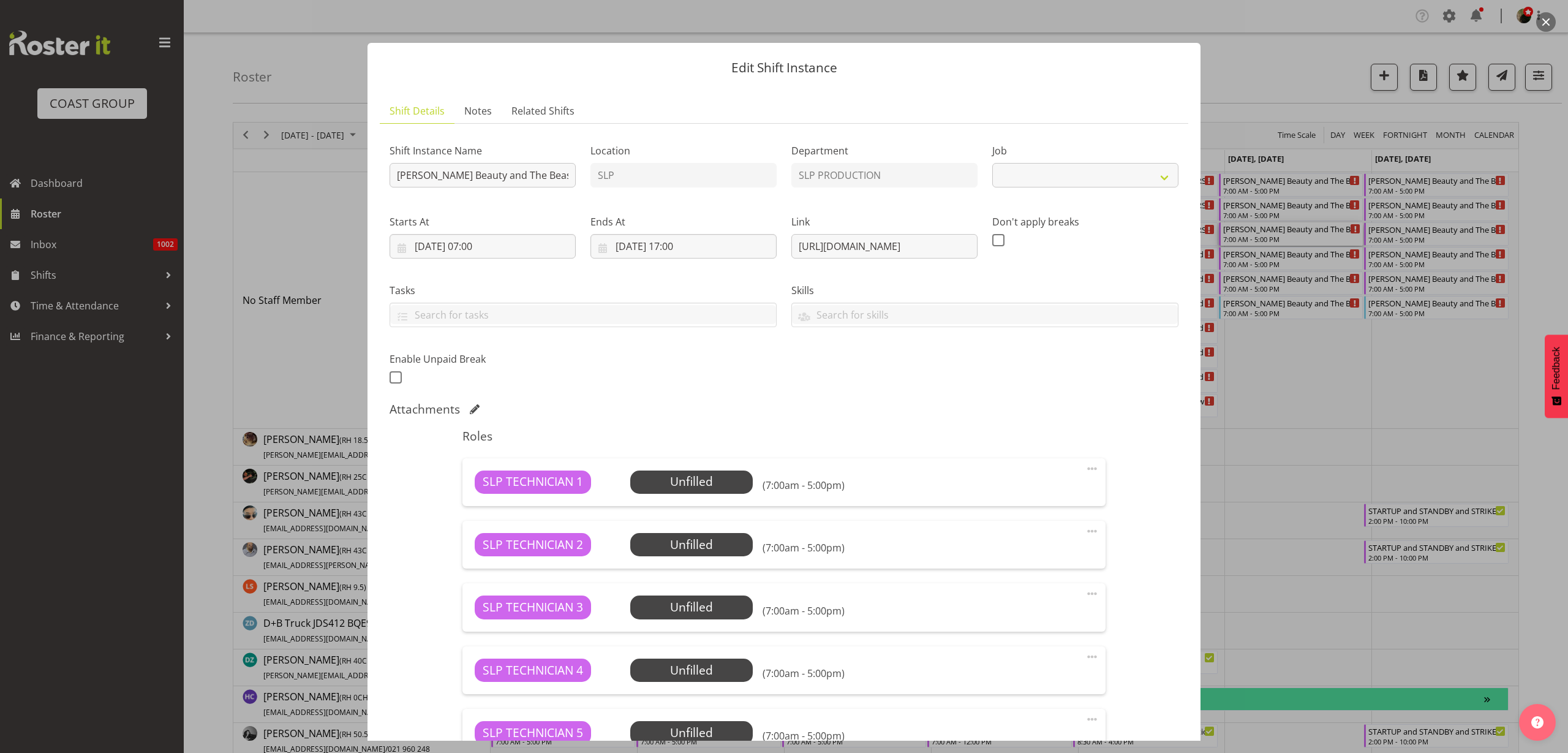
select select "10675"
click at [393, 170] on input "Ormiston Beauty and The Beast 25 @ Ormiston Junior College On SIte @ 0800" at bounding box center [482, 175] width 186 height 24
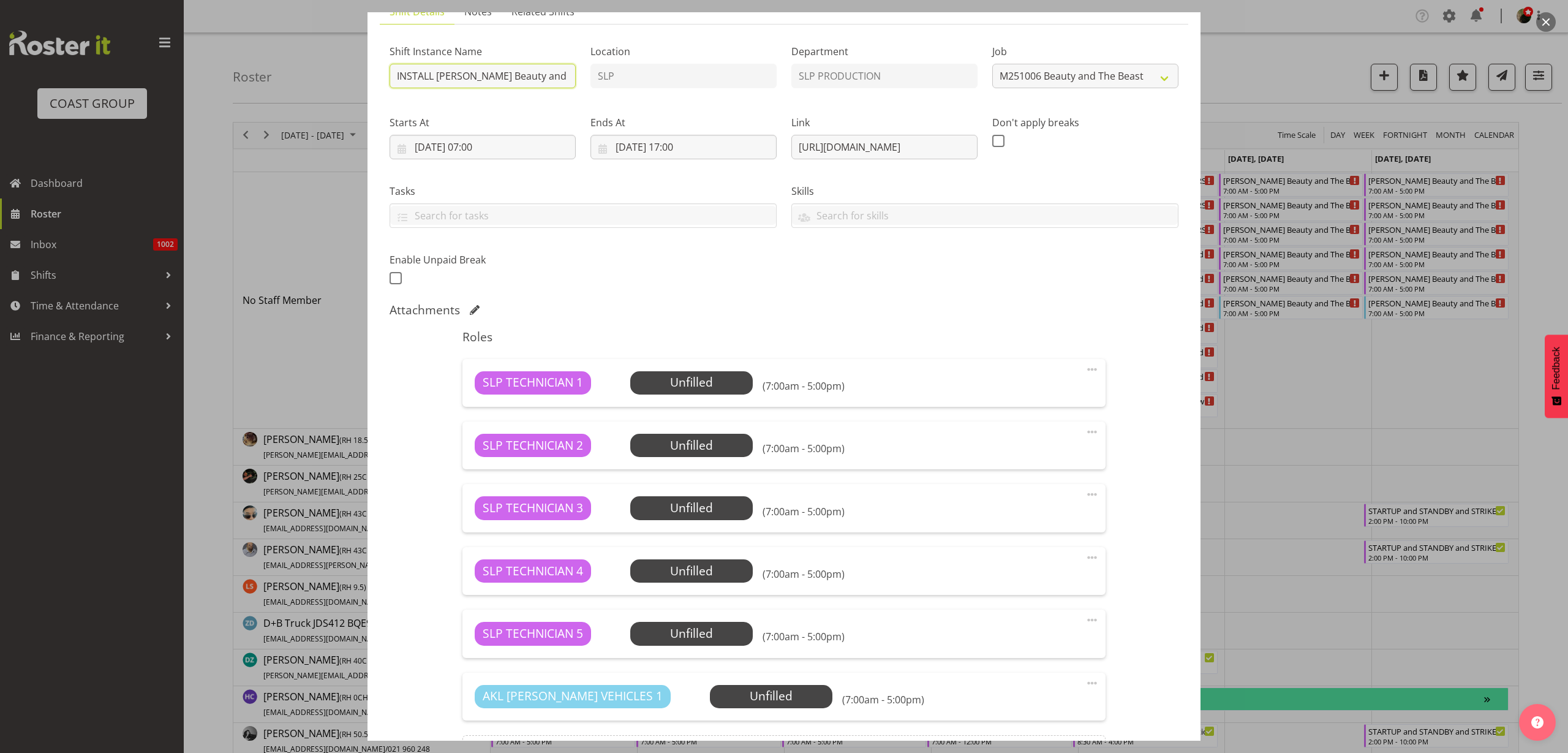
scroll to position [245, 0]
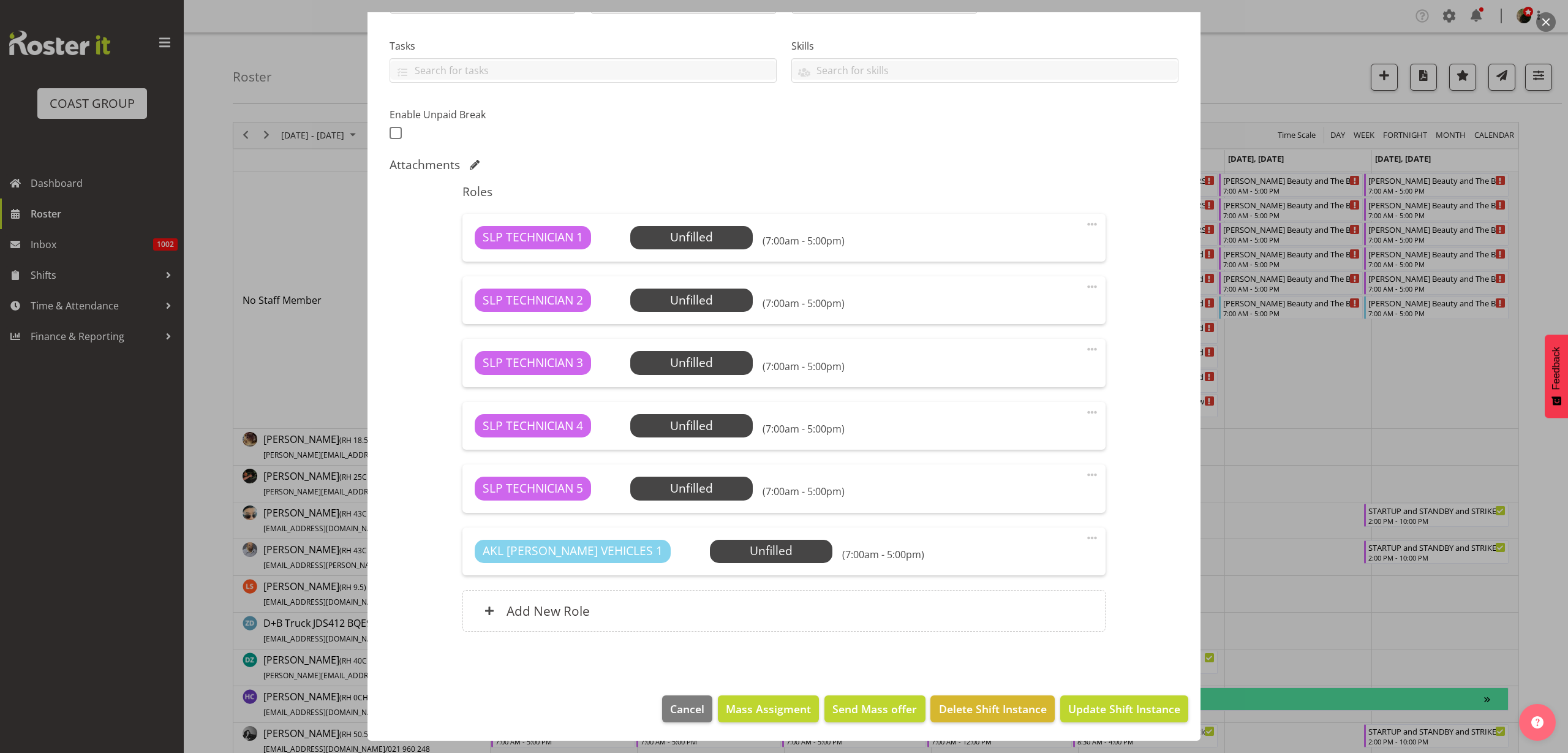
type input "INSTALL Ormiston Beauty and The Beast 25 @ Ormiston Junior College On SIte @ 08…"
click at [1101, 708] on span "Update Shift Instance" at bounding box center [1125, 709] width 112 height 16
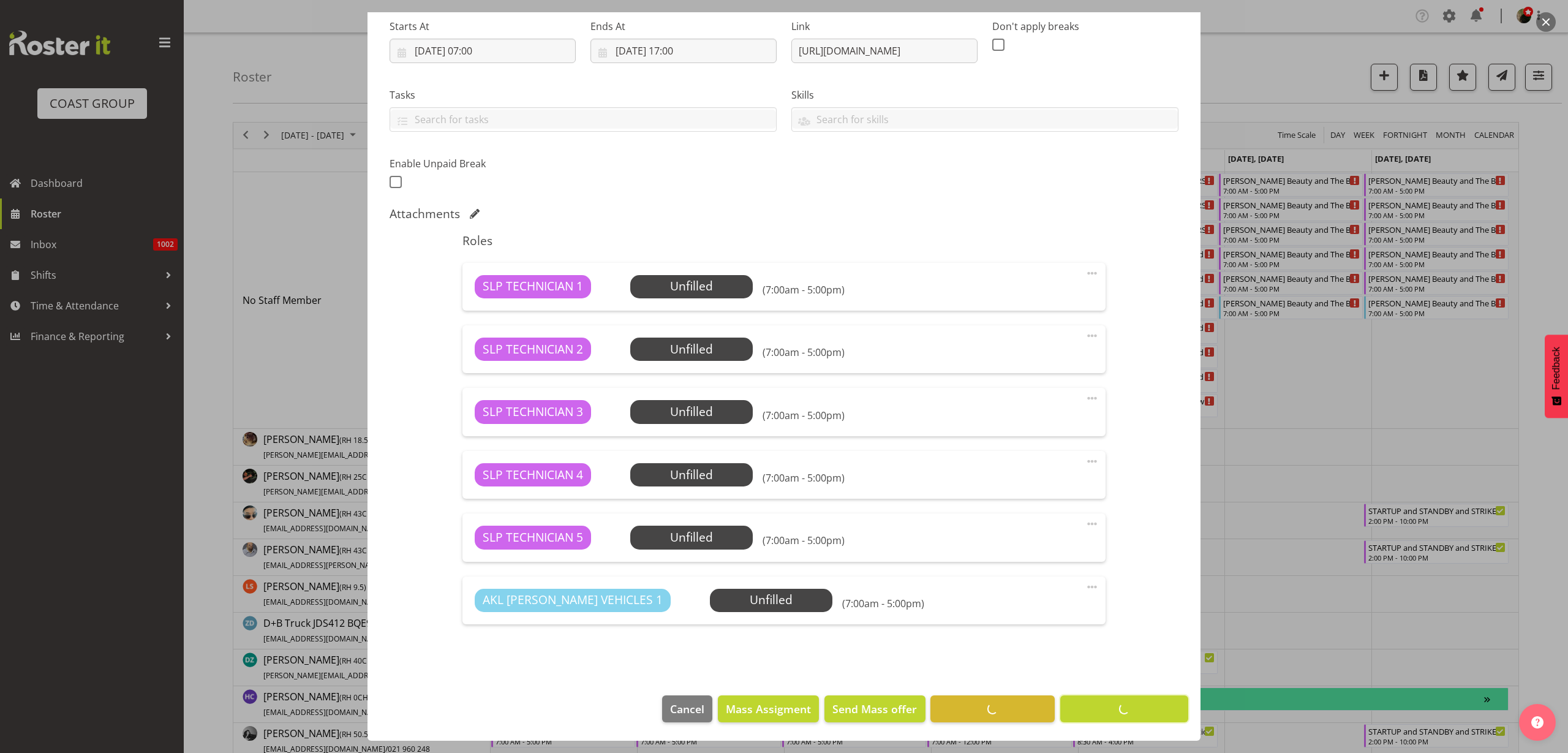
scroll to position [195, 0]
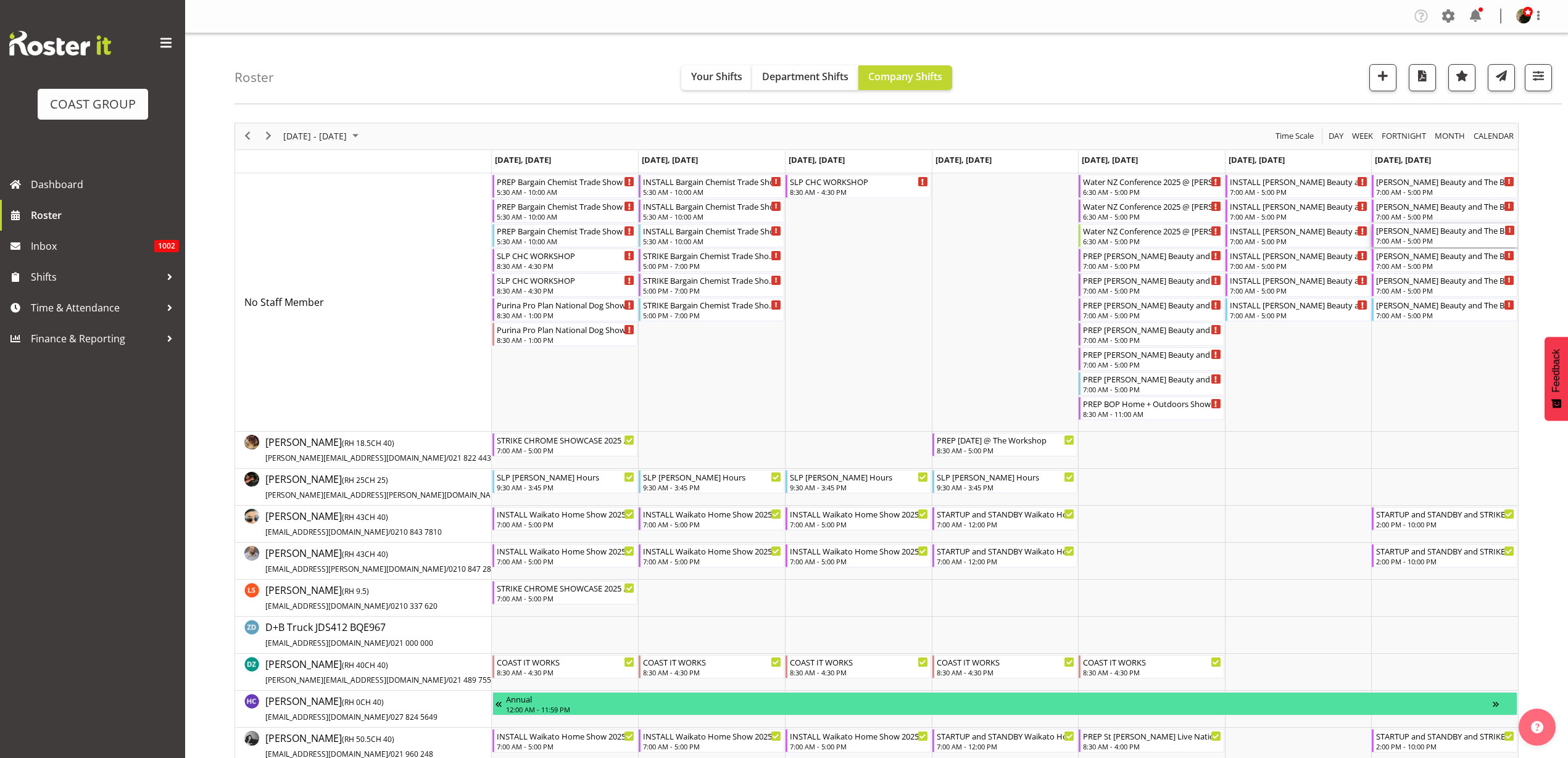
click at [1412, 229] on div "Ormiston Beauty and The Beast 25 @ Ormiston Junior College On SIte @ 0800" at bounding box center [1445, 230] width 139 height 13
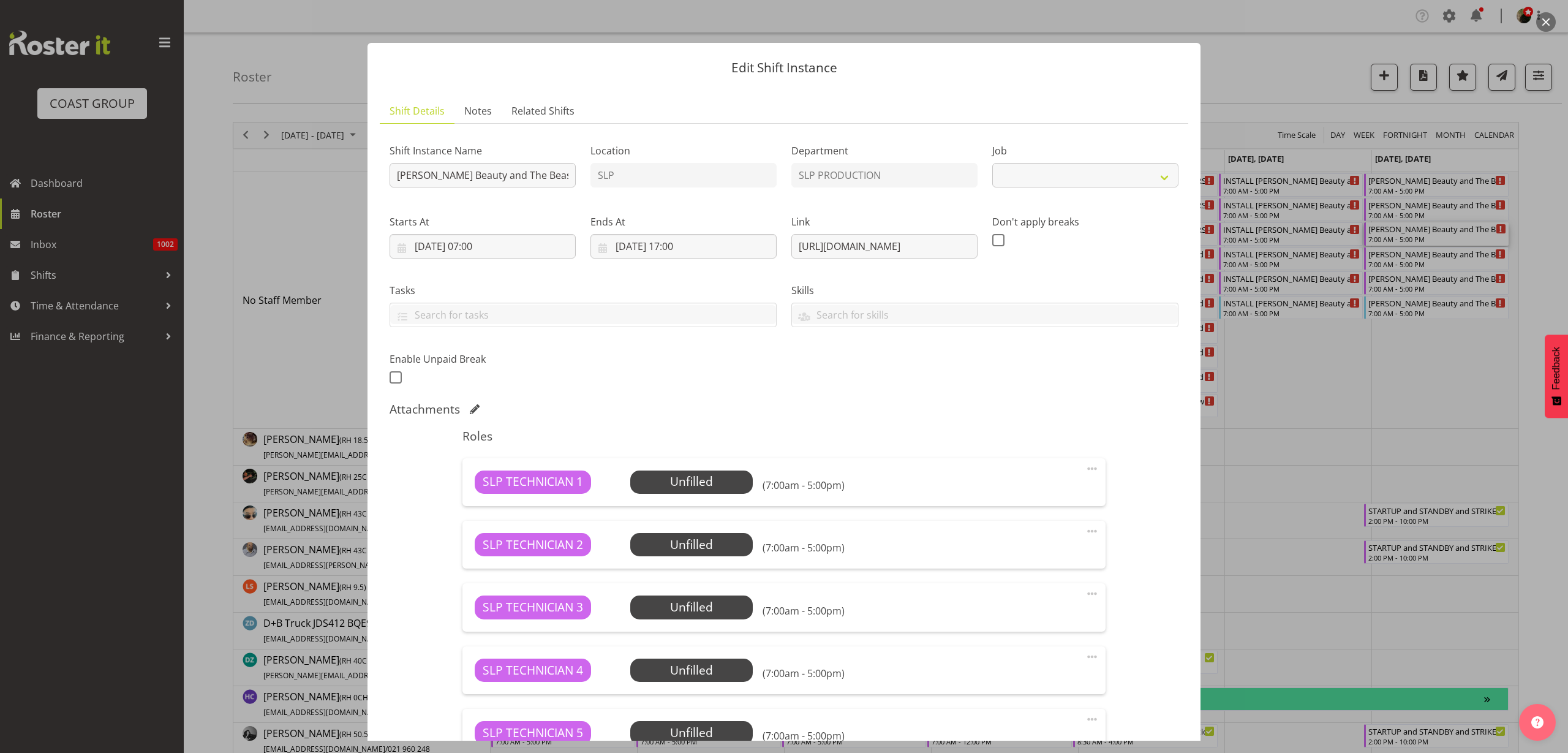
select select "10675"
click at [394, 177] on input "Ormiston Beauty and The Beast 25 @ Ormiston Junior College On SIte @ 0800" at bounding box center [482, 175] width 186 height 24
type input "STRIKE Ormiston Beauty and The Beast 25 @ Ormiston Junior College On SIte @ 1100"
click at [472, 239] on input "05/10/2025, 07:00" at bounding box center [482, 246] width 186 height 24
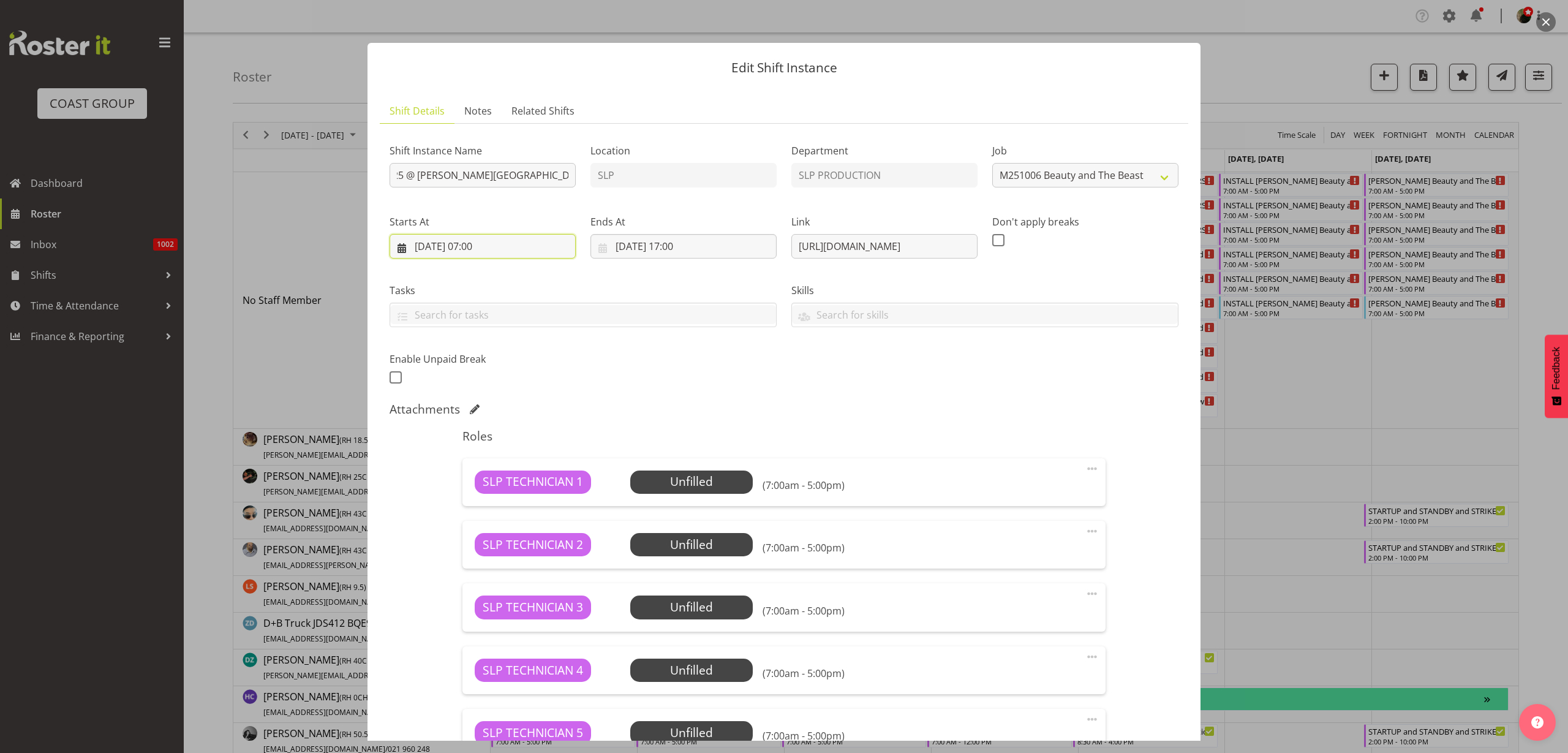
scroll to position [0, 0]
click at [424, 414] on span "19" at bounding box center [424, 414] width 10 height 12
type input "19/10/2025, 07:00"
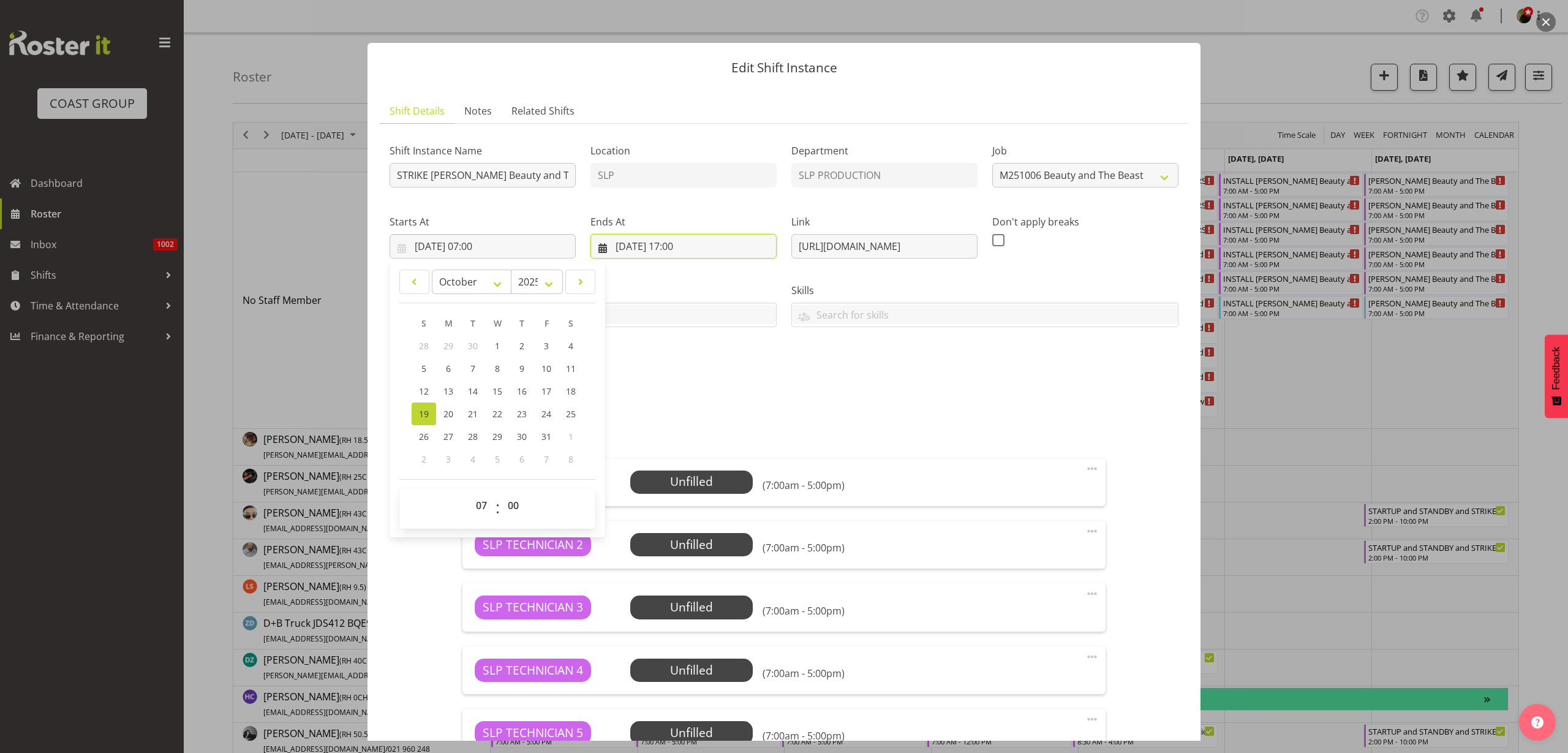
click at [672, 245] on input "05/10/2025, 17:00" at bounding box center [683, 246] width 186 height 24
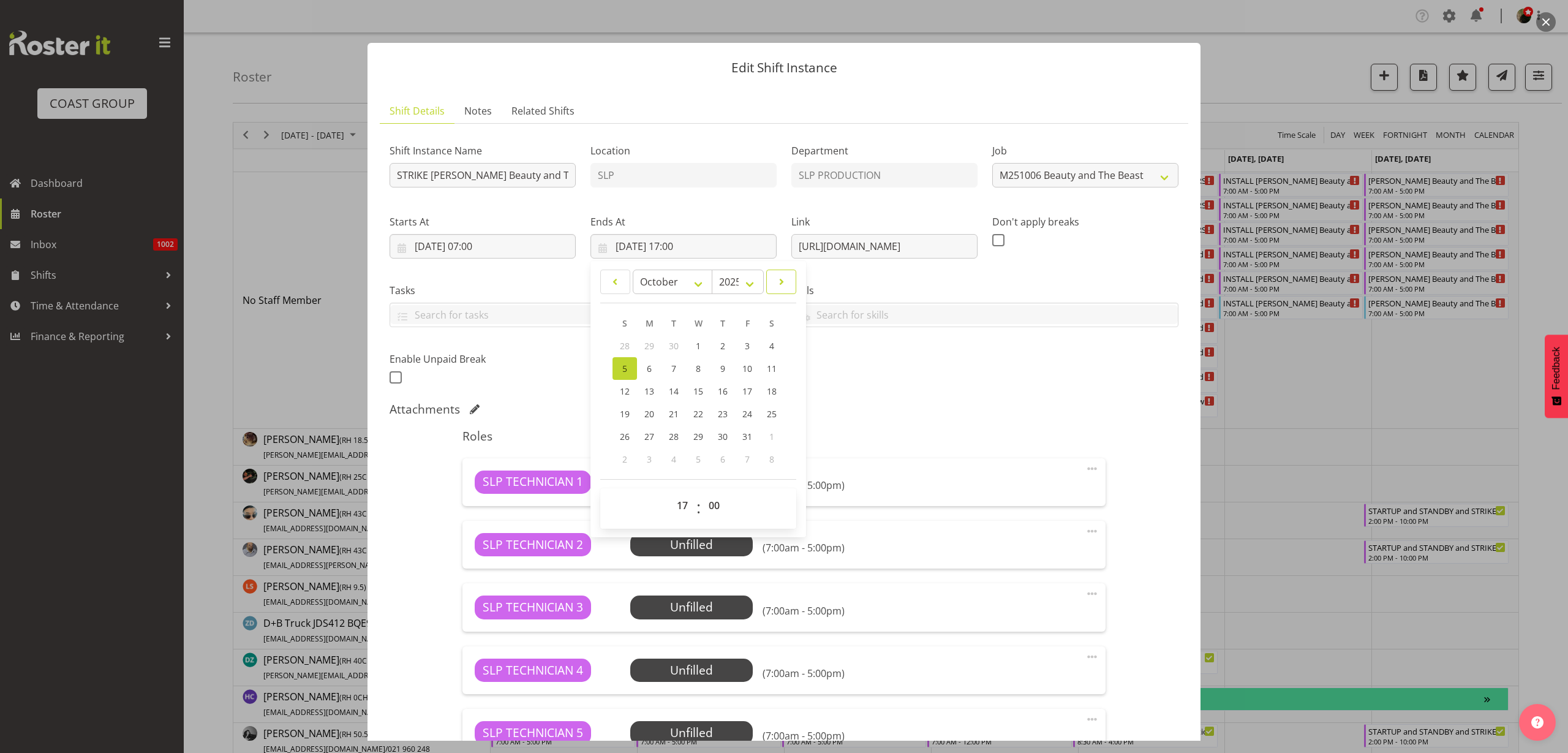
click at [786, 279] on link at bounding box center [781, 281] width 30 height 24
click at [616, 279] on span at bounding box center [616, 282] width 15 height 15
select select "9"
click at [620, 412] on span "19" at bounding box center [625, 414] width 10 height 12
type input "19/10/2025, 17:00"
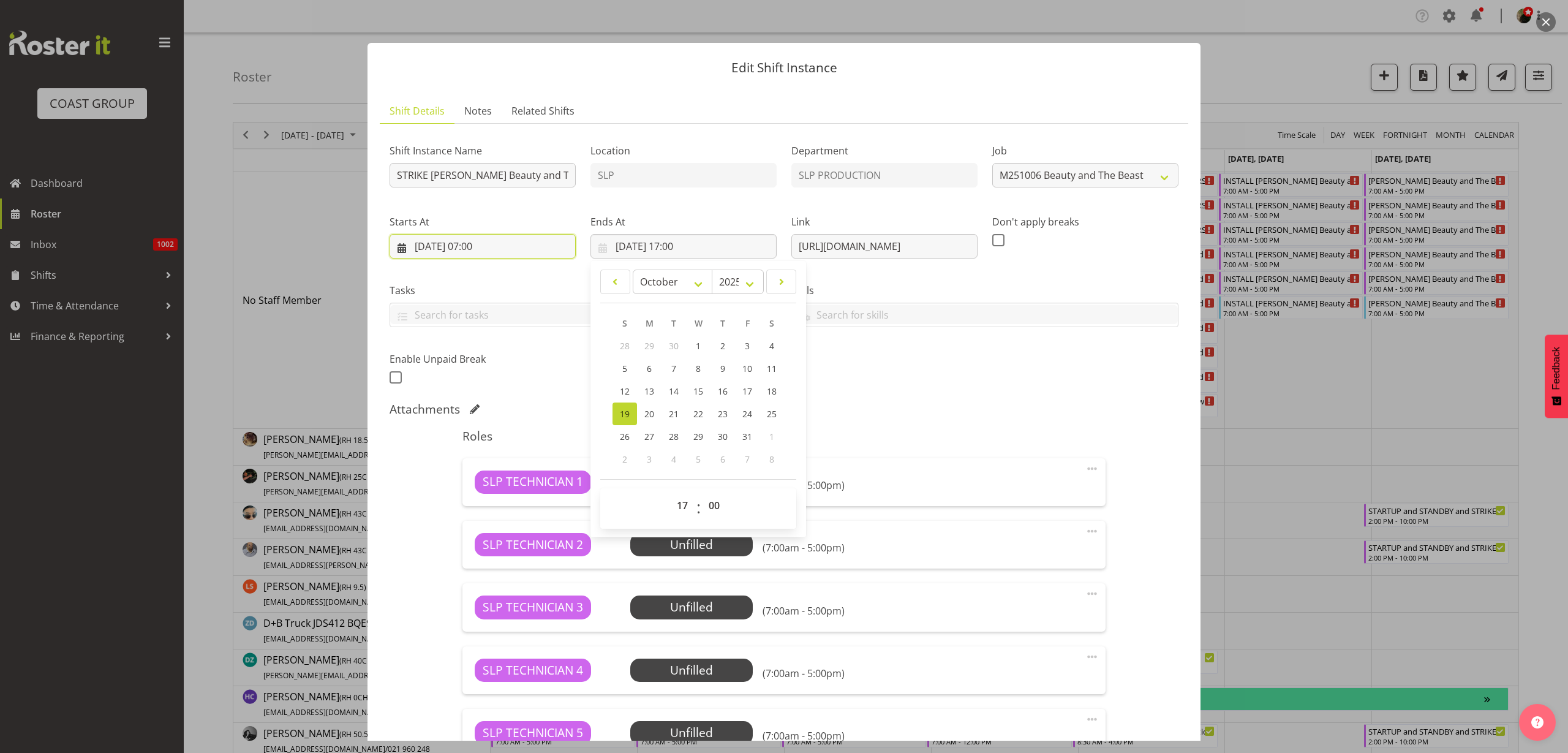
click at [494, 249] on input "19/10/2025, 07:00" at bounding box center [482, 246] width 186 height 24
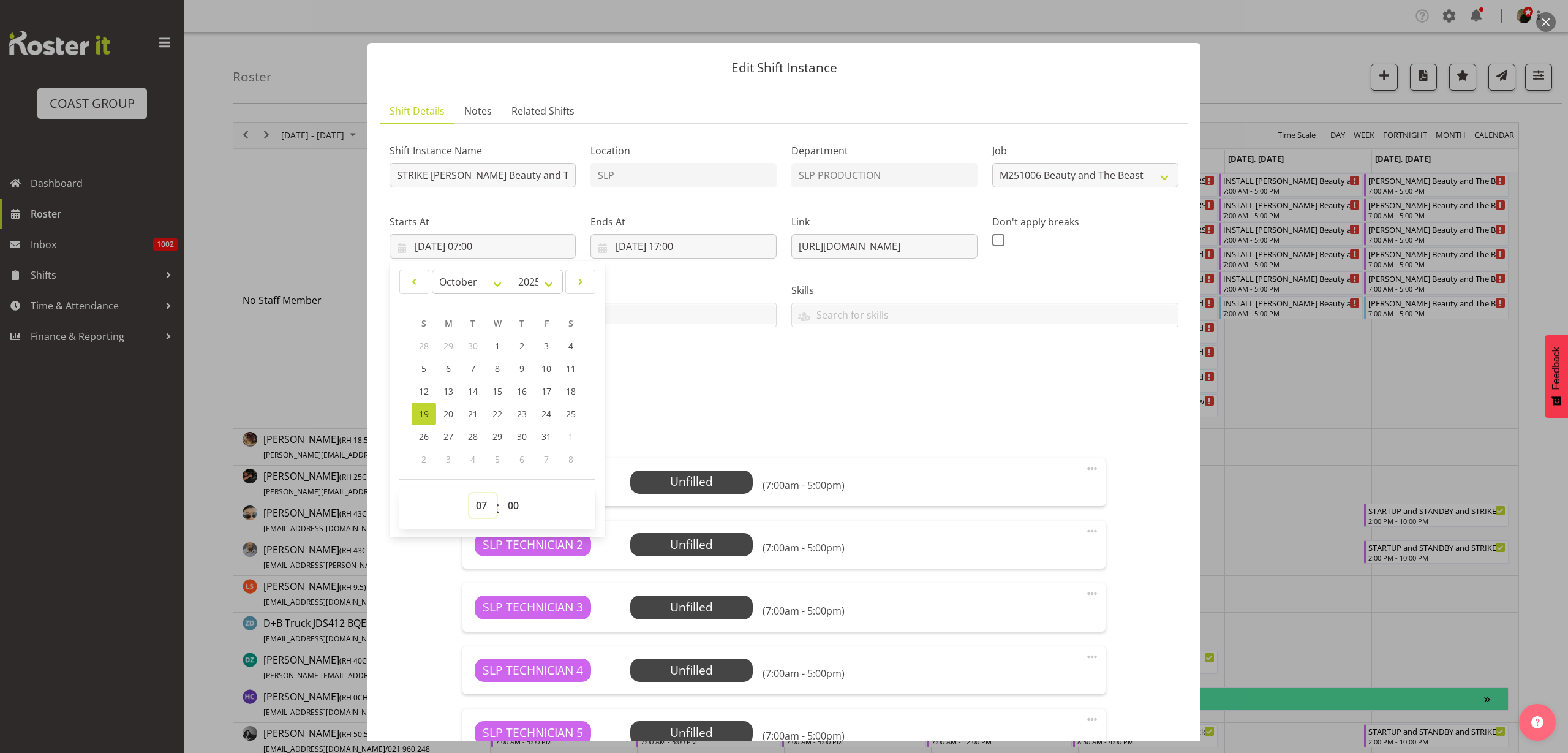
click at [484, 513] on select "00 01 02 03 04 05 06 07 08 09 10 11 12 13 14 15 16 17 18 19 20 21 22 23" at bounding box center [482, 505] width 27 height 24
select select "10"
click at [469, 494] on select "00 01 02 03 04 05 06 07 08 09 10 11 12 13 14 15 16 17 18 19 20 21 22 23" at bounding box center [482, 505] width 27 height 24
type input "19/10/2025, 10:00"
click at [521, 171] on input "STRIKE Ormiston Beauty and The Beast 25 @ Ormiston Junior College On SIte @ 1100" at bounding box center [482, 175] width 186 height 24
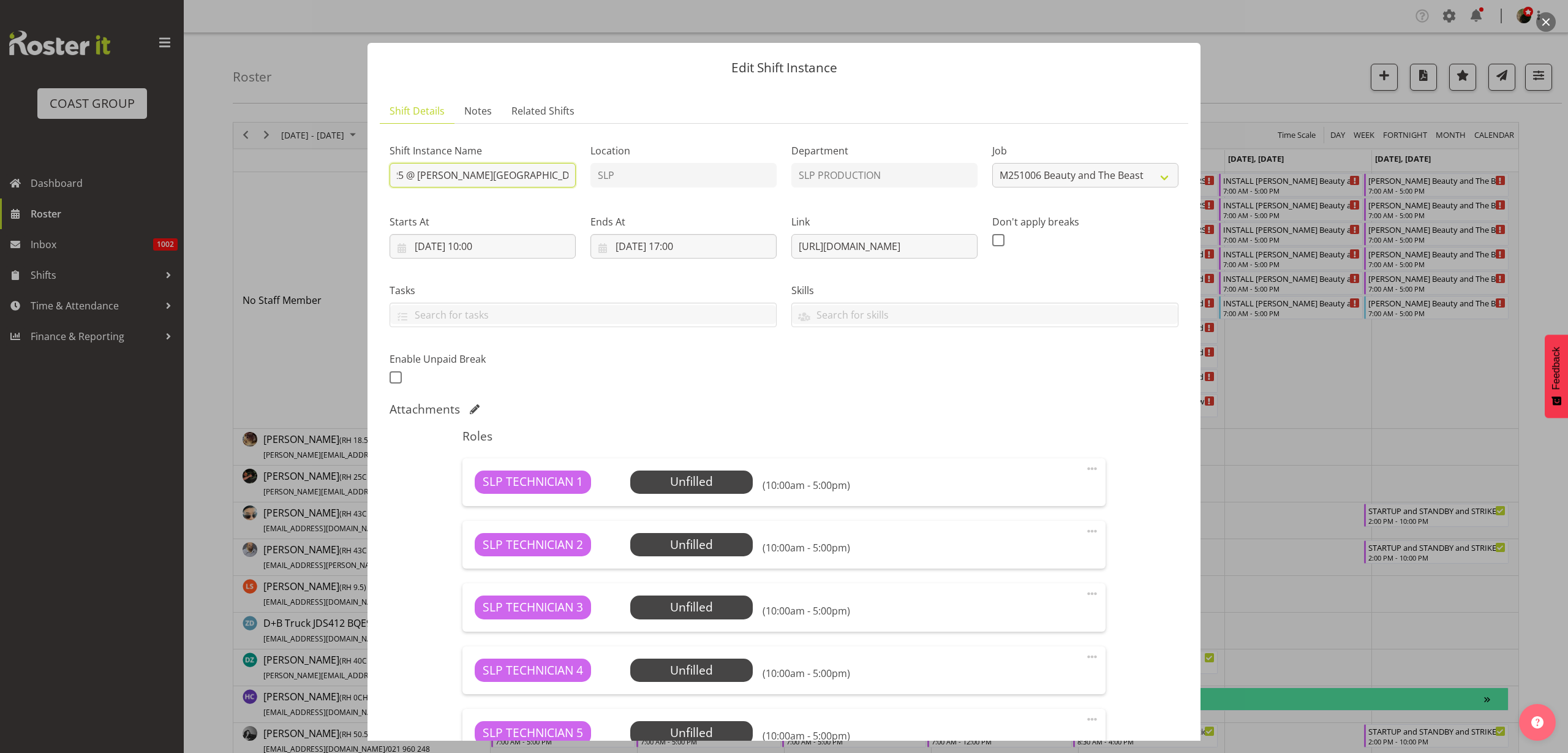
scroll to position [245, 0]
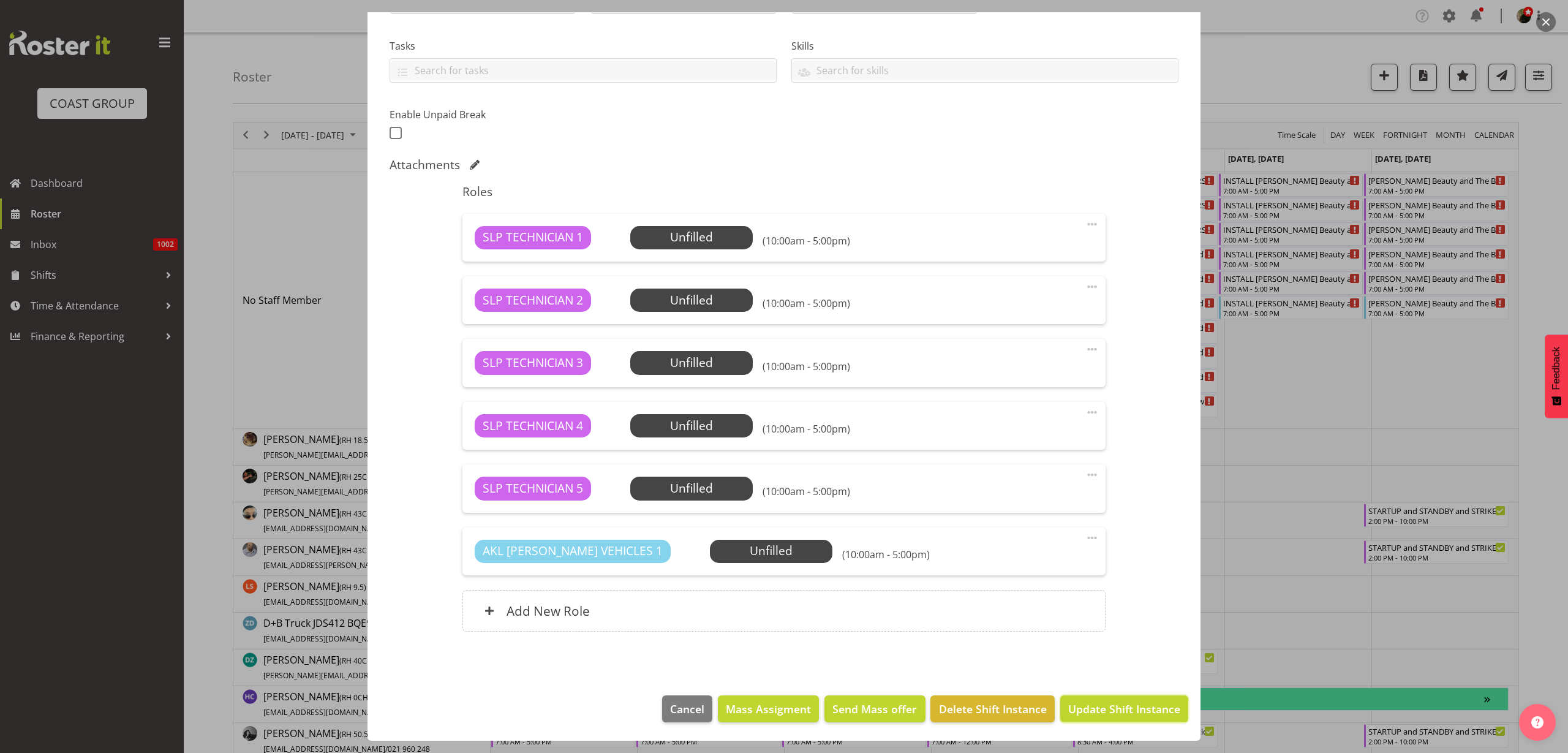
click at [1115, 706] on span "Update Shift Instance" at bounding box center [1125, 709] width 112 height 16
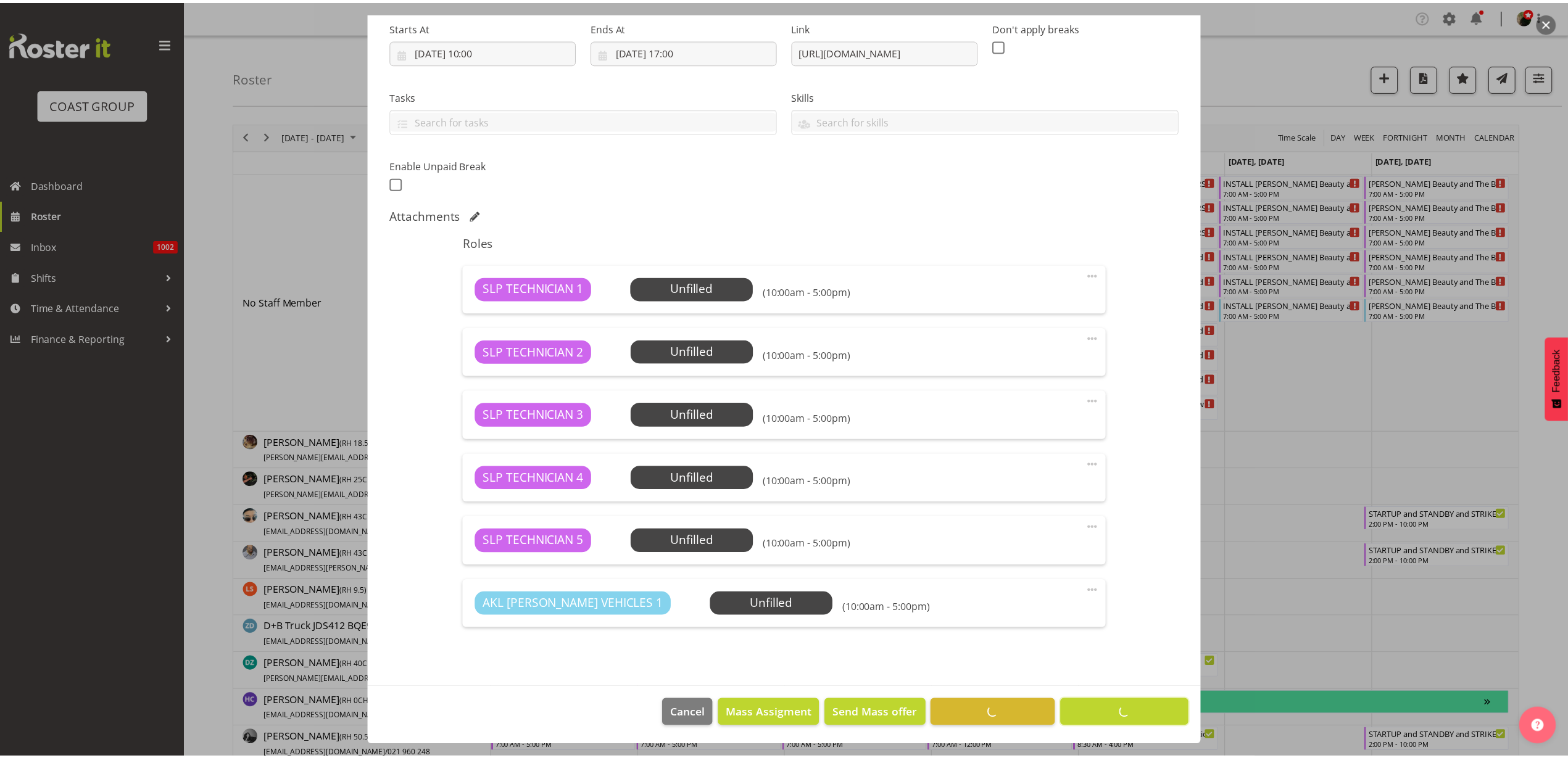
scroll to position [196, 0]
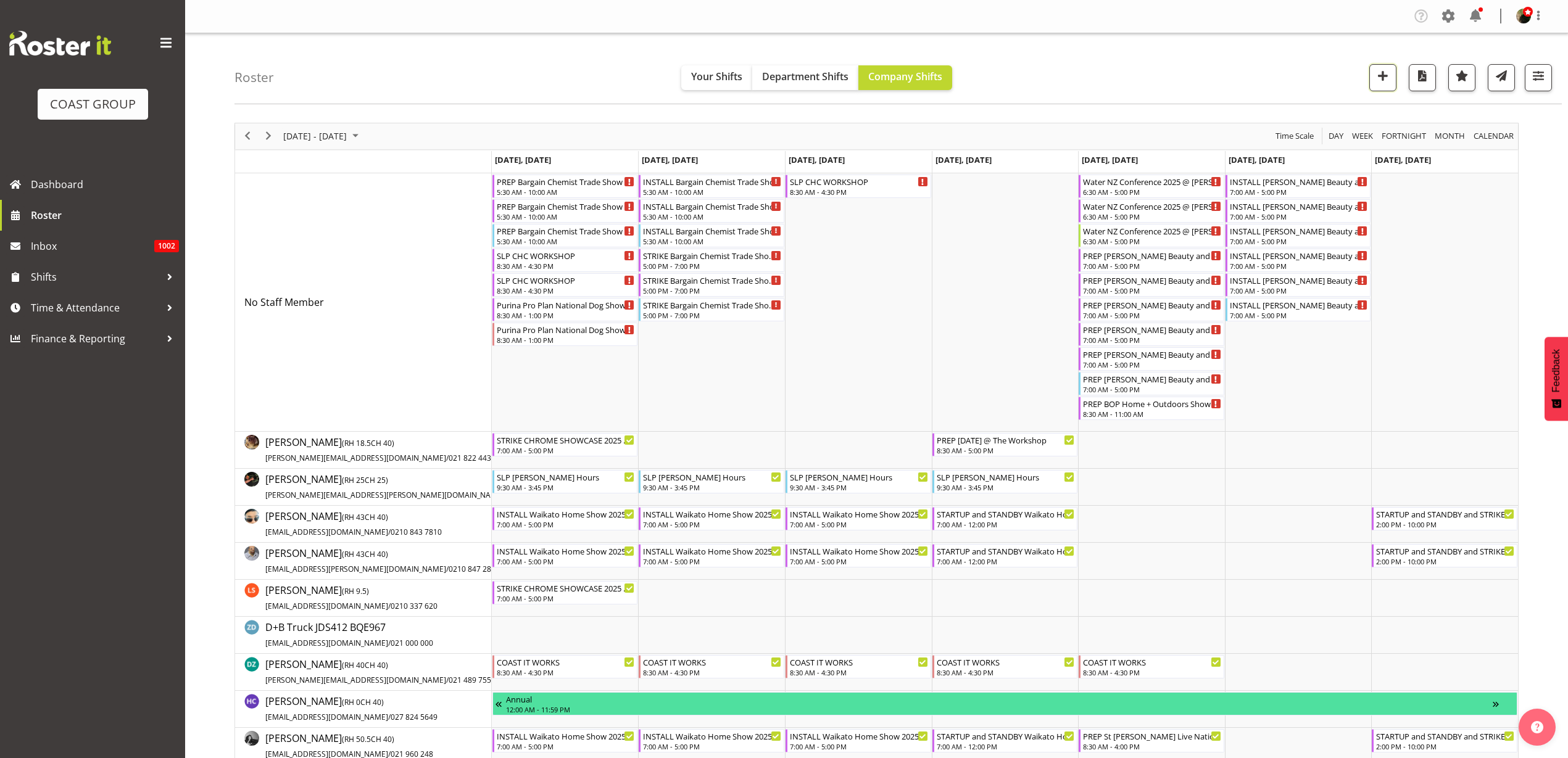
click at [1371, 75] on button "button" at bounding box center [1383, 78] width 27 height 27
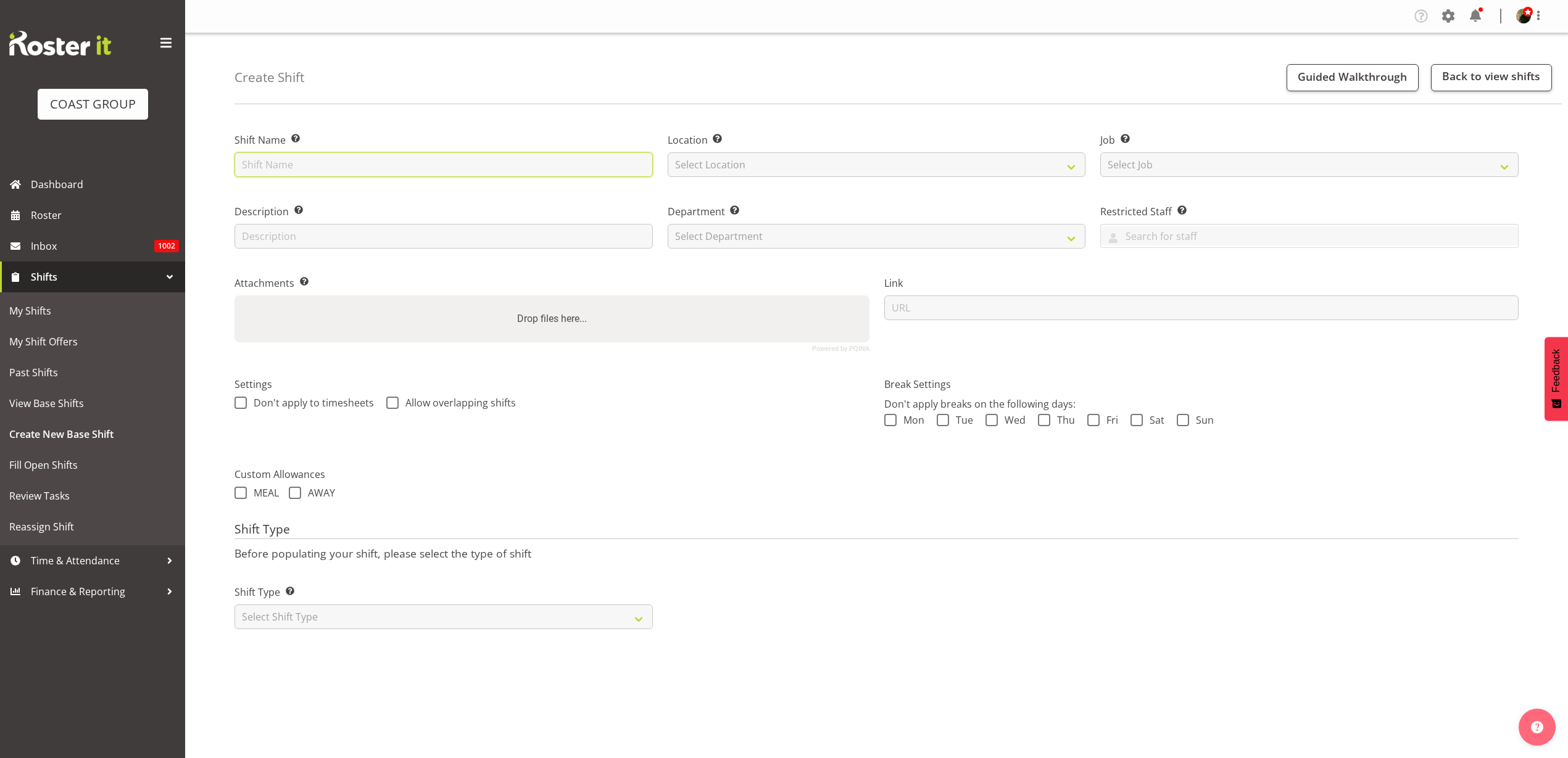
click at [335, 157] on input "text" at bounding box center [444, 164] width 418 height 25
paste input "[PERSON_NAME] School Production"
type input "[PERSON_NAME][GEOGRAPHIC_DATA] Production 25 @ [PERSON_NAME] Juniot COllege On …"
select select "31"
click at [1206, 161] on select "Select Job Create new job 1 Carlton Events 1 [PERSON_NAME][GEOGRAPHIC_DATA] 1 […" at bounding box center [1309, 164] width 418 height 25
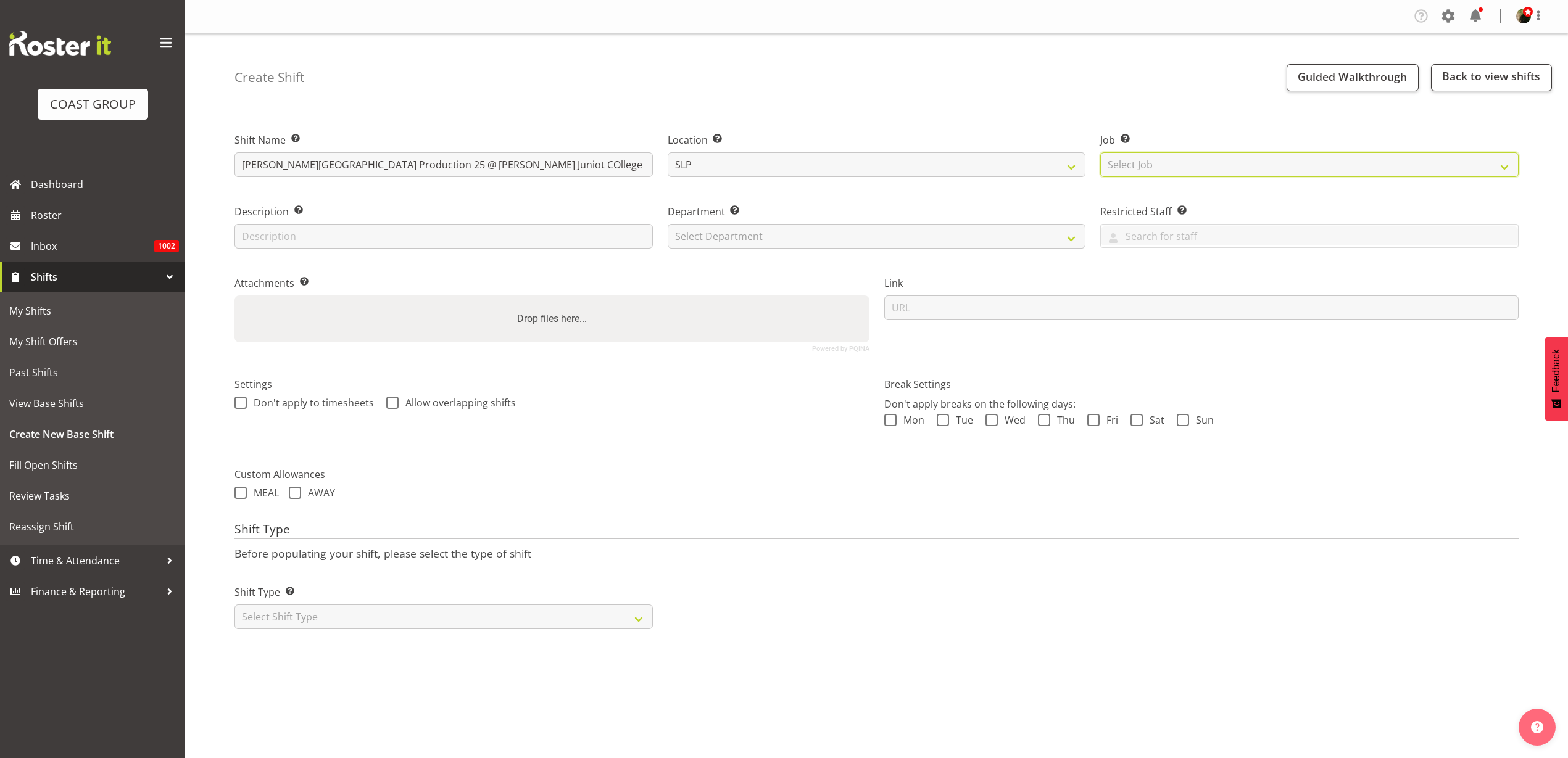
select select "0"
click at [1100, 153] on select "Select Job Create new job 1 Carlton Events 1 [PERSON_NAME][GEOGRAPHIC_DATA] 1 […" at bounding box center [1309, 164] width 418 height 25
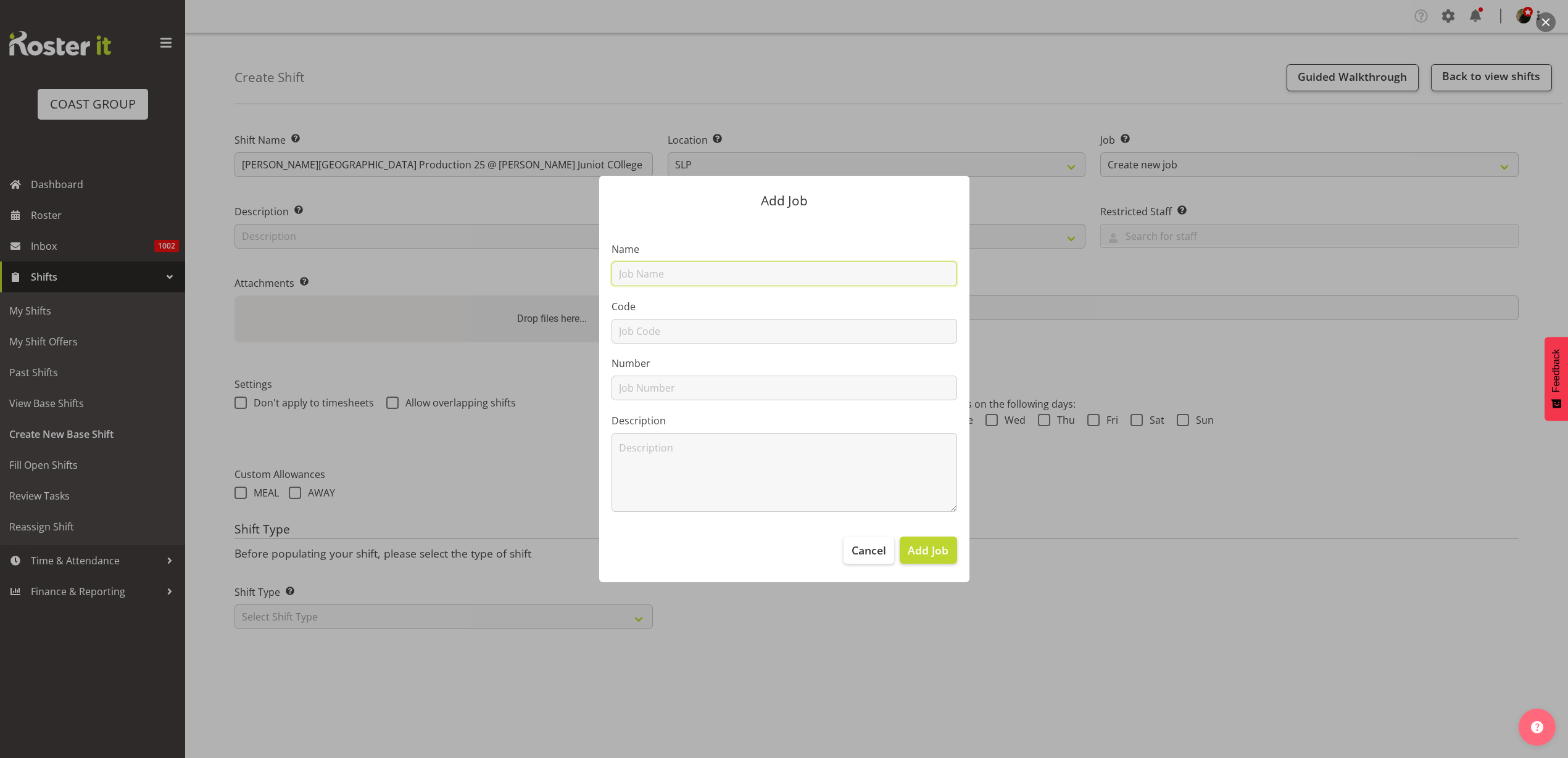
click at [721, 276] on input "text" at bounding box center [784, 273] width 345 height 25
paste input "[PERSON_NAME] School Production"
type input "M251106 [PERSON_NAME] School Production"
type input "N"
type input "M251106"
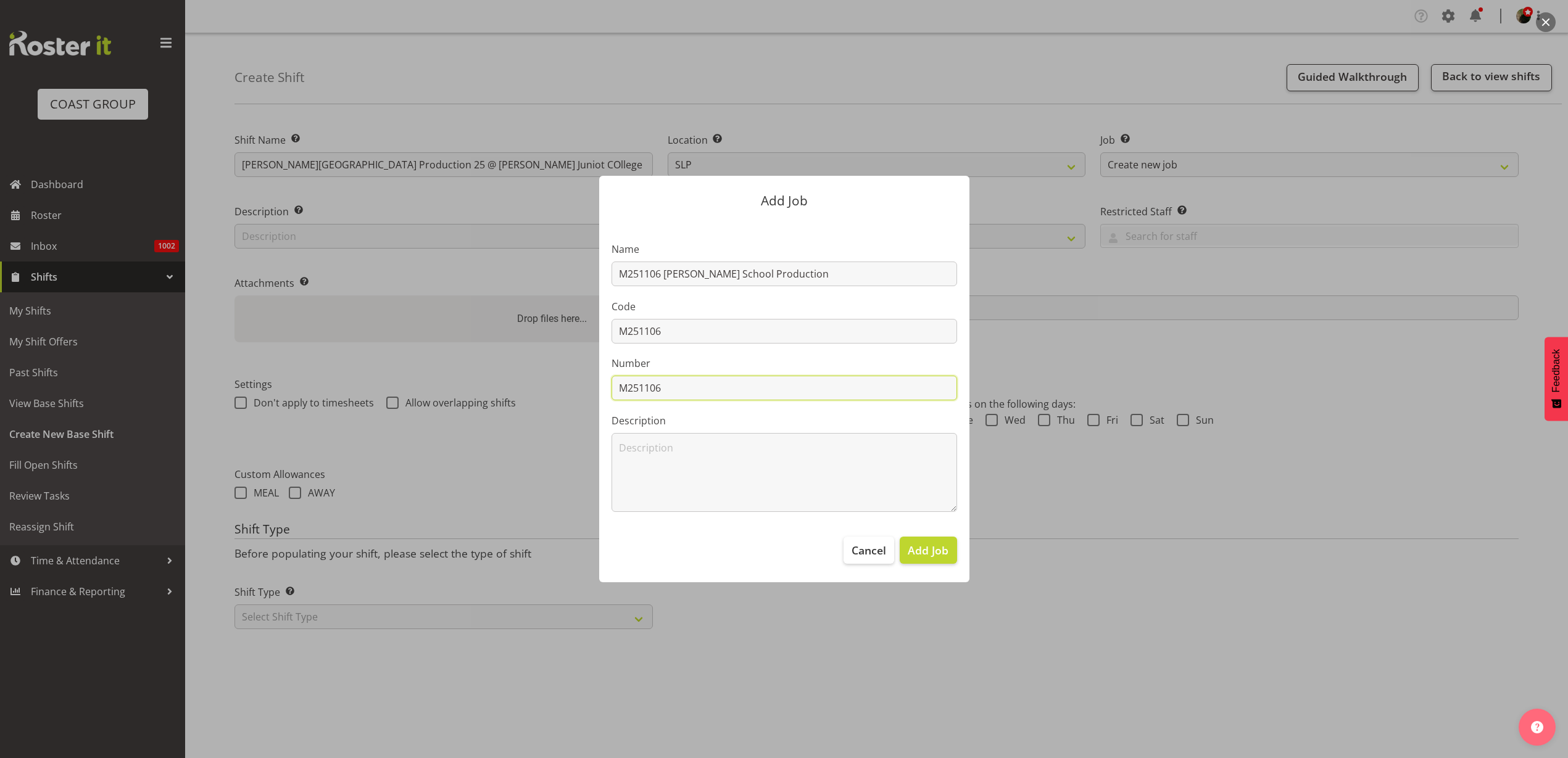
type input "M251106"
click at [921, 543] on span "Add Job" at bounding box center [928, 551] width 41 height 16
select select
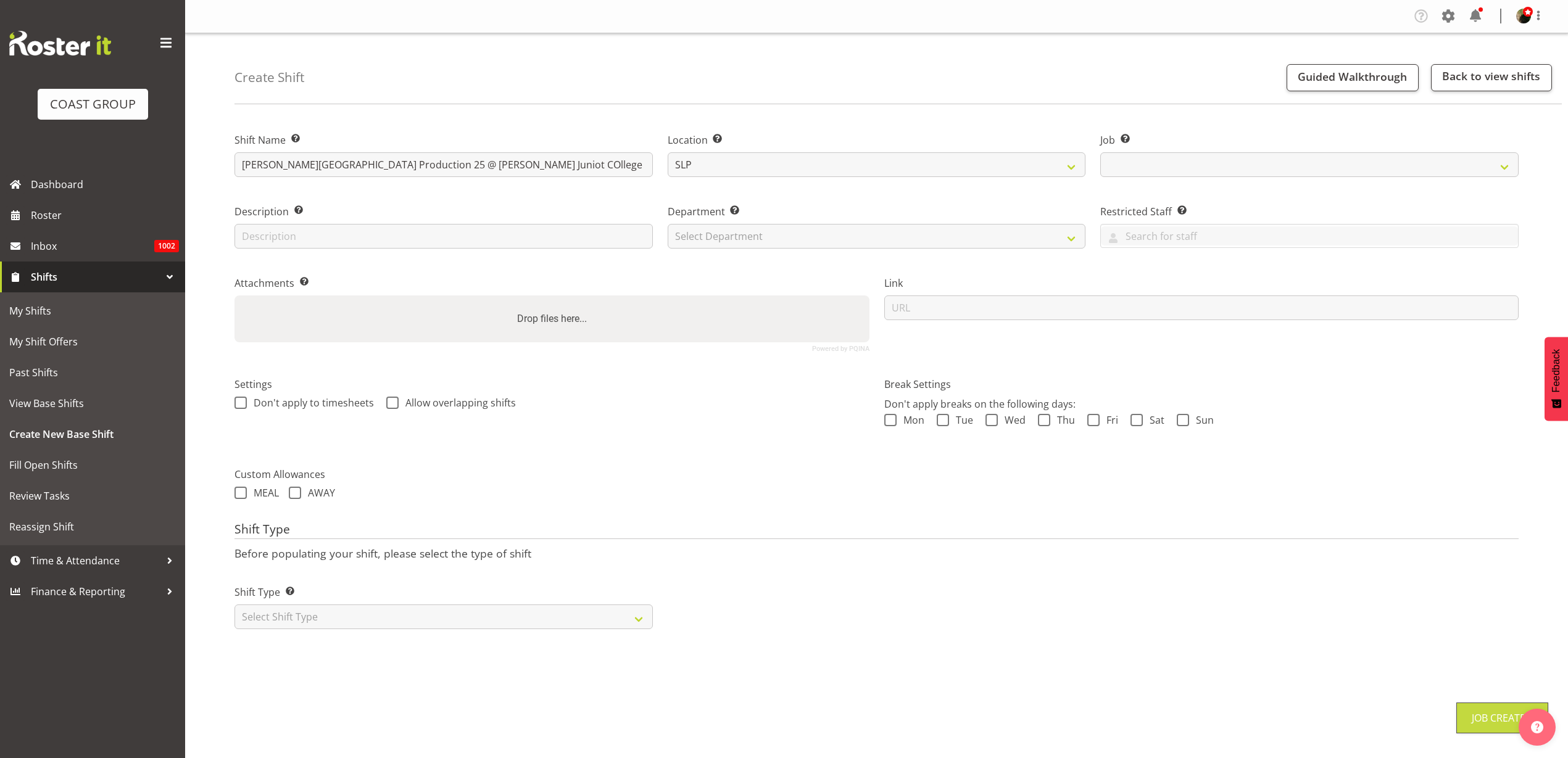
select select "10676"
click at [897, 238] on select "Select Department CARLTON EVENTS [PERSON_NAME][GEOGRAPHIC_DATA] [GEOGRAPHIC_DAT…" at bounding box center [877, 236] width 418 height 25
select select "24"
click at [668, 224] on select "Select Department CARLTON EVENTS [PERSON_NAME][GEOGRAPHIC_DATA] [GEOGRAPHIC_DAT…" at bounding box center [877, 236] width 418 height 25
click at [1077, 309] on input "url" at bounding box center [1201, 308] width 635 height 25
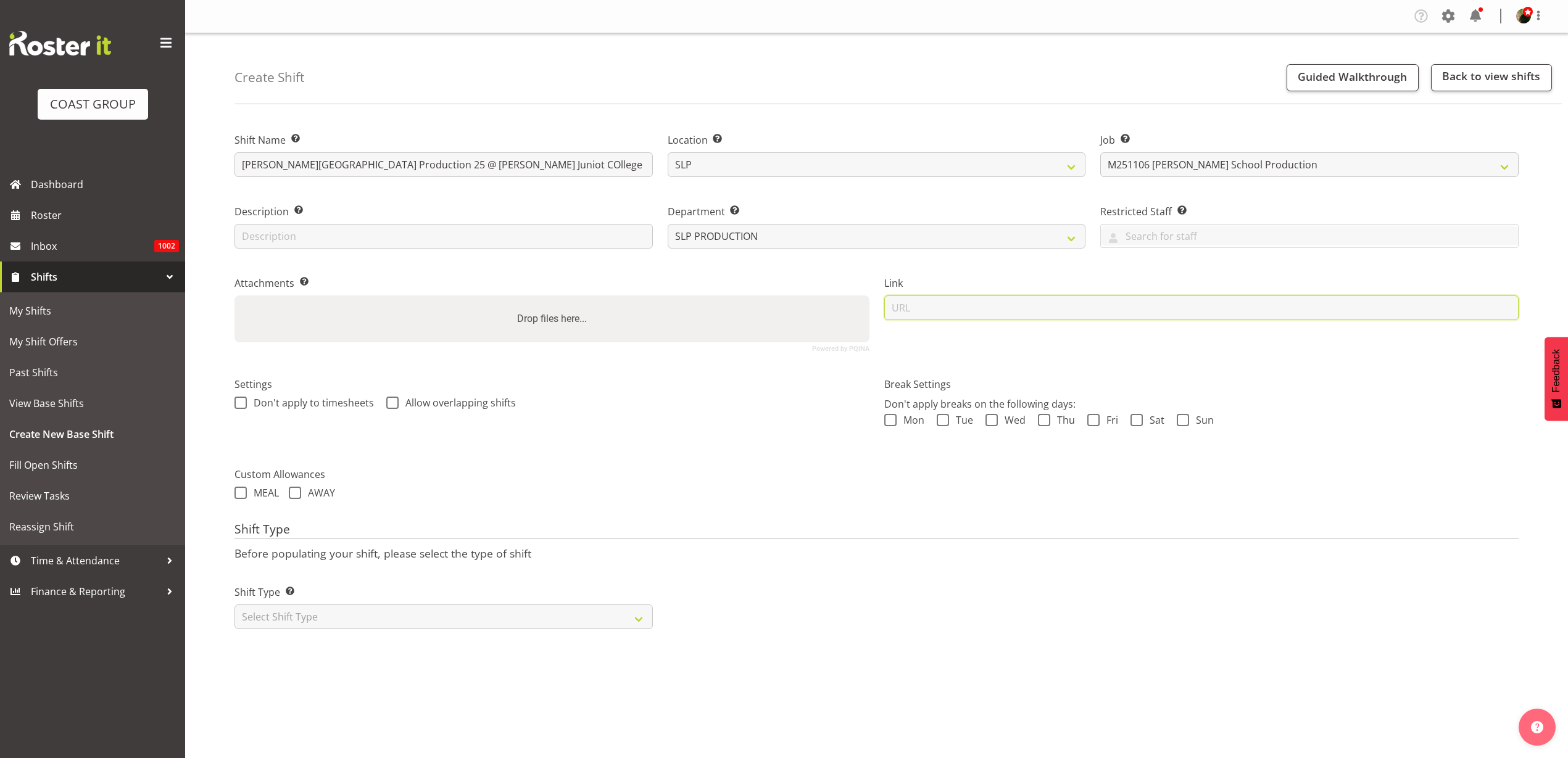
paste input "https://drive.google.com/drive/folders/1AAIznvlOjG8hmcY3nvXnx6C0V5ZB-P-A"
type input "https://drive.google.com/drive/folders/1AAIznvlOjG8hmcY3nvXnx6C0V5ZB-P-A"
click at [333, 609] on select "Select Shift Type One Off Shift Recurring Shift Rotating Shift" at bounding box center [444, 616] width 418 height 25
select select "recurring"
click at [235, 605] on select "Select Shift Type One Off Shift Recurring Shift Rotating Shift" at bounding box center [444, 616] width 418 height 25
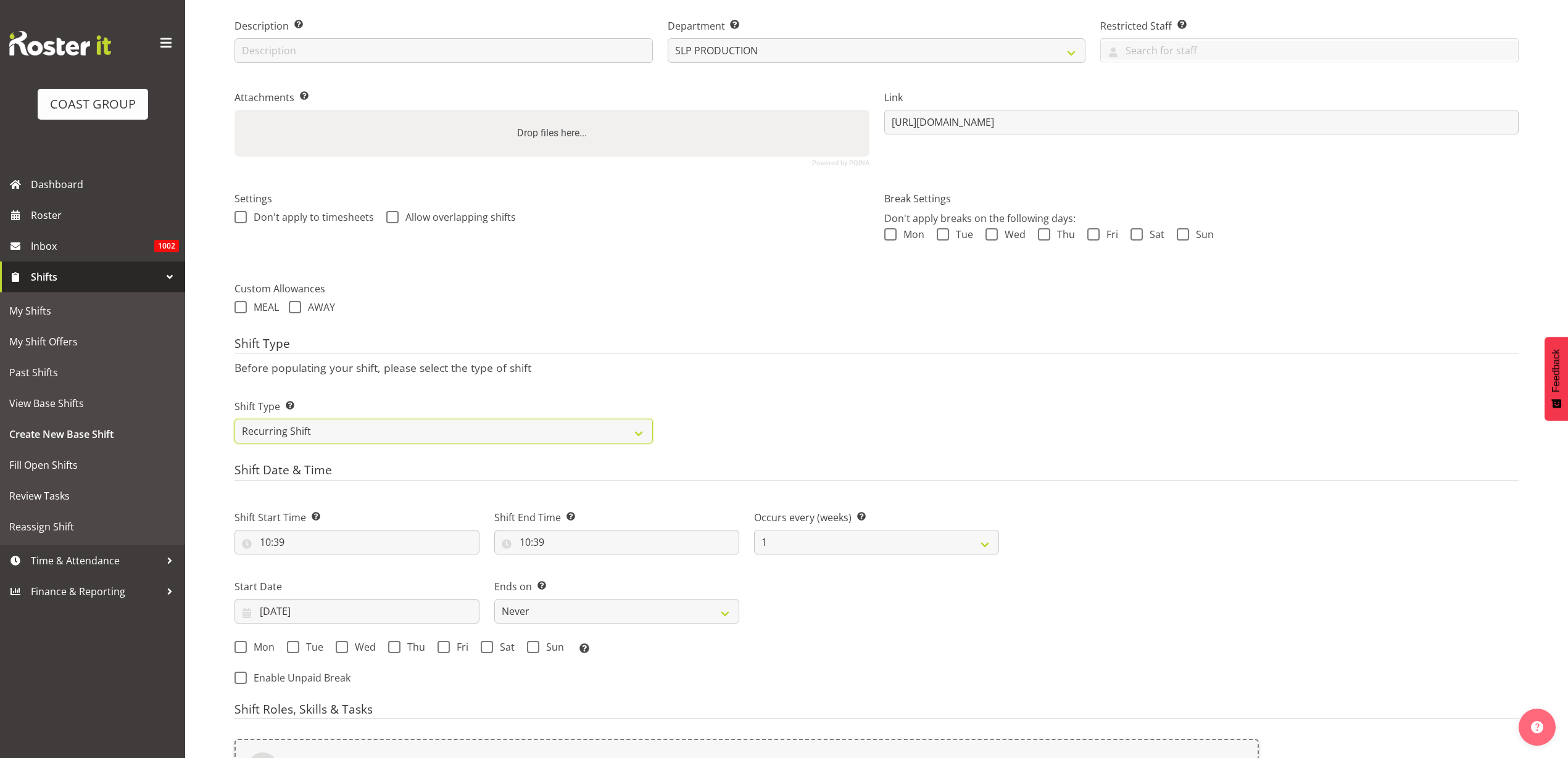
scroll to position [309, 0]
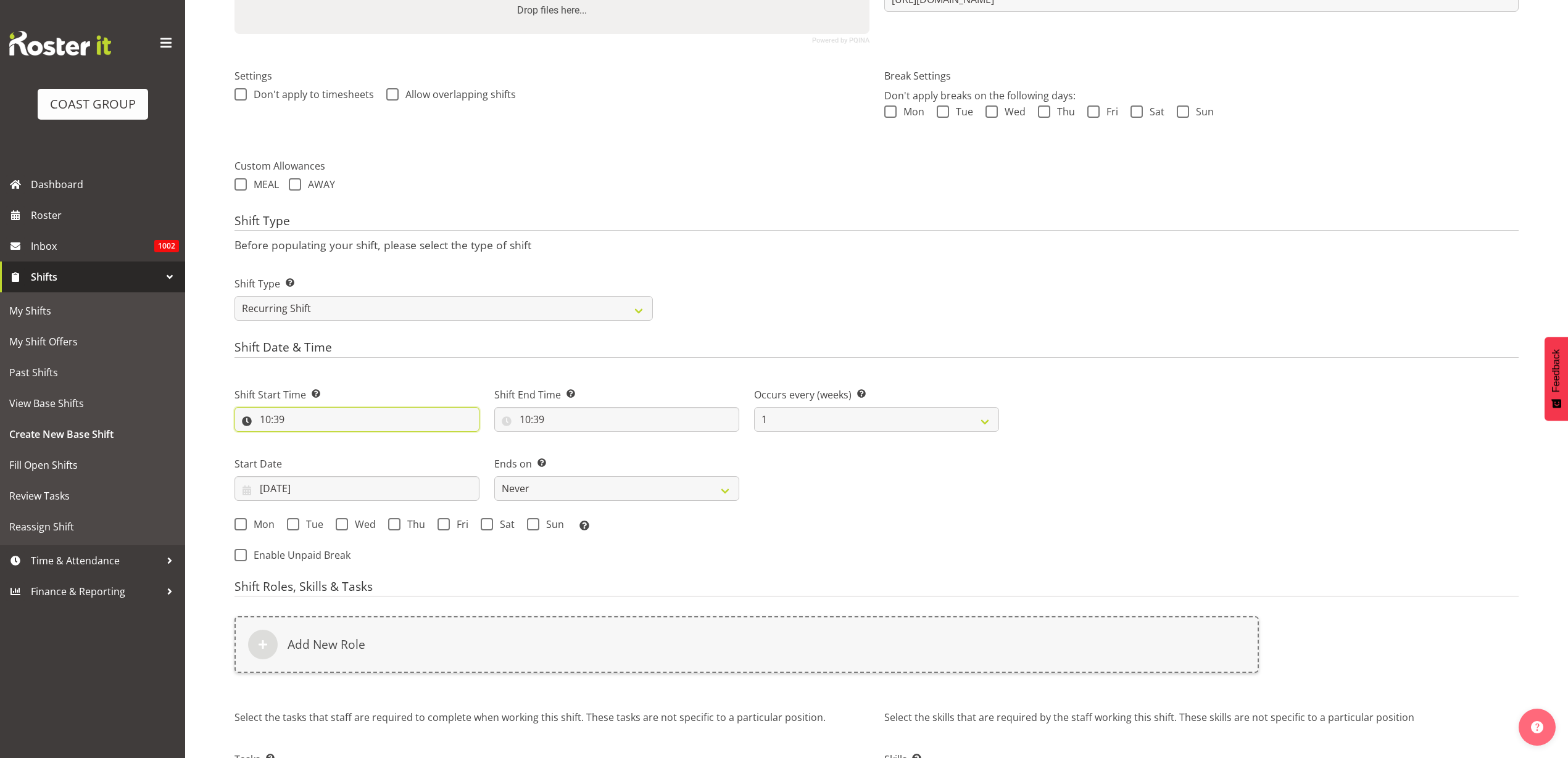
click at [319, 420] on input "10:39" at bounding box center [357, 419] width 245 height 25
select select "0"
type input "00:39"
select select "7"
type input "07:39"
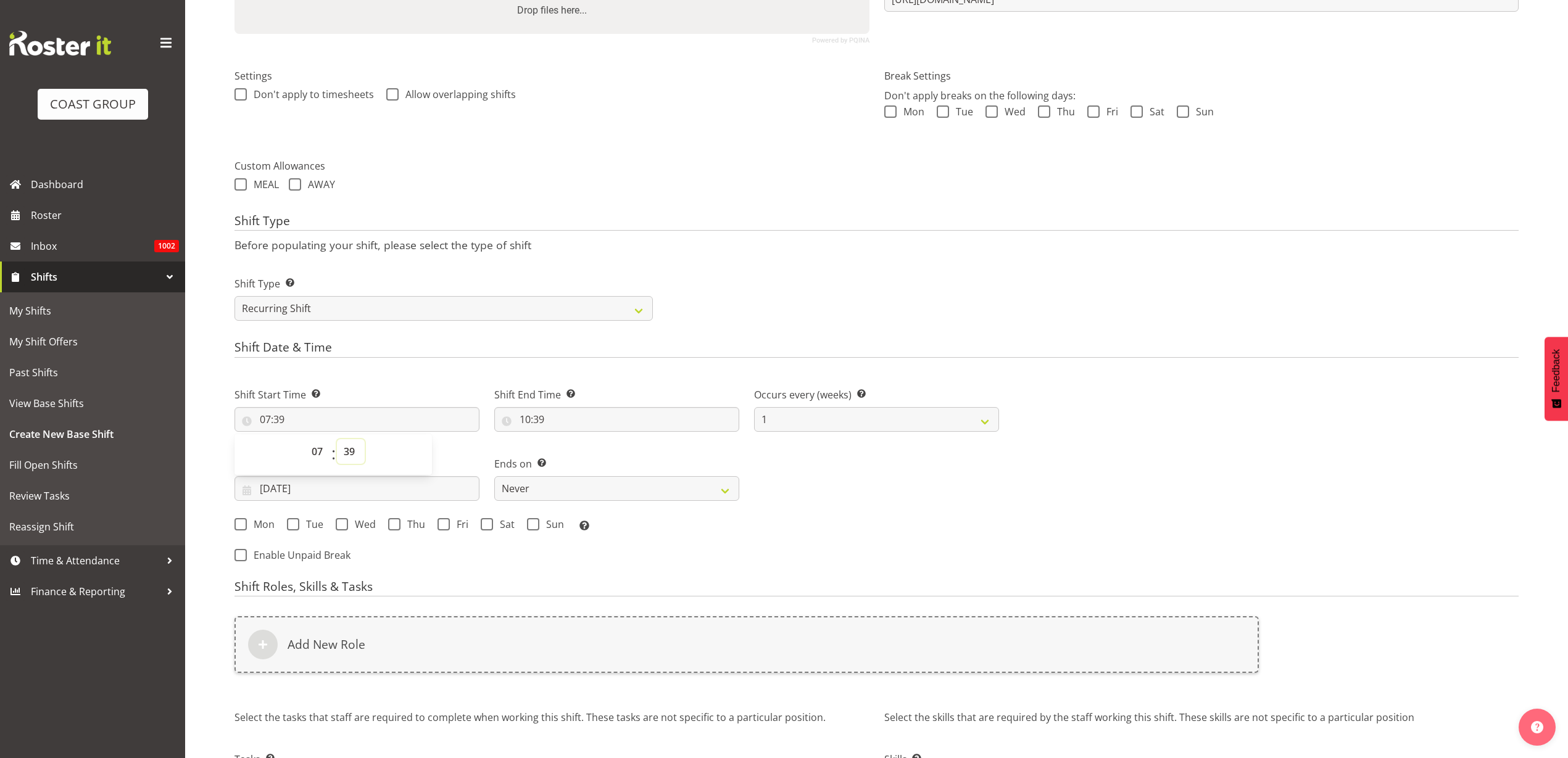
select select "30"
type input "07:30"
click at [565, 419] on input "10:39" at bounding box center [616, 419] width 245 height 25
select select "20"
type input "20:39"
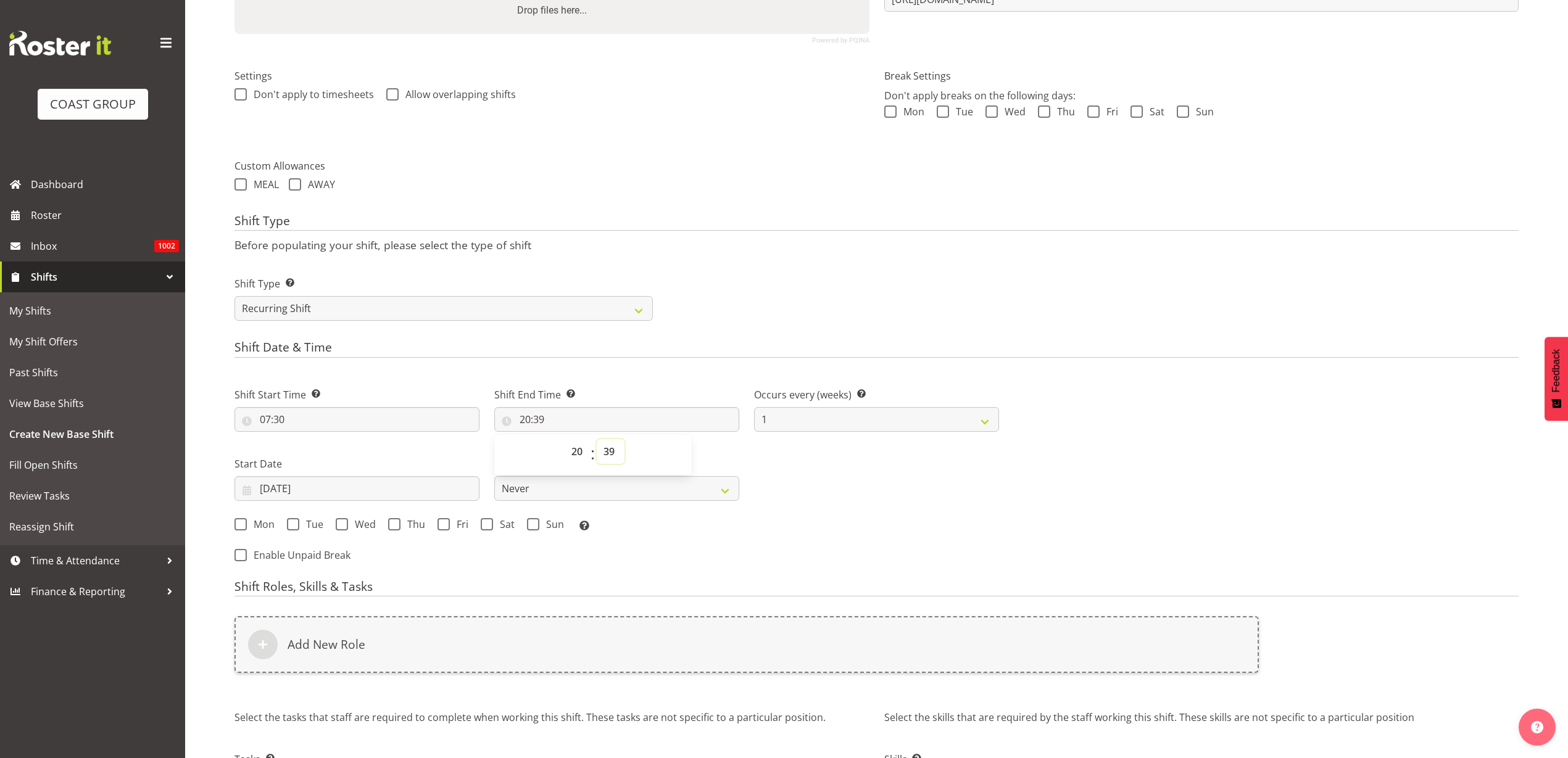
select select "0"
type input "20:00"
select select "10"
type input "10:00"
select select "17"
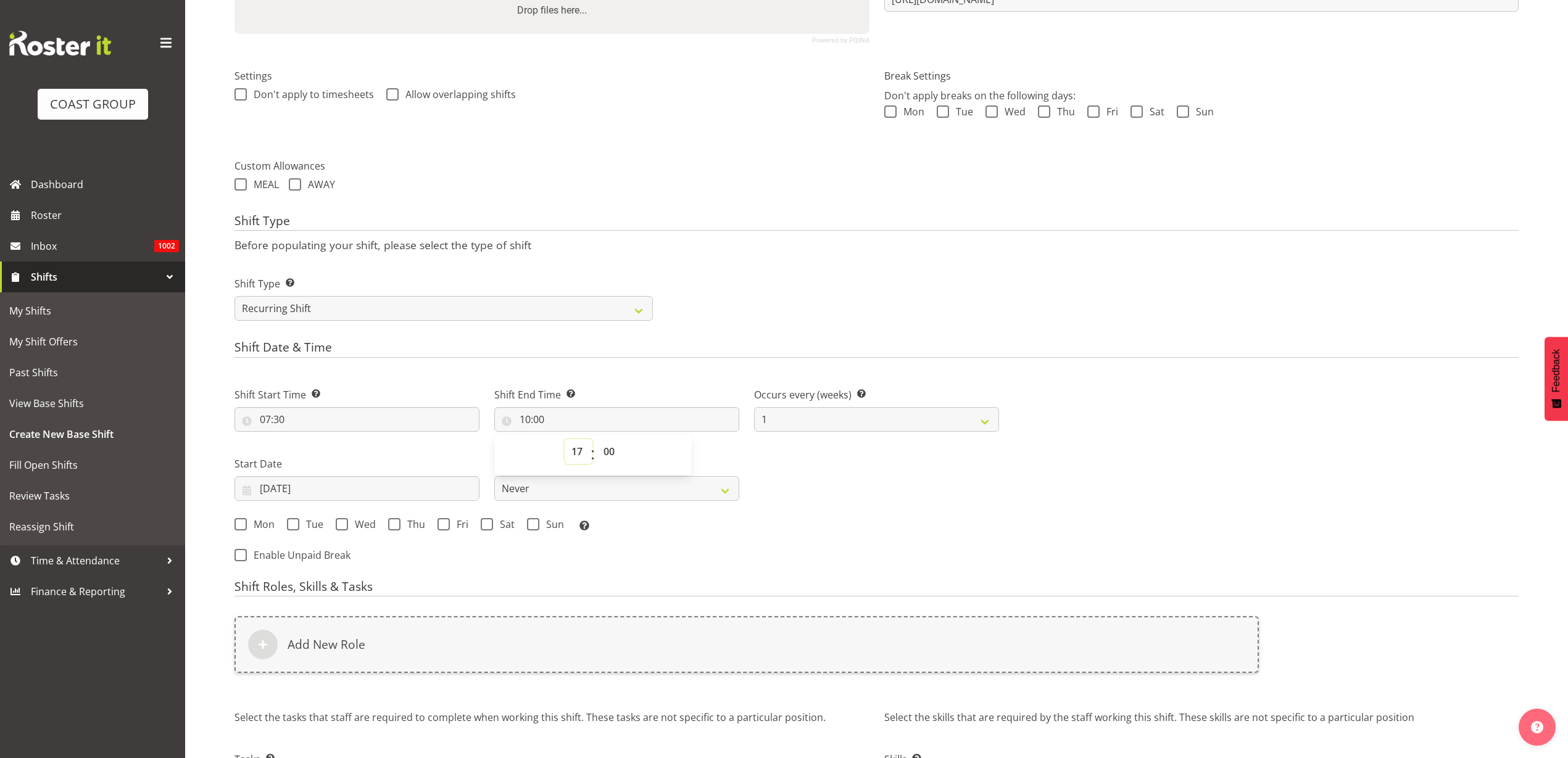
type input "17:00"
click at [307, 494] on input "17/09/2025" at bounding box center [357, 489] width 245 height 25
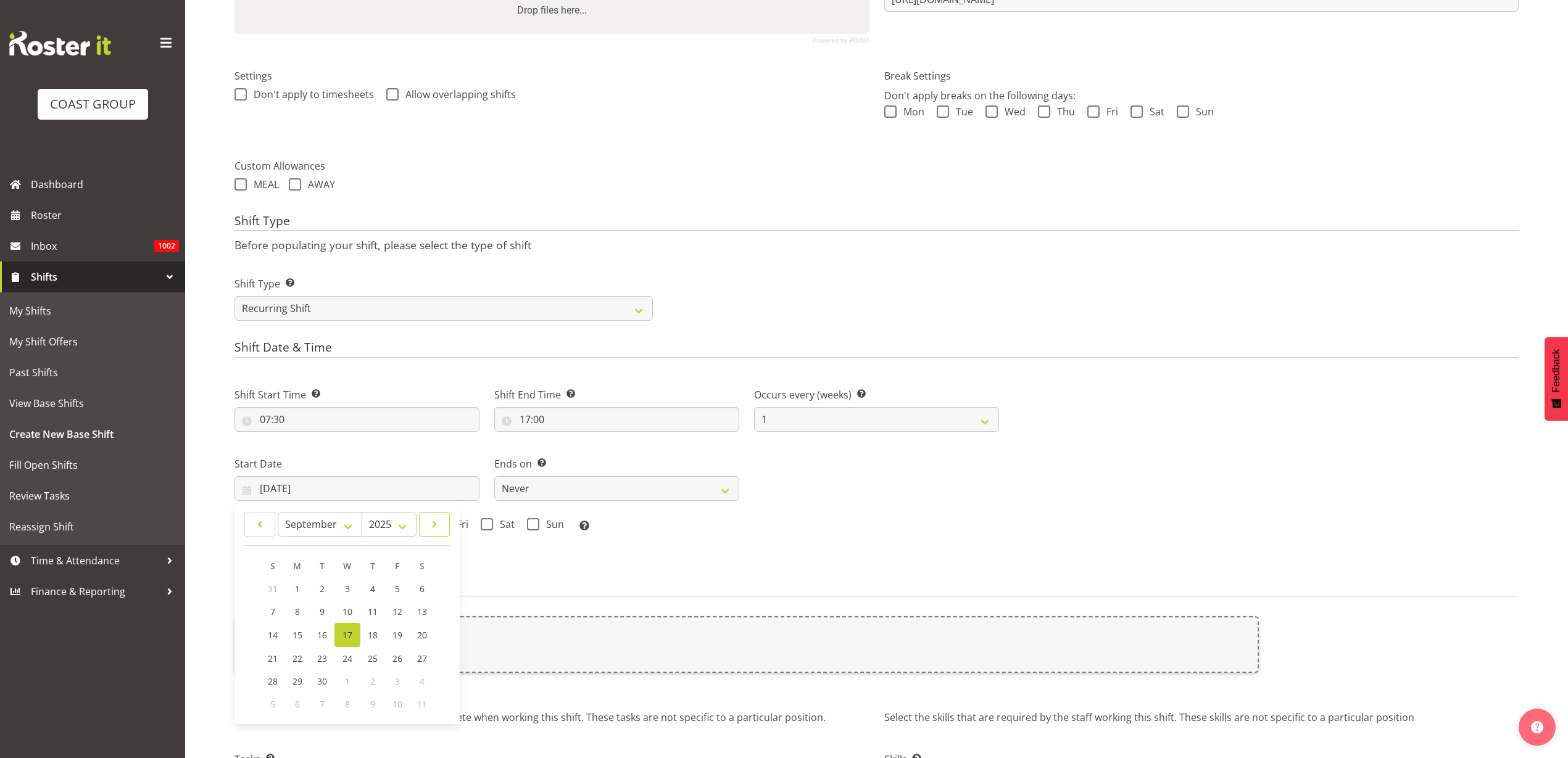
click at [438, 524] on span at bounding box center [434, 524] width 15 height 15
select select "10"
click at [329, 612] on link "4" at bounding box center [322, 611] width 25 height 23
type input "04/11/2025"
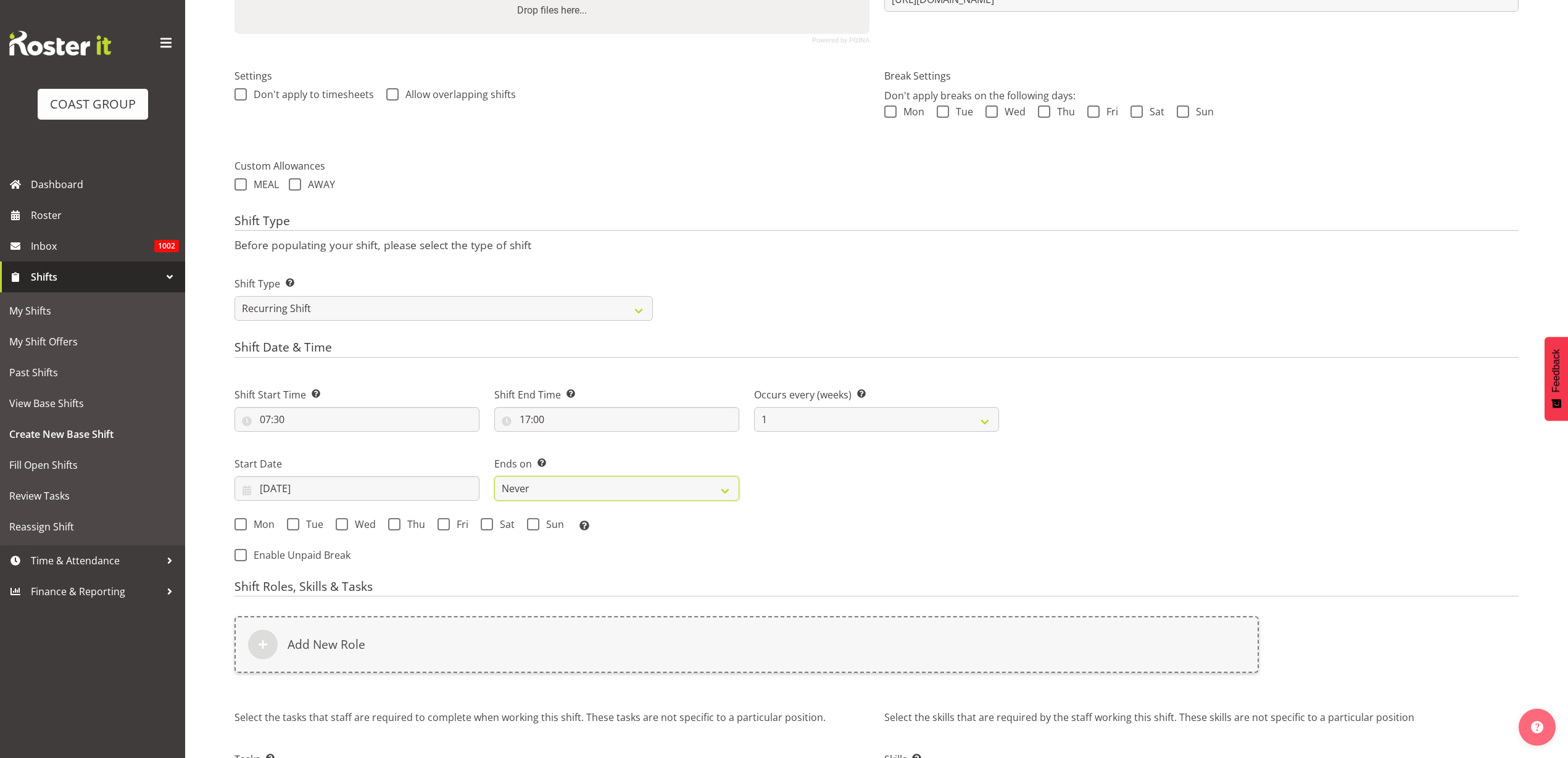
click at [543, 484] on select "Never On Date" at bounding box center [616, 489] width 245 height 25
select select "date"
click at [494, 477] on select "Never On Date" at bounding box center [616, 489] width 245 height 25
select select "8"
select select "2025"
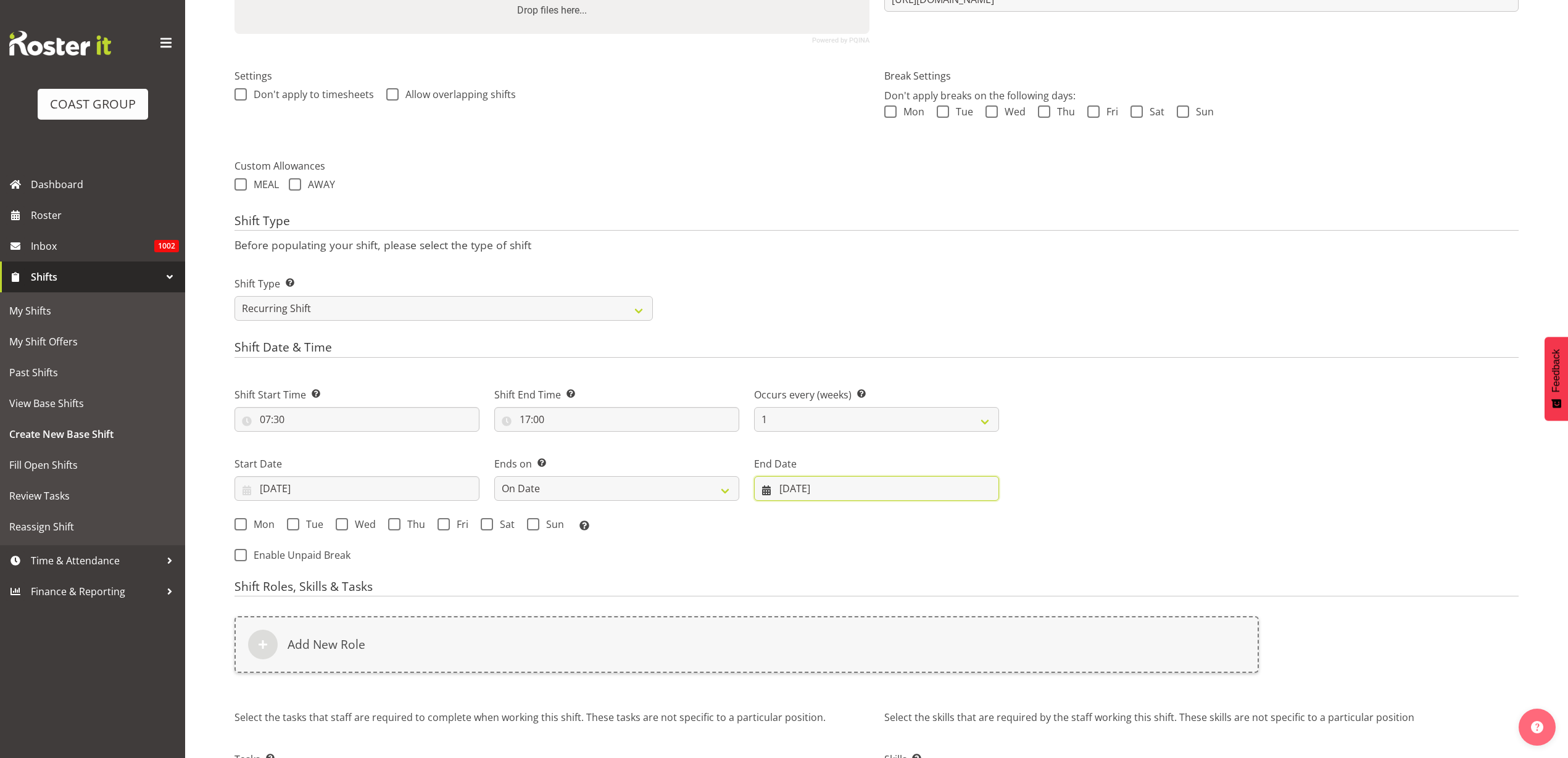
click at [794, 480] on input "17/09/2025" at bounding box center [877, 489] width 245 height 25
click at [973, 523] on span at bounding box center [973, 524] width 15 height 15
click at [974, 523] on span at bounding box center [973, 524] width 15 height 15
select select "10"
click at [911, 609] on span "6" at bounding box center [910, 611] width 5 height 12
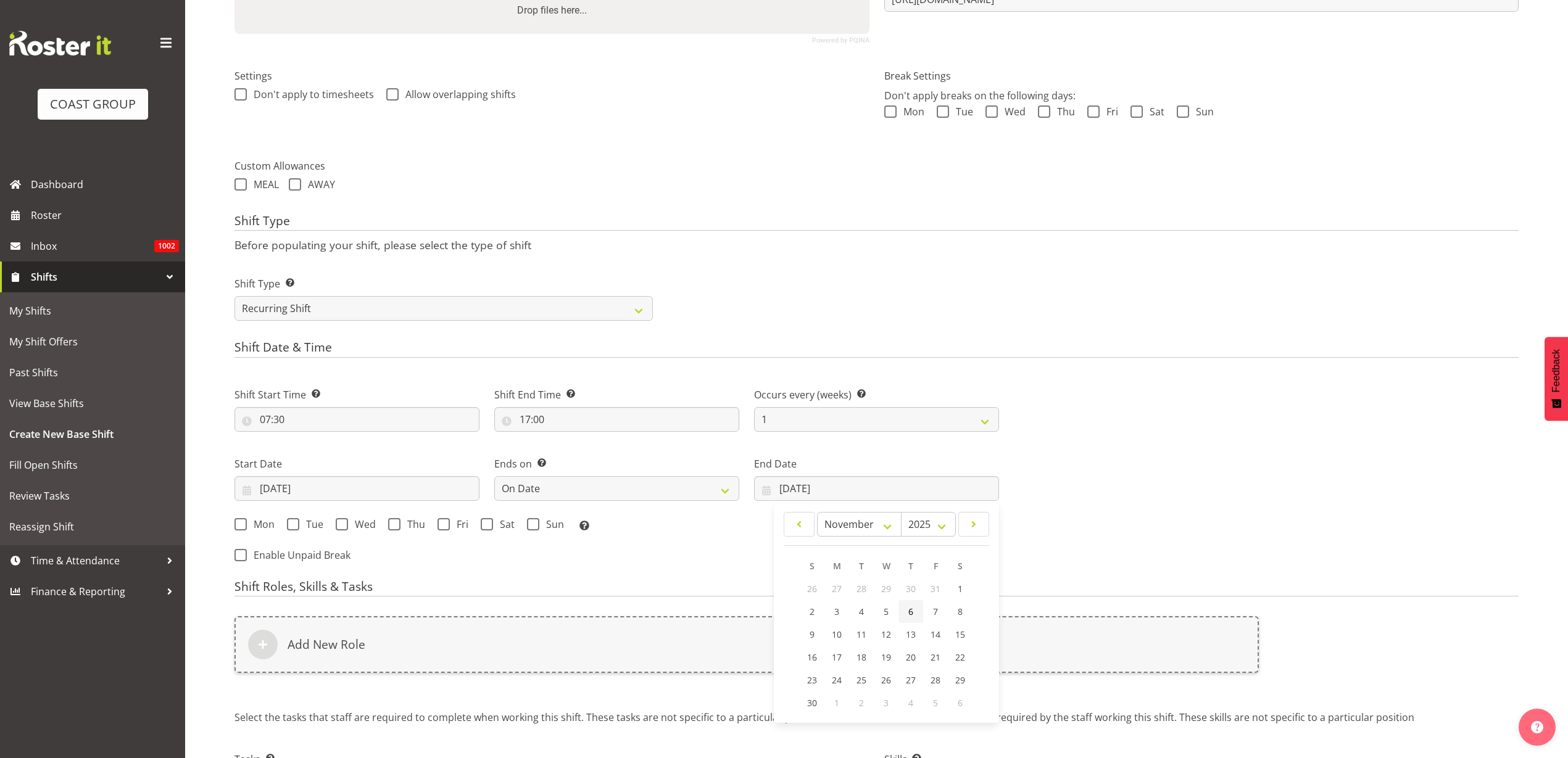
type input "06/11/2025"
click at [265, 525] on span "Mon" at bounding box center [260, 524] width 27 height 13
click at [242, 525] on input "Mon" at bounding box center [238, 523] width 8 height 8
checkbox input "true"
click at [316, 526] on span "Tue" at bounding box center [311, 524] width 24 height 13
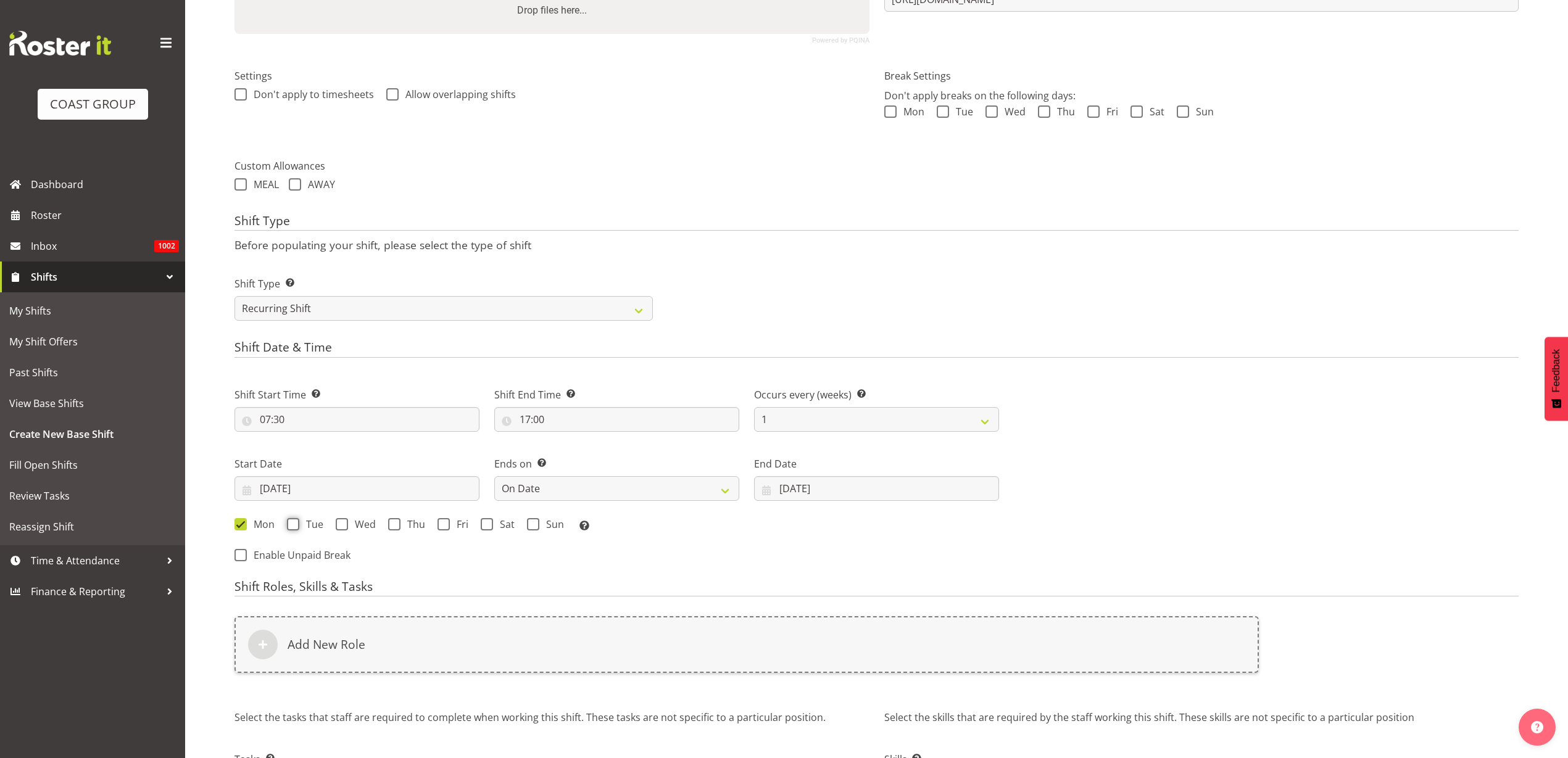
click at [295, 526] on input "Tue" at bounding box center [290, 523] width 8 height 8
checkbox input "true"
drag, startPoint x: 357, startPoint y: 521, endPoint x: 389, endPoint y: 526, distance: 32.4
click at [358, 521] on span "Wed" at bounding box center [362, 524] width 27 height 13
click at [343, 521] on input "Wed" at bounding box center [339, 523] width 8 height 8
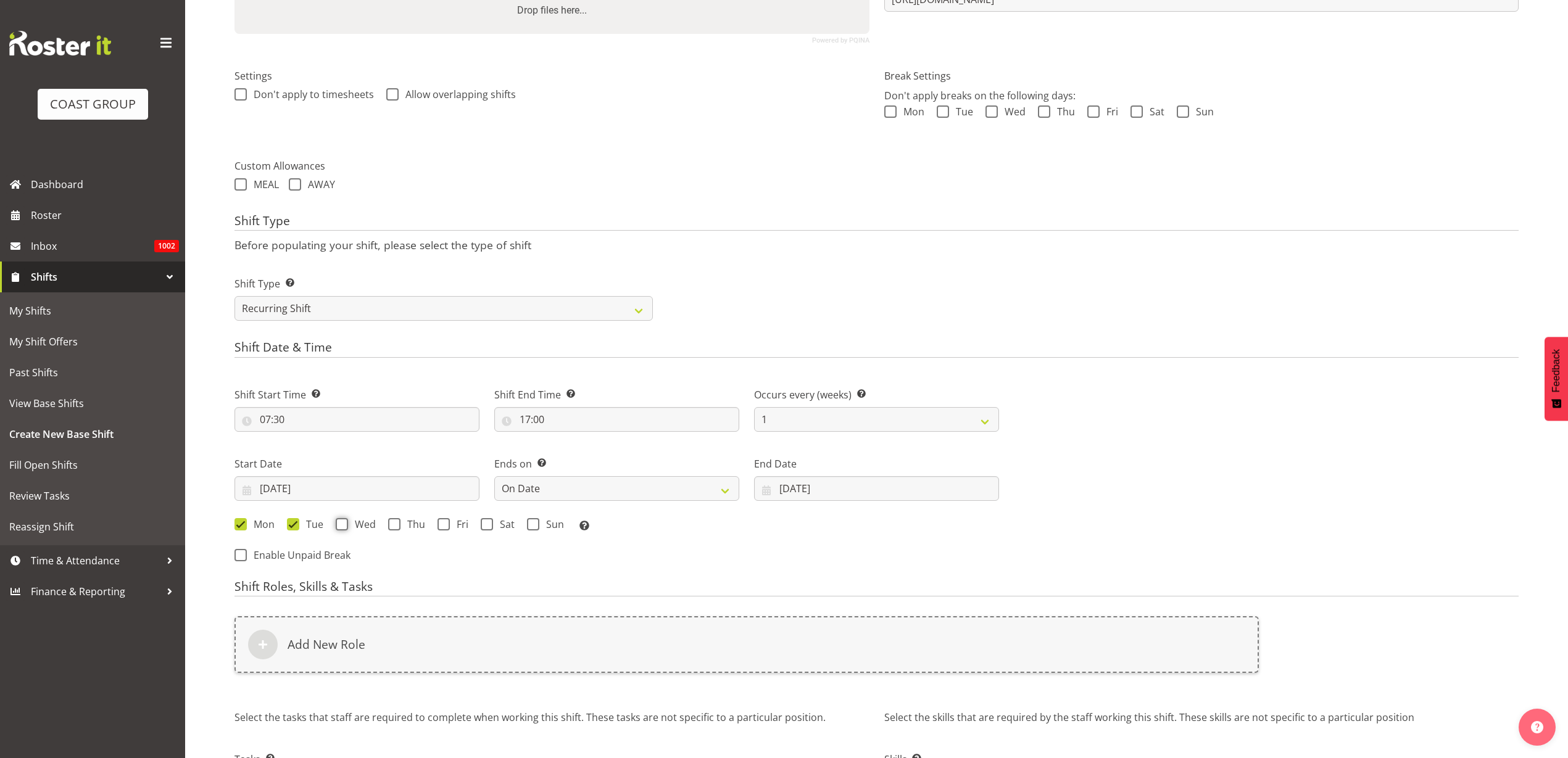
checkbox input "true"
click at [397, 524] on span at bounding box center [395, 524] width 13 height 13
click at [396, 524] on input "Thu" at bounding box center [392, 523] width 8 height 8
checkbox input "true"
click at [444, 526] on span at bounding box center [444, 524] width 13 height 13
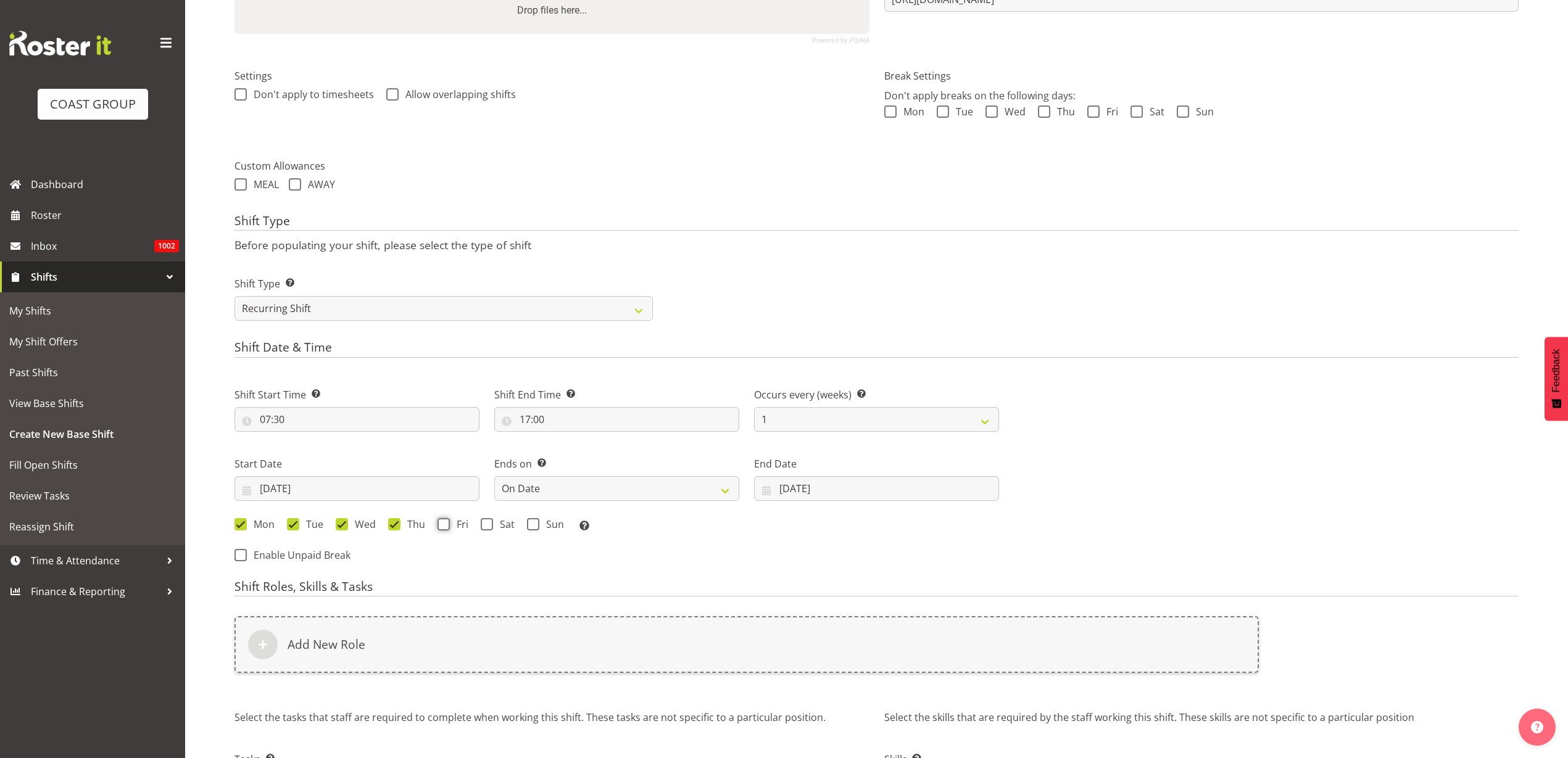
click at [444, 526] on input "Fri" at bounding box center [441, 523] width 8 height 8
checkbox input "true"
click at [485, 525] on span at bounding box center [487, 524] width 13 height 13
click at [485, 525] on input "Sat" at bounding box center [484, 523] width 8 height 8
checkbox input "true"
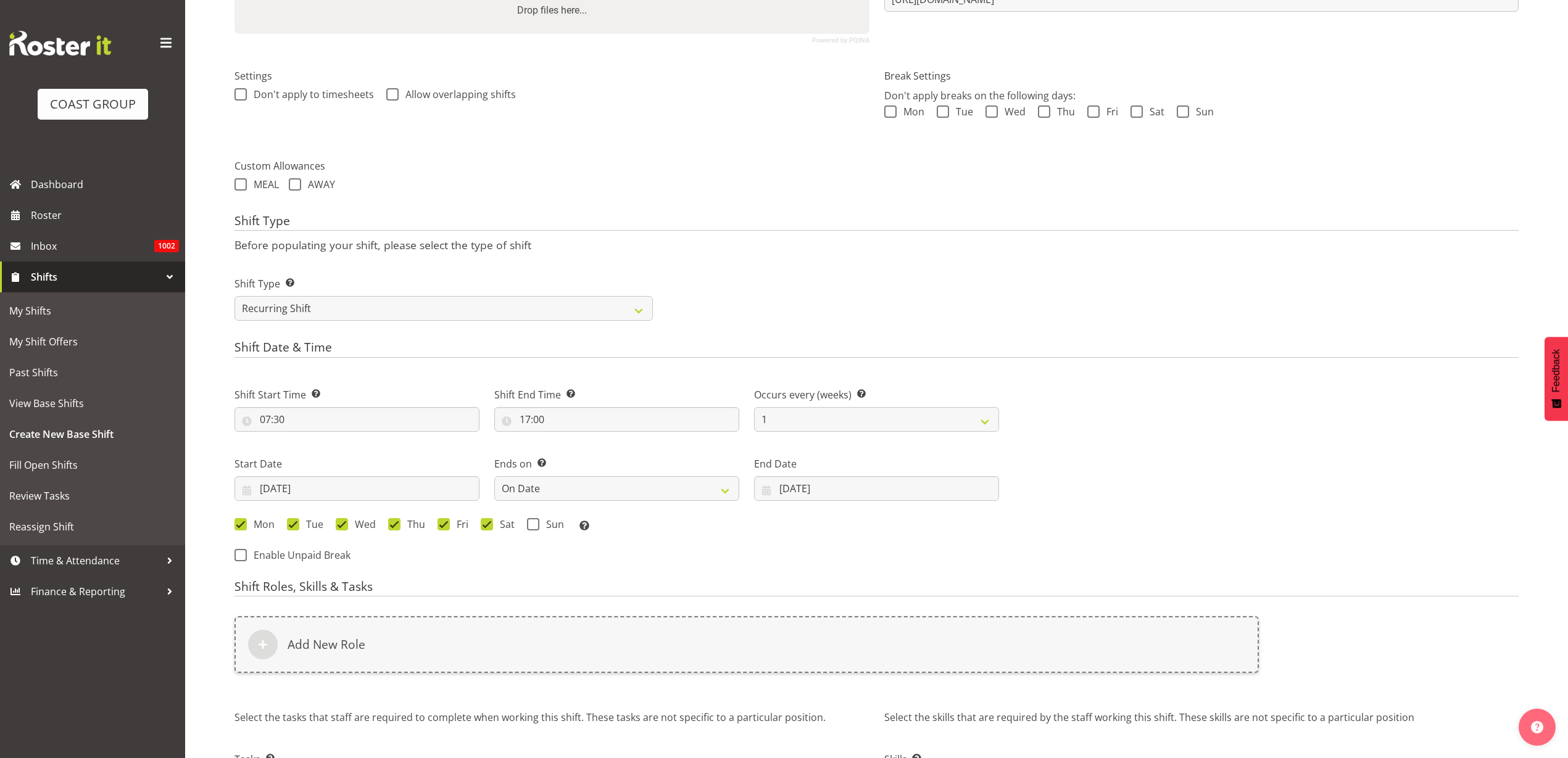
click at [527, 521] on span at bounding box center [533, 524] width 13 height 13
click at [527, 521] on input "Sun" at bounding box center [531, 523] width 8 height 8
checkbox input "true"
click at [482, 640] on div "Add New Role" at bounding box center [746, 645] width 1024 height 57
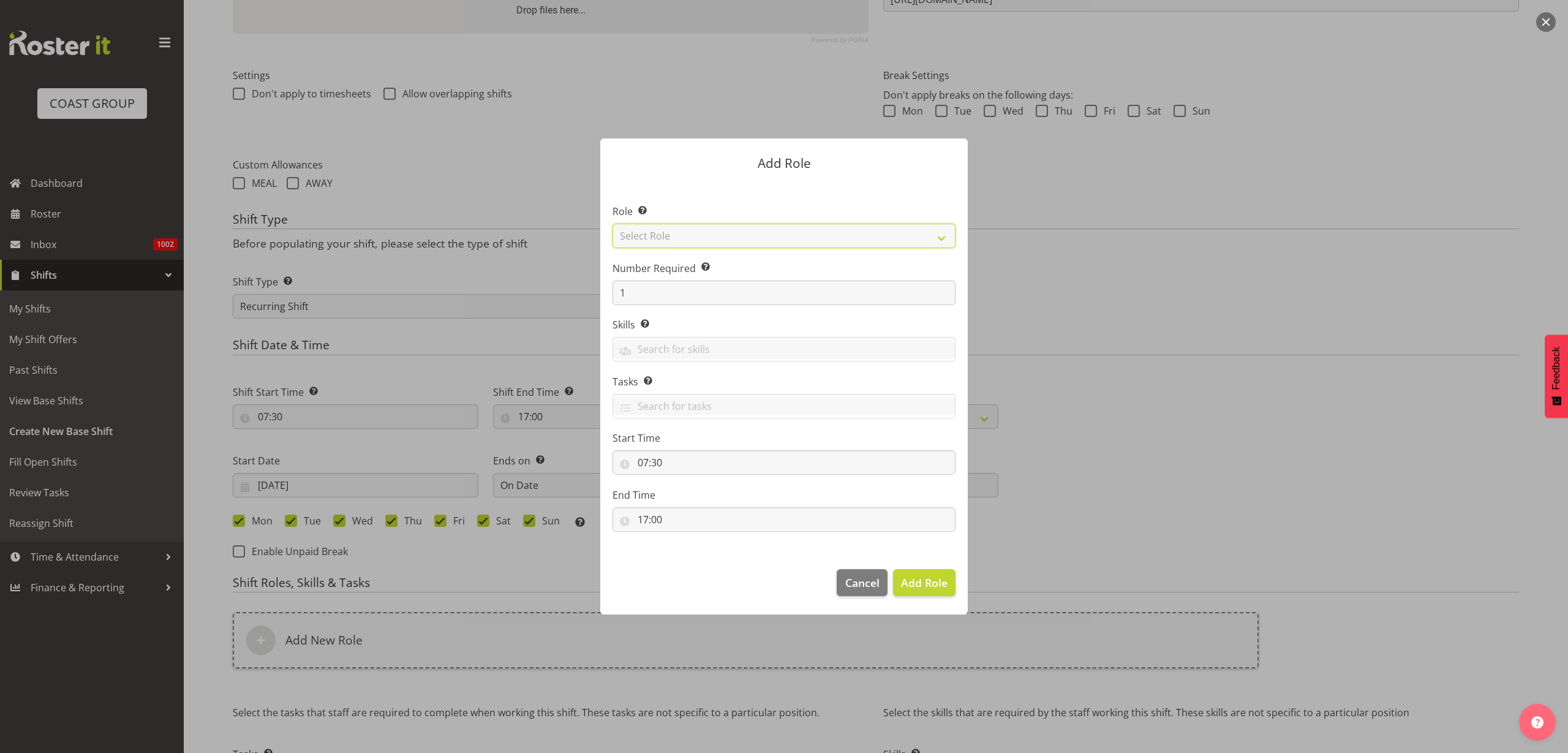
click at [744, 236] on select "Select Role ACCOUNT MANAGER ACCOUNT MANAGER DW ACCOUNTS AKL DIANNA VEHICLES AKL…" at bounding box center [784, 236] width 343 height 24
select select "123"
click at [613, 224] on select "Select Role ACCOUNT MANAGER ACCOUNT MANAGER DW ACCOUNTS AKL DIANNA VEHICLES AKL…" at bounding box center [784, 236] width 343 height 24
drag, startPoint x: 652, startPoint y: 296, endPoint x: 541, endPoint y: 296, distance: 111.0
click at [541, 296] on form "Add Role Role Select the role you wish to add to the shift. ACCOUNT MANAGER ACC…" at bounding box center [784, 376] width 589 height 537
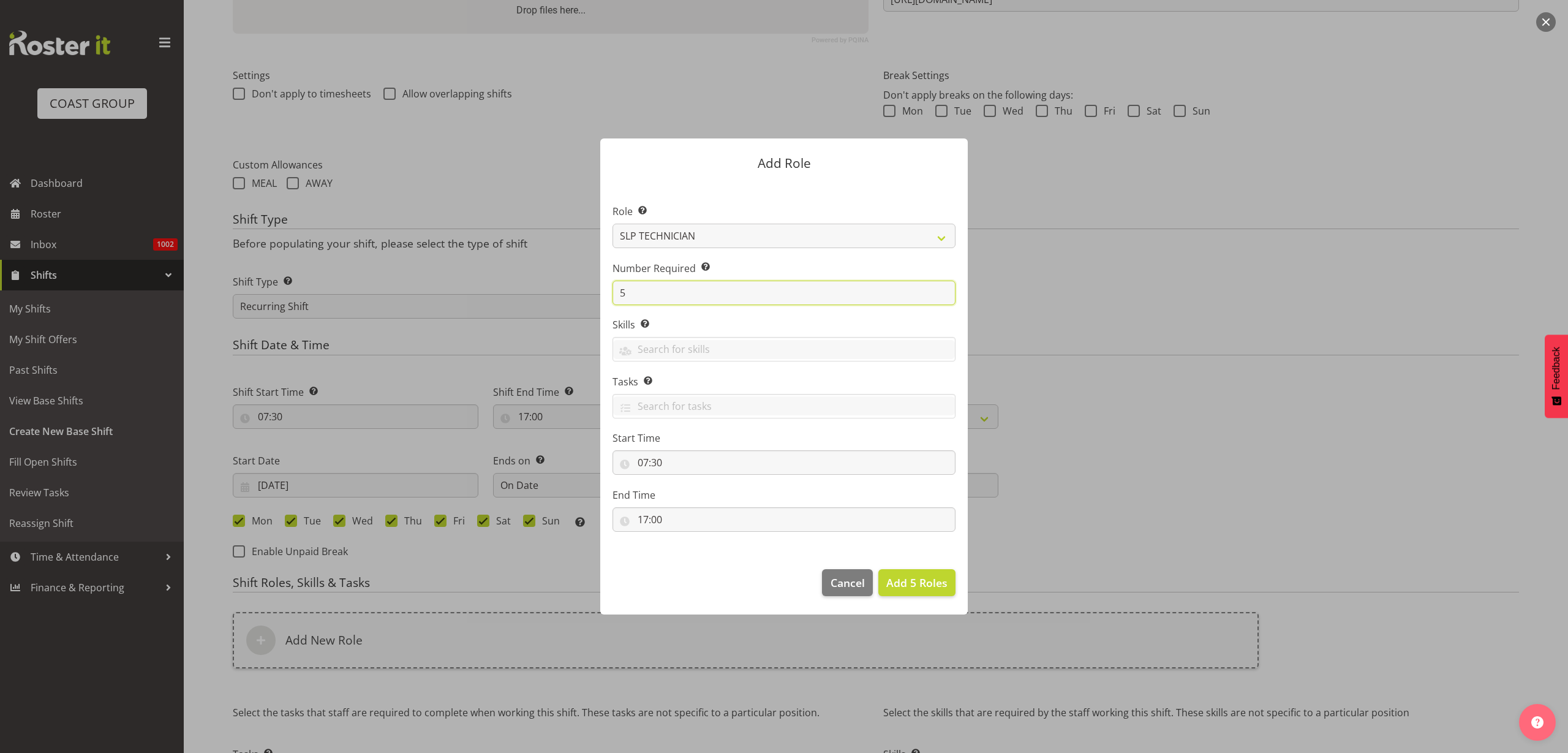
type input "5"
click at [924, 580] on span "Add 5 Roles" at bounding box center [918, 582] width 62 height 15
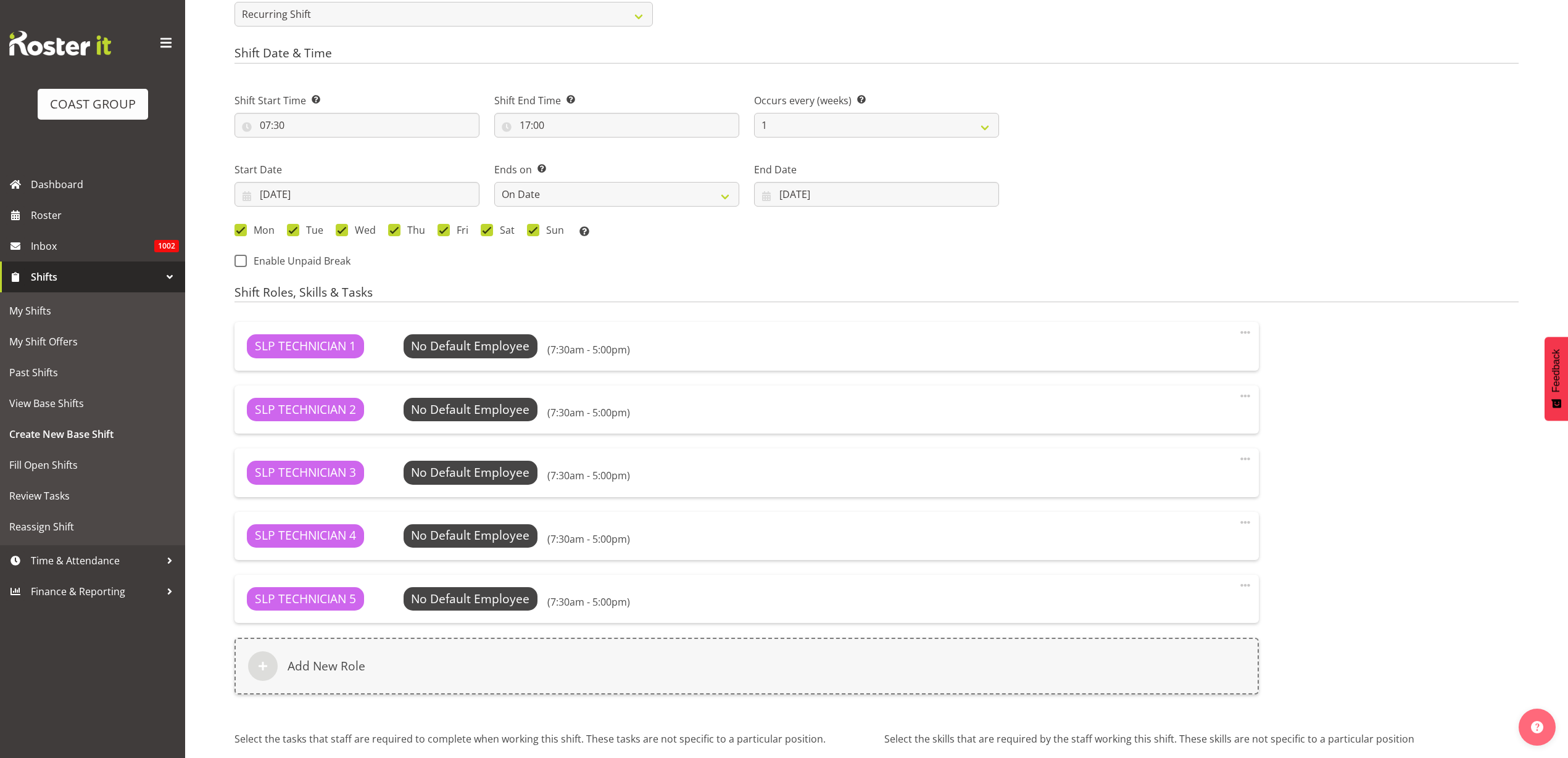
scroll to position [726, 0]
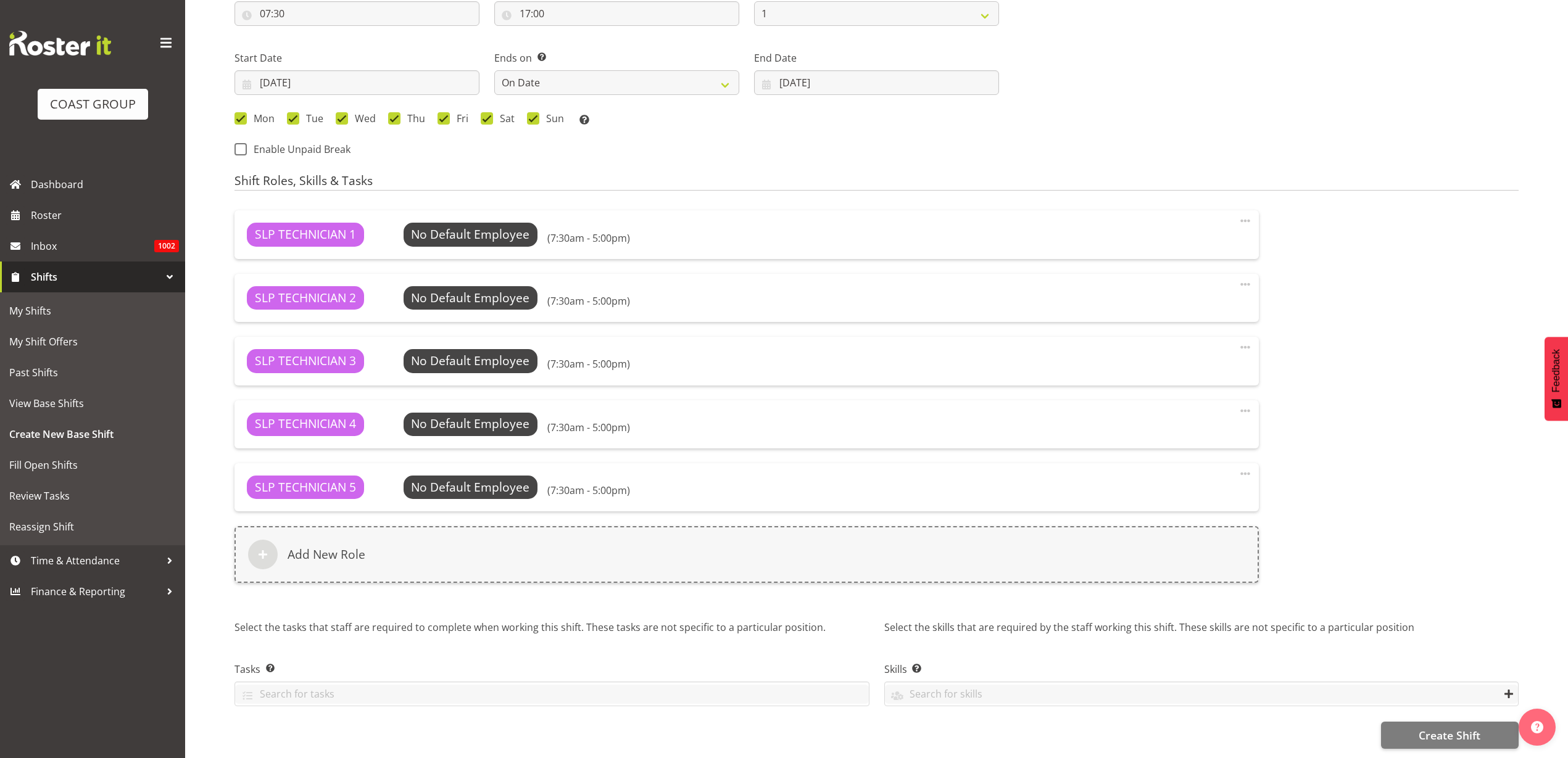
click at [401, 549] on div "Add New Role" at bounding box center [746, 554] width 1024 height 57
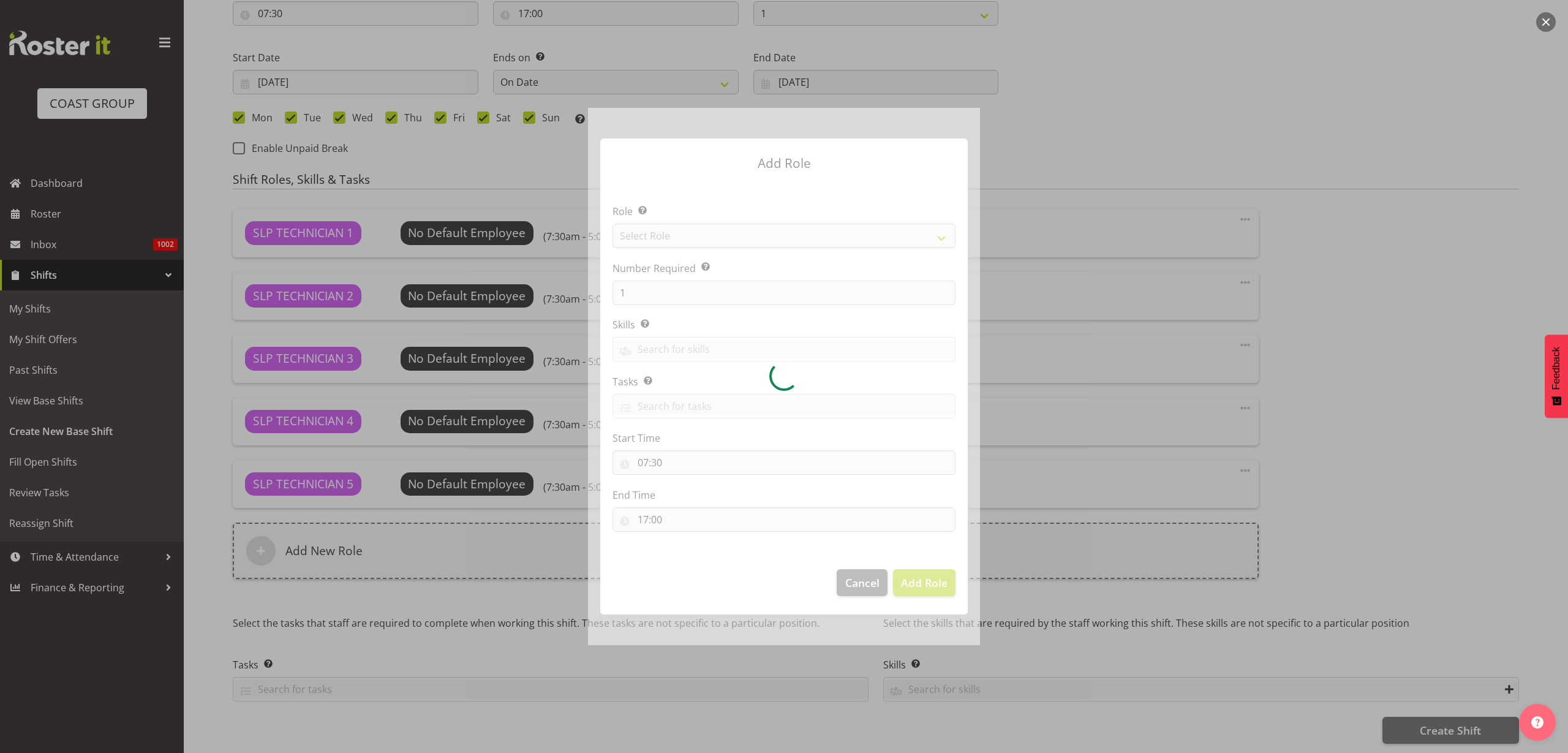
click at [751, 240] on div at bounding box center [784, 376] width 392 height 537
click at [751, 239] on div at bounding box center [784, 376] width 392 height 537
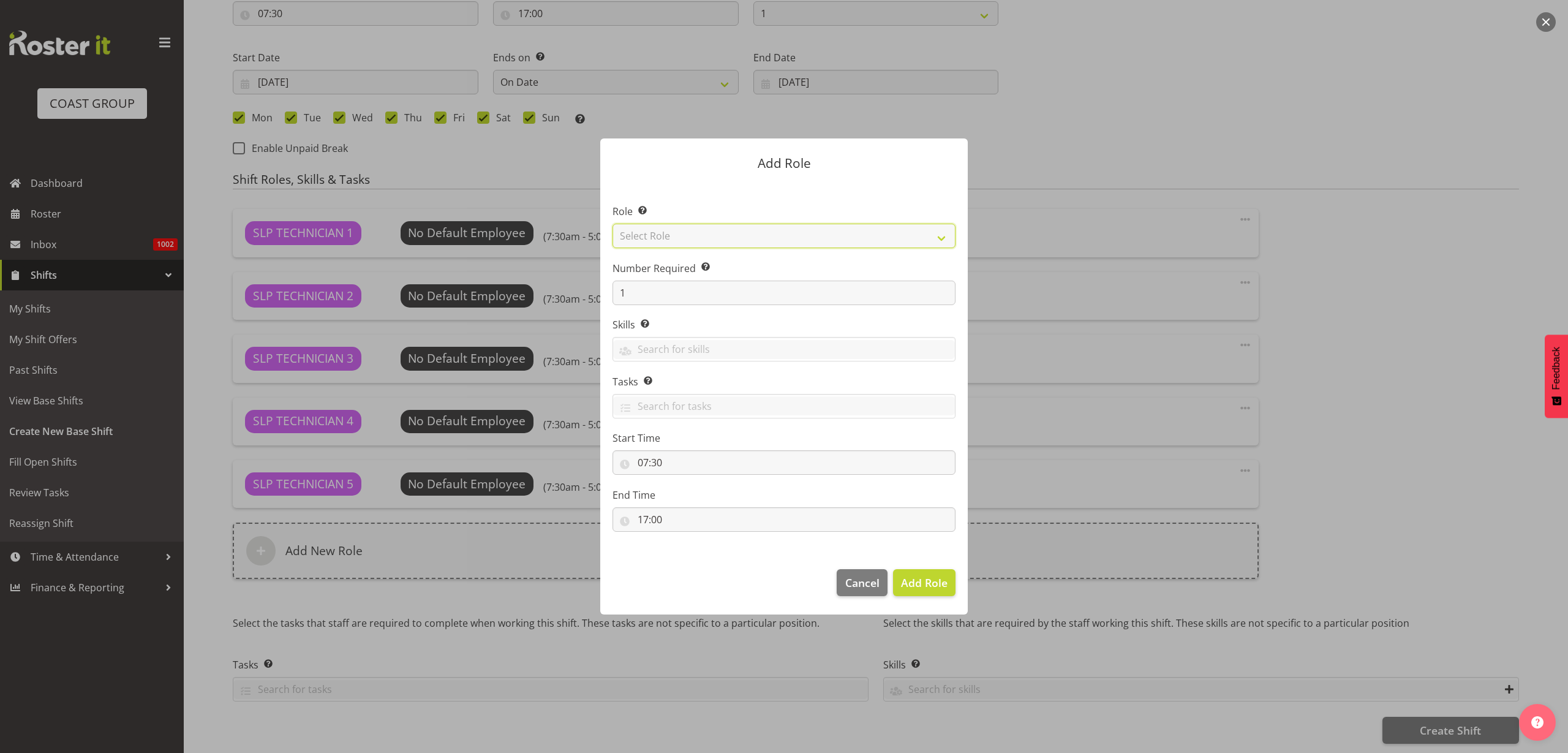
click at [751, 239] on select "Select Role ACCOUNT MANAGER ACCOUNT MANAGER DW ACCOUNTS AKL DIANNA VEHICLES AKL…" at bounding box center [784, 236] width 343 height 24
select select "81"
click at [613, 224] on select "Select Role ACCOUNT MANAGER ACCOUNT MANAGER DW ACCOUNTS AKL DIANNA VEHICLES AKL…" at bounding box center [784, 236] width 343 height 24
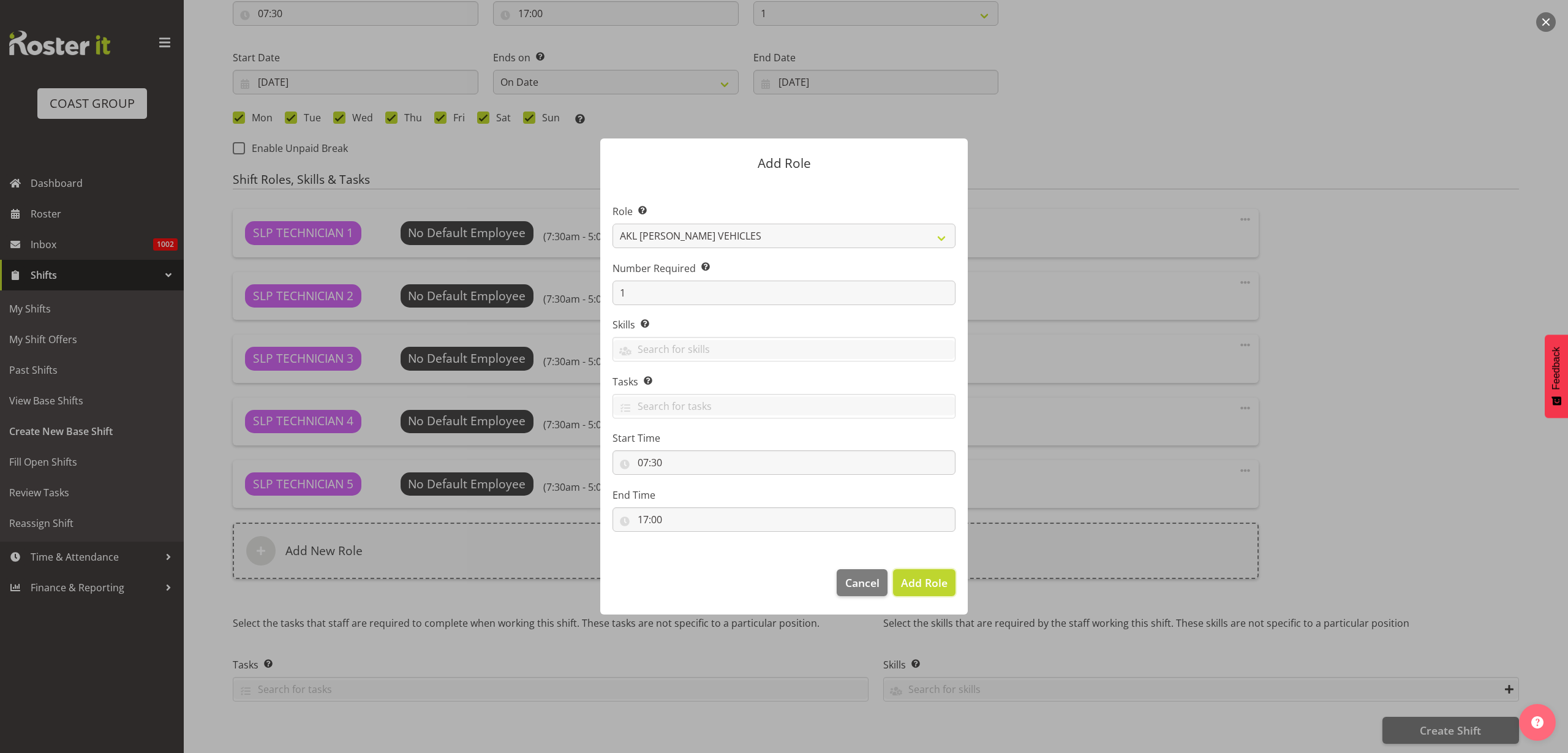
click at [938, 589] on span "Add Role" at bounding box center [924, 582] width 46 height 15
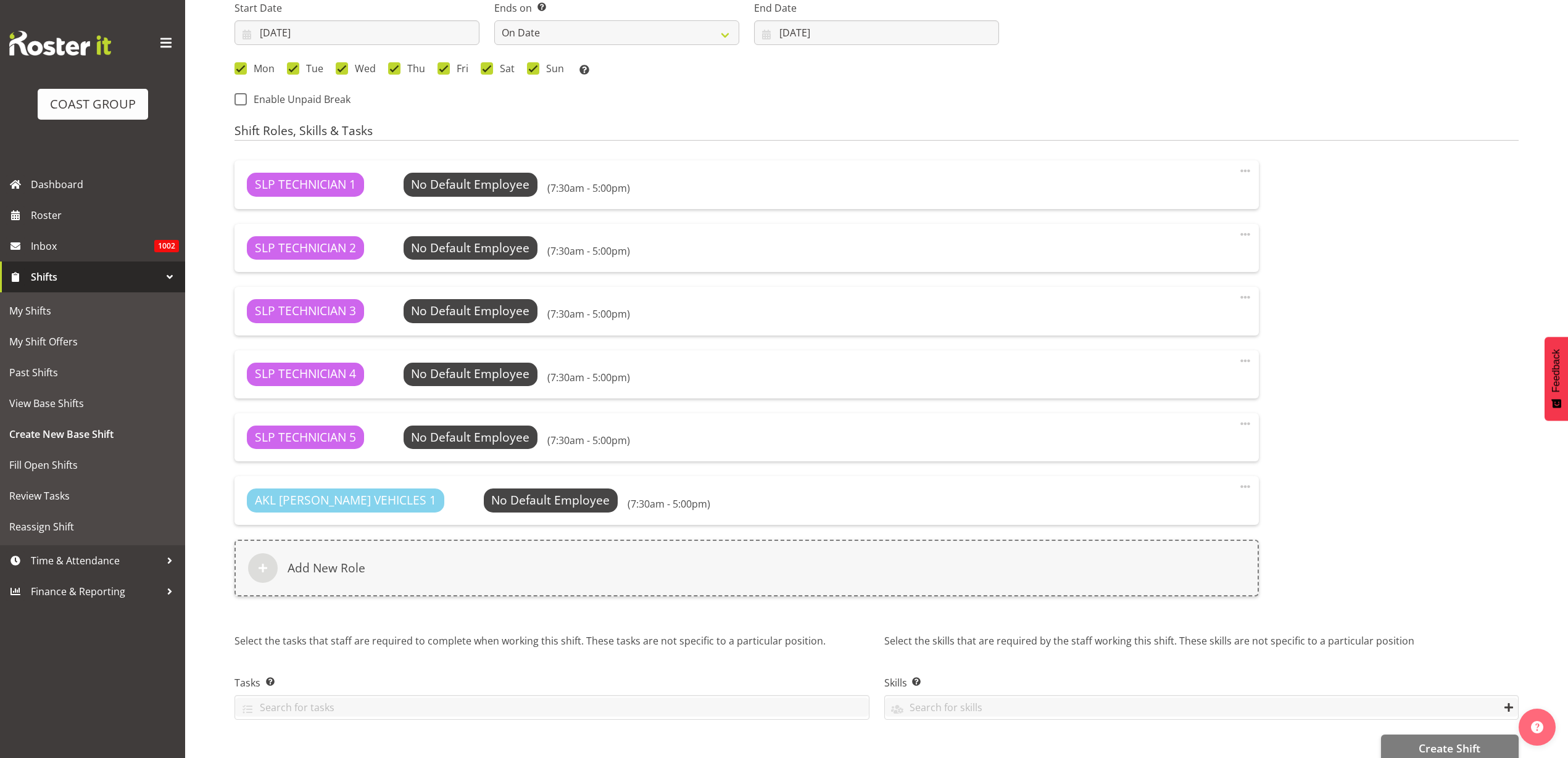
scroll to position [789, 0]
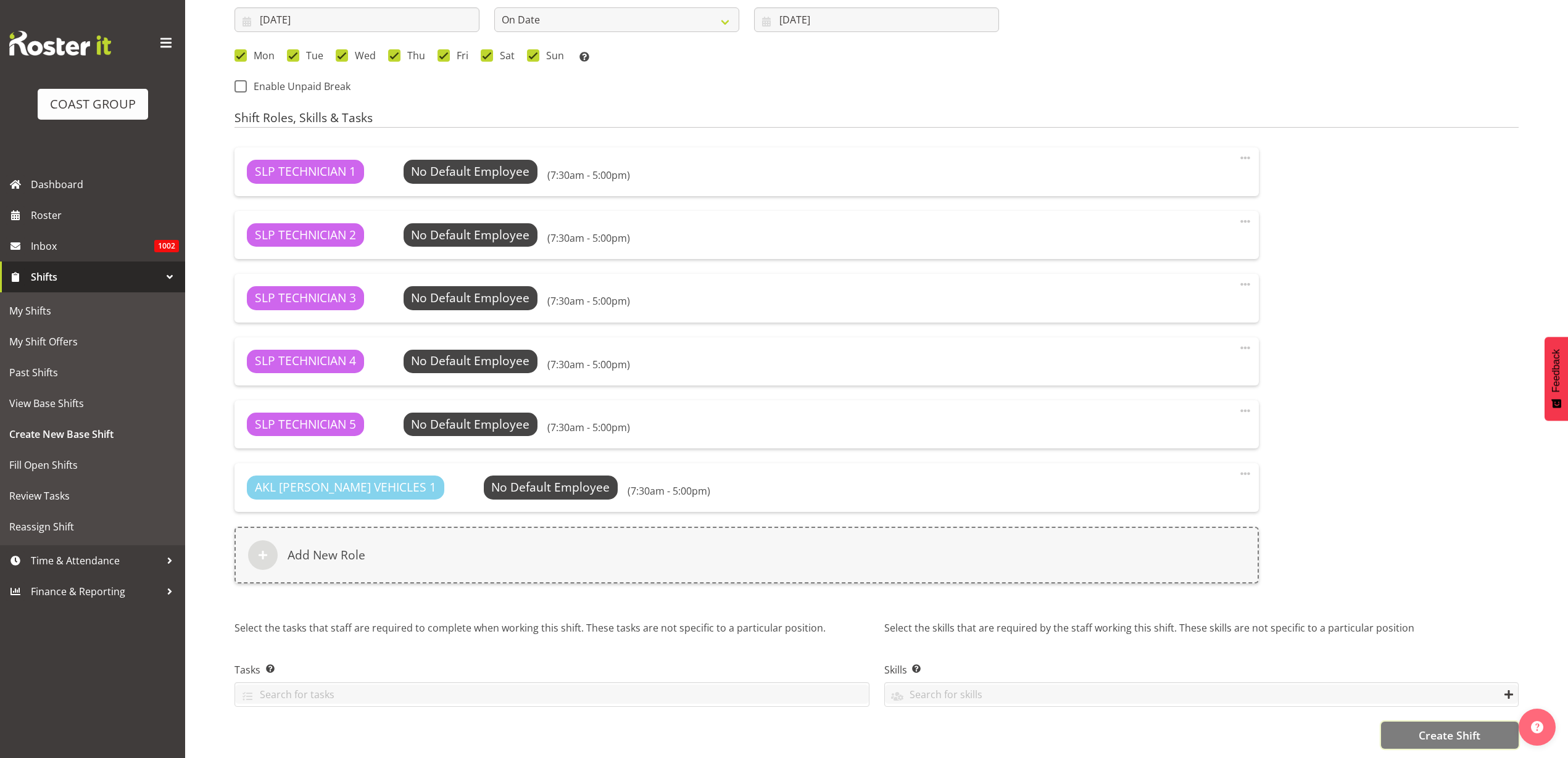
click at [1478, 727] on span "Create Shift" at bounding box center [1449, 735] width 62 height 16
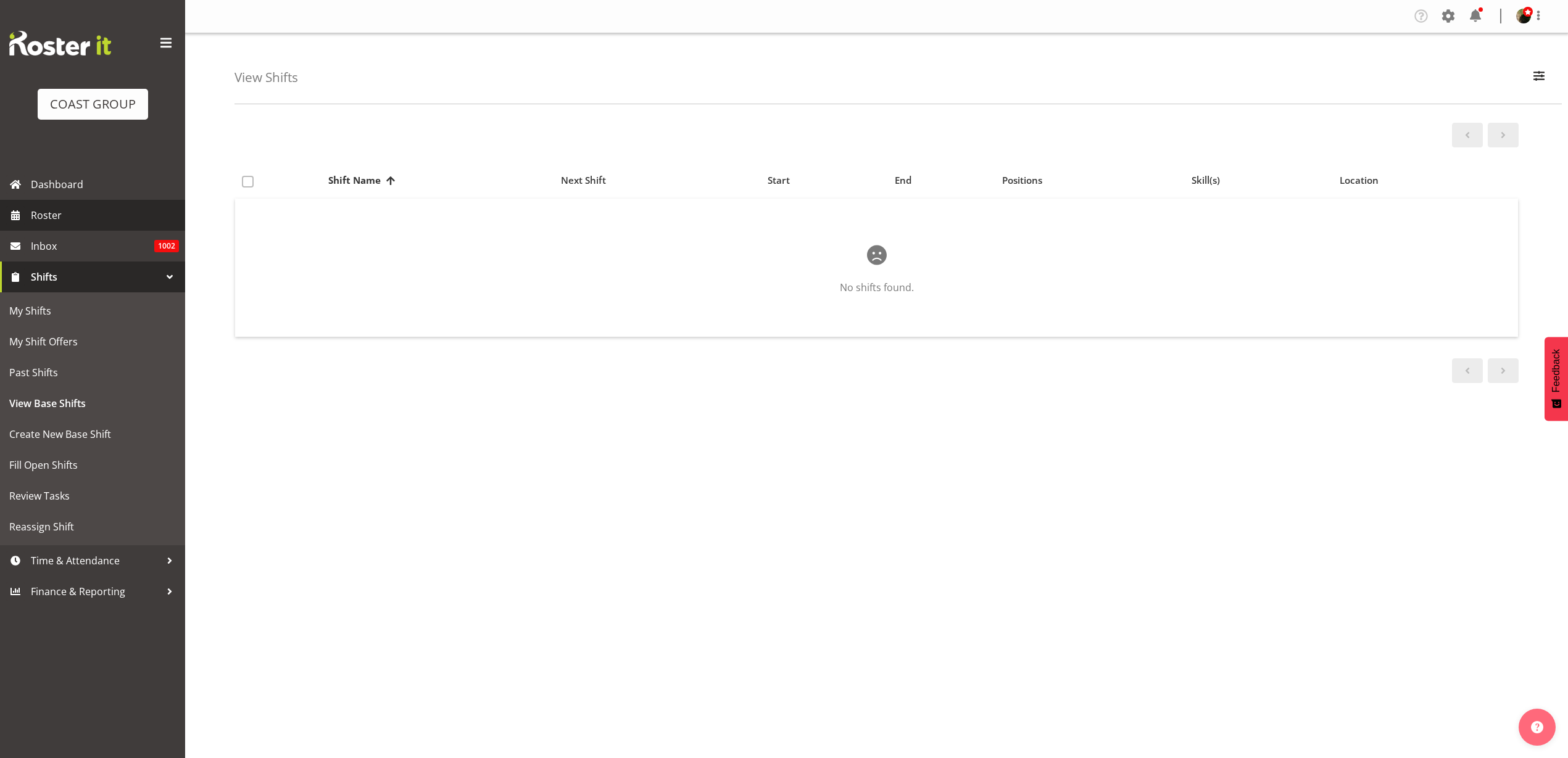
click at [66, 208] on span "Roster" at bounding box center [105, 216] width 148 height 18
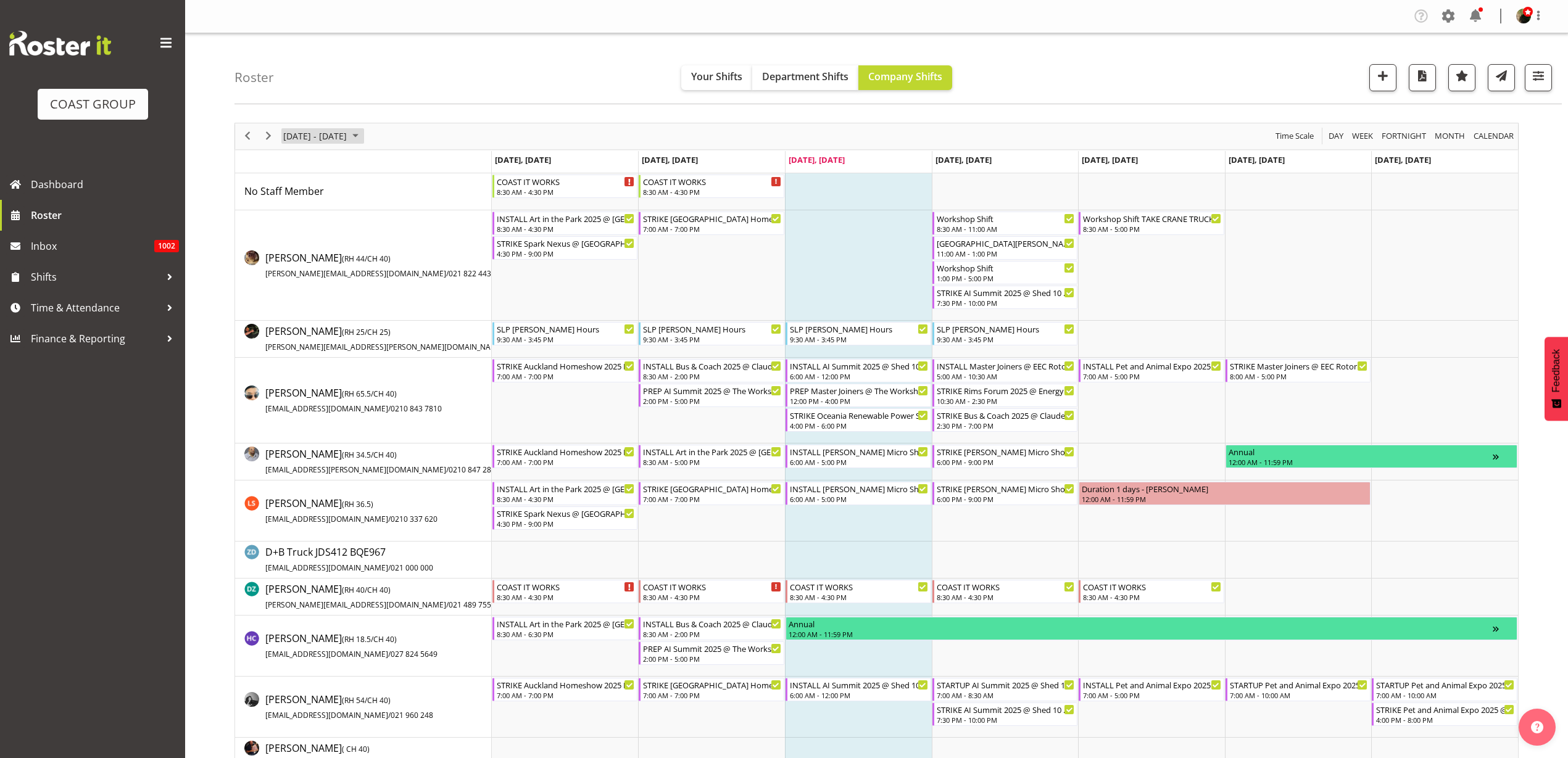
click at [328, 137] on span "[DATE] - [DATE]" at bounding box center [315, 136] width 66 height 16
click at [414, 163] on span "next month" at bounding box center [413, 167] width 22 height 22
click at [321, 233] on span "4" at bounding box center [316, 231] width 18 height 18
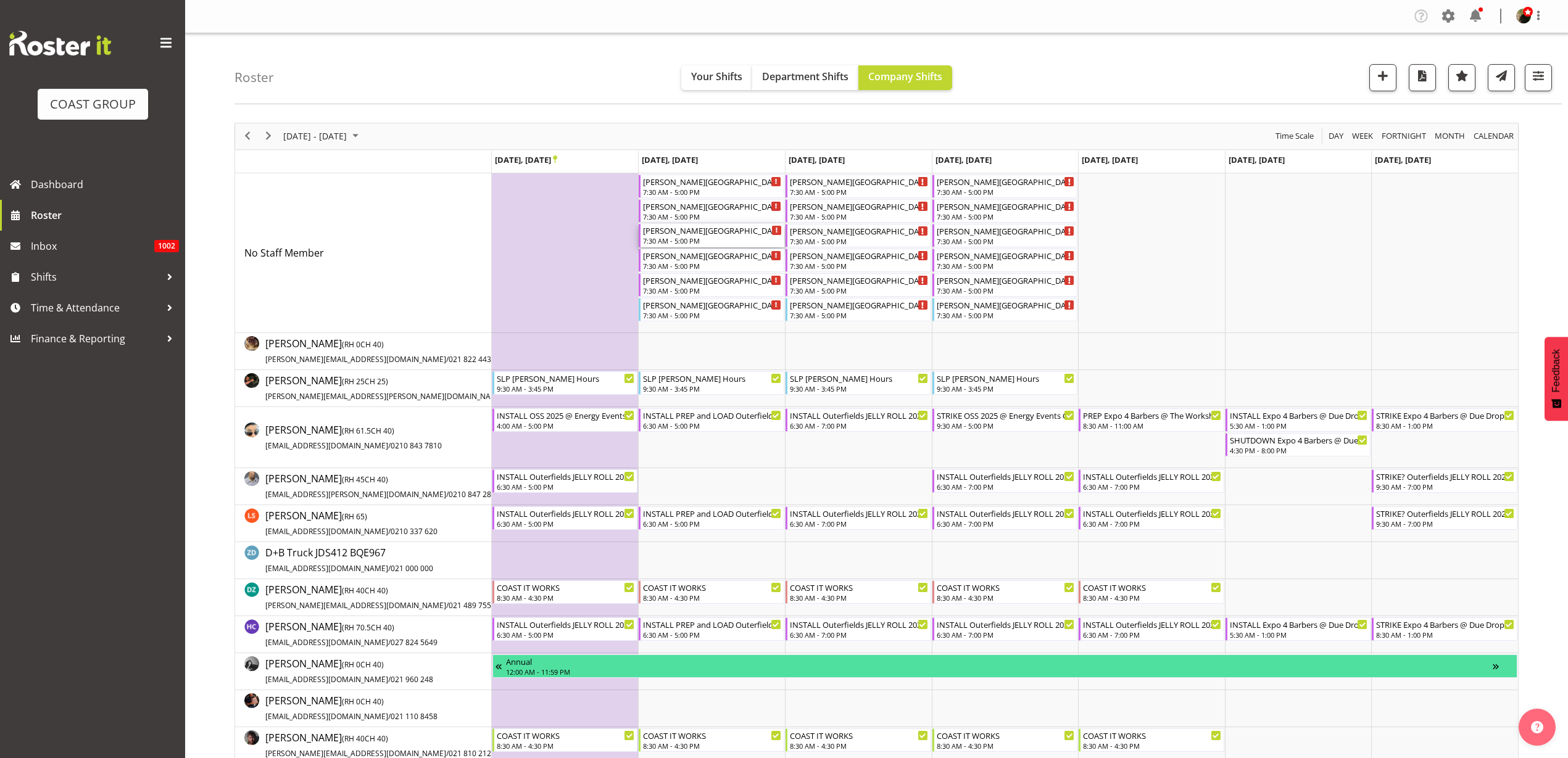
click at [715, 235] on div "[PERSON_NAME][GEOGRAPHIC_DATA] Production 25 @ [PERSON_NAME] Juniot COllege On …" at bounding box center [712, 230] width 139 height 13
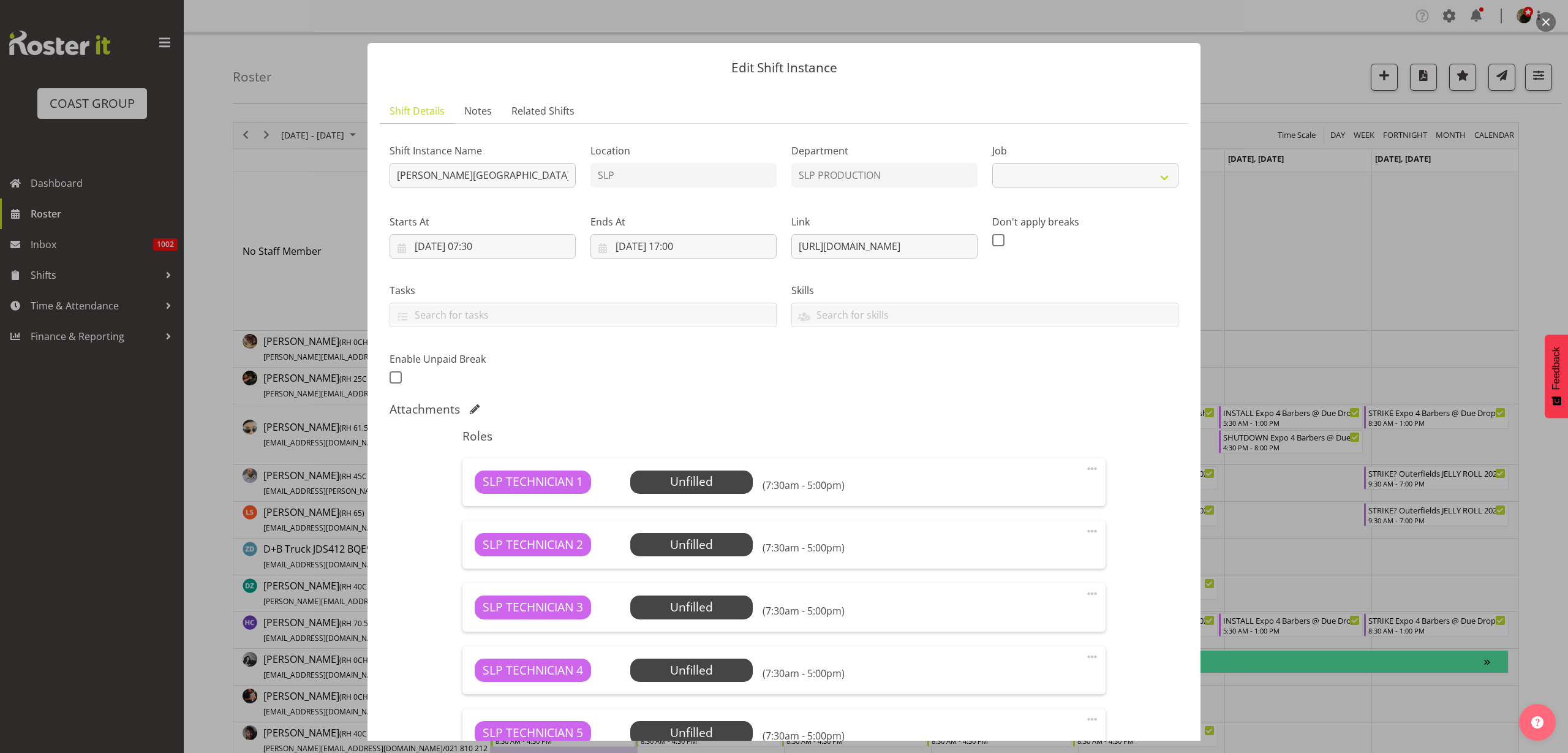
select select "10676"
click at [393, 175] on input "[PERSON_NAME][GEOGRAPHIC_DATA] Production 25 @ [PERSON_NAME] Juniot COllege On …" at bounding box center [482, 175] width 186 height 24
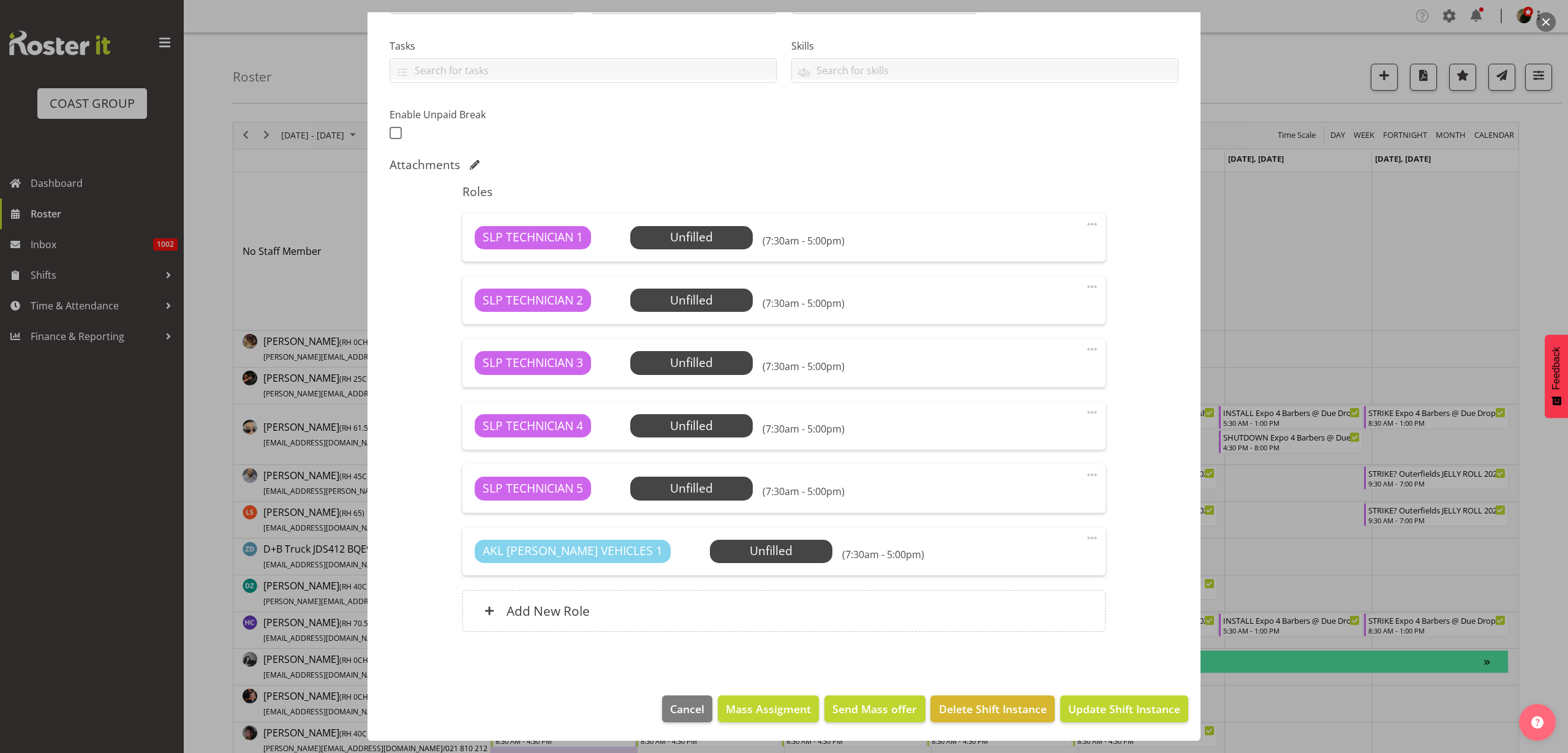
type input "PREP [PERSON_NAME] School Production 25 @ The Workshop"
click at [1126, 701] on span "Update Shift Instance" at bounding box center [1125, 709] width 112 height 16
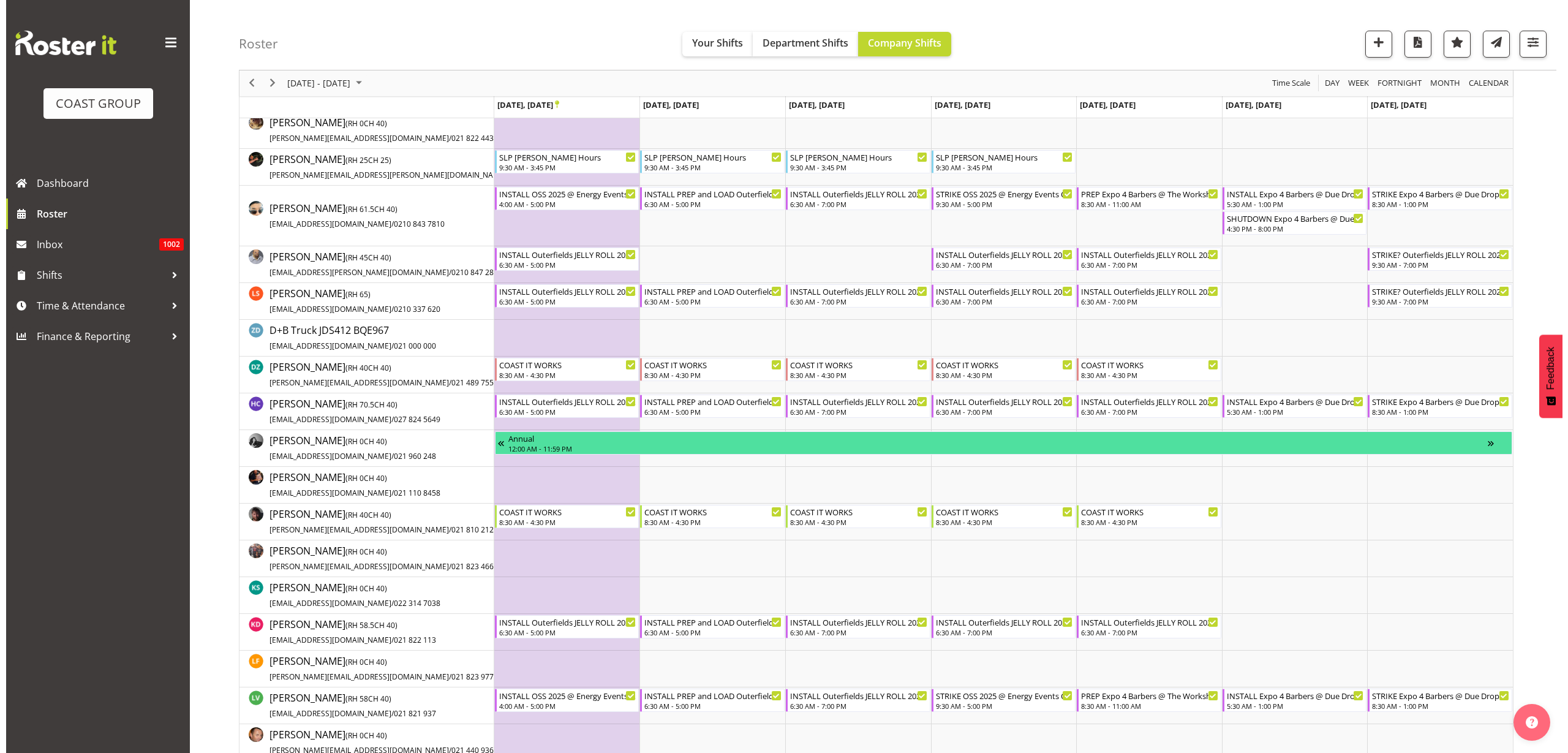
scroll to position [0, 0]
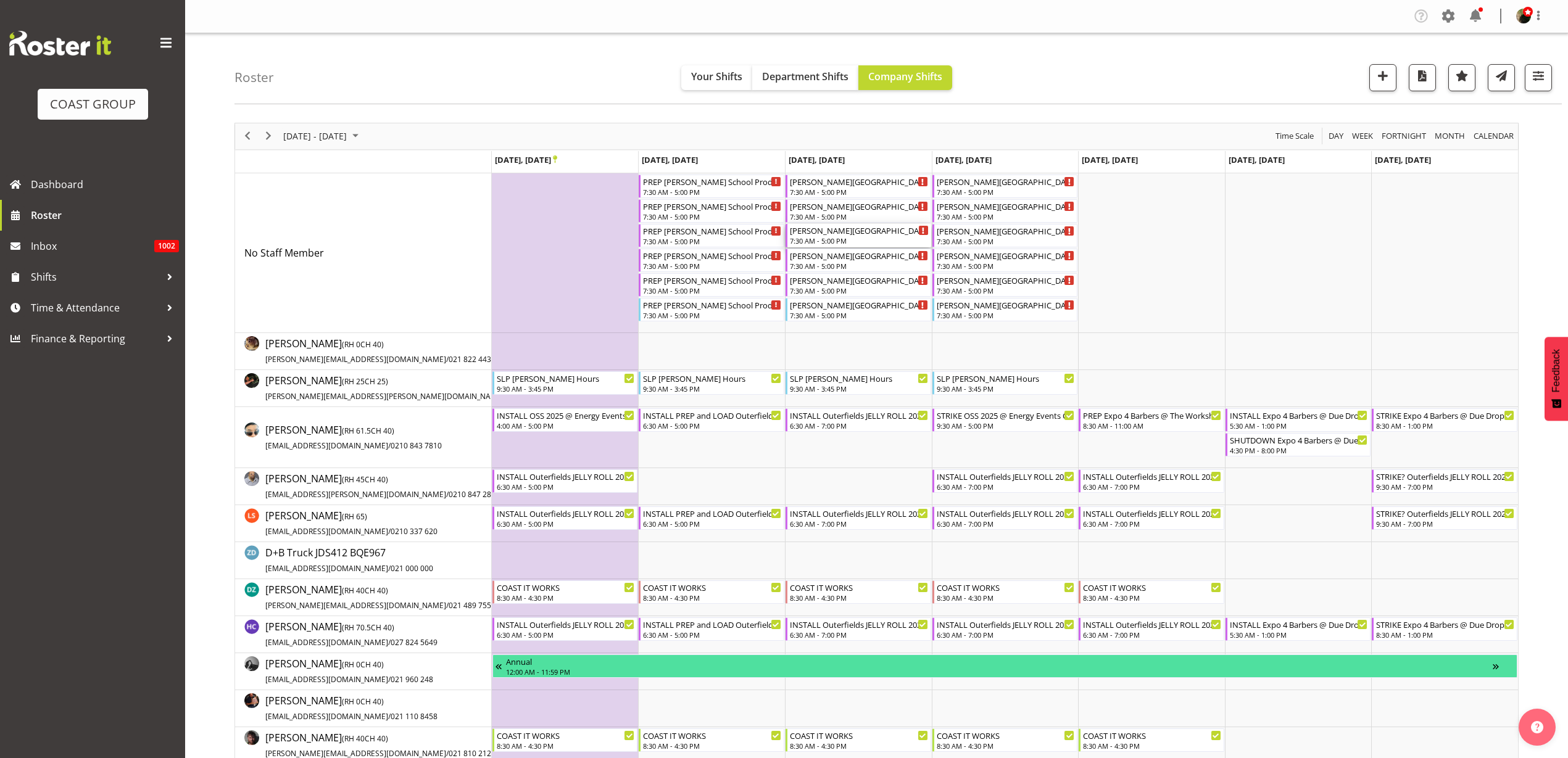
click at [836, 237] on div "7:30 AM - 5:00 PM" at bounding box center [859, 240] width 139 height 10
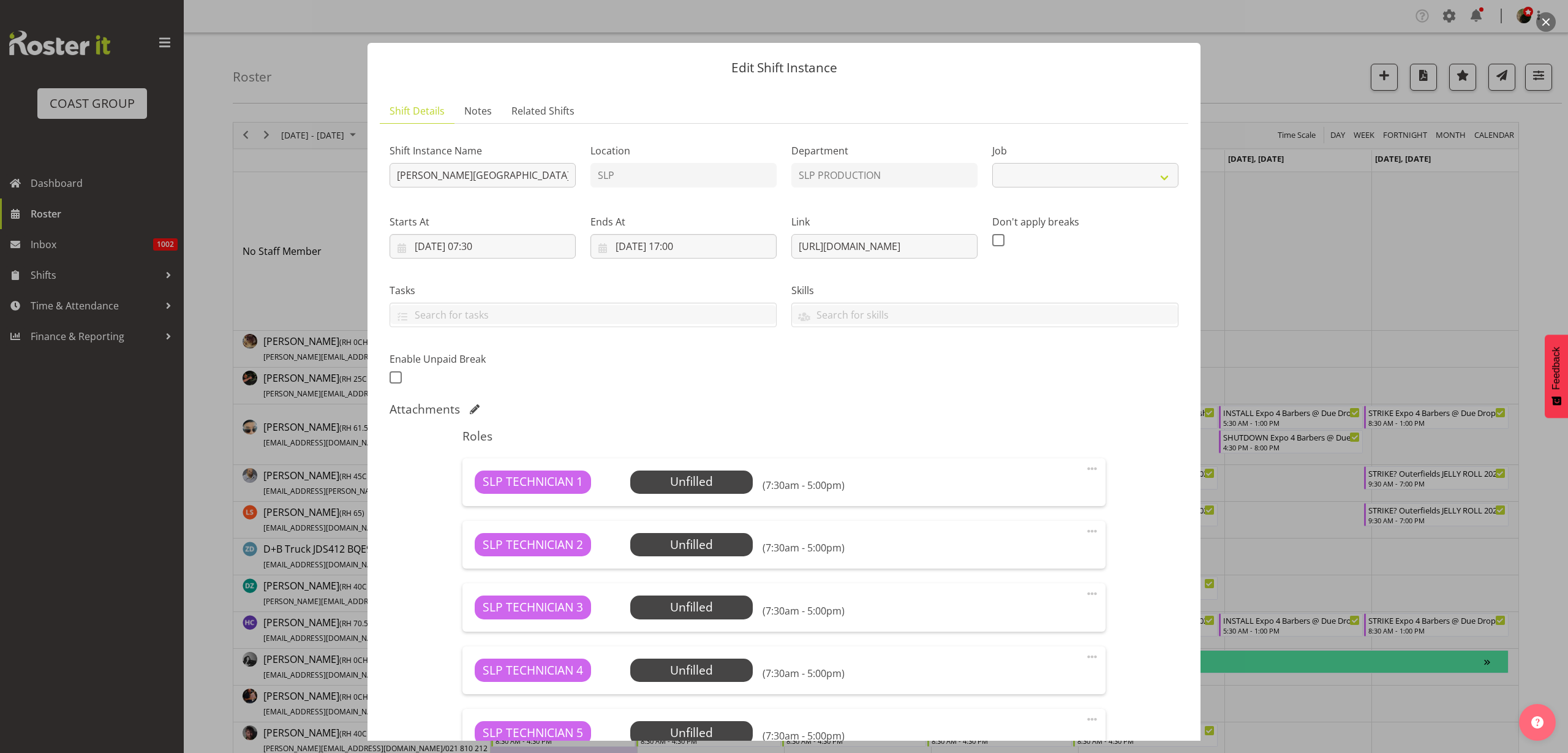
select select "10676"
click at [394, 171] on input "[PERSON_NAME][GEOGRAPHIC_DATA] Production 25 @ [PERSON_NAME] Juniot COllege On …" at bounding box center [482, 175] width 186 height 24
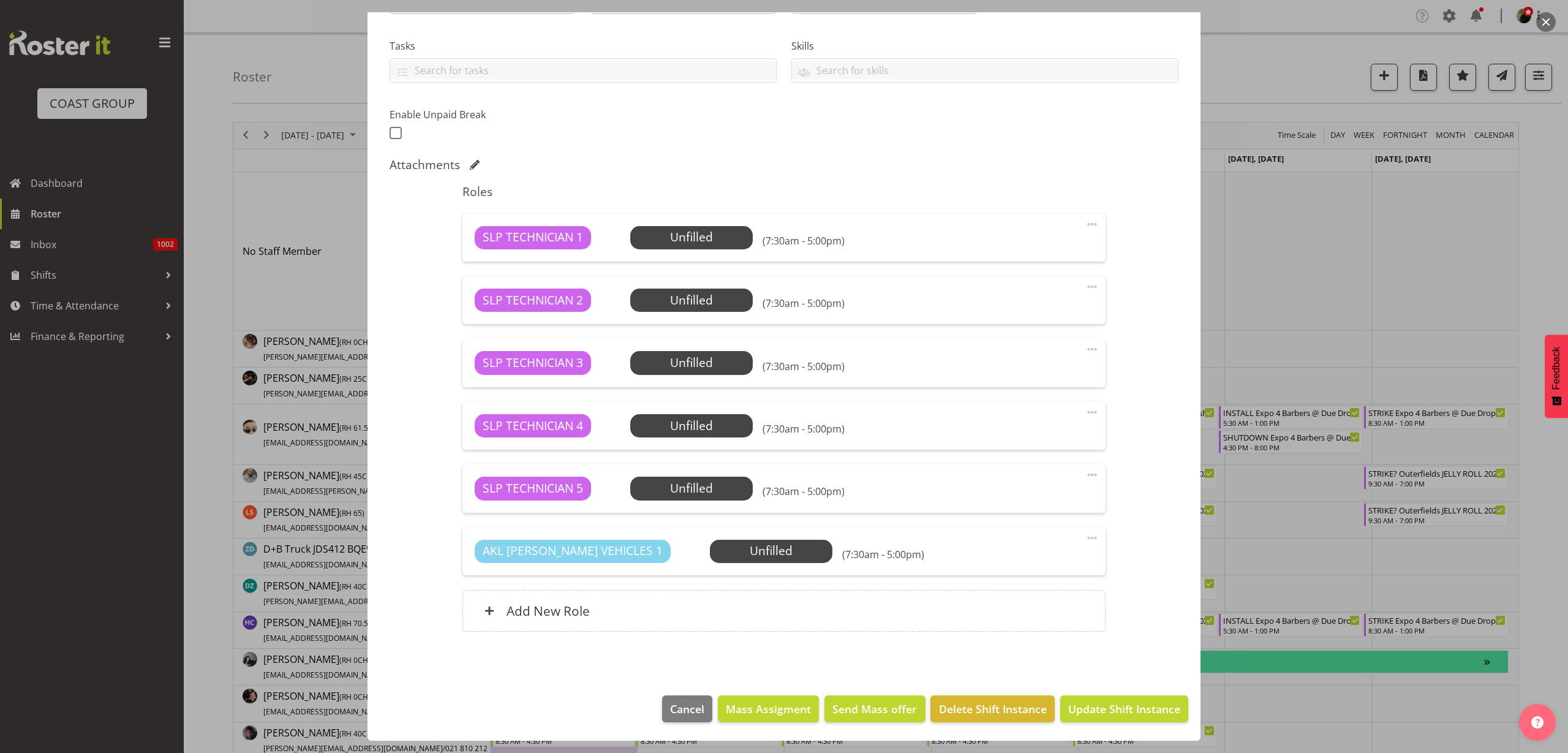
type input "INSTALL [PERSON_NAME][GEOGRAPHIC_DATA] Production 25 @ [PERSON_NAME] Juniot COl…"
click at [1107, 706] on span "Update Shift Instance" at bounding box center [1125, 709] width 112 height 16
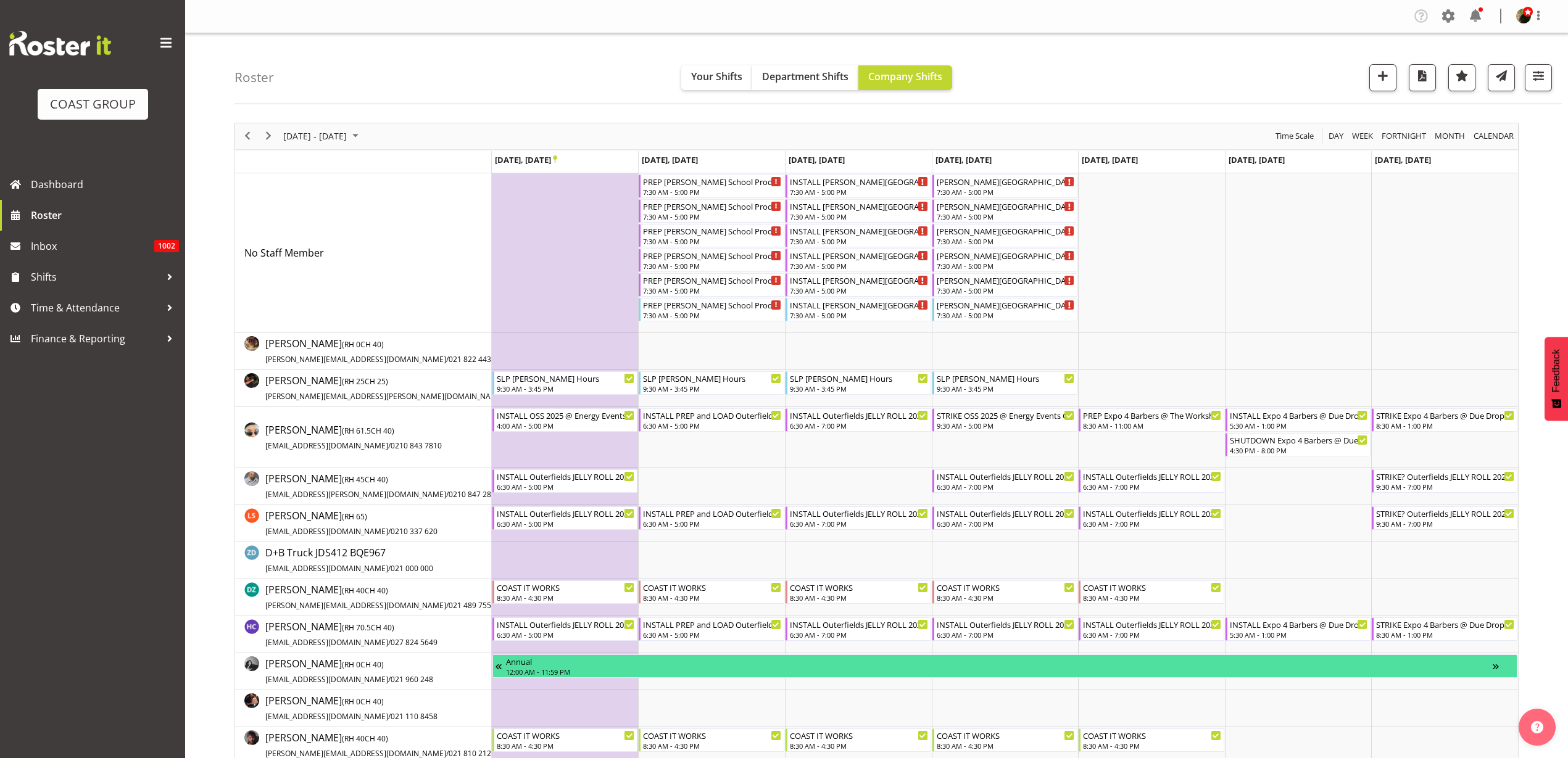
click at [988, 223] on td "Timeline Week of November 4, 2025" at bounding box center [1005, 253] width 147 height 160
click at [994, 214] on div "7:30 AM - 5:00 PM" at bounding box center [1005, 216] width 139 height 10
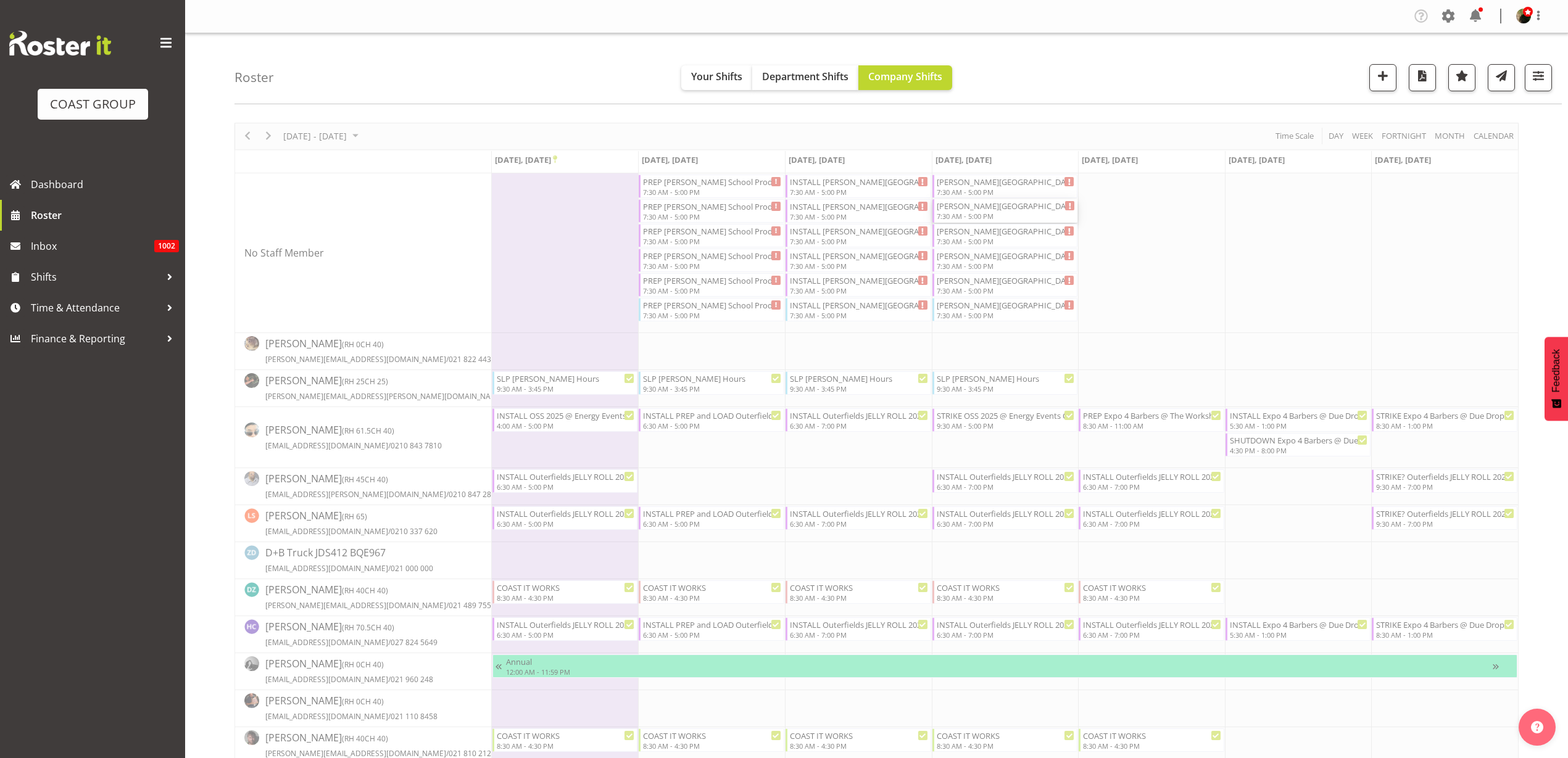
select select
select select "10"
select select "2025"
select select "7"
select select "30"
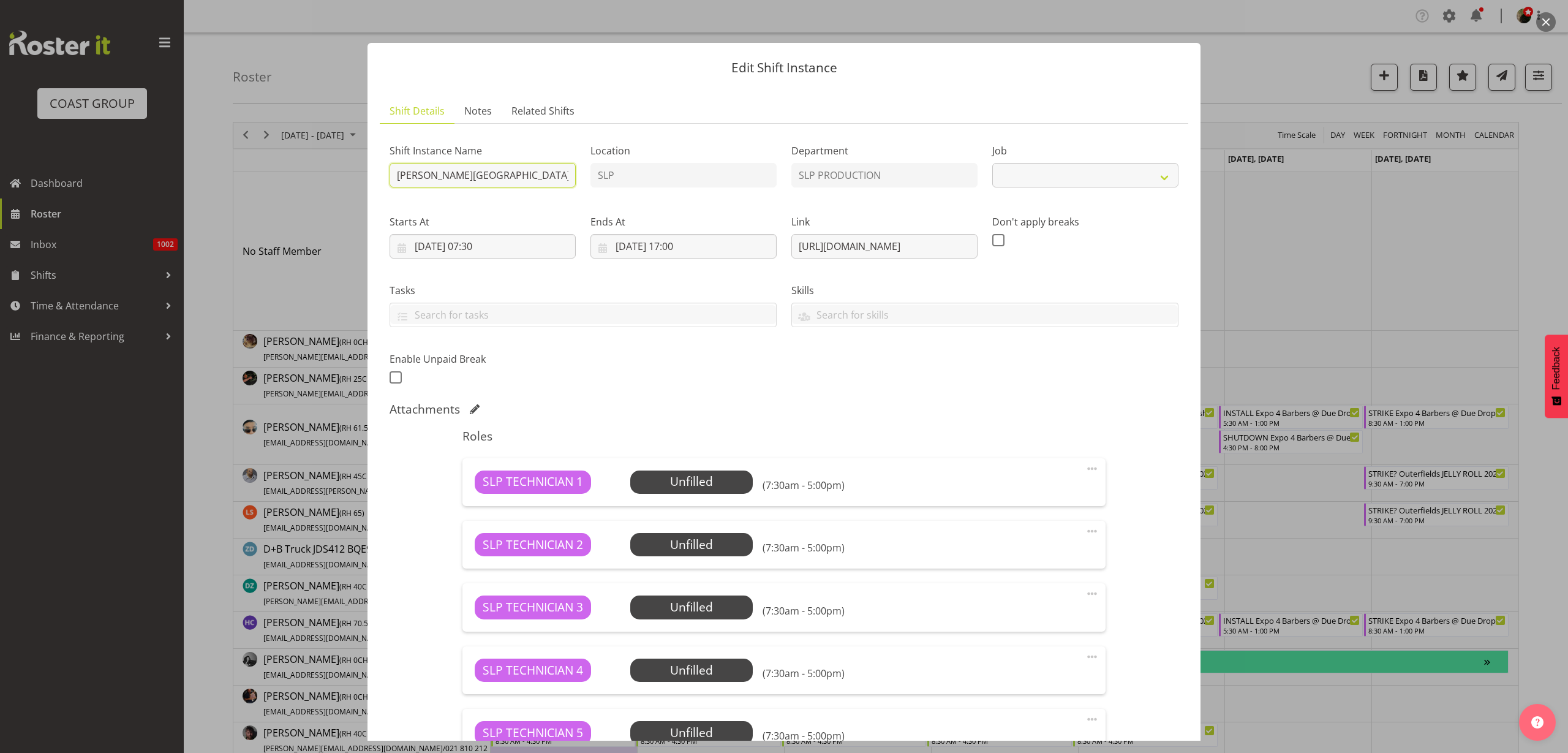
click at [397, 172] on input "[PERSON_NAME][GEOGRAPHIC_DATA] Production 25 @ [PERSON_NAME] Juniot COllege On …" at bounding box center [482, 175] width 186 height 24
select select "10676"
type input "STRIKE Ormiston School Production 25 @ Ormiston Juniot COllege On SIte @ 0830"
click at [446, 253] on input "06/11/2025, 07:30" at bounding box center [482, 246] width 186 height 24
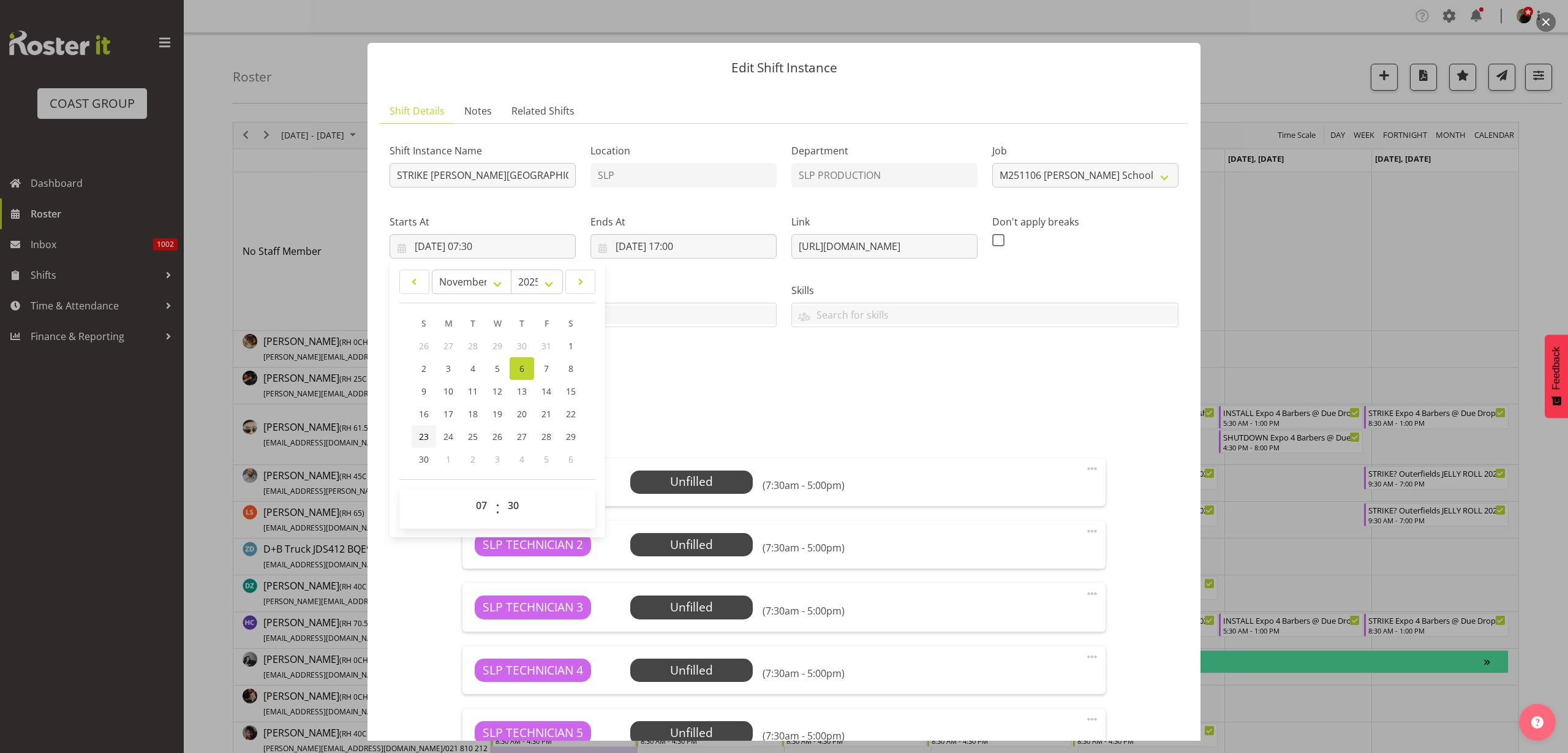
click at [424, 437] on span "23" at bounding box center [424, 436] width 10 height 12
type input "23/11/2025, 07:30"
click at [664, 240] on input "06/11/2025, 17:00" at bounding box center [683, 246] width 186 height 24
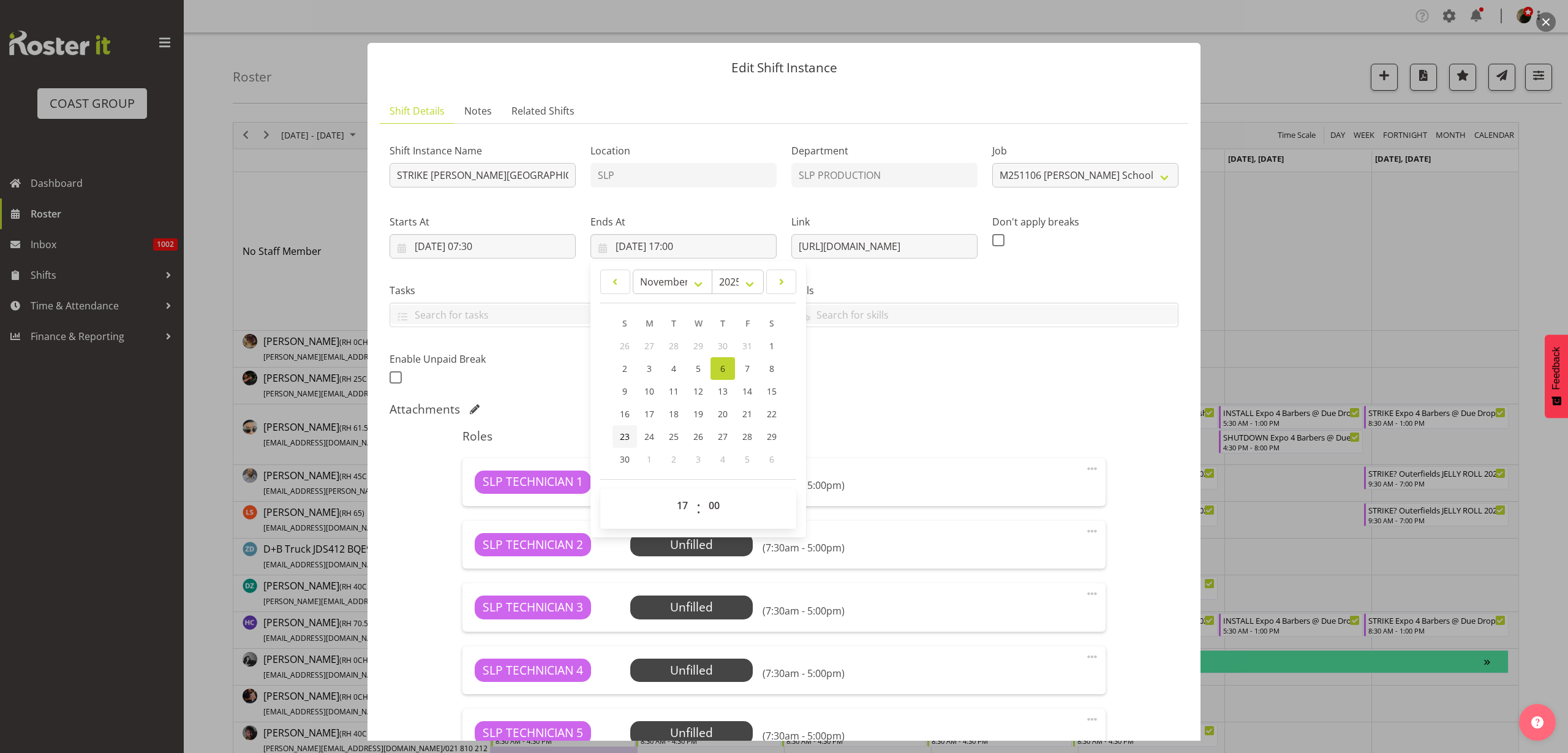
click at [622, 435] on span "23" at bounding box center [625, 436] width 10 height 12
type input "23/11/2025, 17:00"
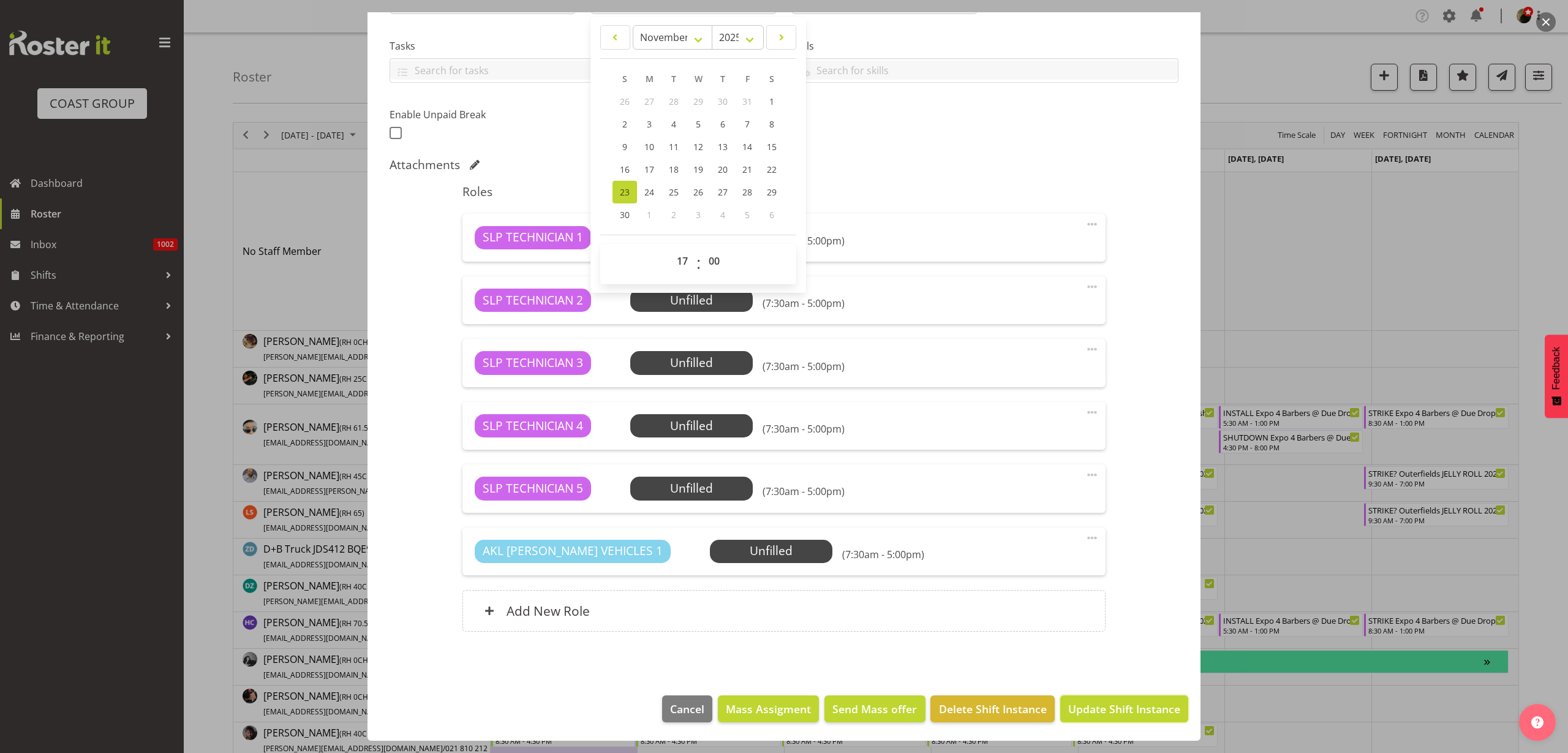
click at [1136, 711] on span "Update Shift Instance" at bounding box center [1125, 709] width 112 height 16
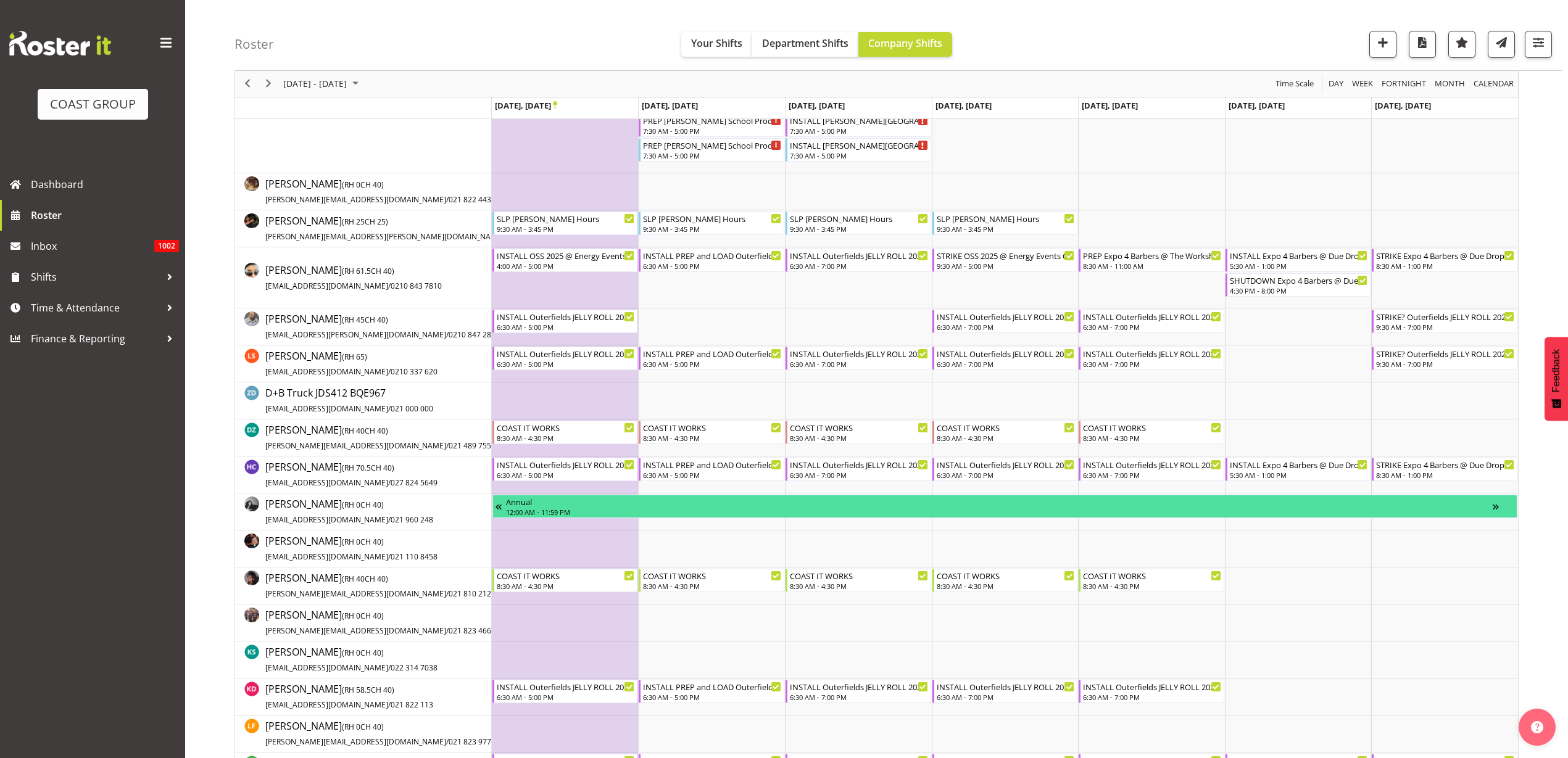
scroll to position [154, 0]
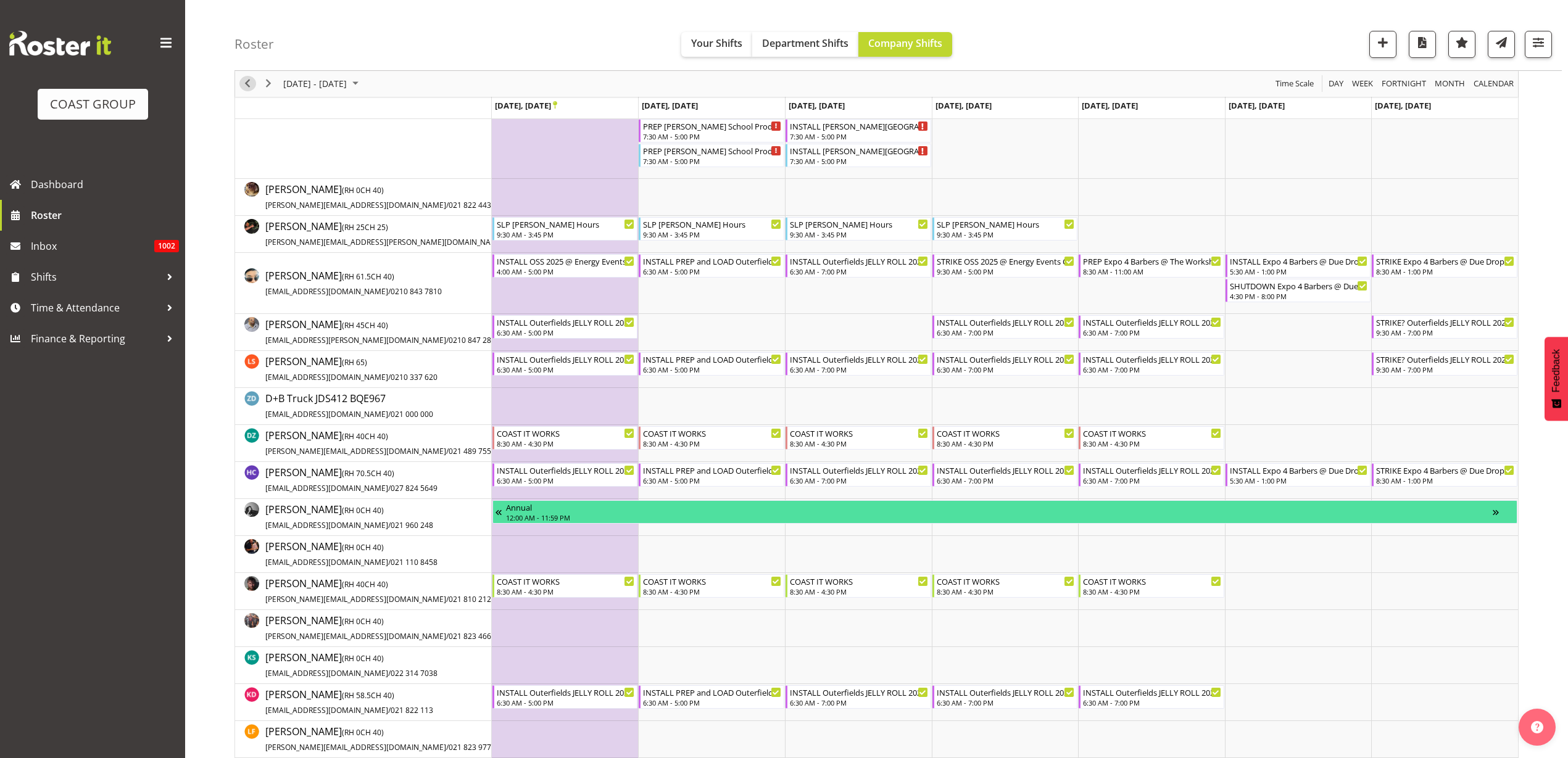
click at [242, 85] on span "Previous" at bounding box center [247, 84] width 15 height 16
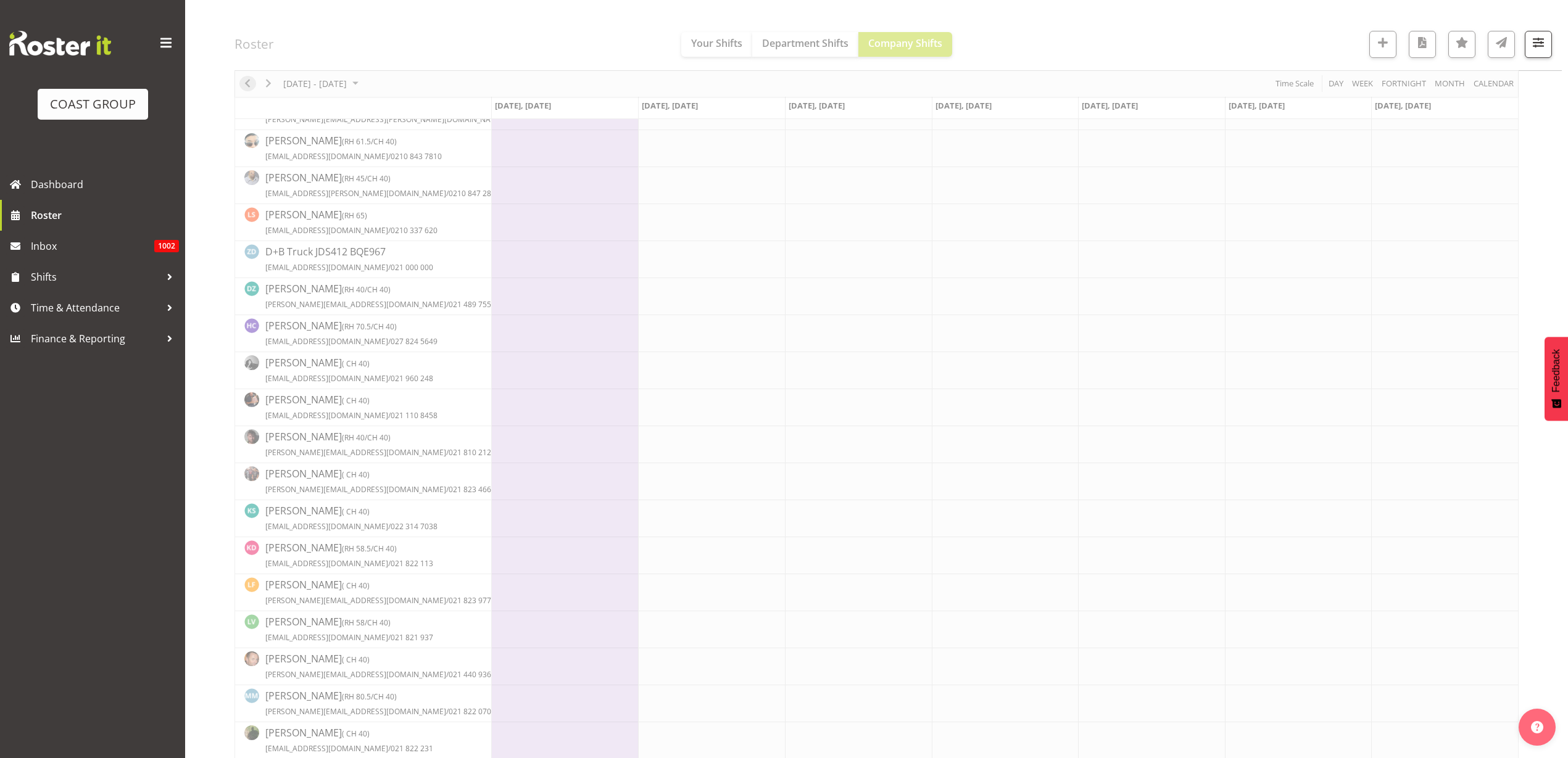
scroll to position [0, 0]
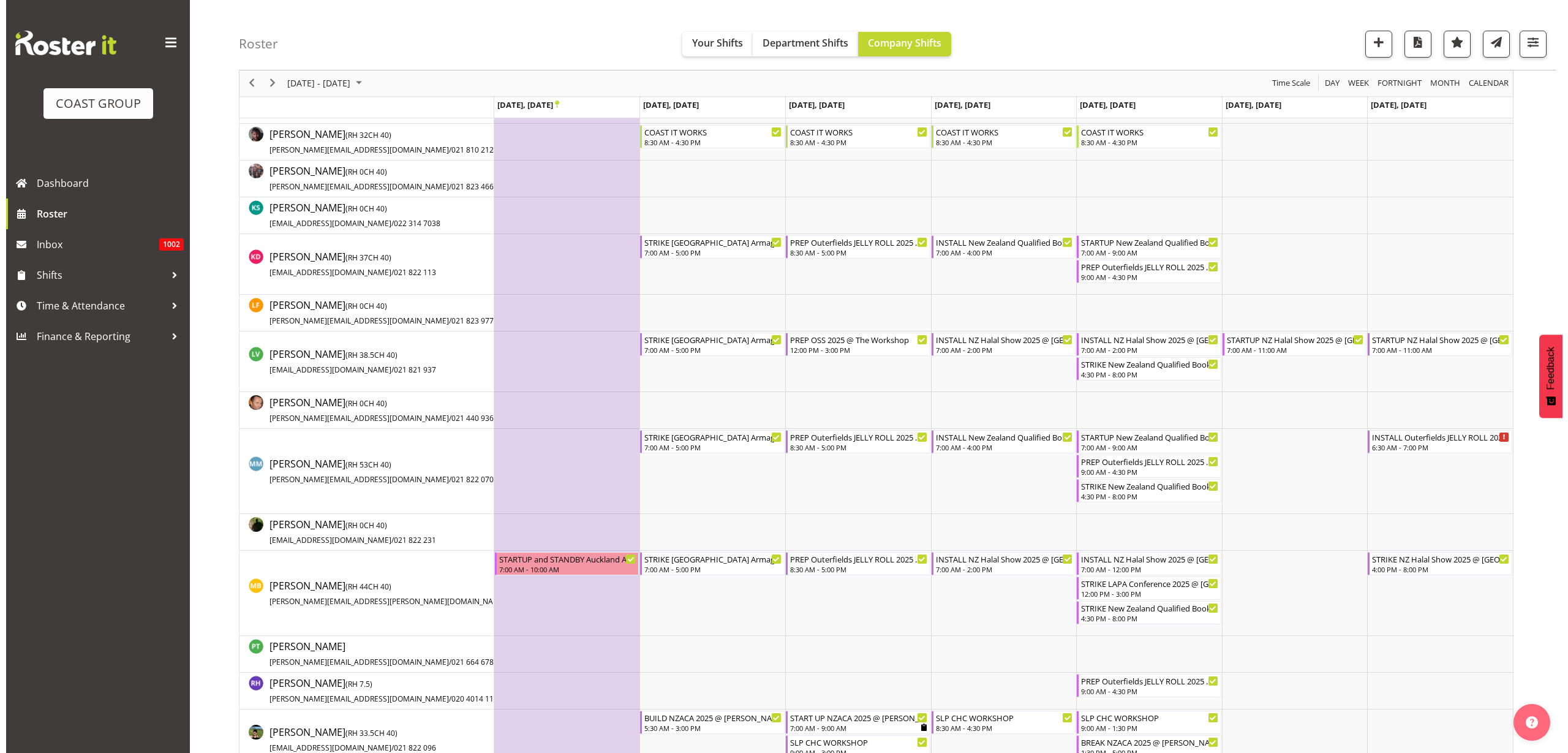
scroll to position [766, 0]
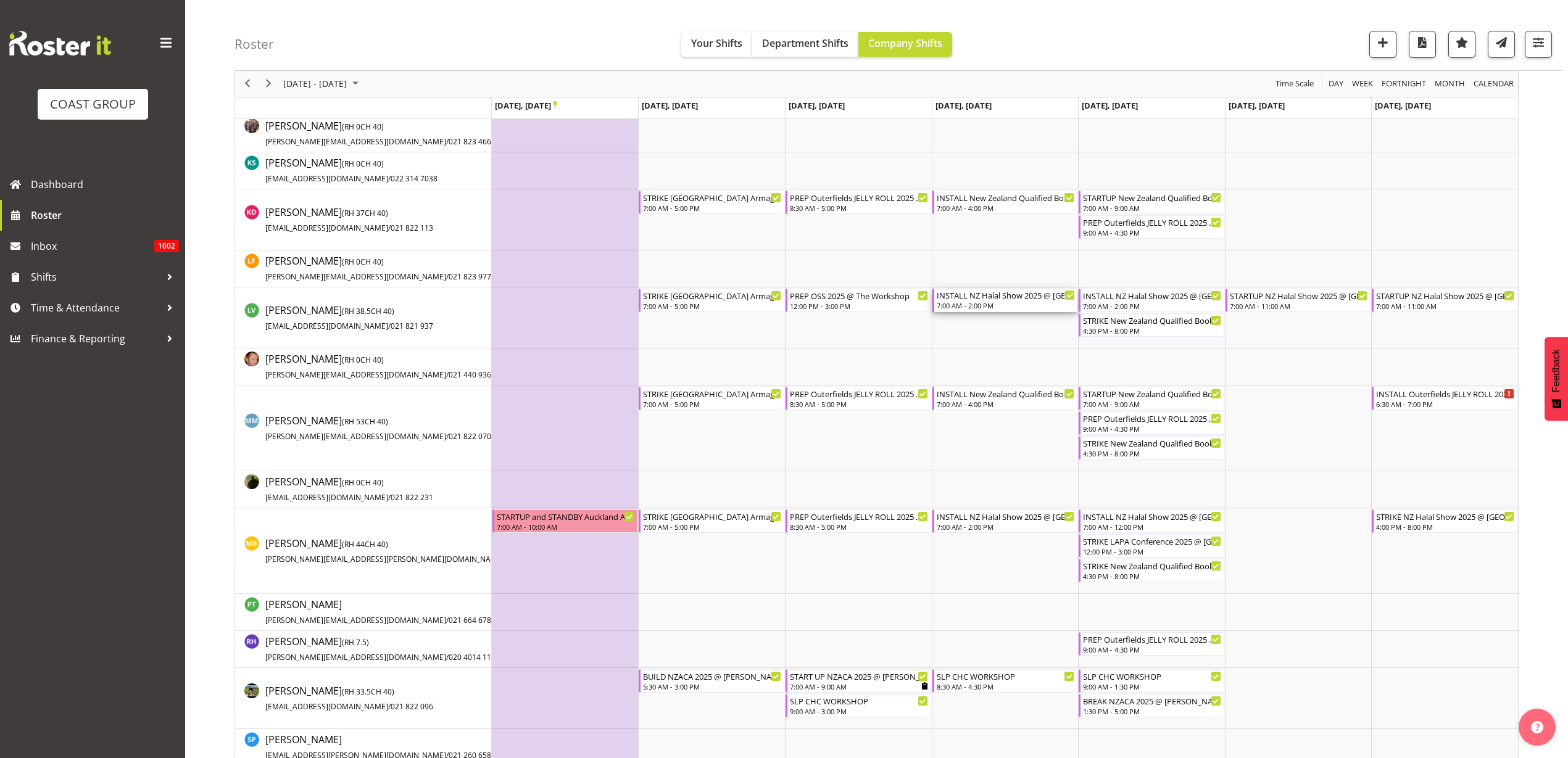
click at [1005, 299] on div "INSTALL NZ Halal Show 2025 @ Auckland Showgrounds" at bounding box center [1005, 295] width 139 height 13
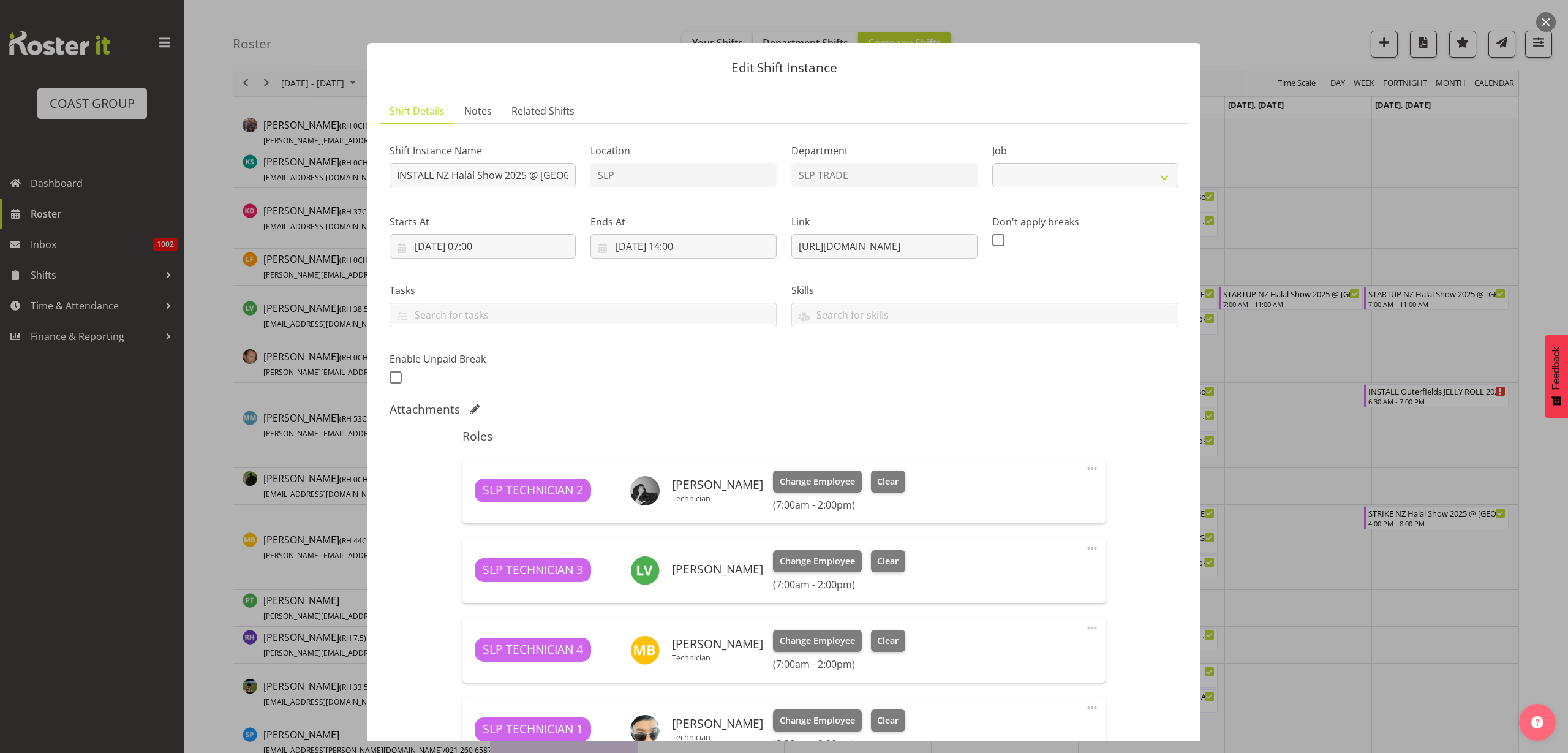
select select "9823"
drag, startPoint x: 792, startPoint y: 247, endPoint x: 1083, endPoint y: 241, distance: 291.1
click at [1083, 241] on div "Shift Instance Name INSTALL NZ Halal Show 2025 @ Auckland Showgrounds Location …" at bounding box center [784, 260] width 803 height 269
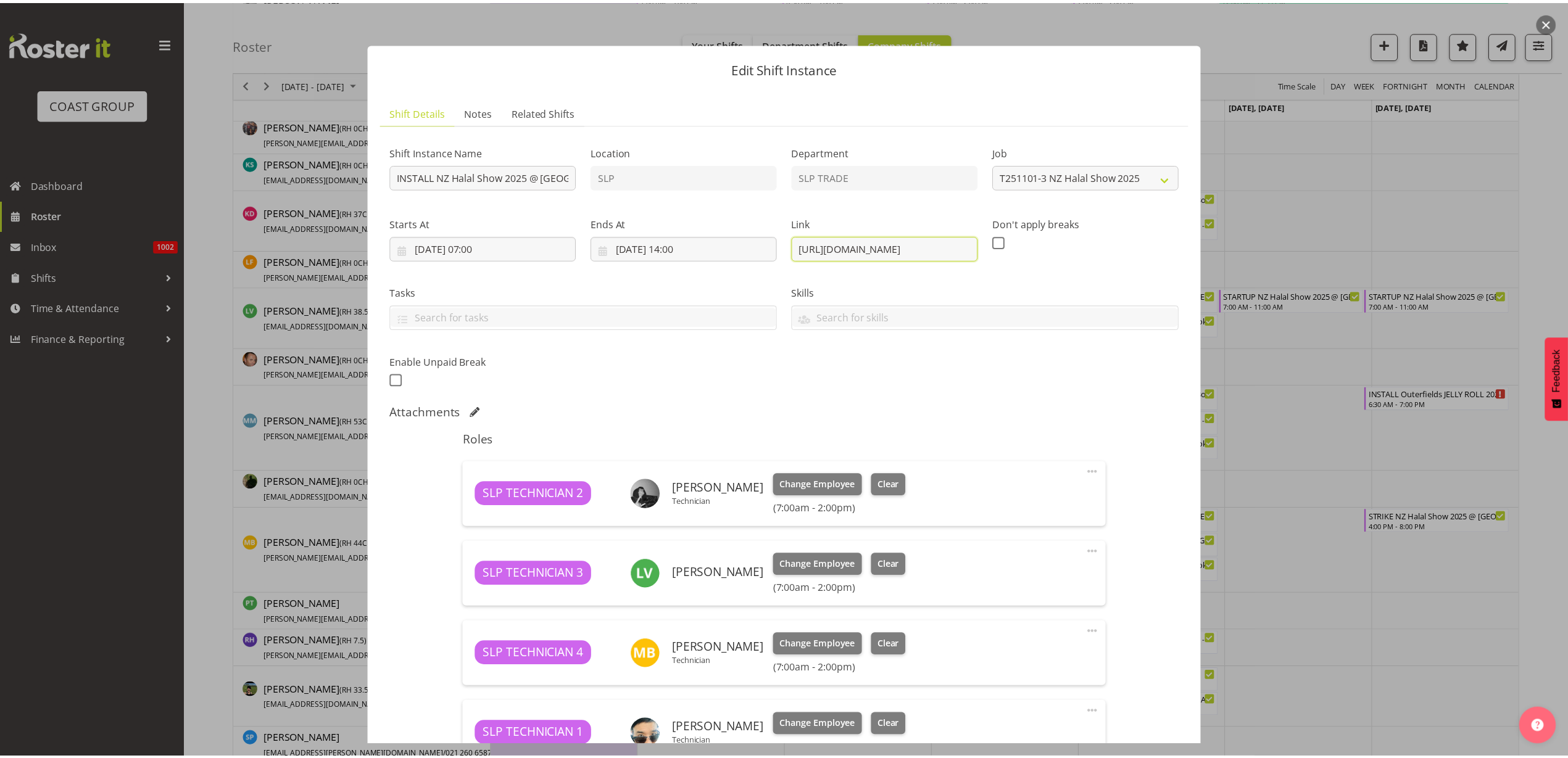
scroll to position [0, 0]
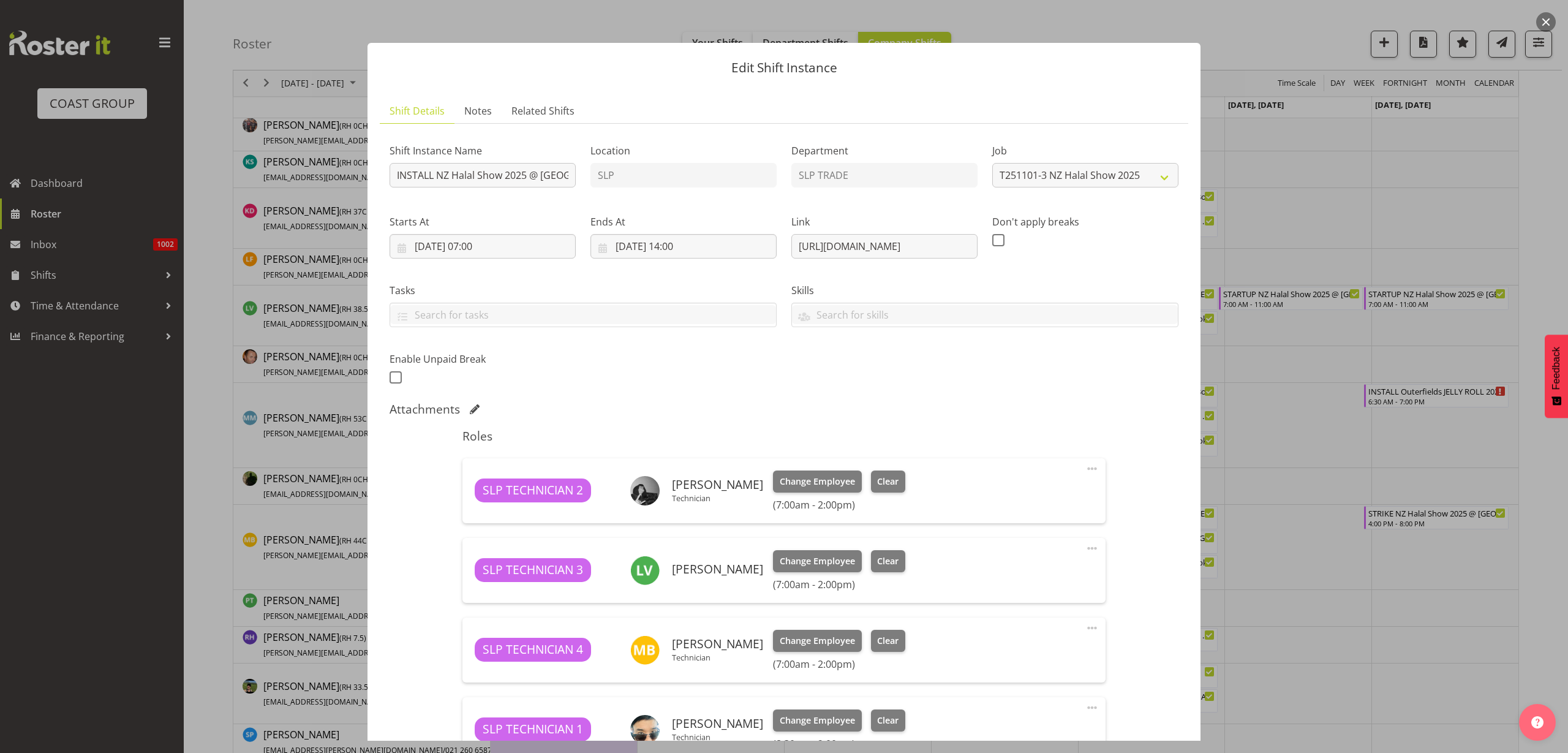
click at [1549, 18] on button "button" at bounding box center [1546, 23] width 20 height 20
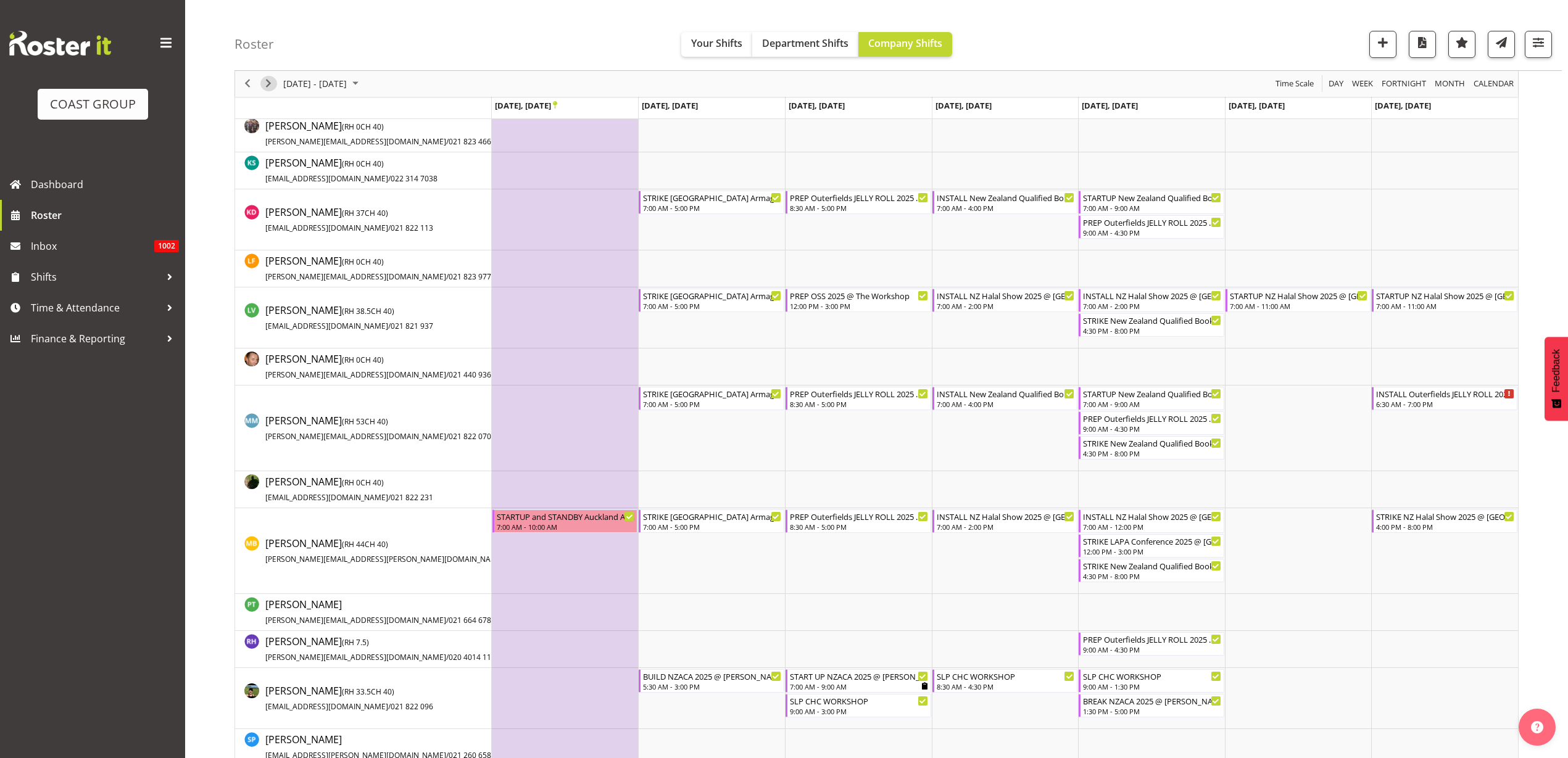
click at [268, 83] on span "Next" at bounding box center [268, 84] width 15 height 16
click at [268, 51] on h4 "Roster" at bounding box center [254, 45] width 39 height 15
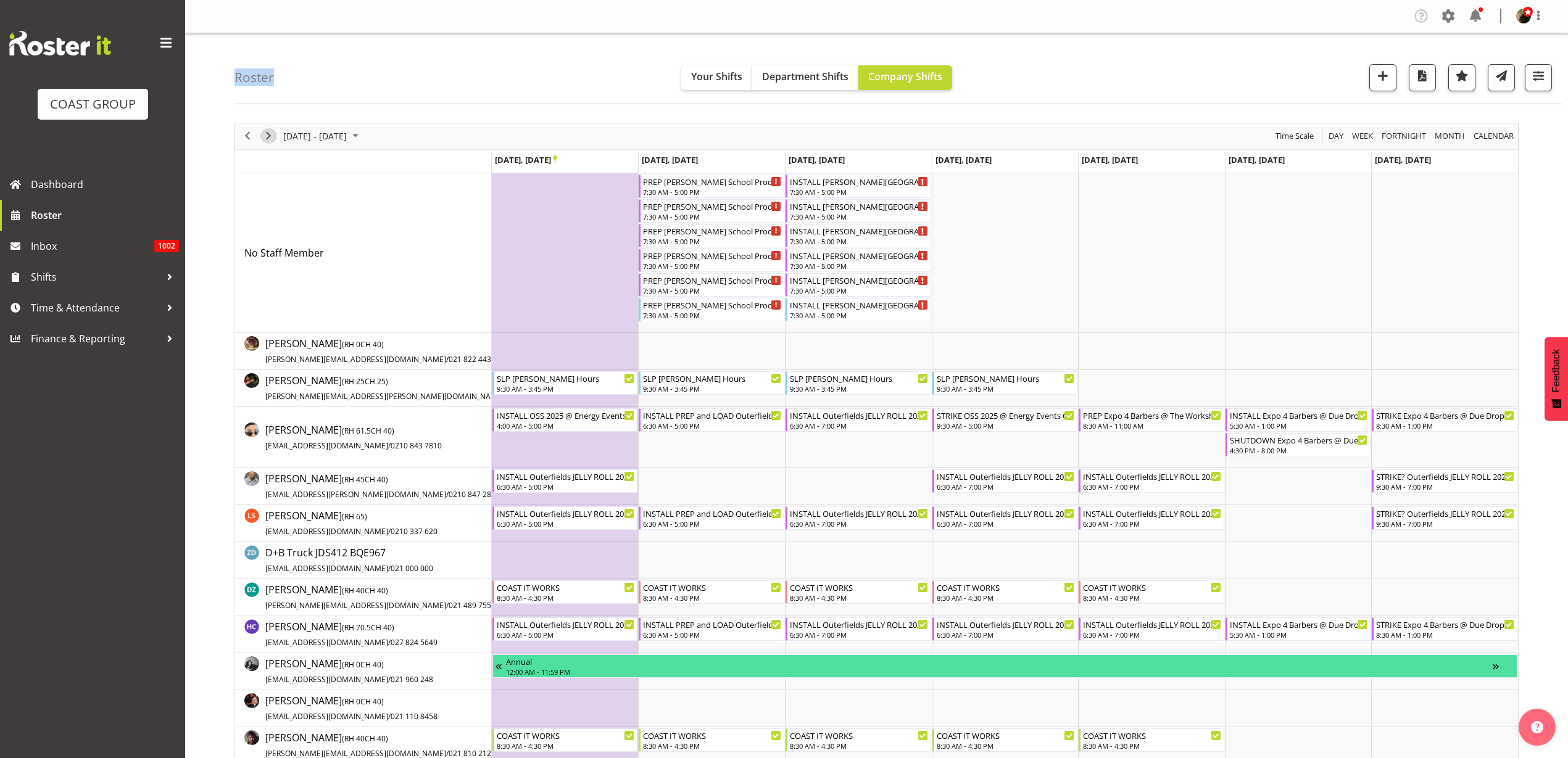
click at [270, 137] on span "Next" at bounding box center [268, 136] width 15 height 16
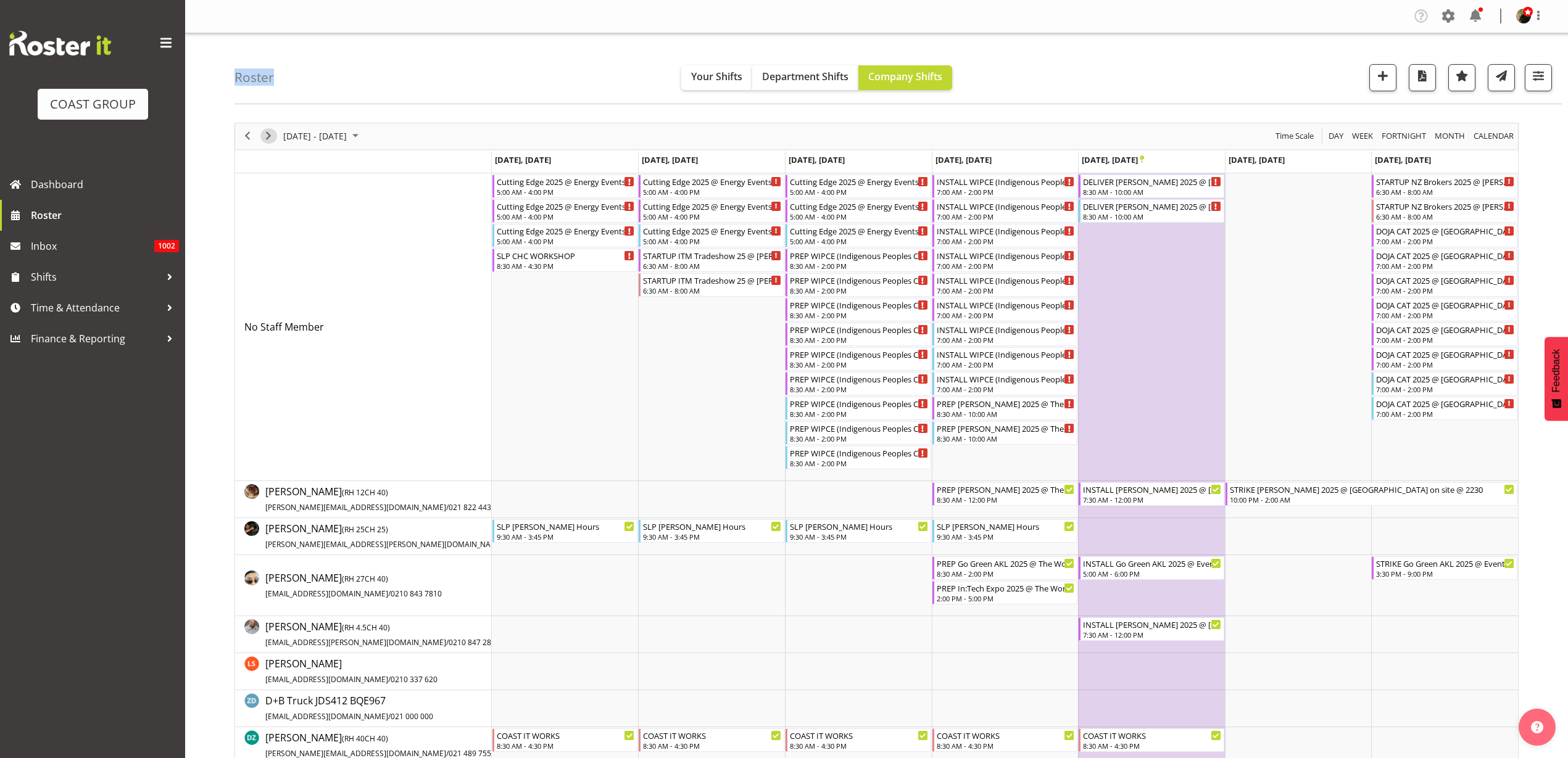
click at [268, 134] on span "Next" at bounding box center [268, 136] width 15 height 16
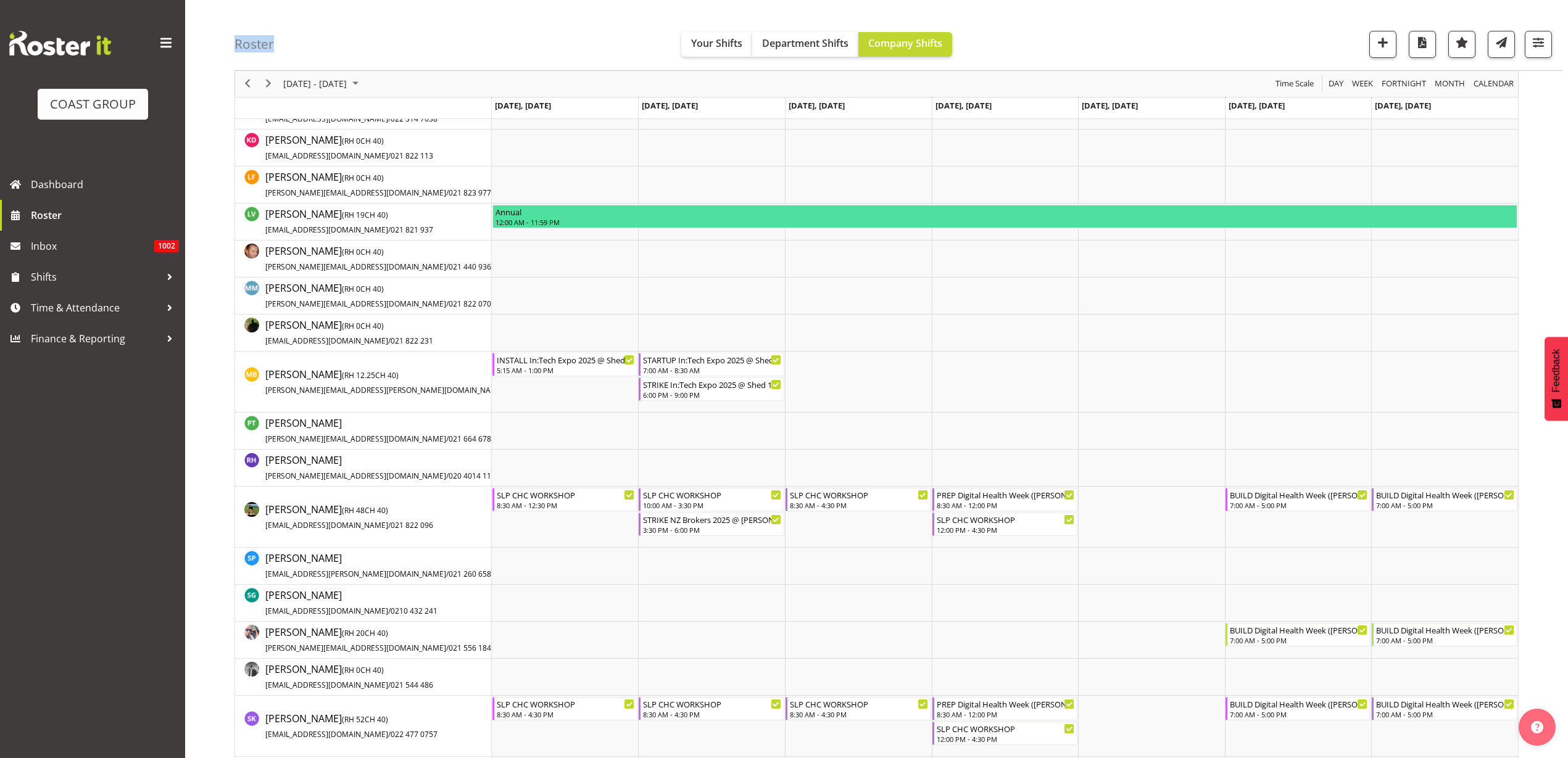
scroll to position [848, 0]
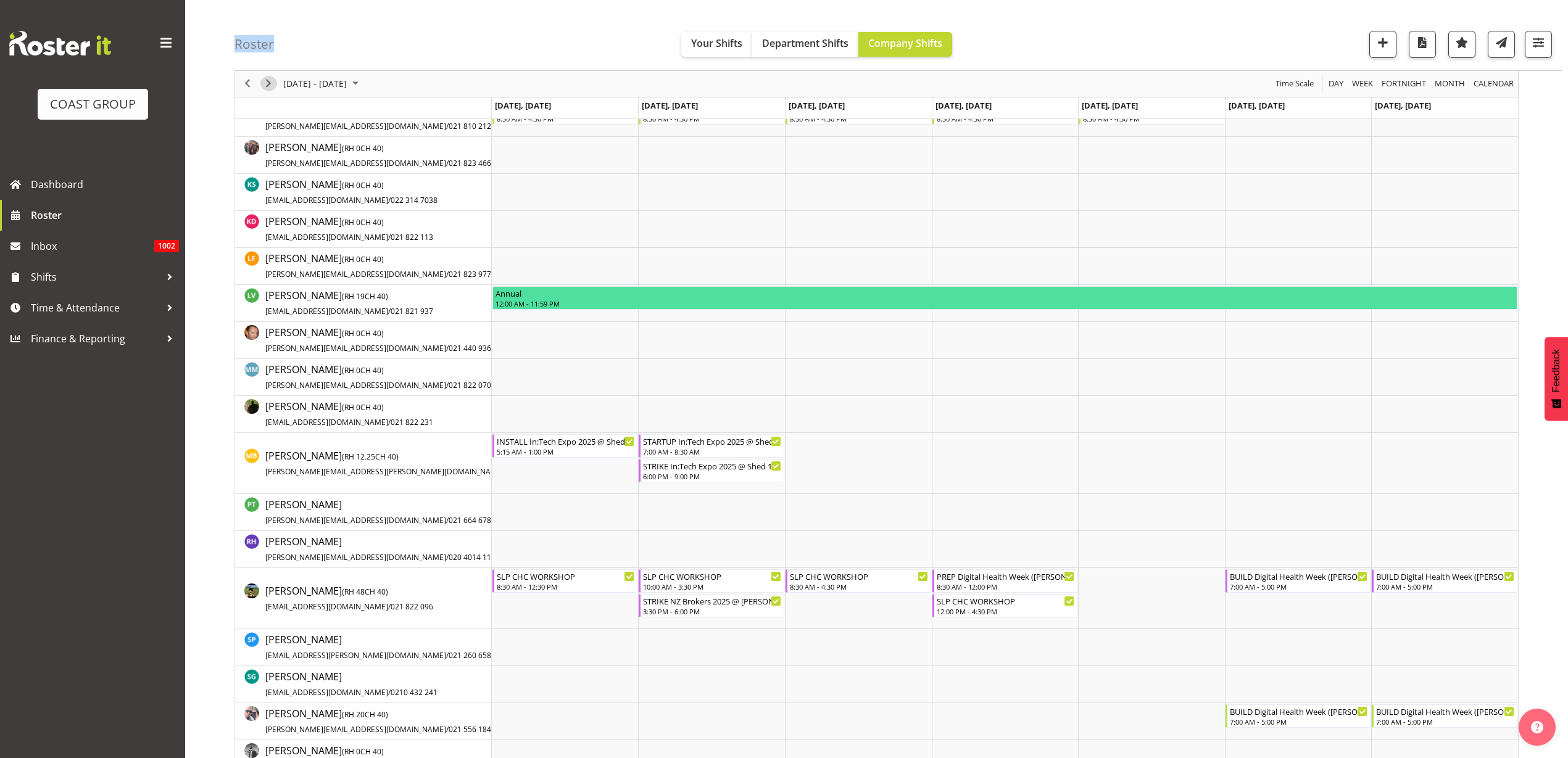
click at [268, 83] on span "Next" at bounding box center [268, 84] width 15 height 16
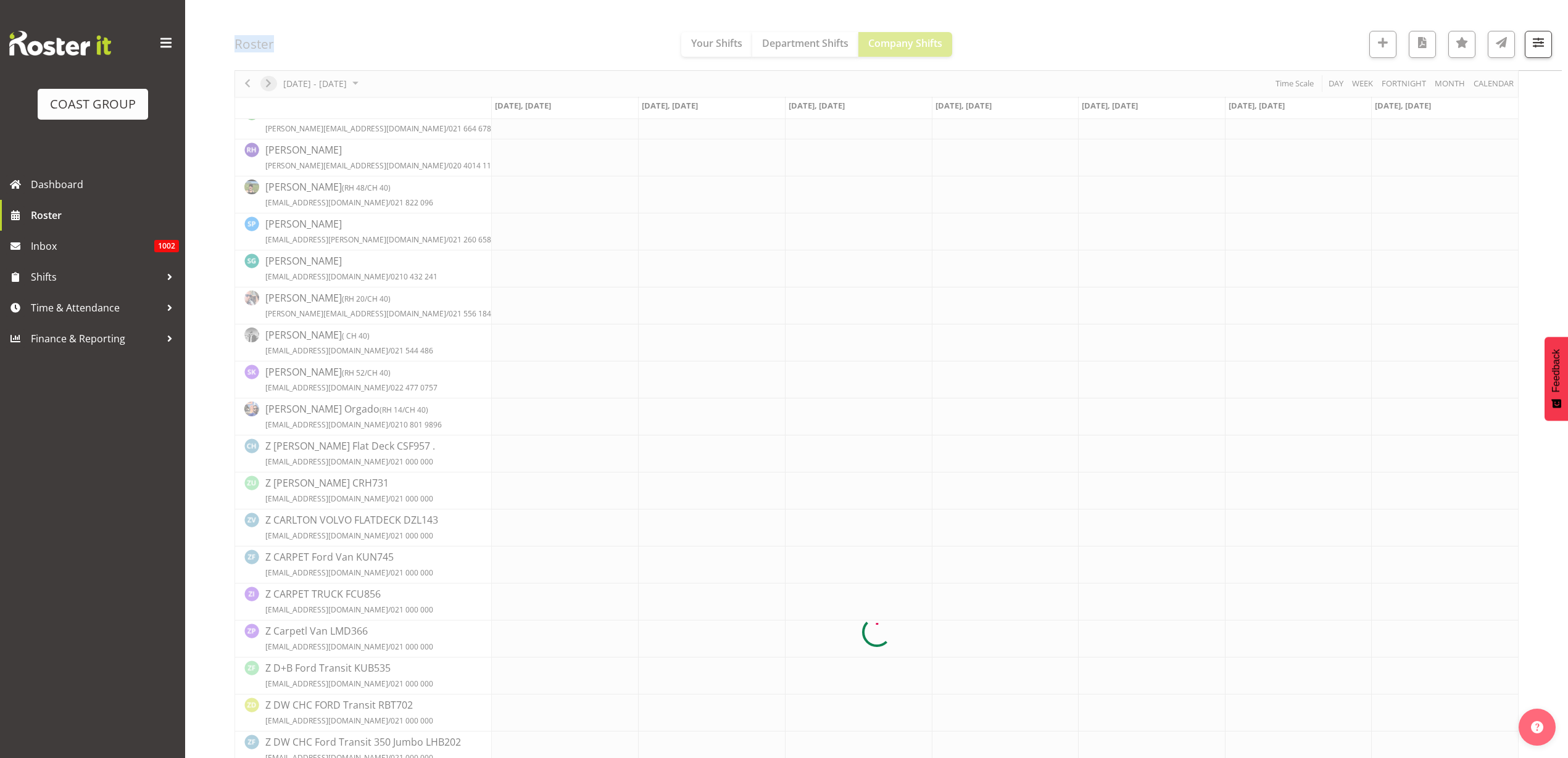
scroll to position [0, 0]
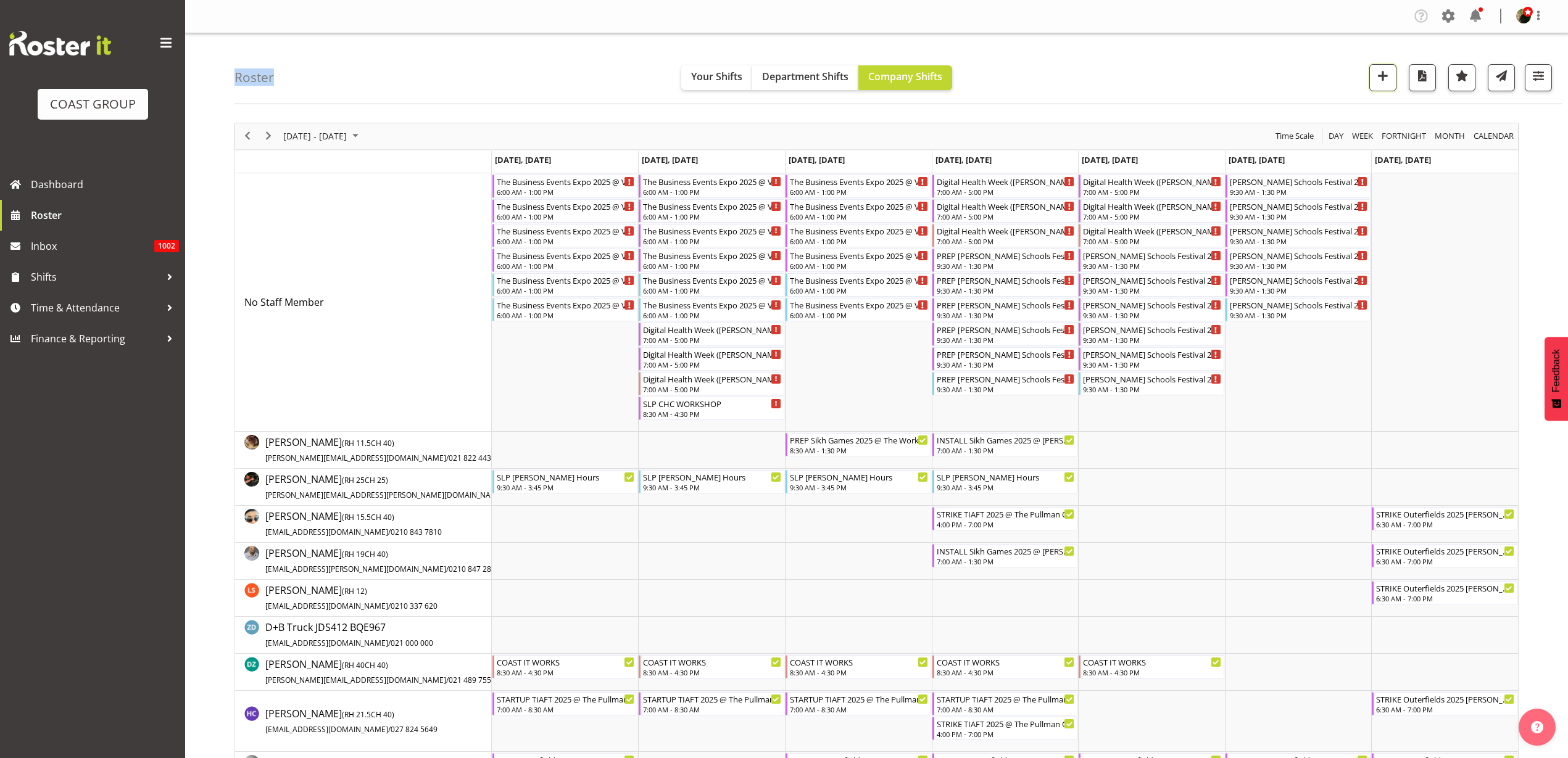
click at [1378, 79] on span "button" at bounding box center [1383, 76] width 16 height 16
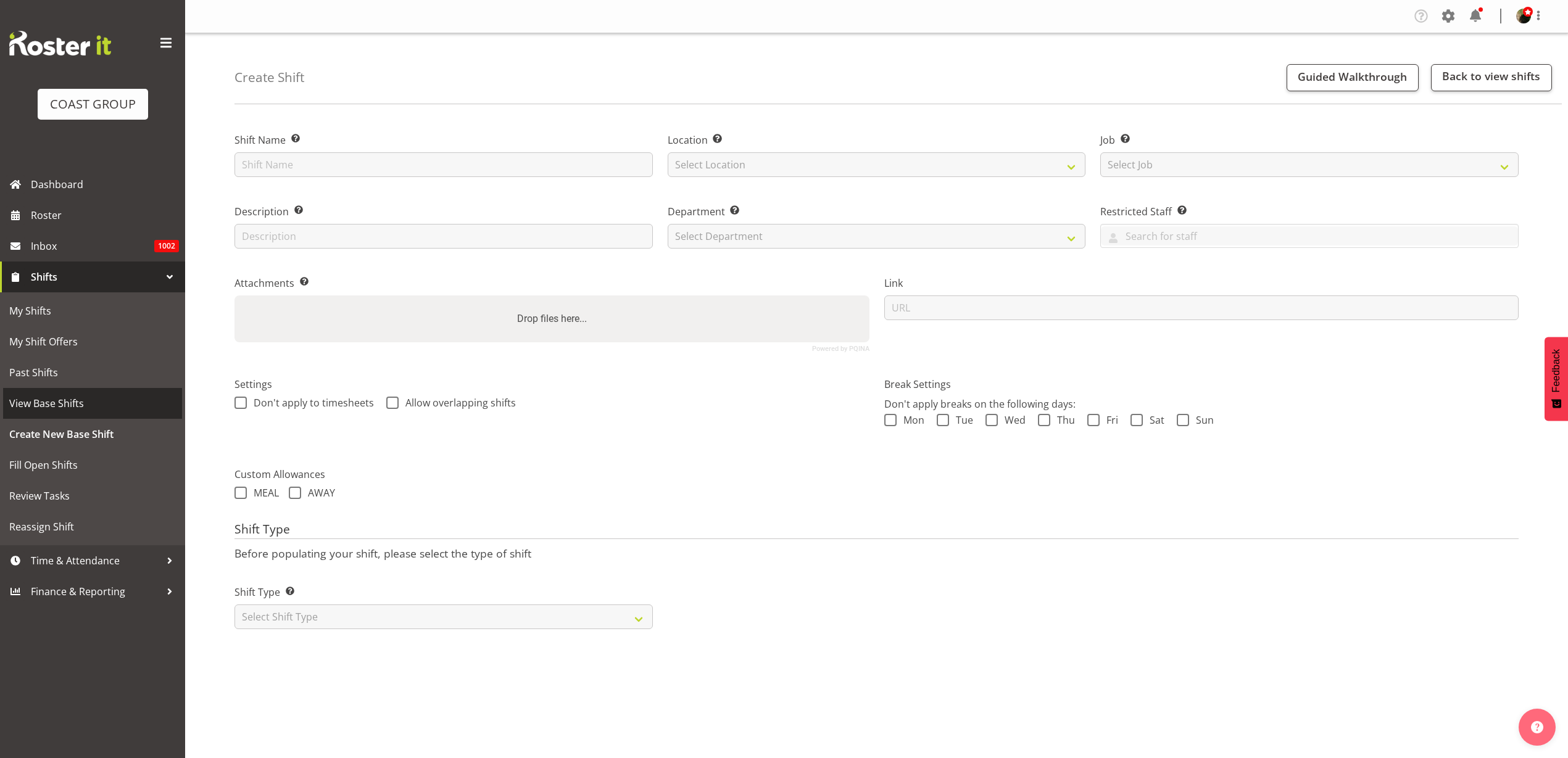
click at [67, 405] on span "View Base Shifts" at bounding box center [92, 404] width 166 height 18
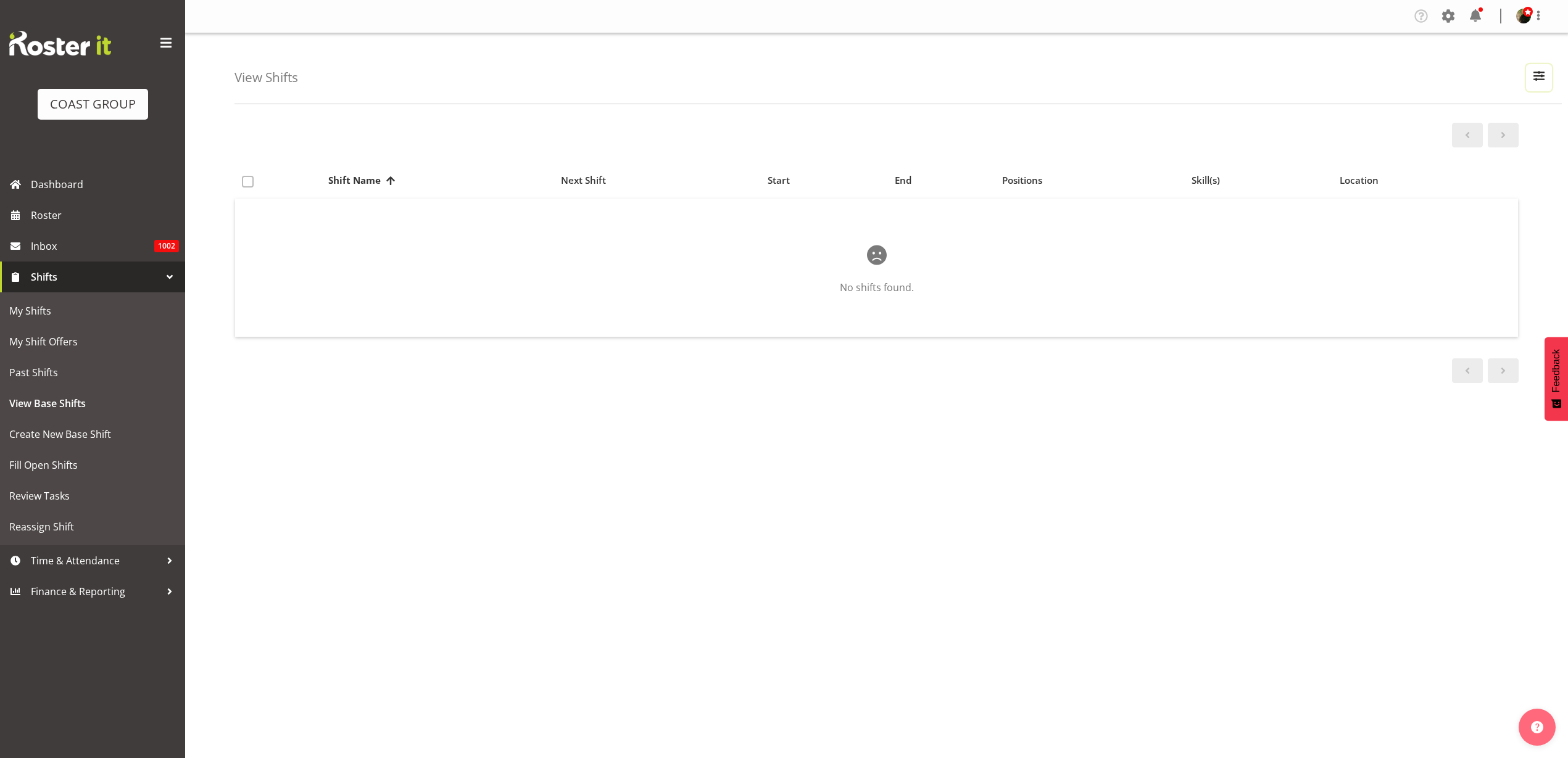
click at [1540, 71] on span "button" at bounding box center [1539, 76] width 16 height 16
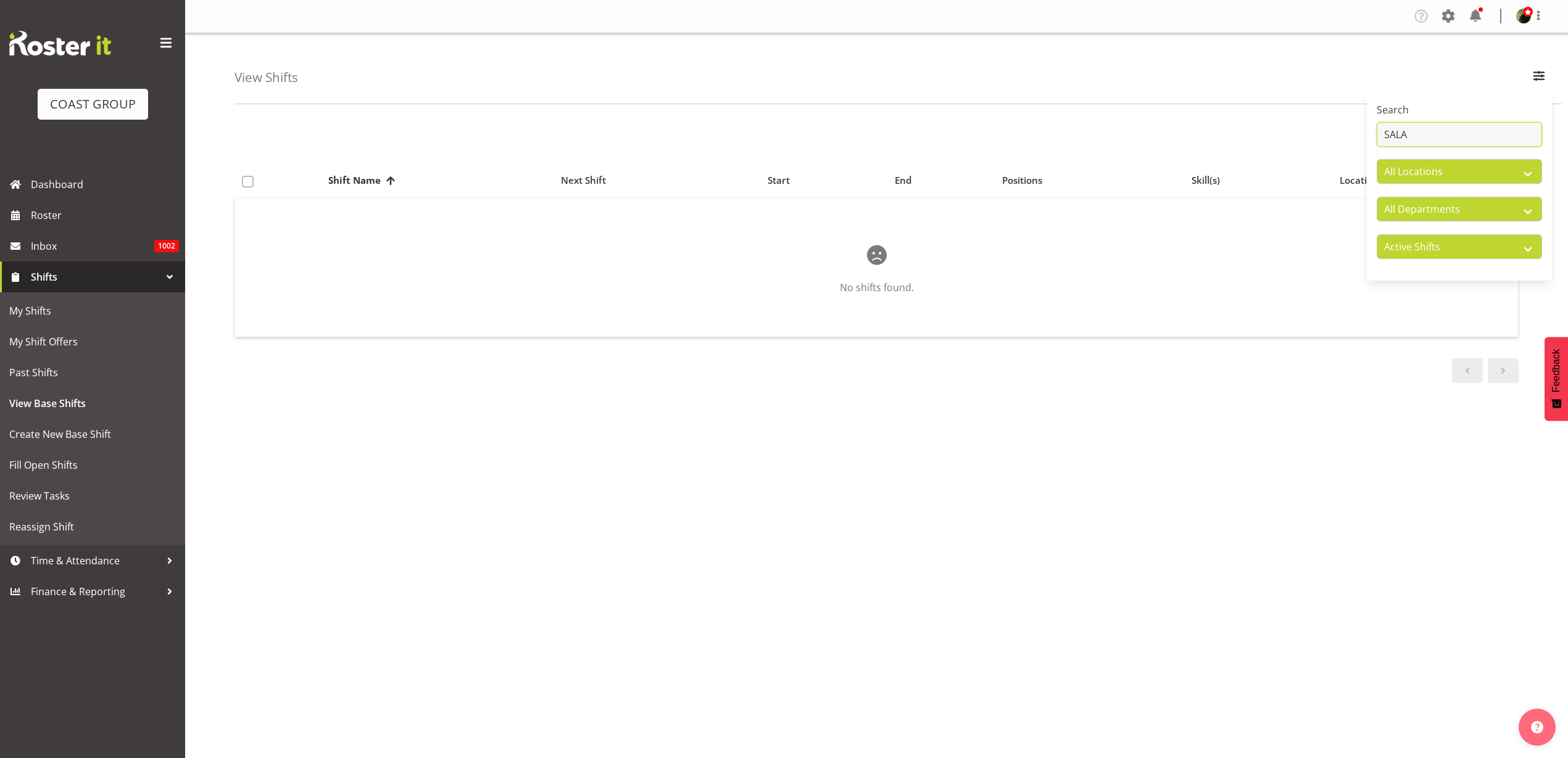
click at [1489, 134] on input "SALA" at bounding box center [1458, 134] width 165 height 25
type input "S"
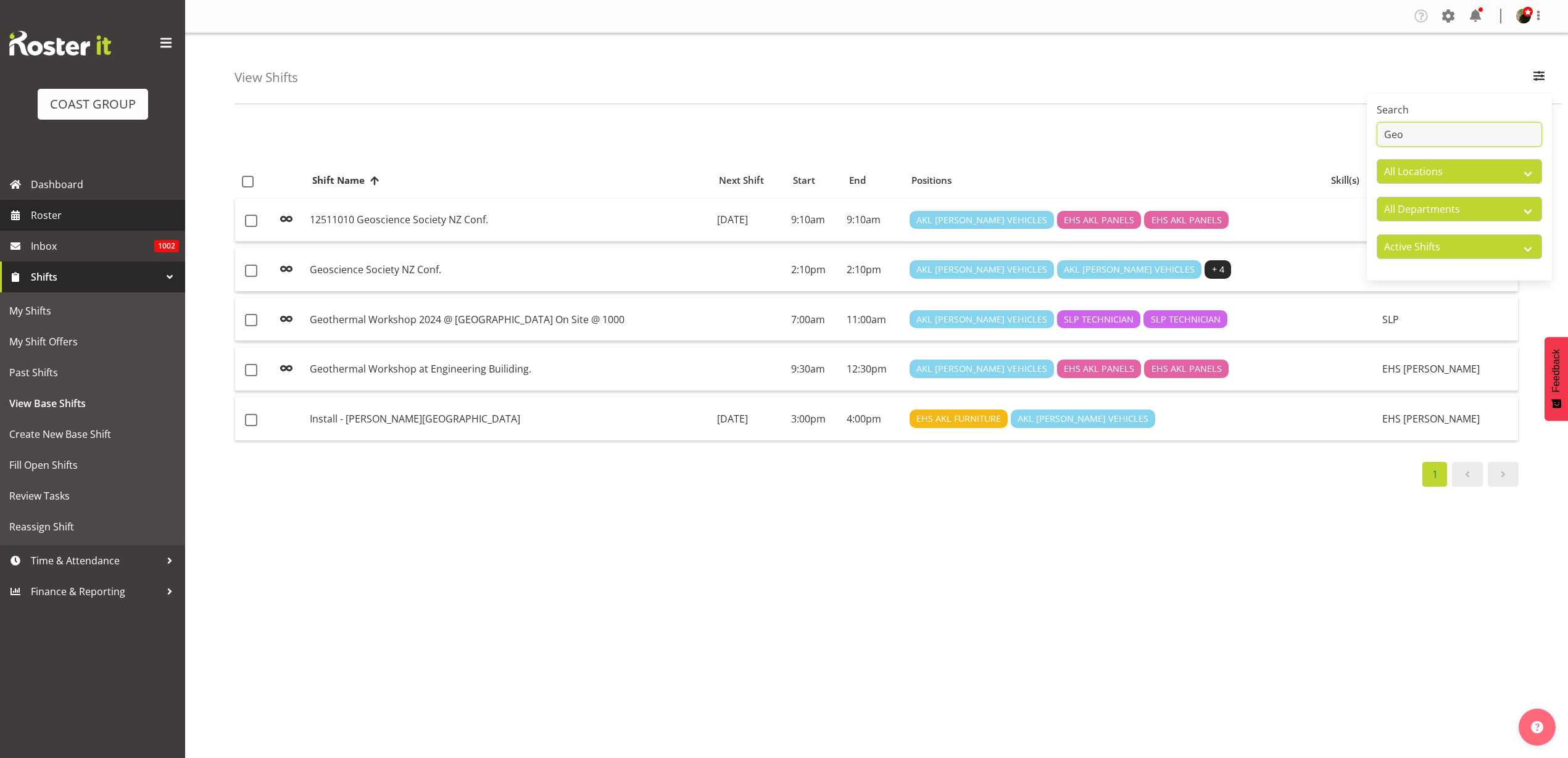
type input "Geo"
click at [66, 216] on span "Roster" at bounding box center [105, 216] width 148 height 18
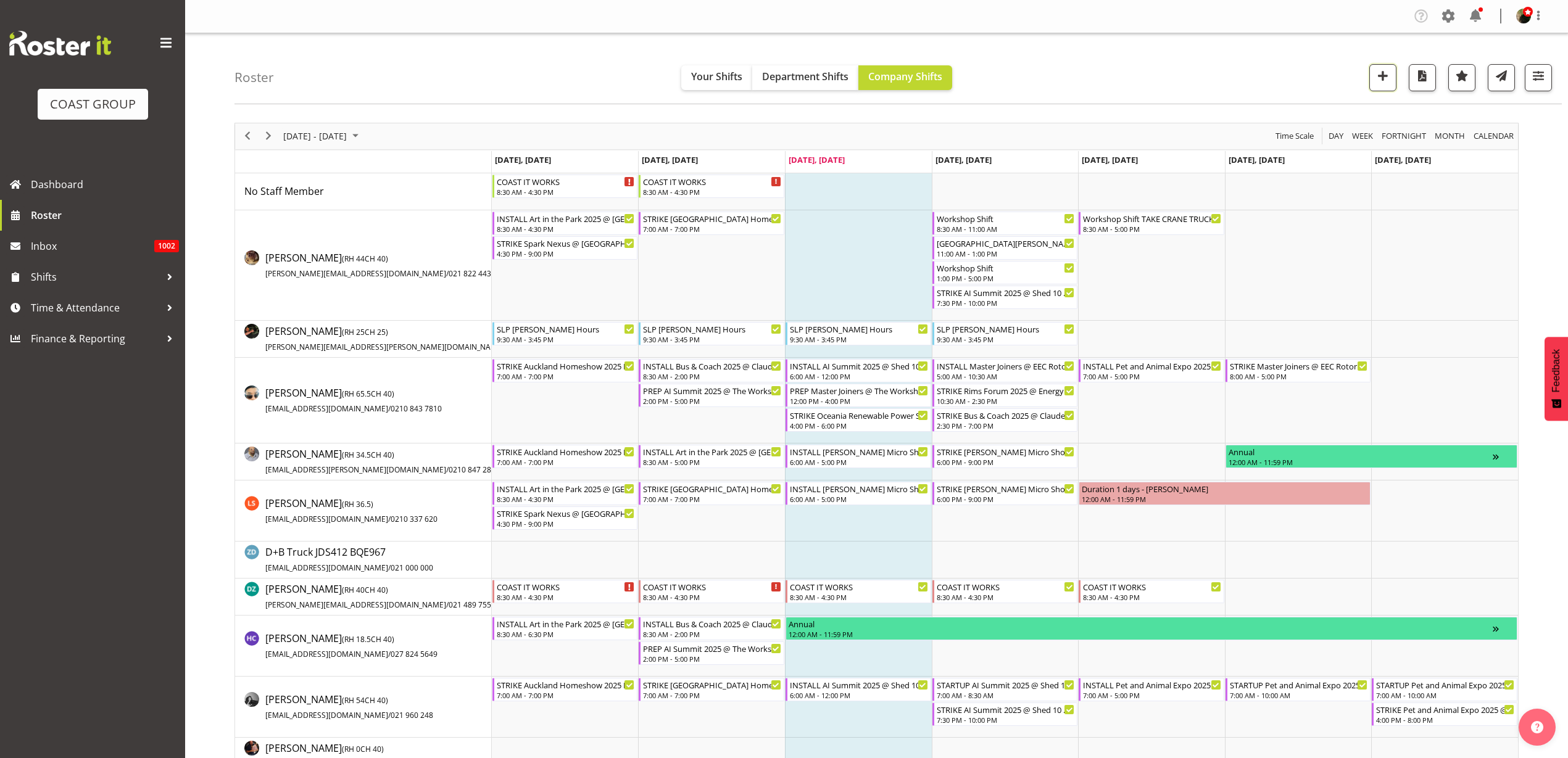
click at [1382, 79] on span "button" at bounding box center [1383, 76] width 16 height 16
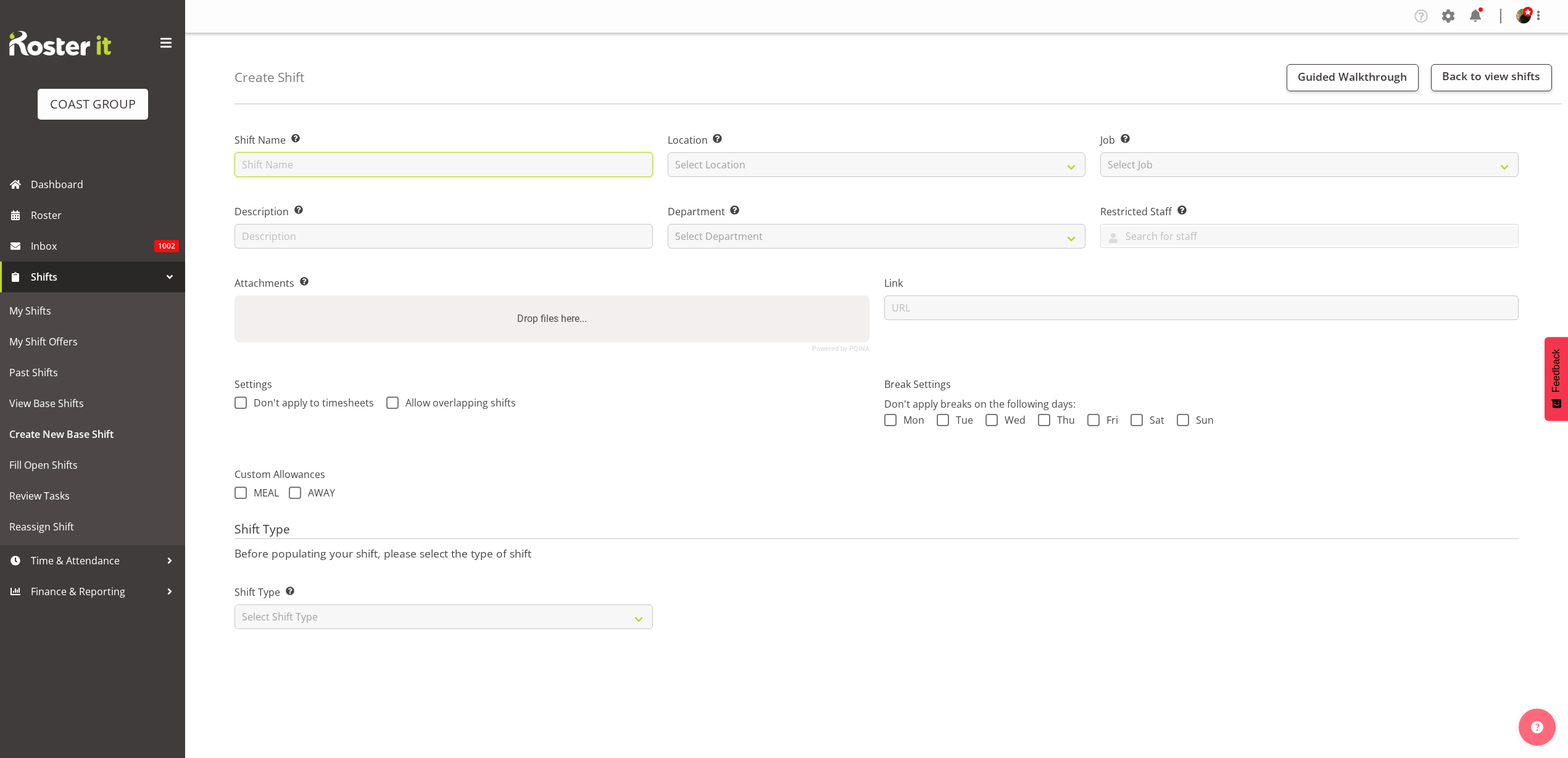
click at [333, 170] on input "text" at bounding box center [444, 164] width 418 height 25
paste input "Geoscience Society NZ Conference"
type input "Geoscience Society NZ Conference @ OGGB On Site @ 0900"
click at [893, 157] on select "Select Location [GEOGRAPHIC_DATA] EVENTS [PERSON_NAME][GEOGRAPHIC_DATA] [GEOGRA…" at bounding box center [877, 164] width 418 height 25
select select "31"
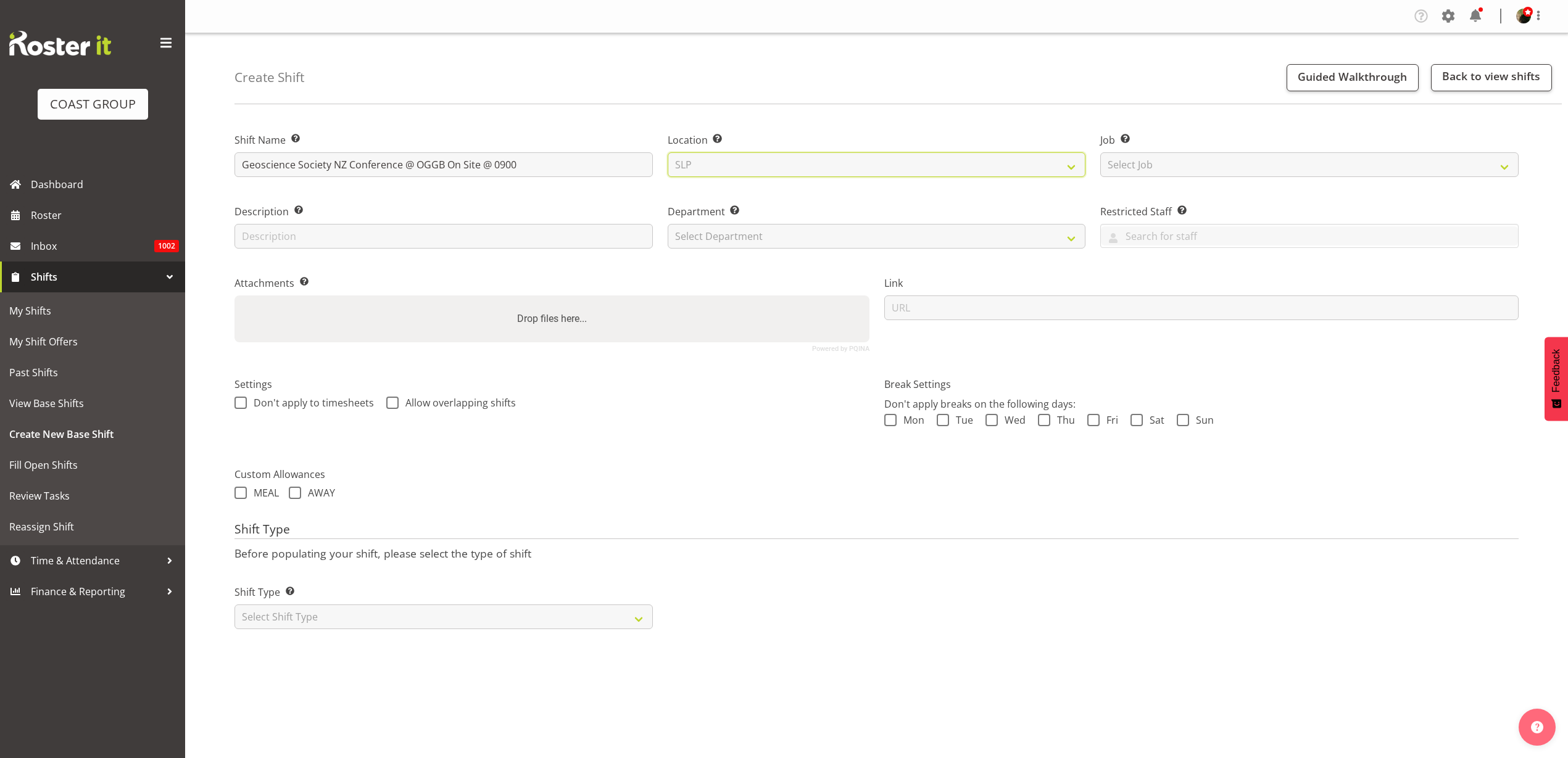
click at [668, 153] on select "Select Location [GEOGRAPHIC_DATA] EVENTS [PERSON_NAME][GEOGRAPHIC_DATA] [GEOGRA…" at bounding box center [877, 164] width 418 height 25
click at [1161, 156] on select "Select Job Create new job 1 Carlton Events 1 Carlton Hamilton 1 Carlton Welling…" at bounding box center [1309, 164] width 418 height 25
select select "9400"
click at [70, 214] on span "Roster" at bounding box center [105, 216] width 148 height 18
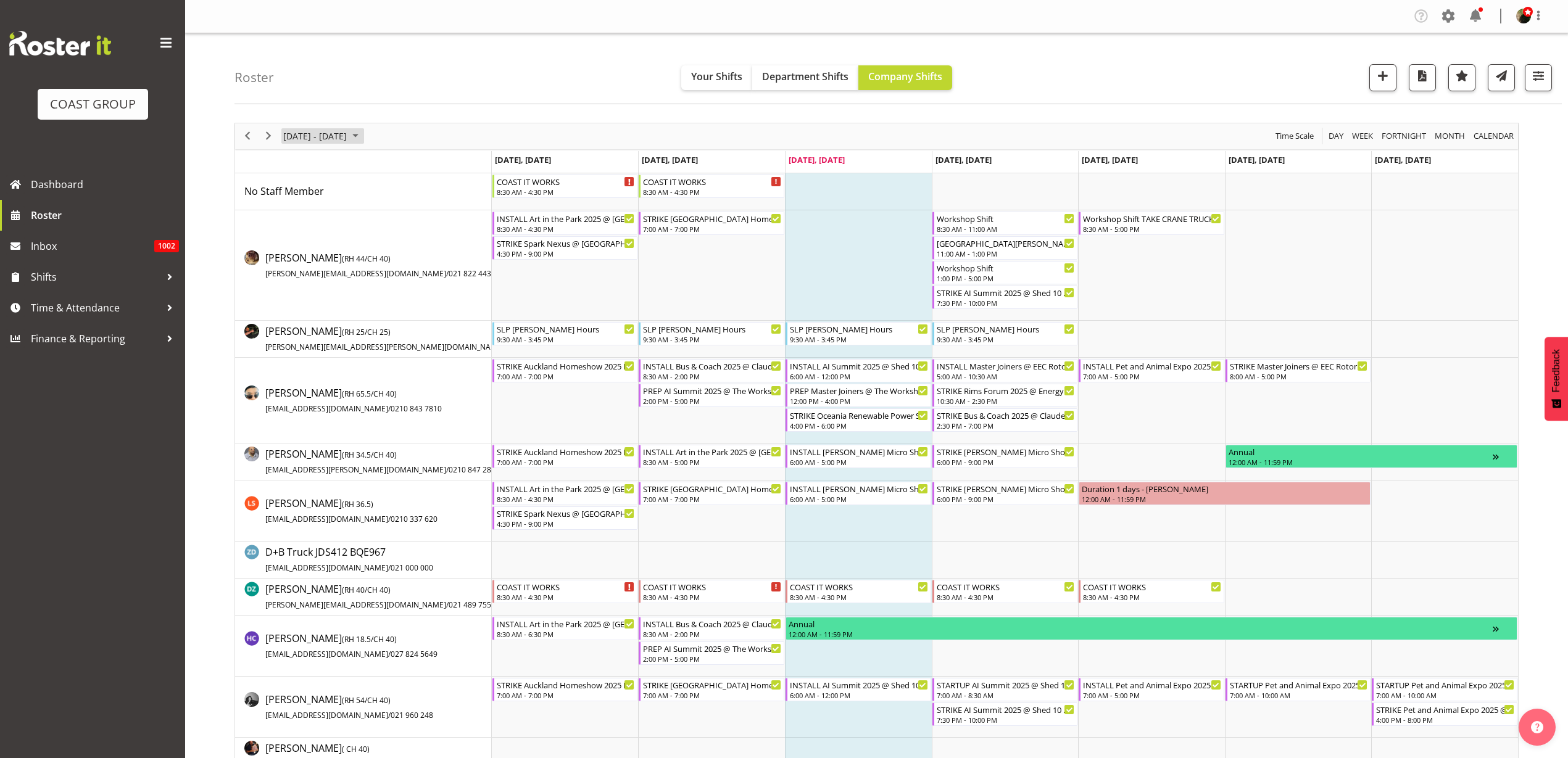
click at [315, 136] on span "[DATE] - [DATE]" at bounding box center [315, 136] width 66 height 16
click at [416, 165] on span "next month" at bounding box center [413, 167] width 22 height 22
click at [376, 271] on span "24" at bounding box center [375, 272] width 18 height 18
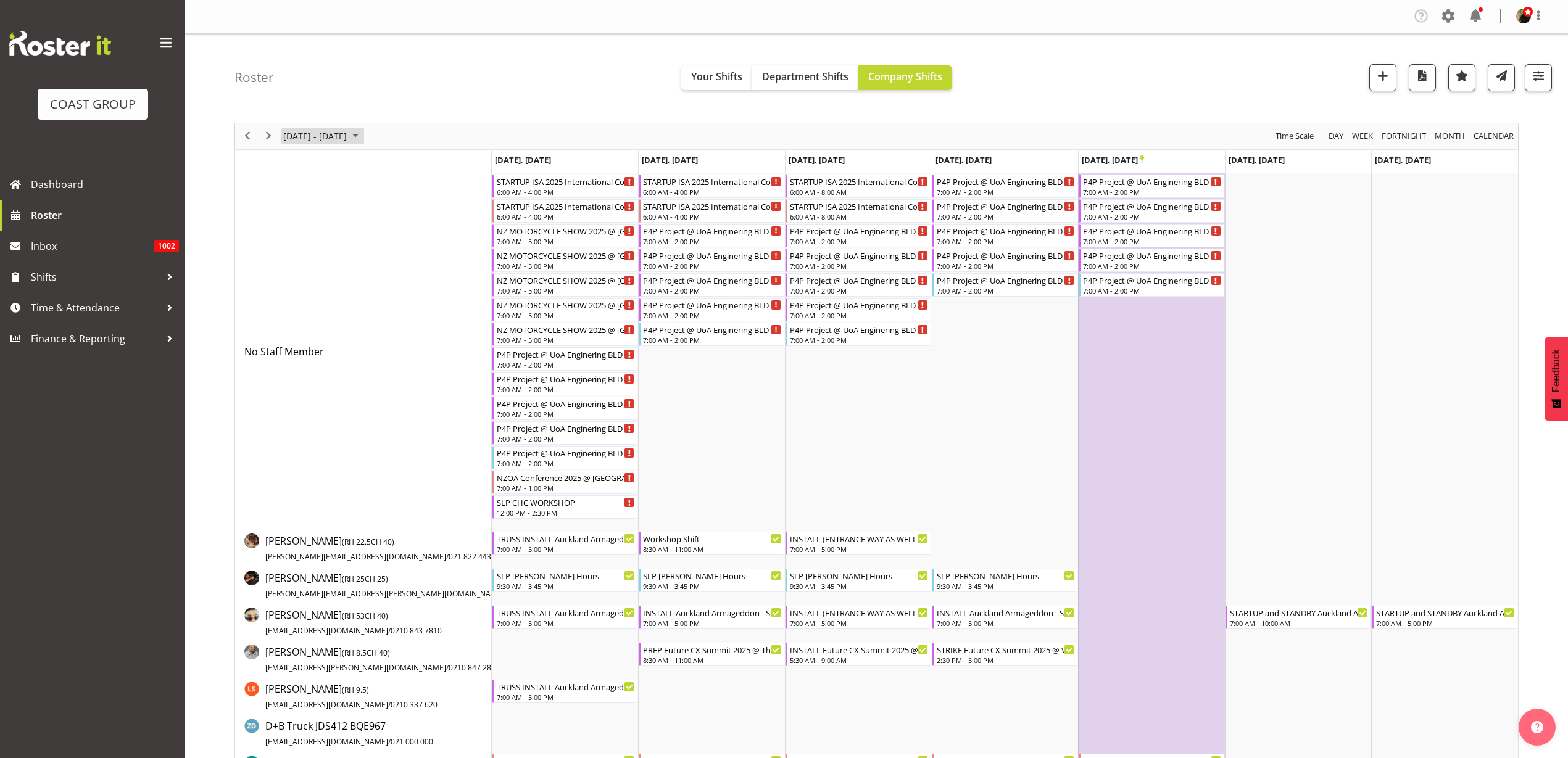
click at [316, 136] on span "[DATE] - [DATE]" at bounding box center [315, 136] width 66 height 16
click at [414, 164] on span "next month" at bounding box center [413, 167] width 22 height 22
click at [309, 296] on span "25" at bounding box center [316, 293] width 18 height 18
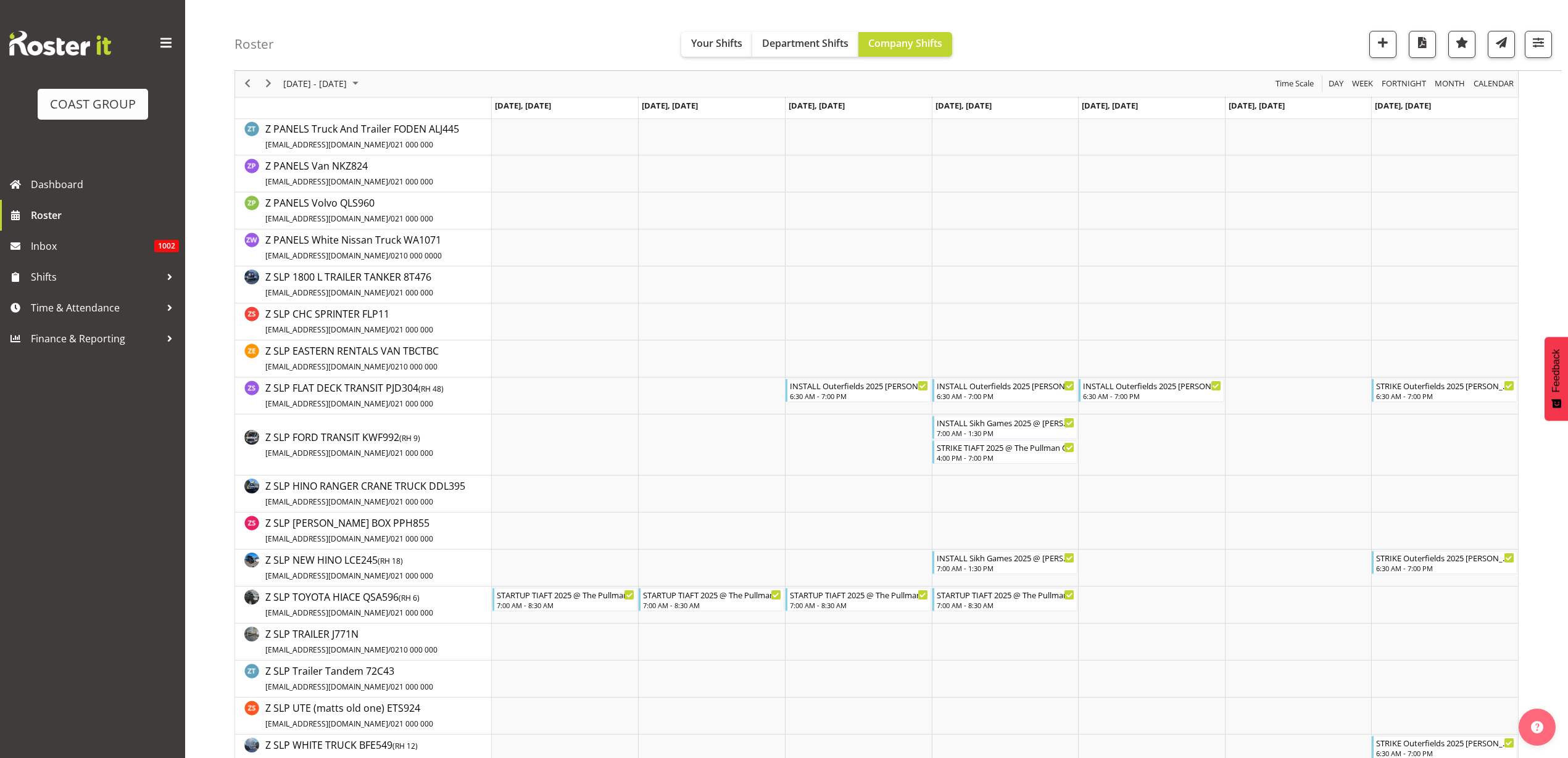
scroll to position [2391, 0]
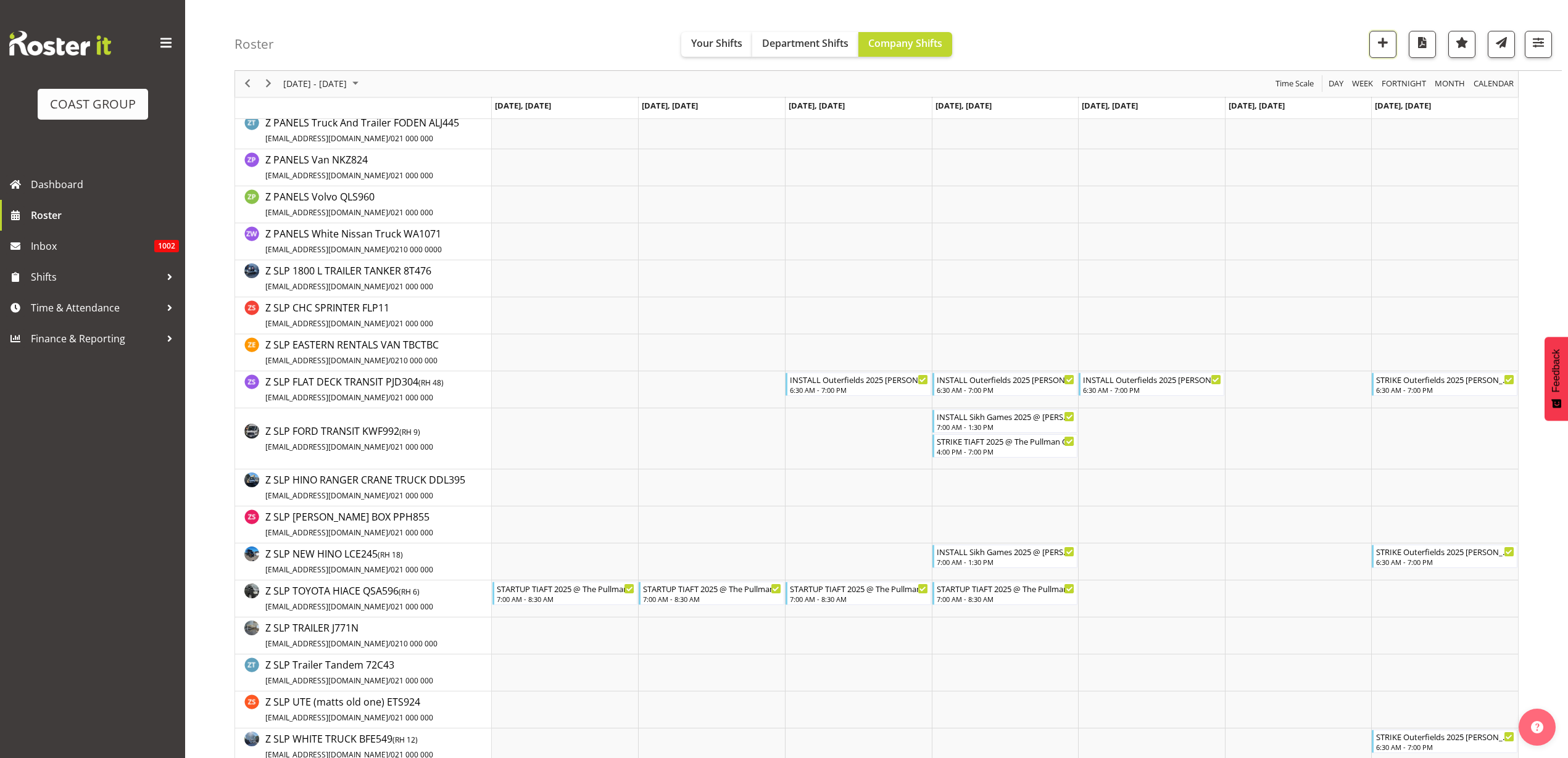
click at [1379, 41] on span "button" at bounding box center [1383, 43] width 16 height 16
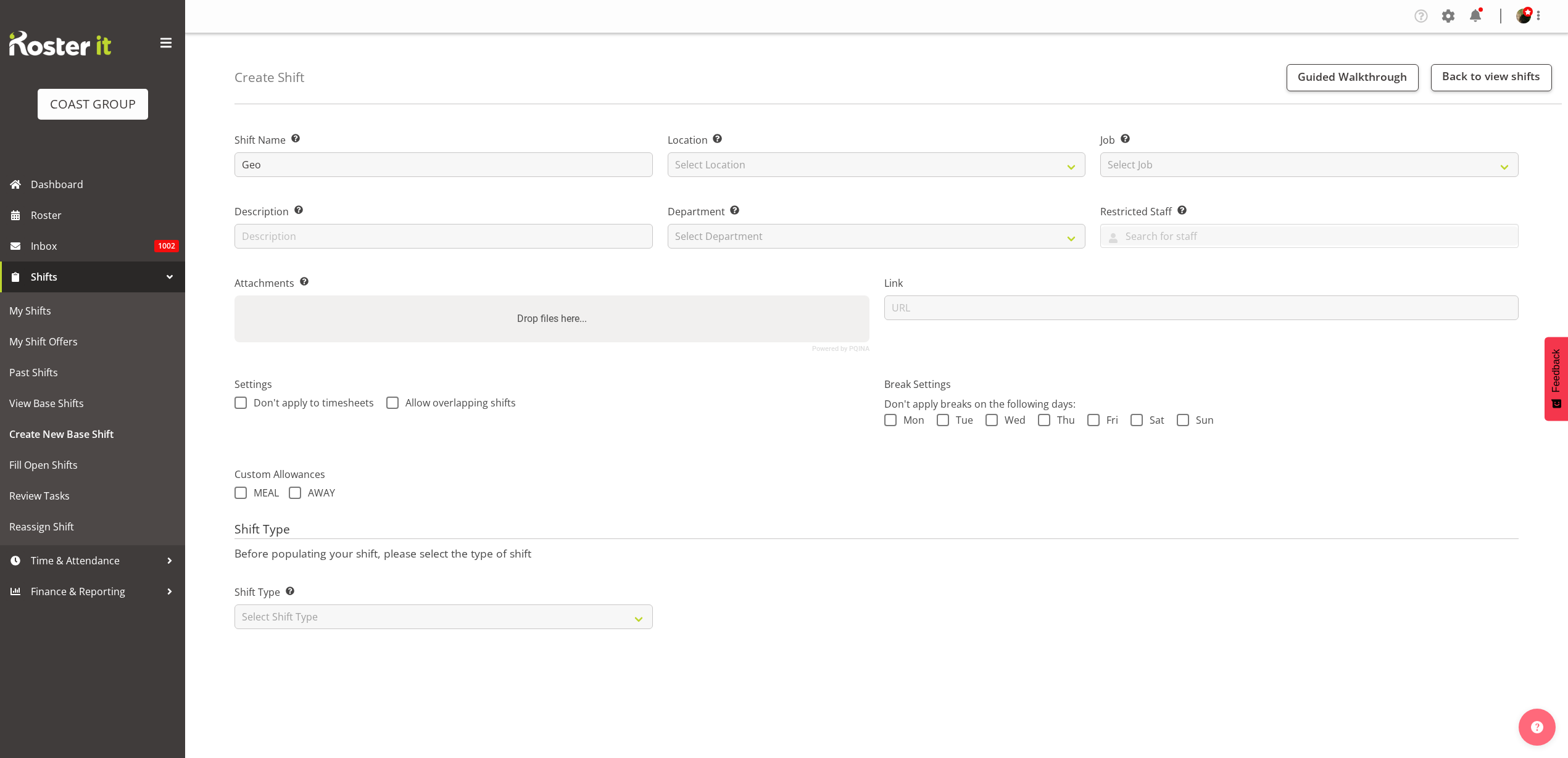
type input "Geoscience Society NZ Conference @ OGGB On Site @ 0900"
click at [750, 164] on select "Select Location CARLTON EVENTS Carlton Hamilton Carlton Wellington DW CHC DW DI…" at bounding box center [877, 164] width 418 height 25
select select "31"
click at [668, 153] on select "Select Location CARLTON EVENTS Carlton Hamilton Carlton Wellington DW CHC DW DI…" at bounding box center [877, 164] width 418 height 25
click at [1149, 158] on select "Select Job Create new job 1 Carlton Events 1 Carlton Hamilton 1 Carlton Welling…" at bounding box center [1309, 164] width 418 height 25
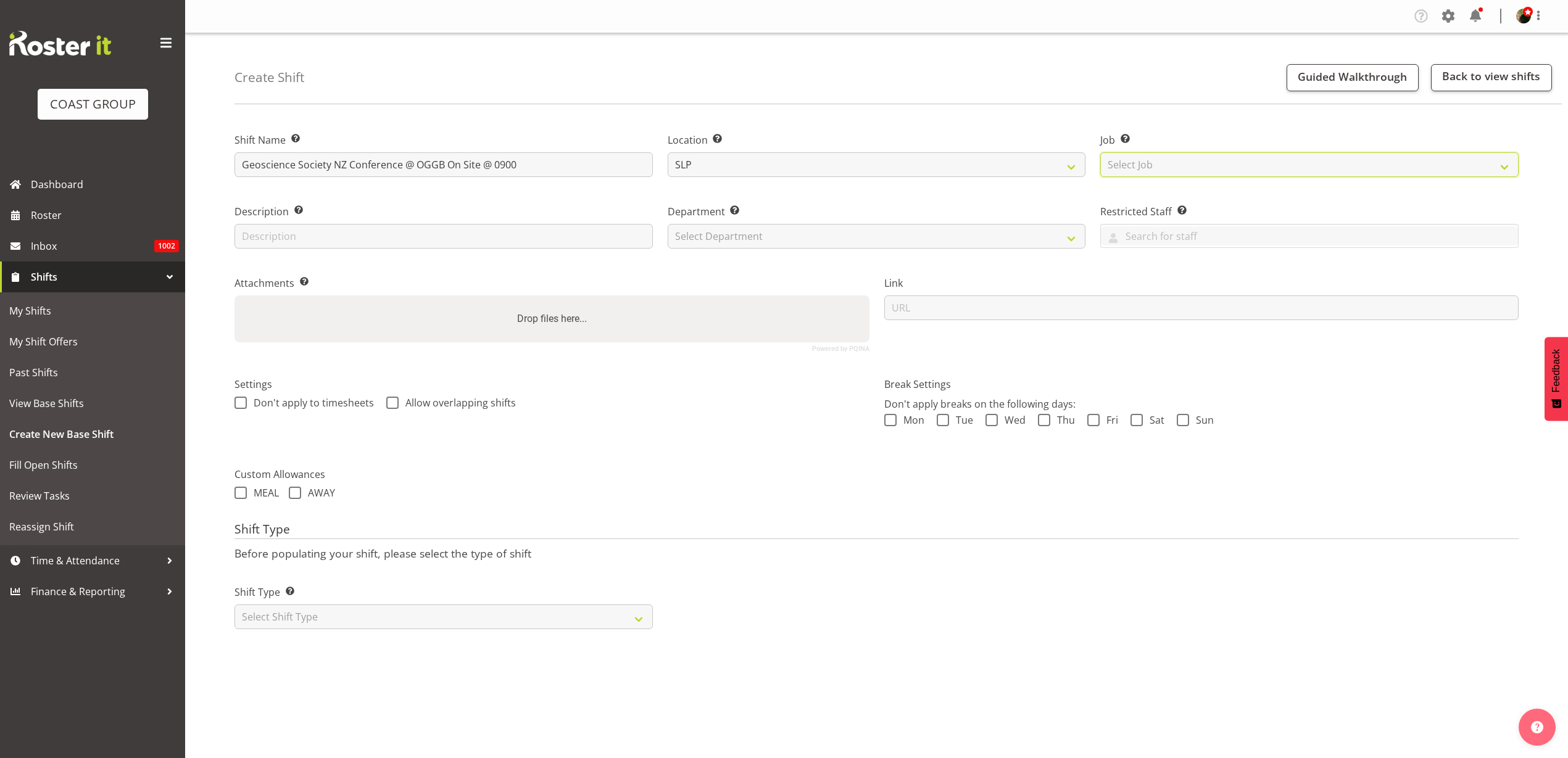
select select "9400"
click at [1100, 153] on select "Select Job Create new job 1 Carlton Events 1 Carlton Hamilton 1 Carlton Welling…" at bounding box center [1309, 164] width 418 height 25
click at [904, 237] on select "Select Department CARLTON EVENTS Carlton Hamilton Carlton Wellington DW AKL DW …" at bounding box center [877, 236] width 418 height 25
select select "23"
click at [668, 224] on select "Select Department CARLTON EVENTS Carlton Hamilton Carlton Wellington DW AKL DW …" at bounding box center [877, 236] width 418 height 25
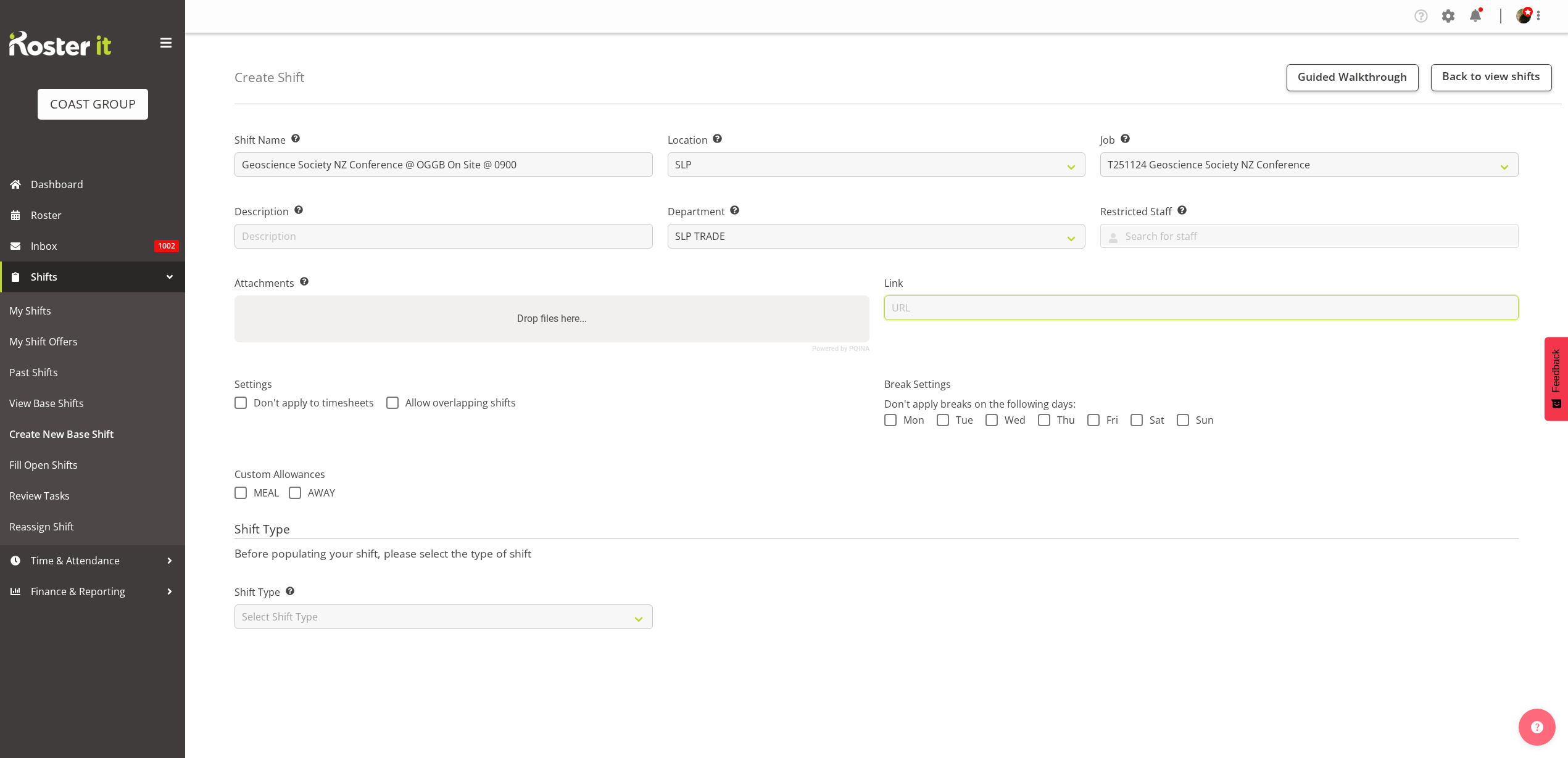
click at [963, 310] on input "url" at bounding box center [1201, 308] width 635 height 25
paste input "https://drive.google.com/drive/folders/1TJimtwFDZWcwr_UakH5Yo3eF7U7eKOaF"
type input "https://drive.google.com/drive/folders/1TJimtwFDZWcwr_UakH5Yo3eF7U7eKOaF"
click at [333, 616] on select "Select Shift Type One Off Shift Recurring Shift Rotating Shift" at bounding box center [444, 616] width 418 height 25
select select "recurring"
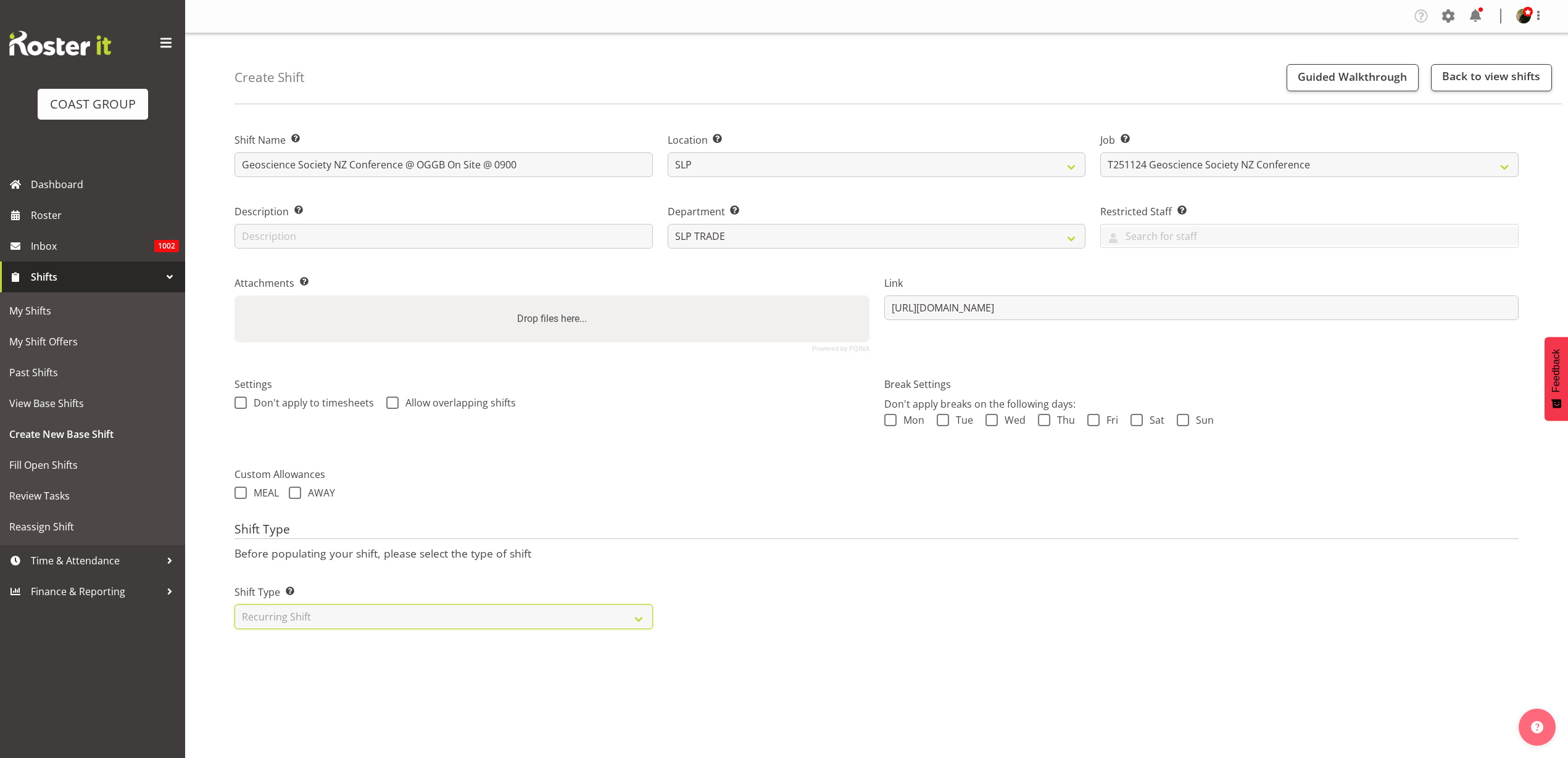
click at [235, 605] on select "Select Shift Type One Off Shift Recurring Shift Rotating Shift" at bounding box center [444, 616] width 418 height 25
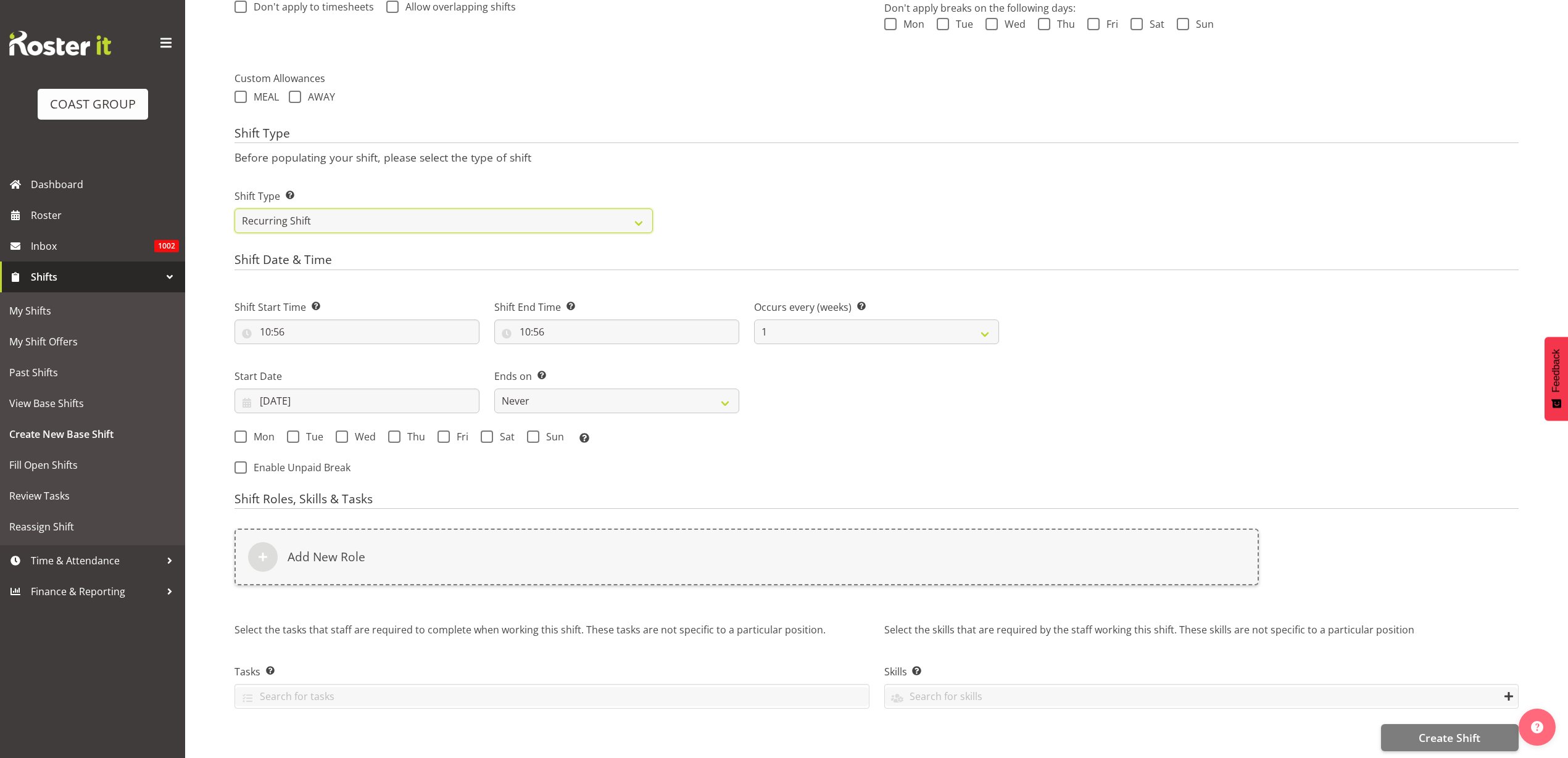
scroll to position [410, 0]
click at [305, 317] on input "10:56" at bounding box center [357, 329] width 245 height 25
select select "0"
type input "00:56"
select select "8"
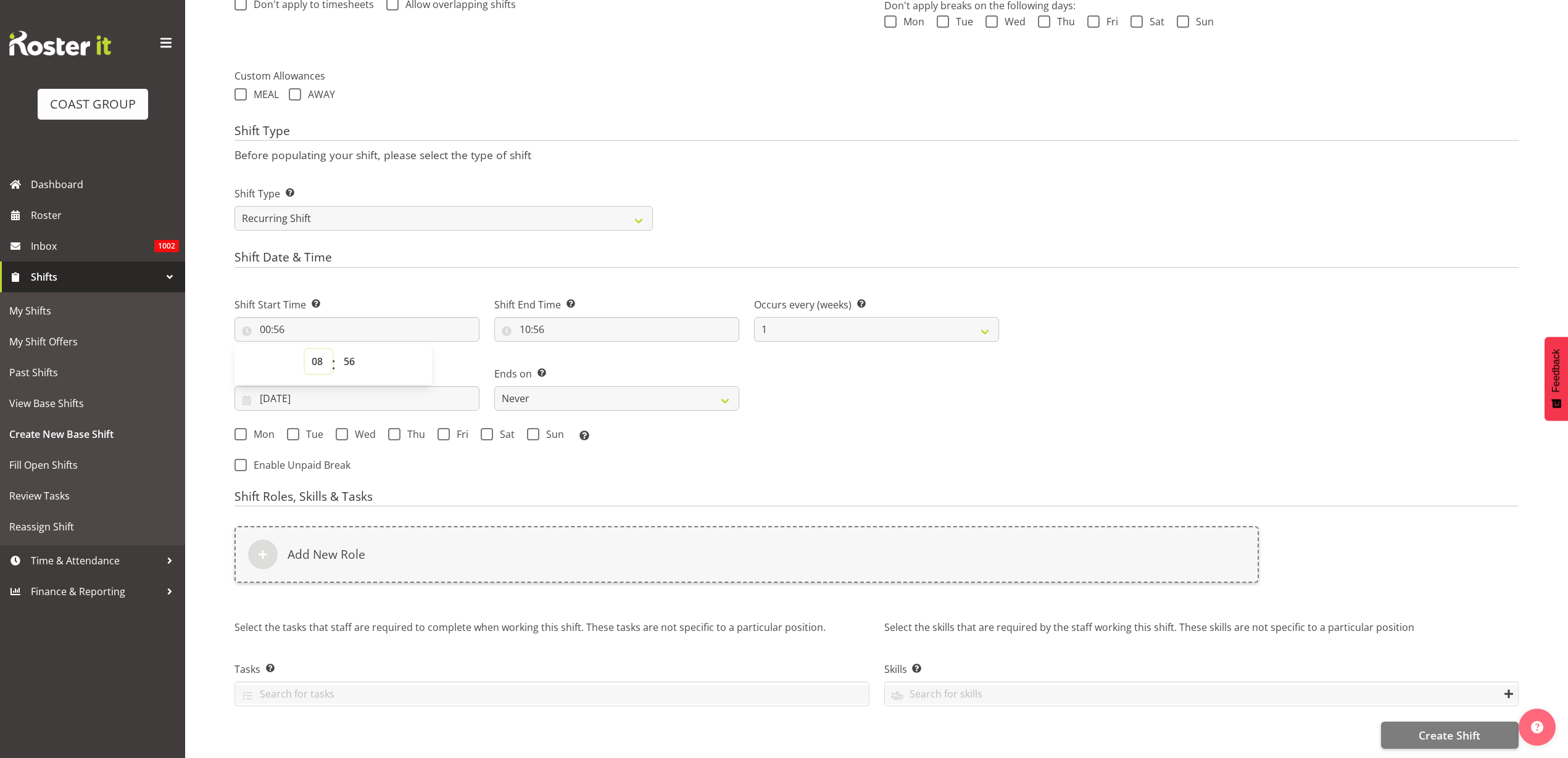
type input "08:56"
select select "0"
type input "08:00"
click at [553, 318] on input "10:56" at bounding box center [616, 329] width 245 height 25
select select "11"
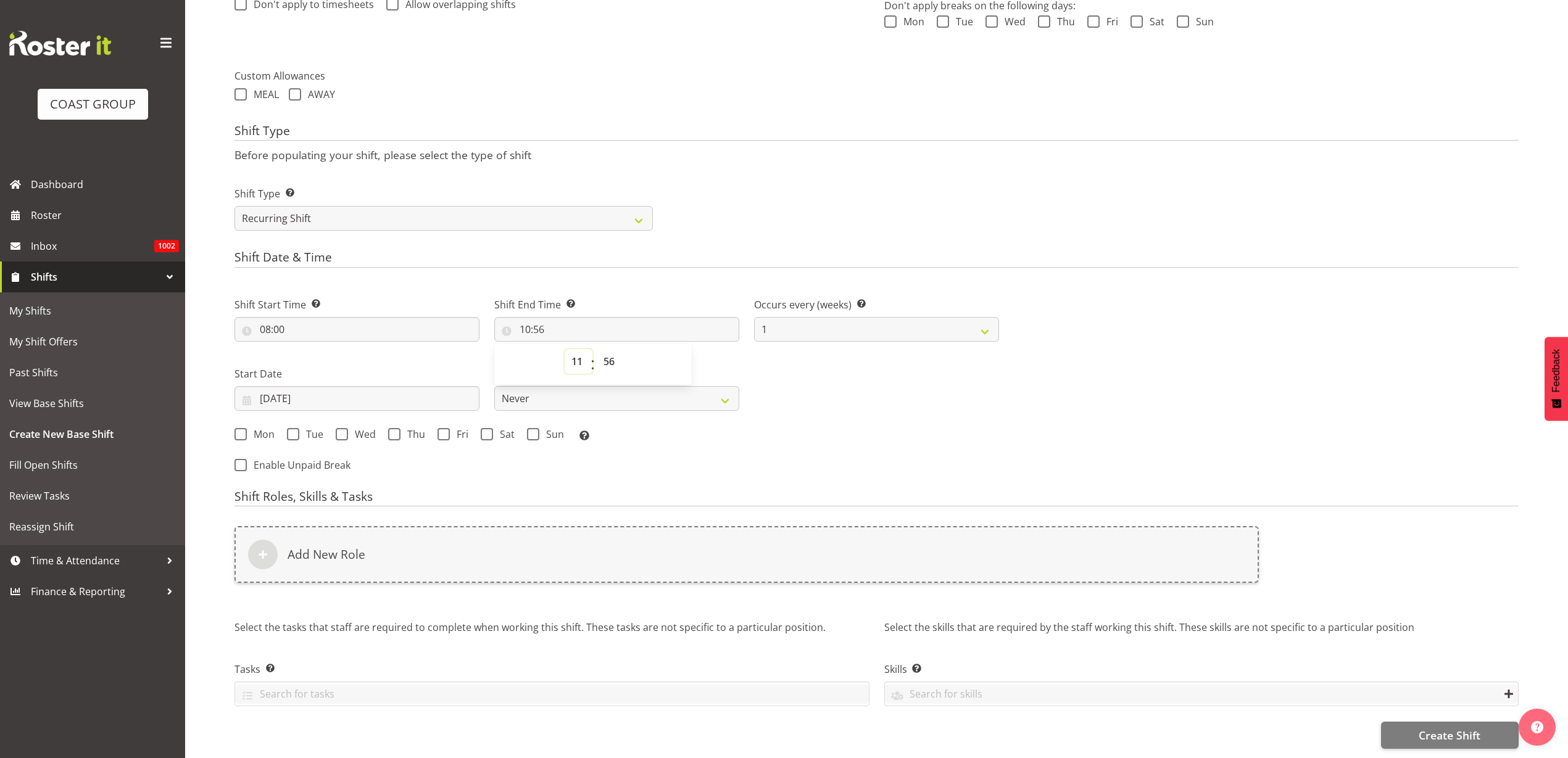
type input "11:56"
select select "12"
type input "12:56"
select select "0"
type input "12:00"
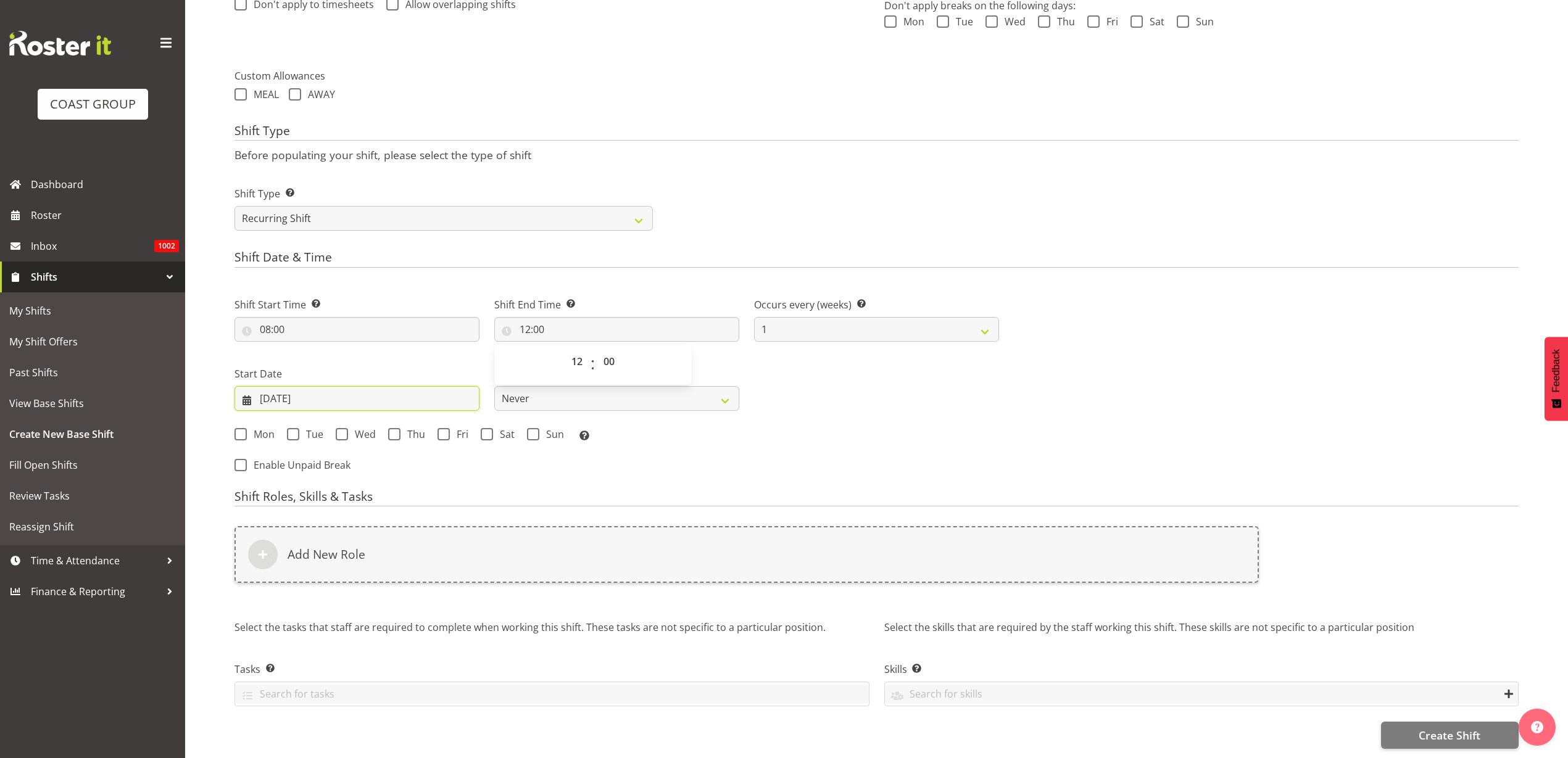
click at [318, 387] on input "17/09/2025" at bounding box center [357, 398] width 245 height 25
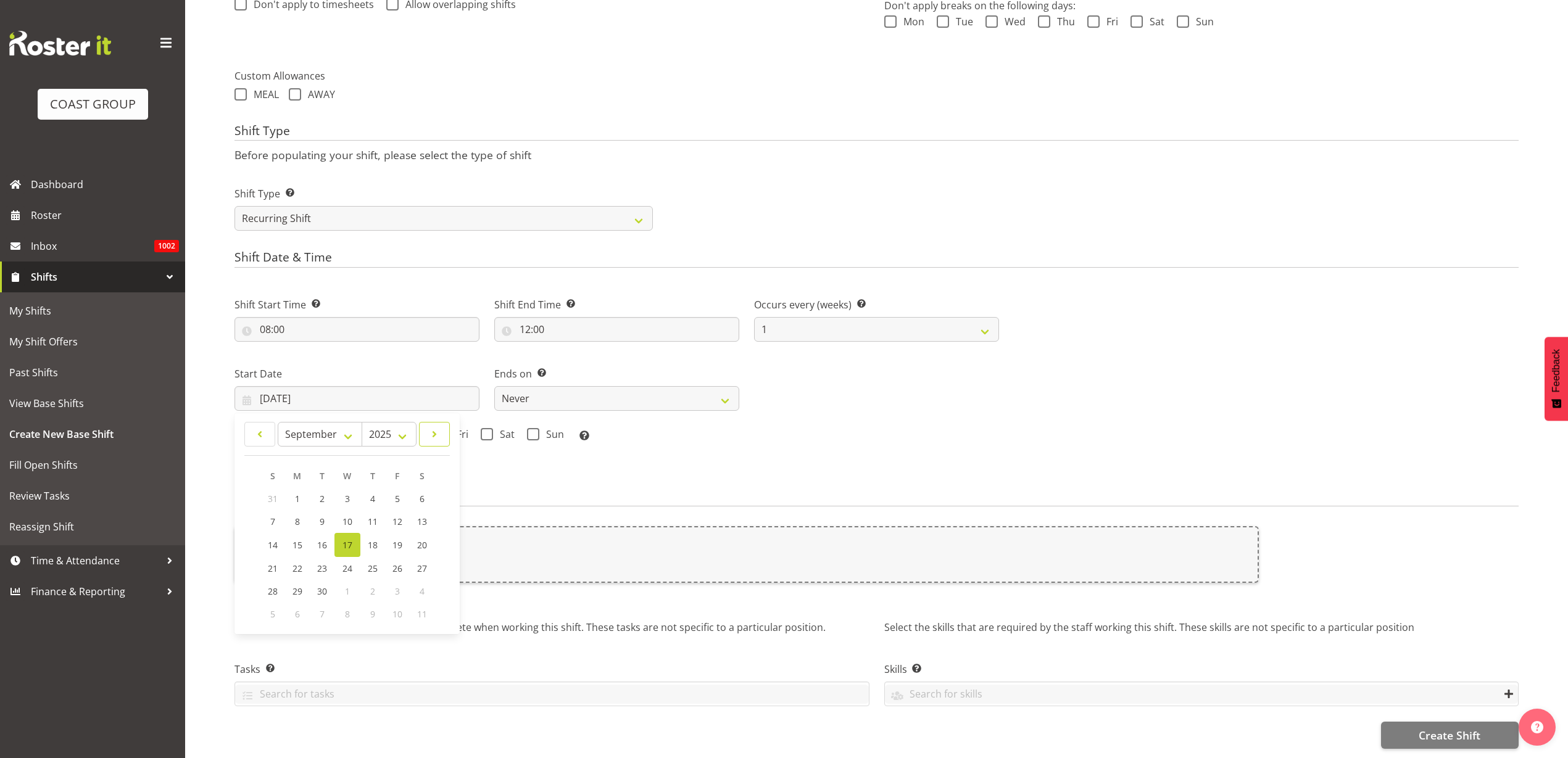
click at [437, 426] on span at bounding box center [434, 434] width 15 height 15
select select "10"
click at [273, 584] on span "23" at bounding box center [273, 590] width 10 height 12
type input "23/11/2025"
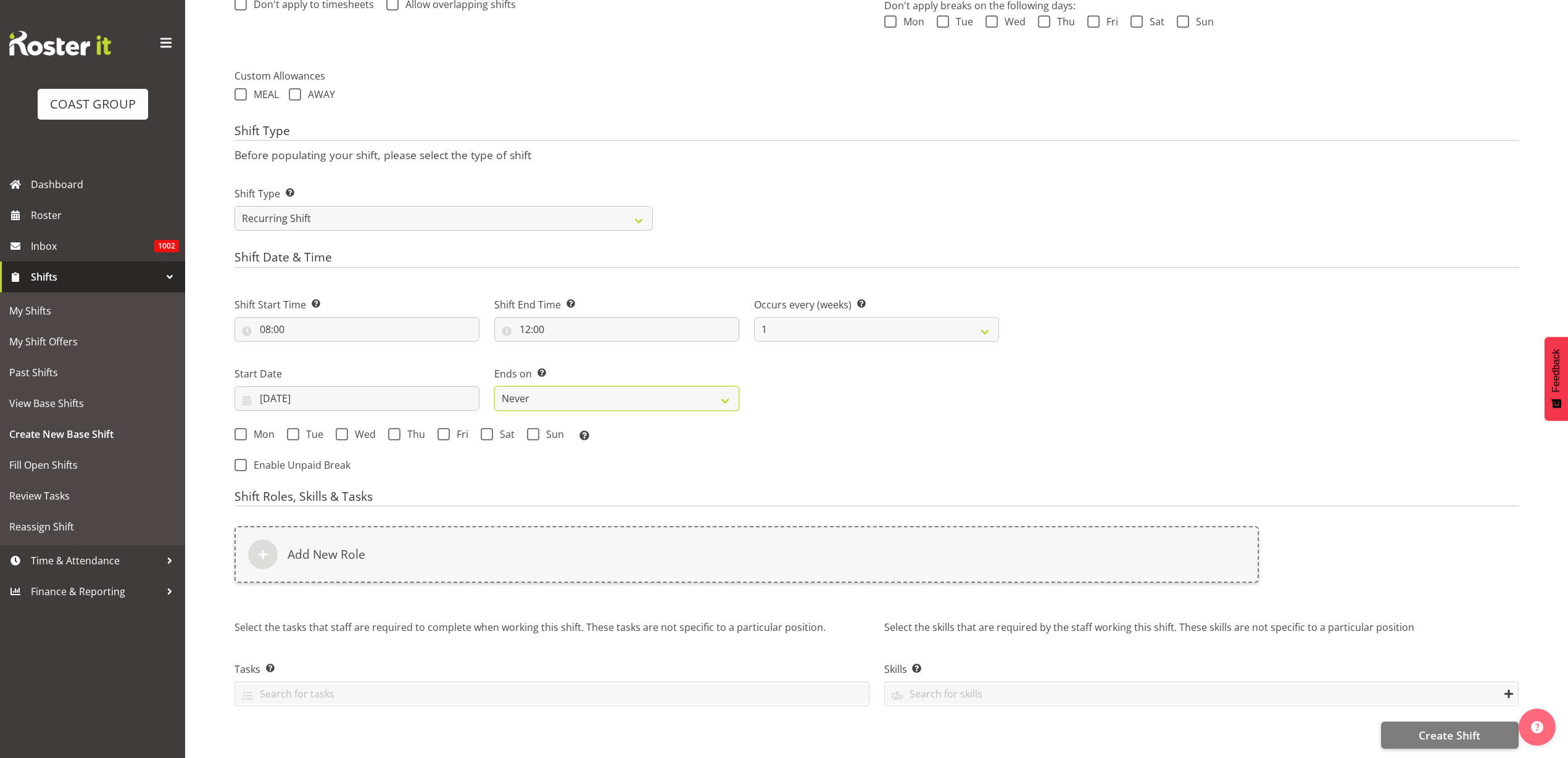
click at [551, 388] on select "Never On Date" at bounding box center [616, 398] width 245 height 25
select select "date"
click at [494, 386] on select "Never On Date" at bounding box center [616, 398] width 245 height 25
select select "8"
select select "2025"
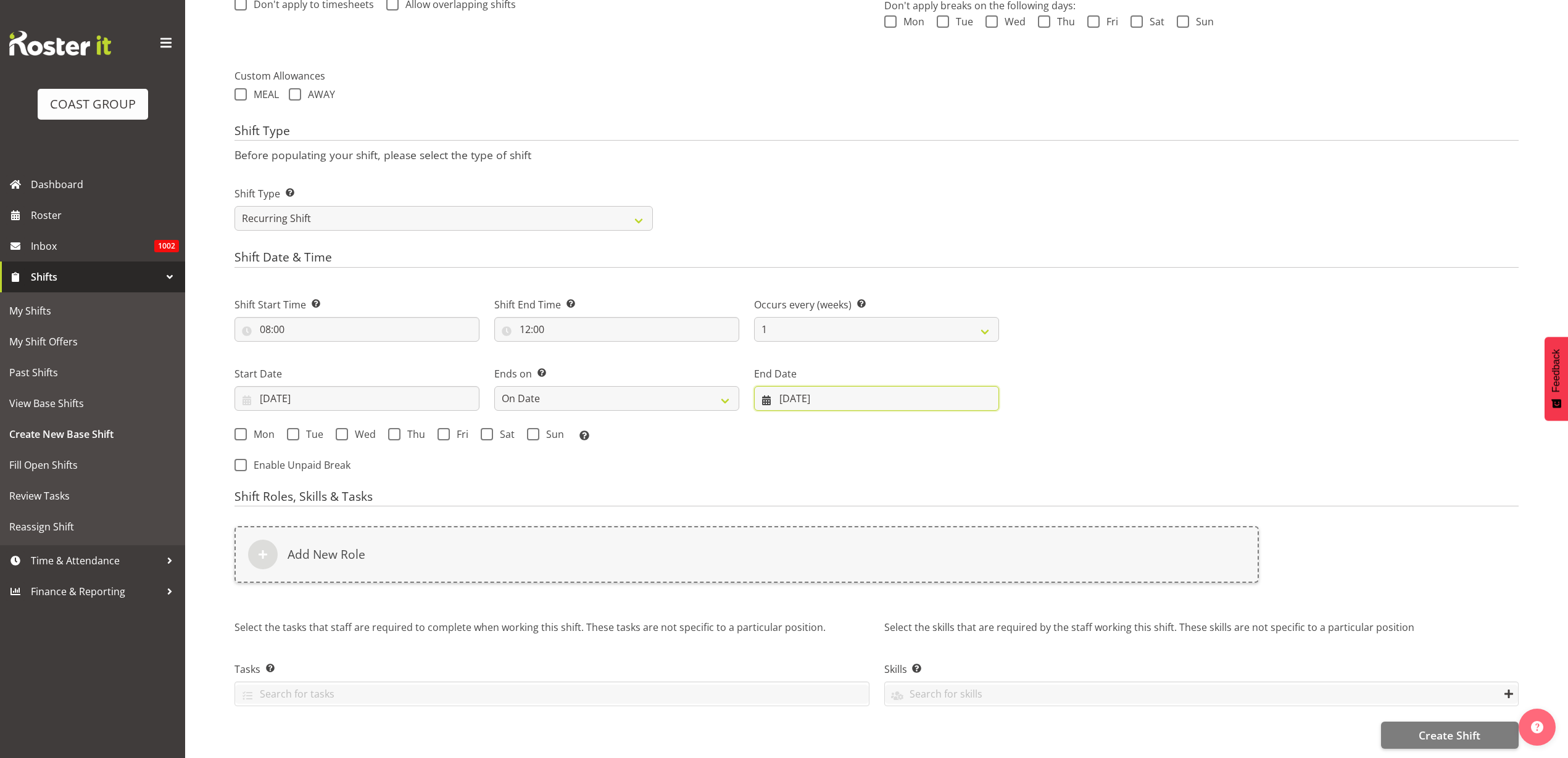
click at [798, 386] on input "17/09/2025" at bounding box center [877, 398] width 245 height 25
click at [969, 426] on span at bounding box center [973, 434] width 15 height 15
click at [971, 426] on span at bounding box center [973, 434] width 15 height 15
select select "10"
click at [935, 584] on span "28" at bounding box center [935, 590] width 10 height 12
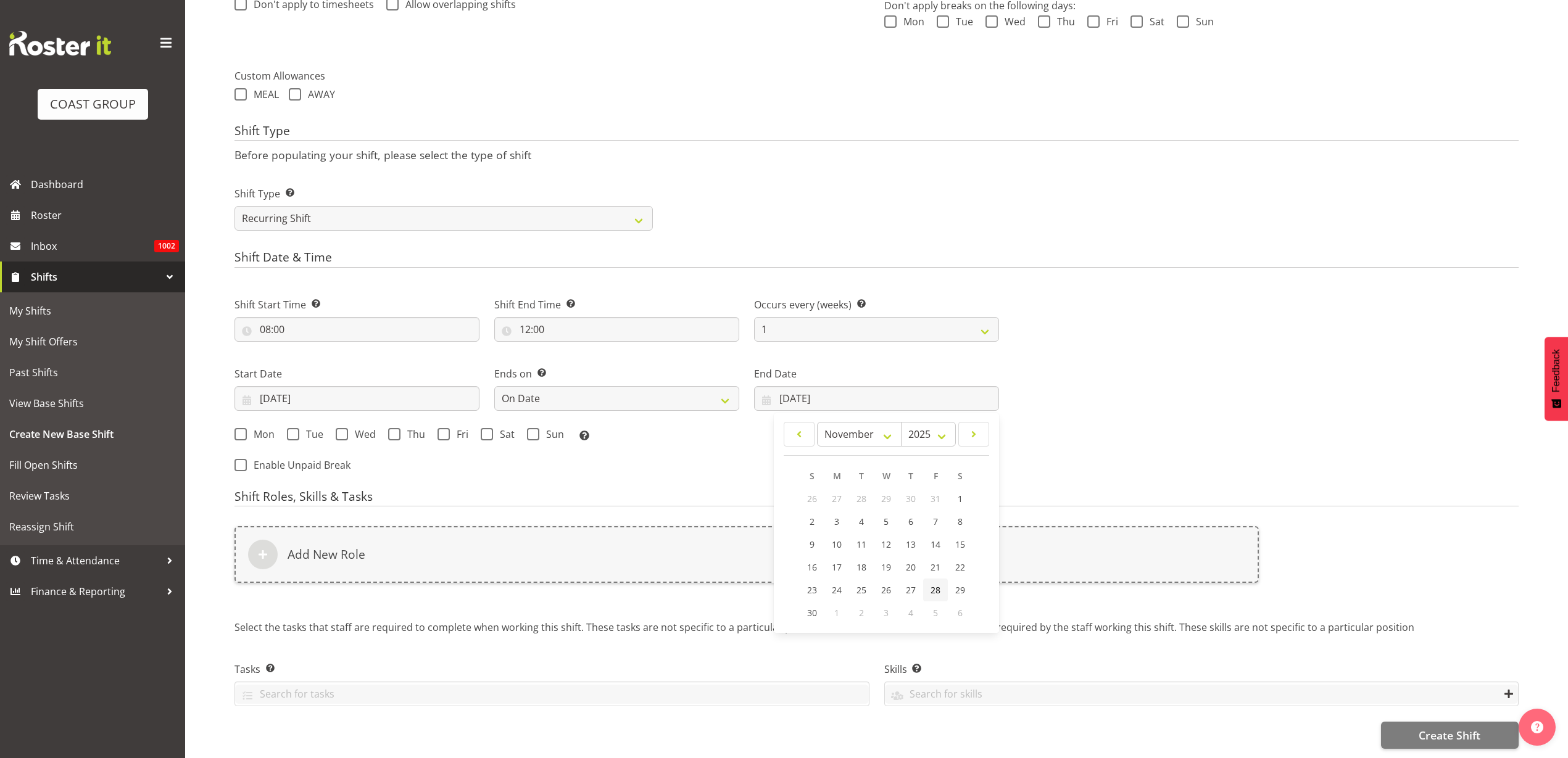
type input "28/11/2025"
click at [258, 428] on span "Mon" at bounding box center [260, 435] width 27 height 13
click at [242, 430] on input "Mon" at bounding box center [238, 434] width 8 height 8
checkbox input "true"
click at [298, 428] on span at bounding box center [293, 435] width 13 height 13
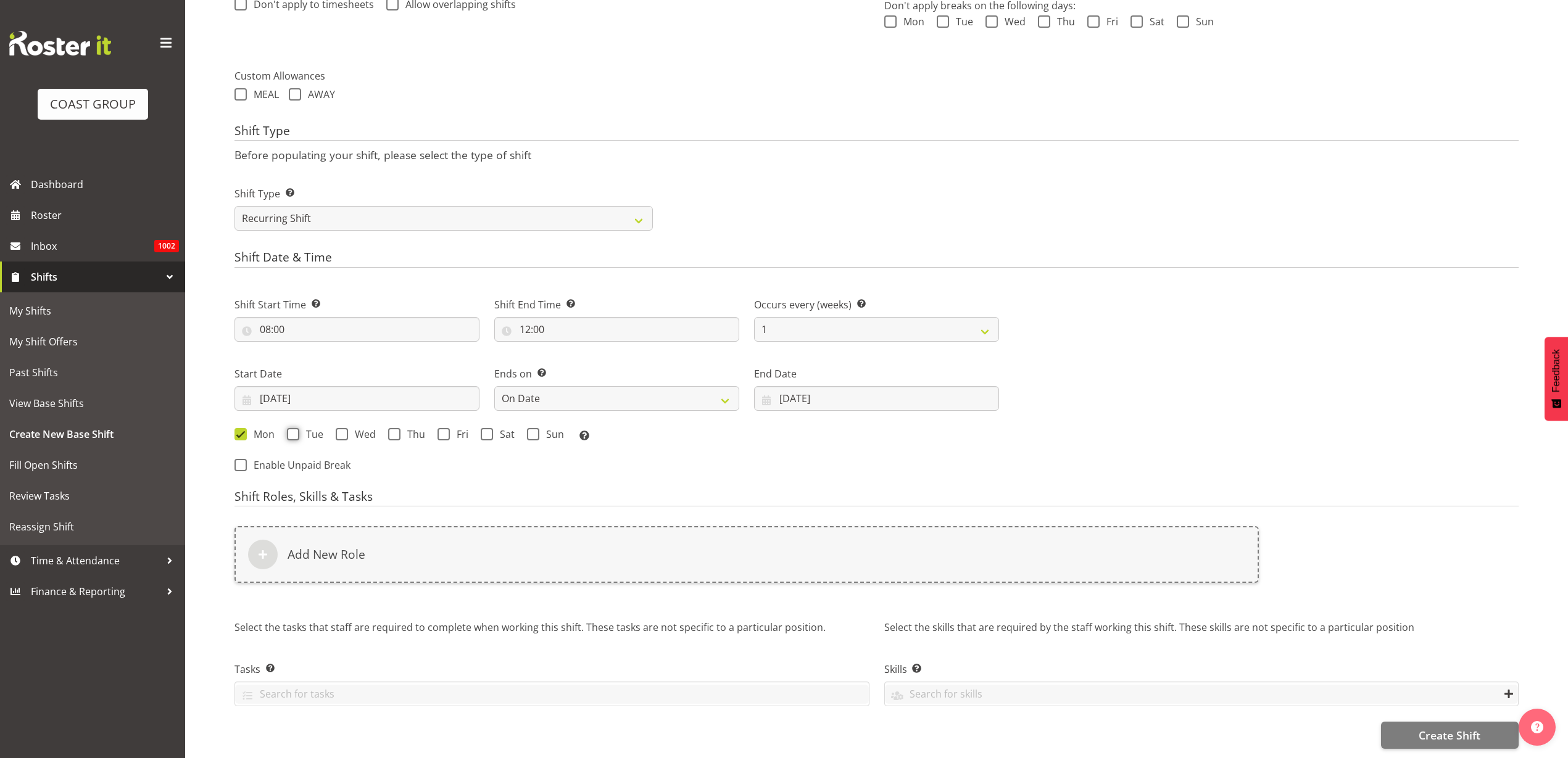
click at [295, 430] on input "Tue" at bounding box center [290, 434] width 8 height 8
checkbox input "true"
click at [340, 428] on span at bounding box center [342, 435] width 13 height 13
click at [340, 430] on input "Wed" at bounding box center [339, 434] width 8 height 8
checkbox input "true"
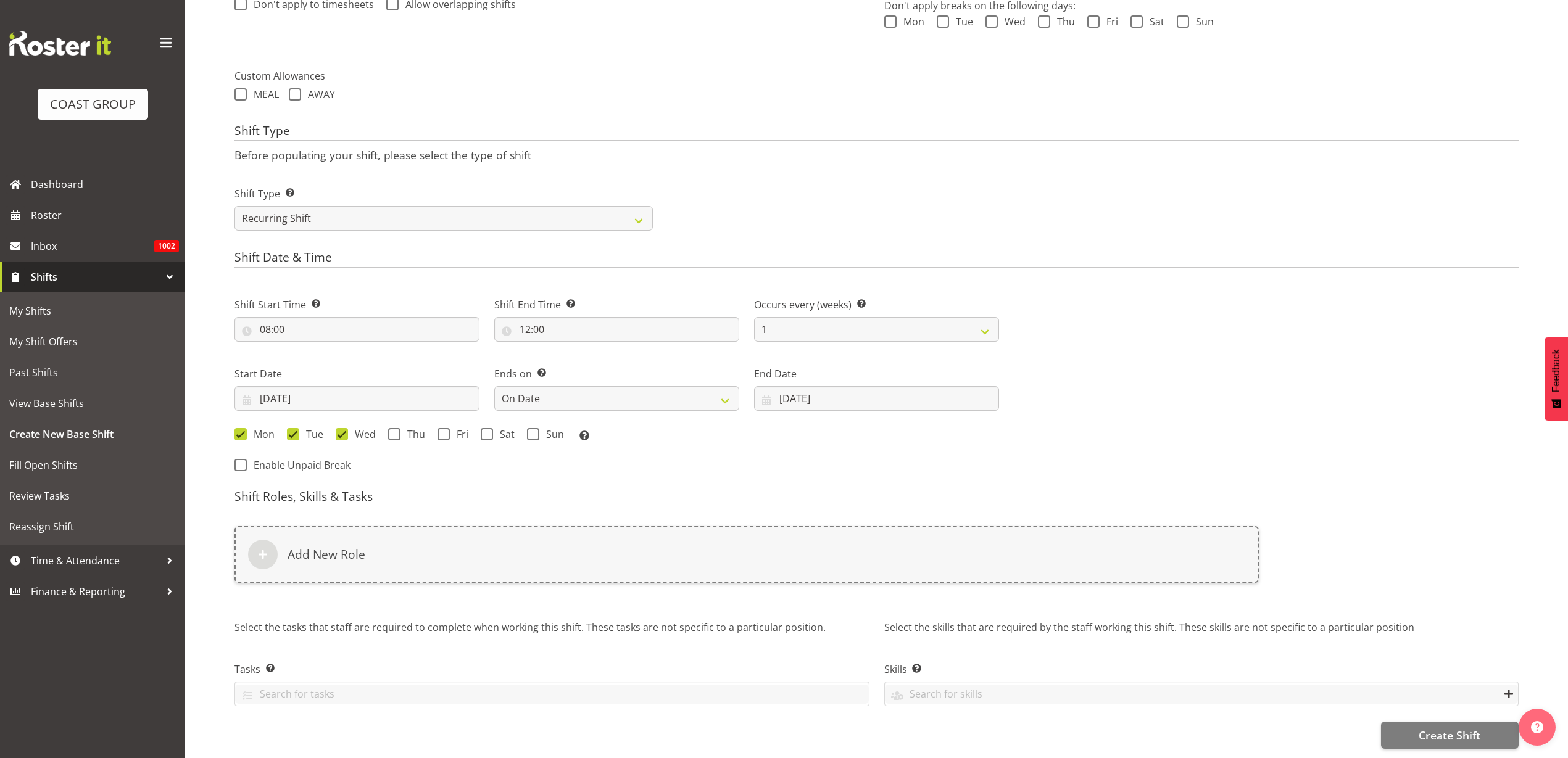
click at [408, 428] on span "Thu" at bounding box center [412, 435] width 25 height 13
click at [396, 430] on input "Thu" at bounding box center [392, 434] width 8 height 8
checkbox input "true"
click at [442, 428] on span at bounding box center [444, 435] width 13 height 13
click at [442, 430] on input "Fri" at bounding box center [441, 434] width 8 height 8
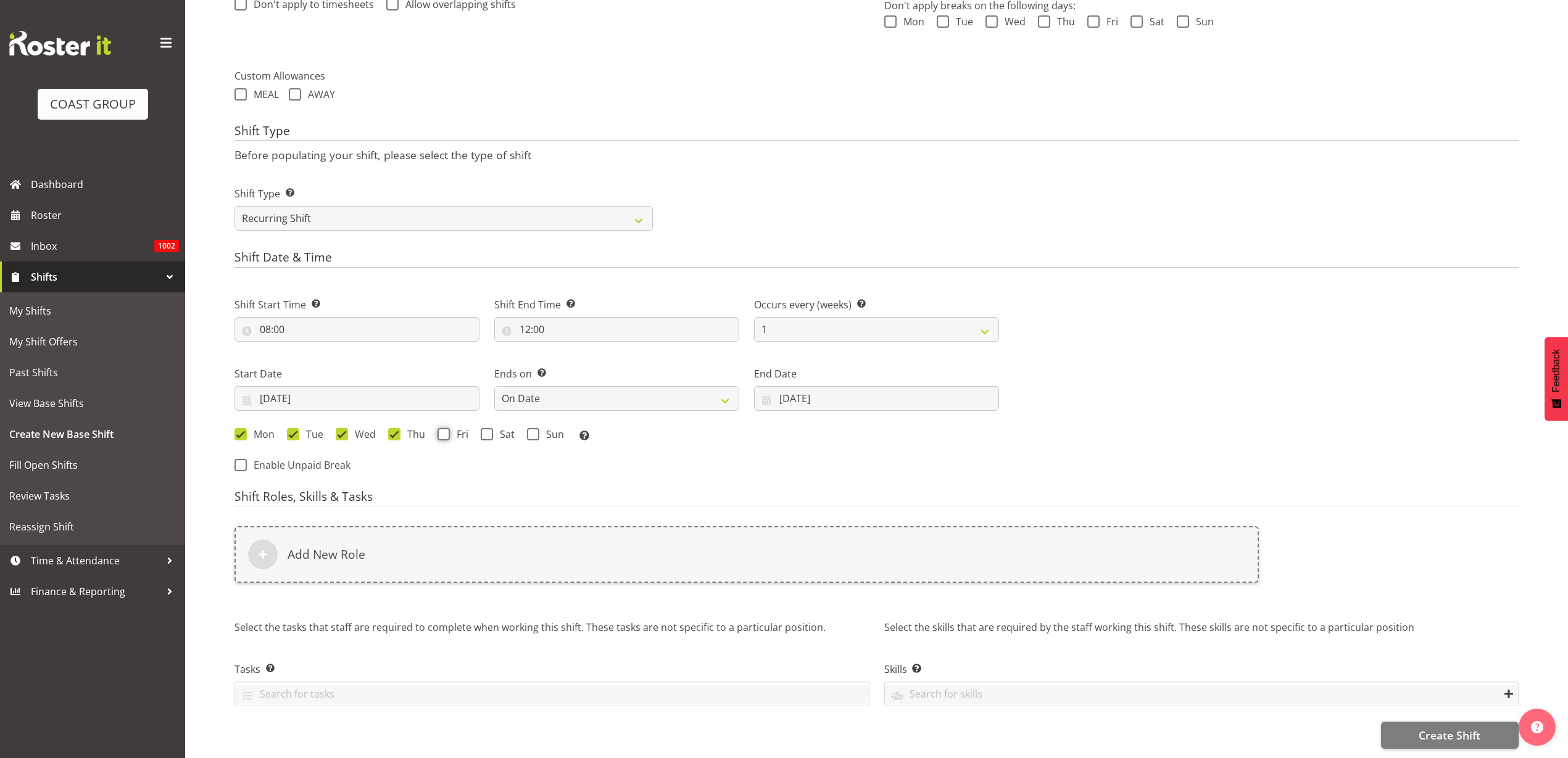
checkbox input "true"
drag, startPoint x: 486, startPoint y: 424, endPoint x: 502, endPoint y: 424, distance: 16.0
click at [487, 428] on span at bounding box center [487, 435] width 13 height 13
click at [487, 430] on input "Sat" at bounding box center [484, 434] width 8 height 8
checkbox input "true"
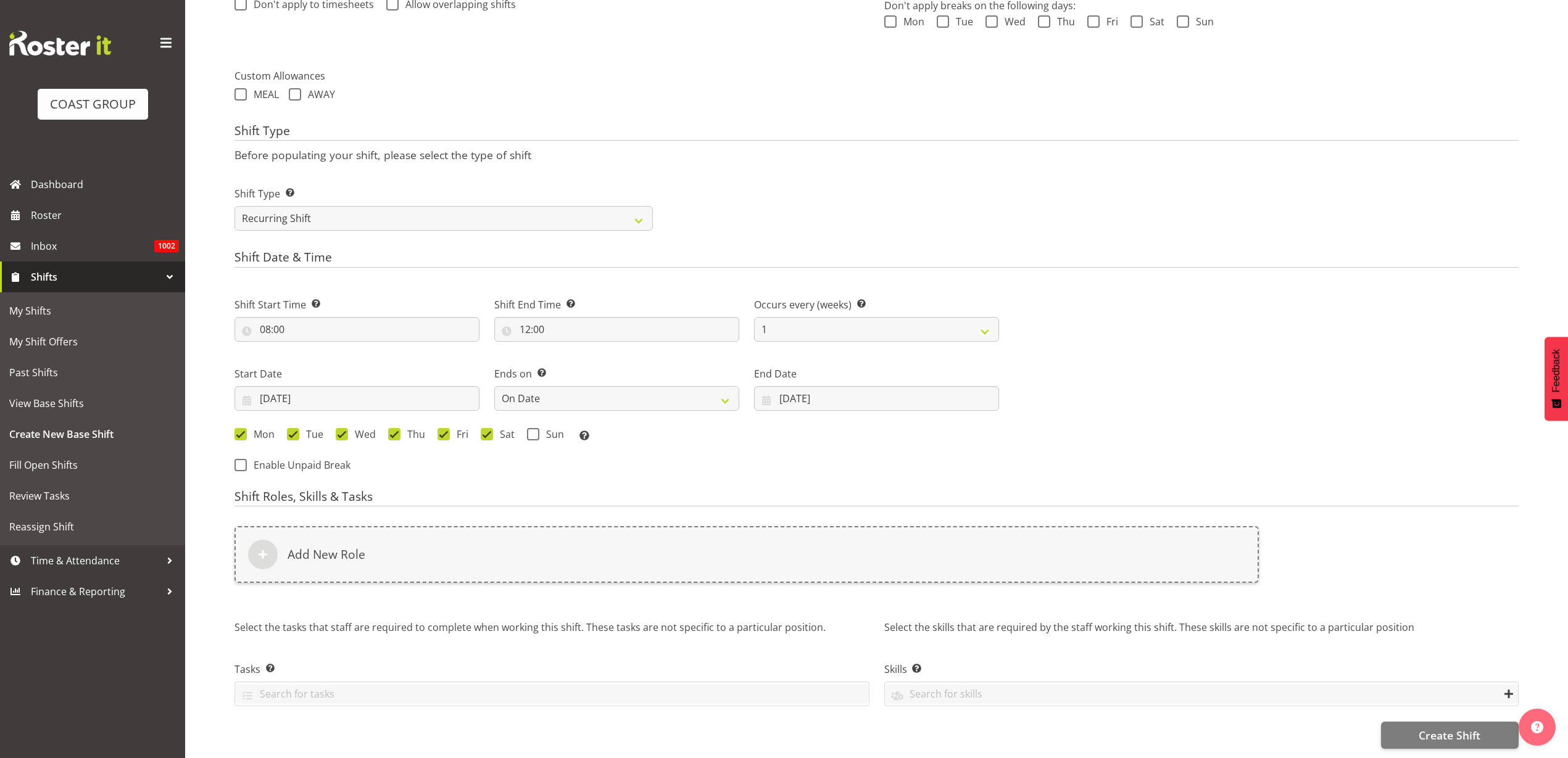
click at [529, 428] on span at bounding box center [533, 435] width 13 height 13
click at [529, 430] on input "Sun" at bounding box center [531, 434] width 8 height 8
checkbox input "true"
click at [364, 541] on div "Add New Role" at bounding box center [746, 554] width 1024 height 57
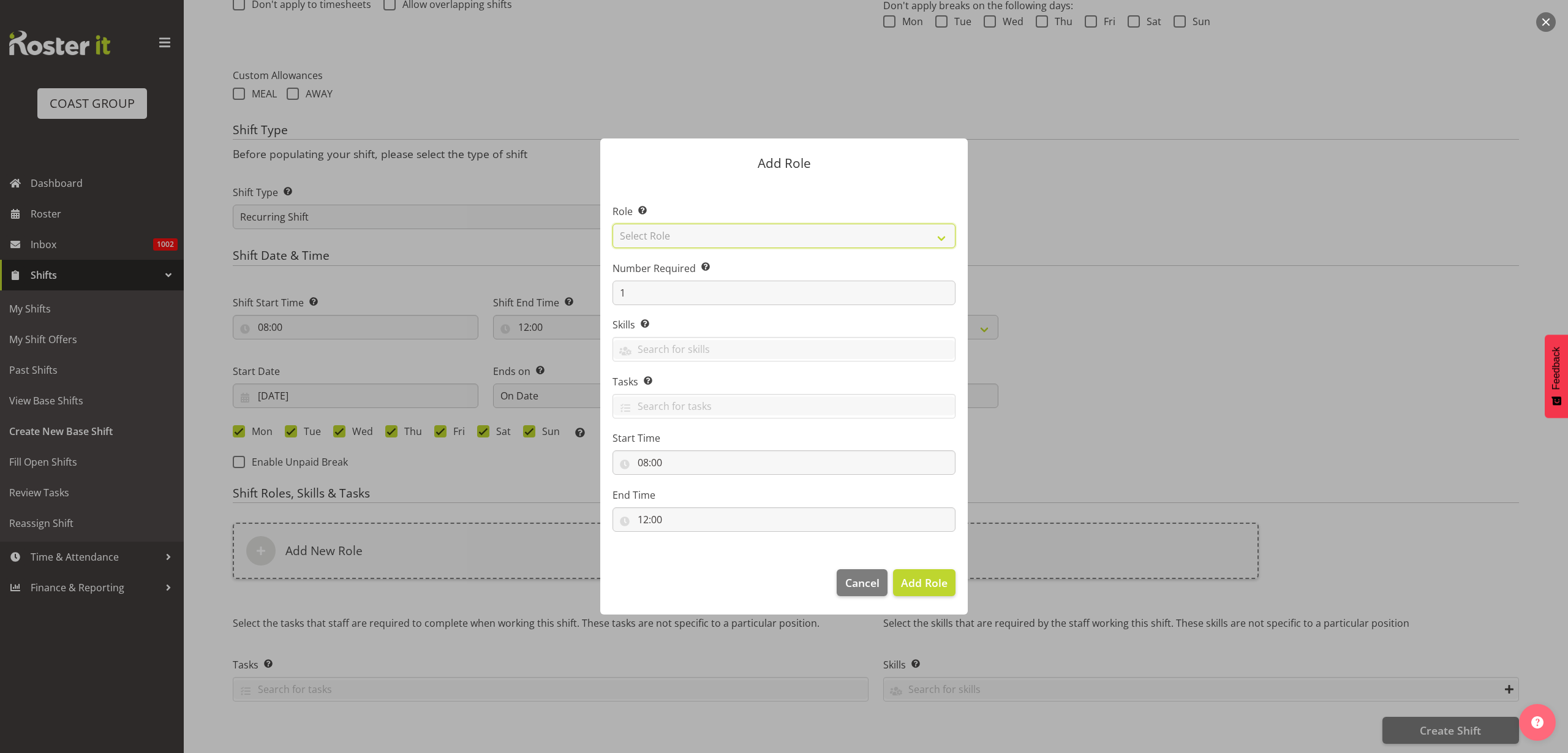
click at [694, 233] on select "Select Role ACCOUNT MANAGER ACCOUNT MANAGER DW ACCOUNTS AKL DIANNA VEHICLES AKL…" at bounding box center [784, 236] width 343 height 24
select select "123"
click at [613, 224] on select "Select Role ACCOUNT MANAGER ACCOUNT MANAGER DW ACCOUNTS AKL DIANNA VEHICLES AKL…" at bounding box center [784, 236] width 343 height 24
click at [920, 584] on span "Add Role" at bounding box center [924, 582] width 46 height 15
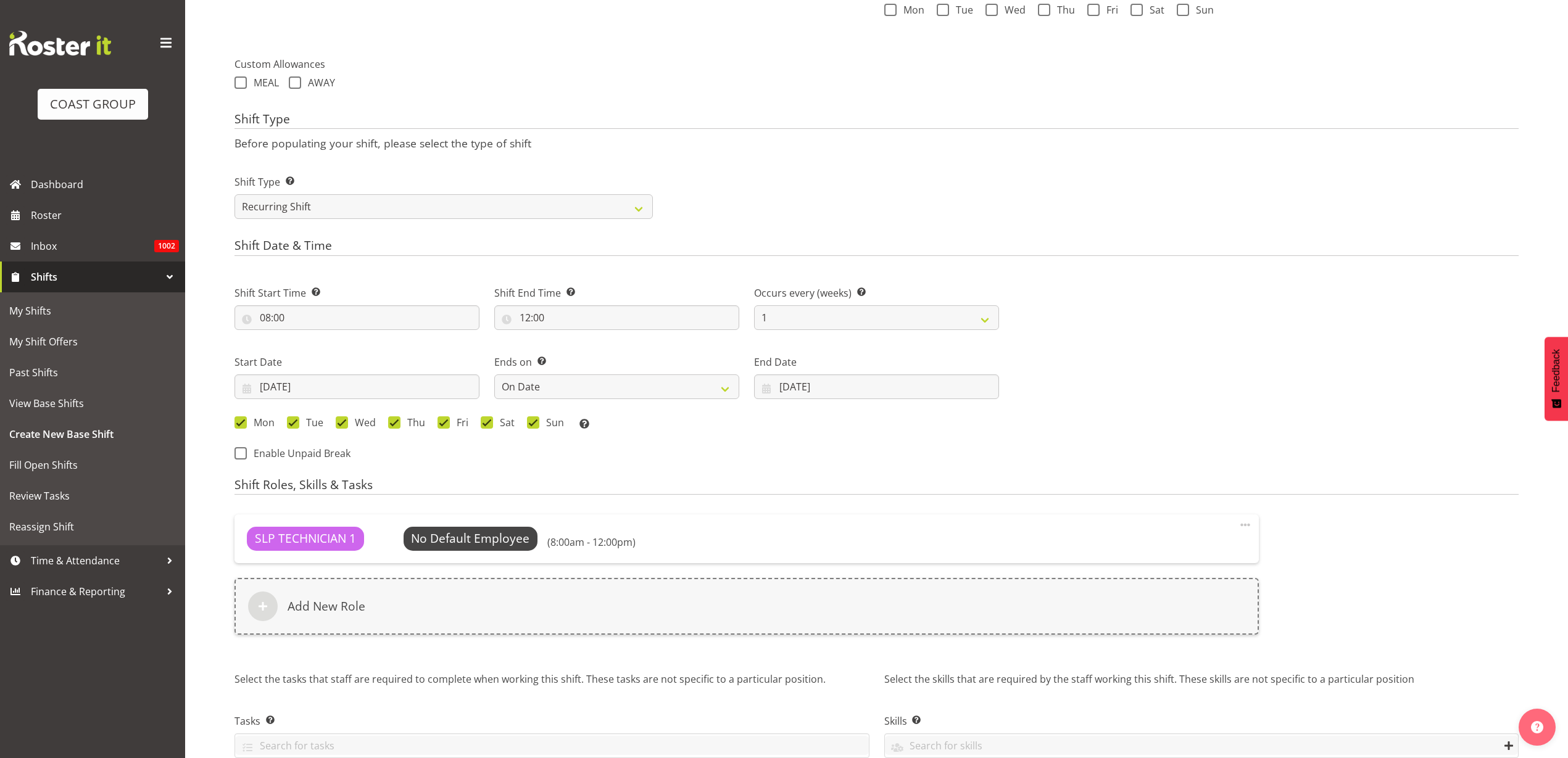
click at [461, 596] on div "Add New Role" at bounding box center [746, 606] width 1024 height 57
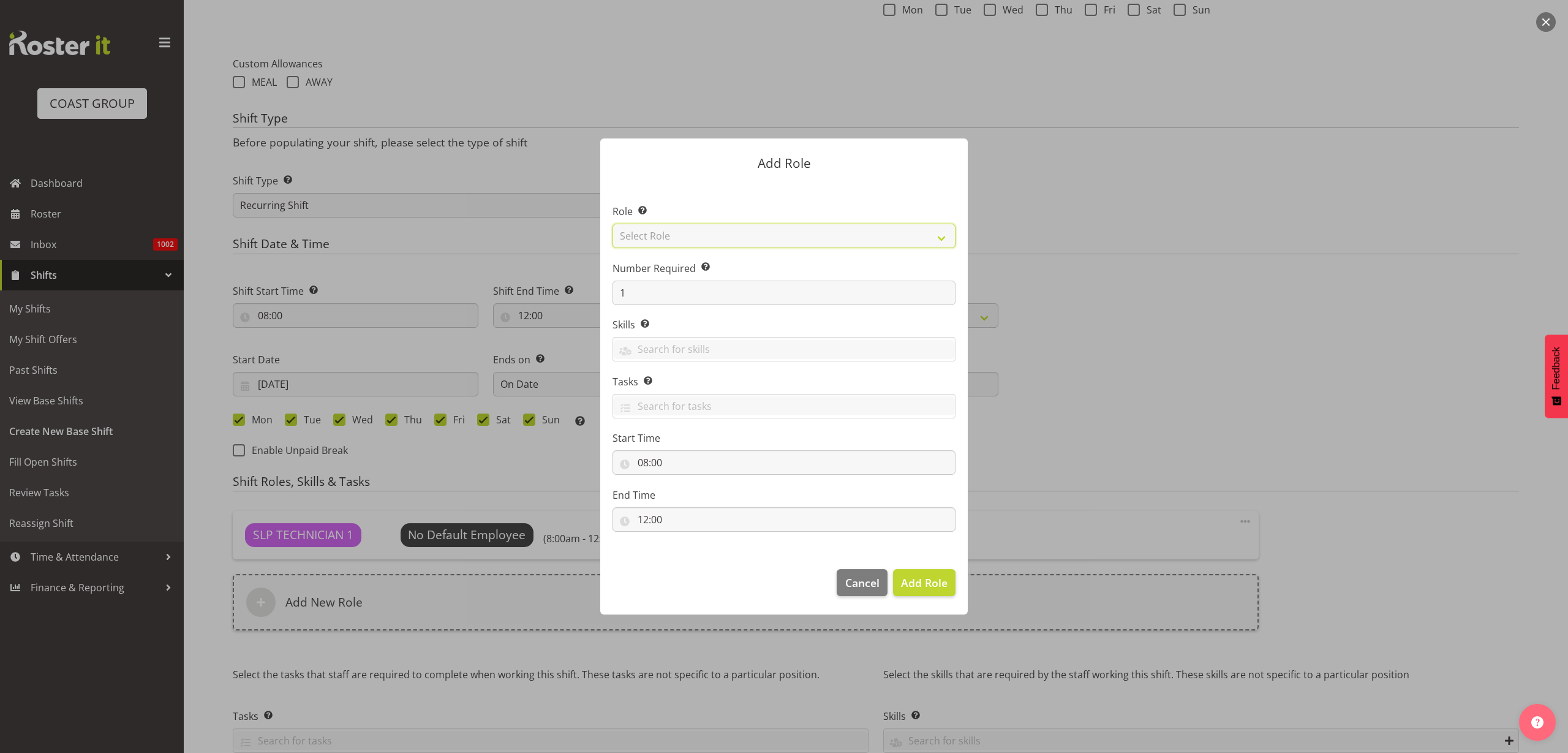
click at [700, 232] on select "Select Role ACCOUNT MANAGER ACCOUNT MANAGER DW ACCOUNTS AKL DIANNA VEHICLES AKL…" at bounding box center [784, 236] width 343 height 24
select select "81"
click at [613, 224] on select "Select Role ACCOUNT MANAGER ACCOUNT MANAGER DW ACCOUNTS AKL DIANNA VEHICLES AKL…" at bounding box center [784, 236] width 343 height 24
click at [920, 585] on span "Add Role" at bounding box center [924, 582] width 46 height 15
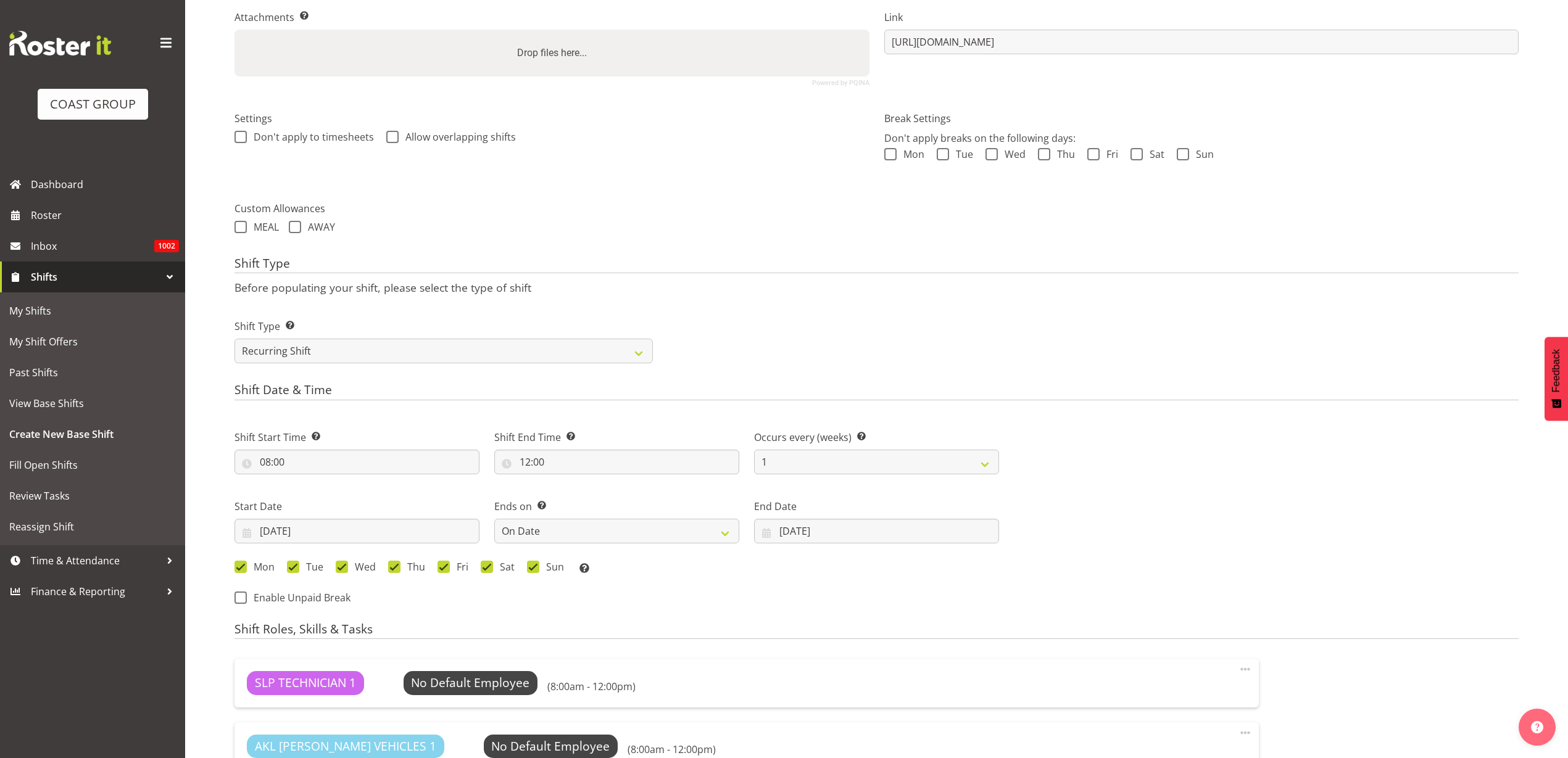
scroll to position [537, 0]
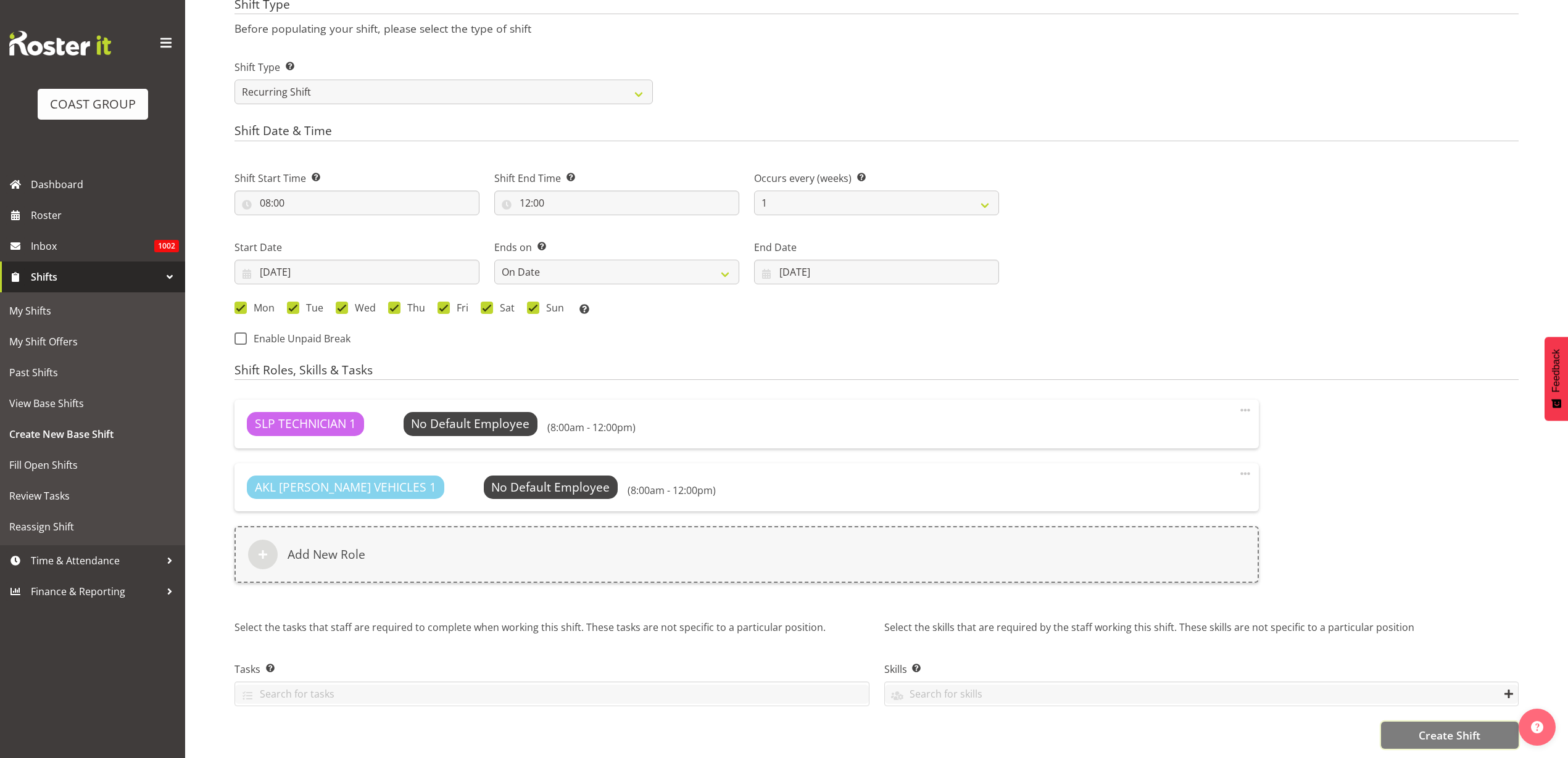
click at [1447, 727] on span "Create Shift" at bounding box center [1449, 735] width 62 height 16
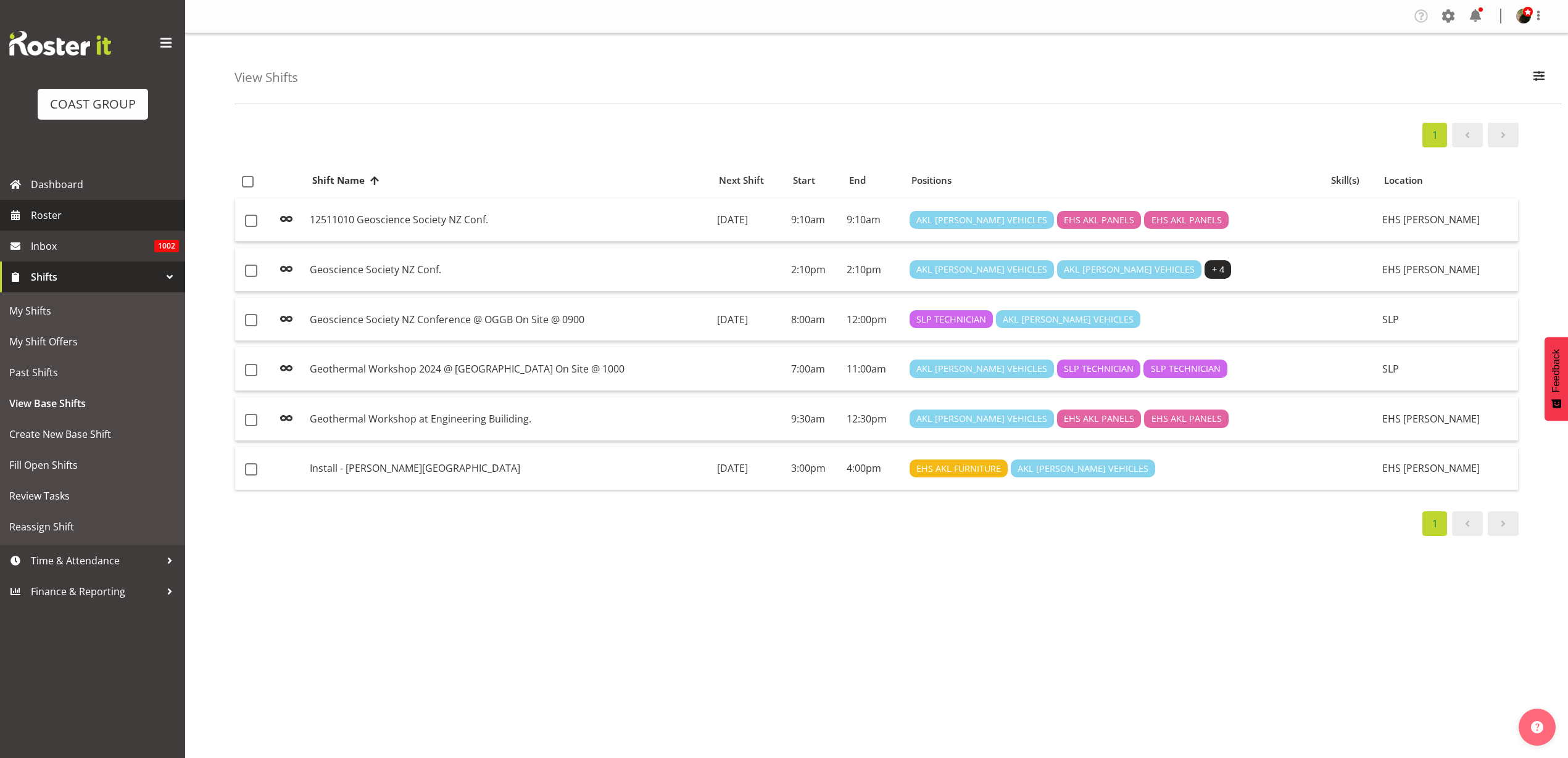
click at [64, 210] on span "Roster" at bounding box center [105, 216] width 148 height 18
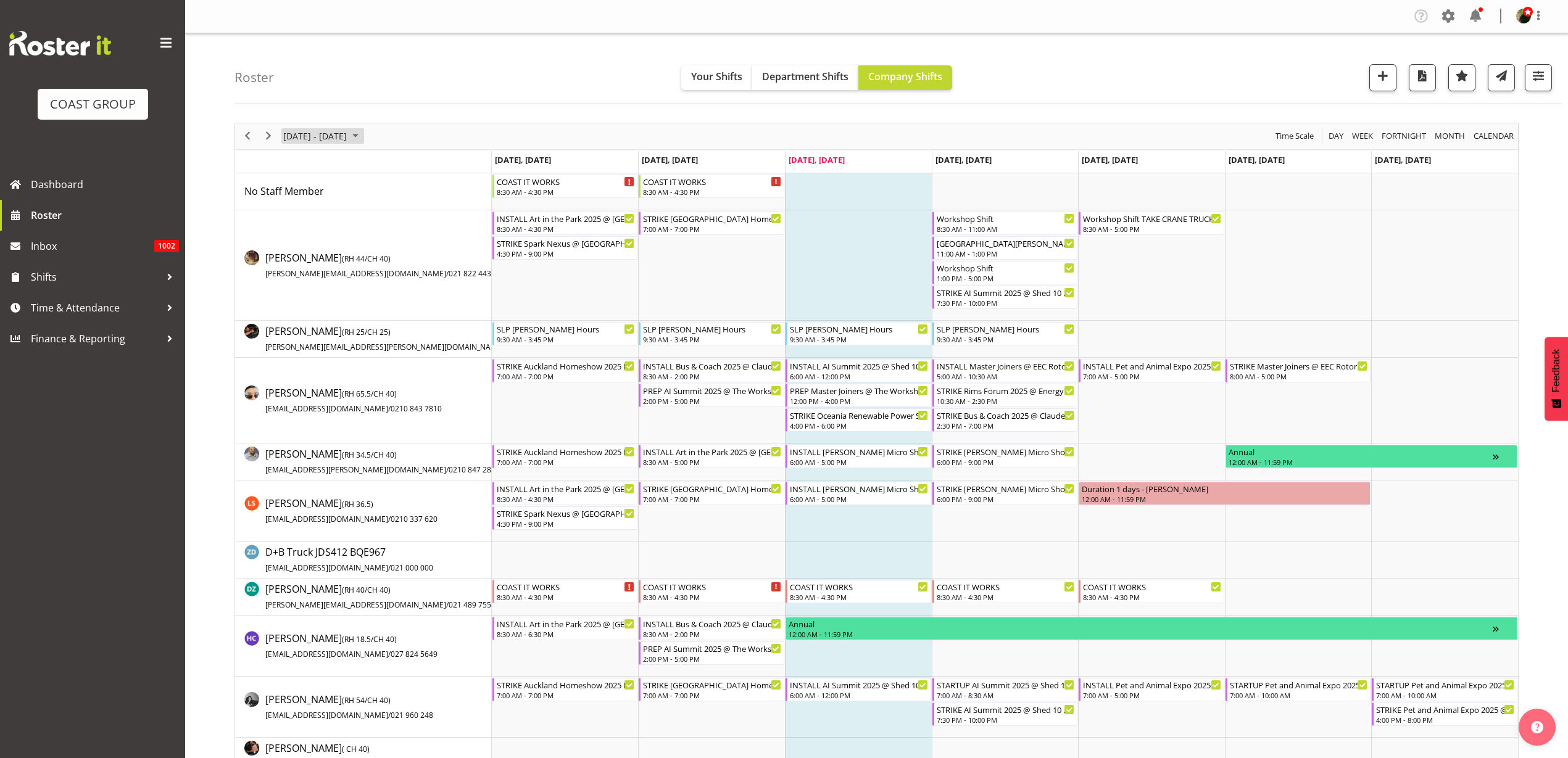
click at [318, 134] on span "[DATE] - [DATE]" at bounding box center [315, 136] width 66 height 16
click at [413, 166] on span "next month" at bounding box center [413, 167] width 22 height 22
click at [314, 292] on span "25" at bounding box center [316, 293] width 18 height 18
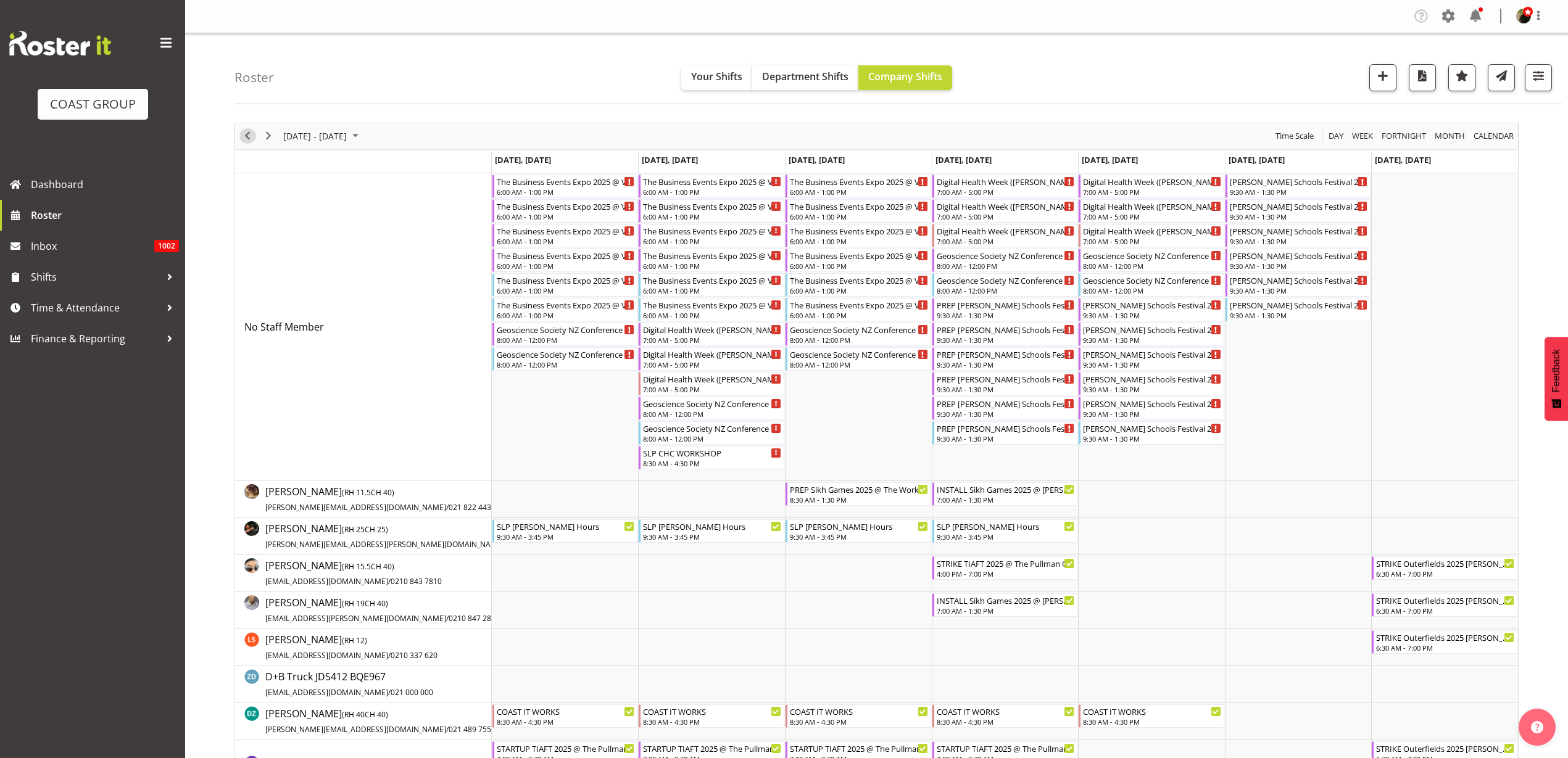
click at [242, 134] on span "Previous" at bounding box center [247, 136] width 15 height 16
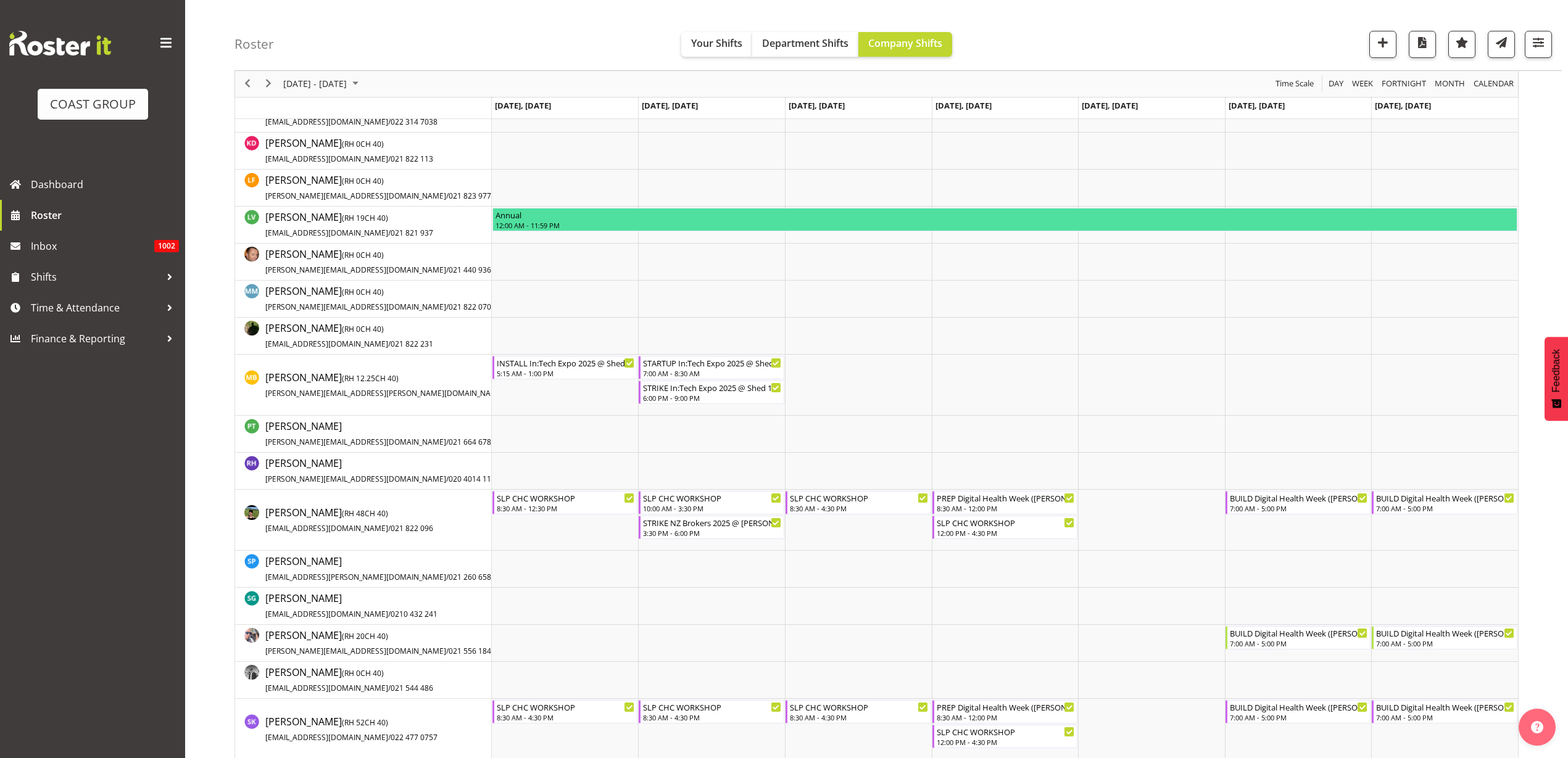
scroll to position [1003, 0]
